Goal: Task Accomplishment & Management: Use online tool/utility

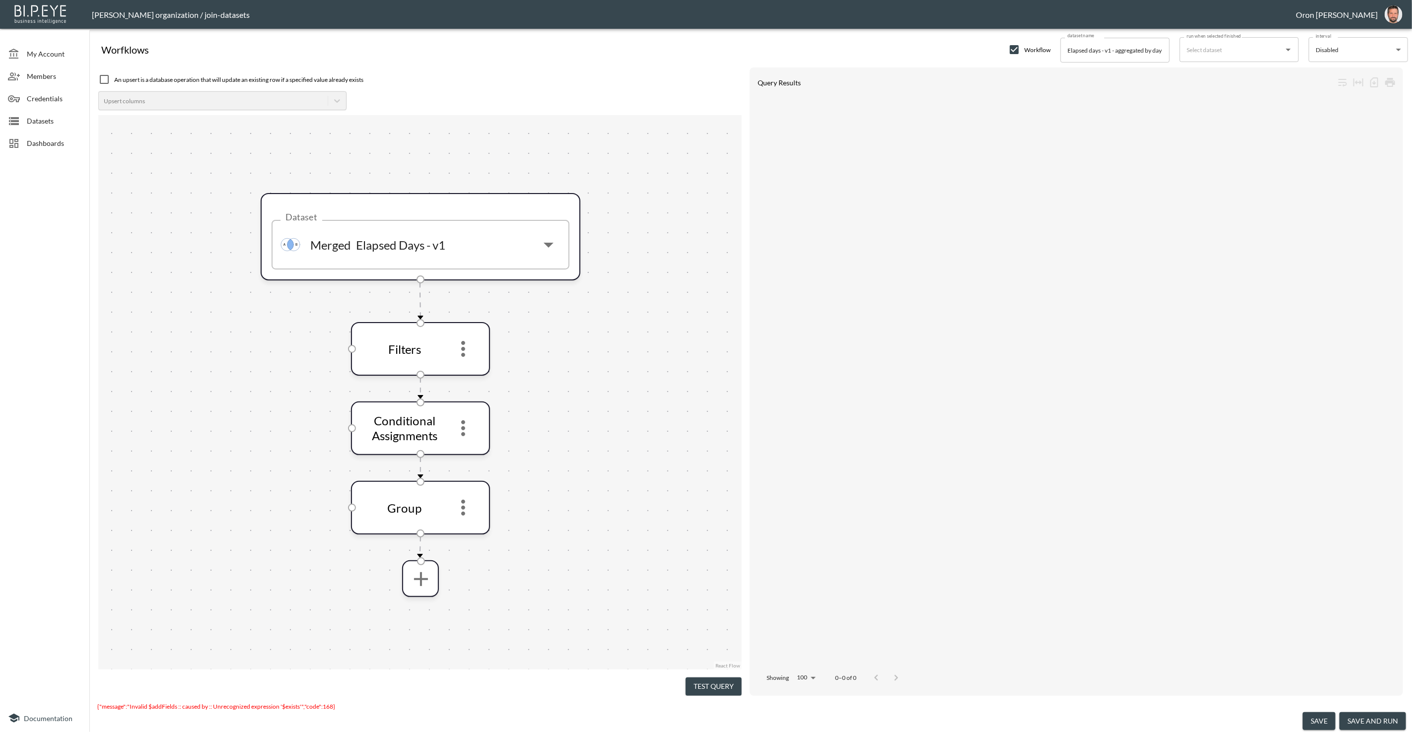
click at [721, 680] on button "Test Query" at bounding box center [713, 686] width 56 height 18
click at [462, 422] on icon "more" at bounding box center [463, 428] width 4 height 16
click at [468, 450] on li "Edit" at bounding box center [463, 455] width 44 height 18
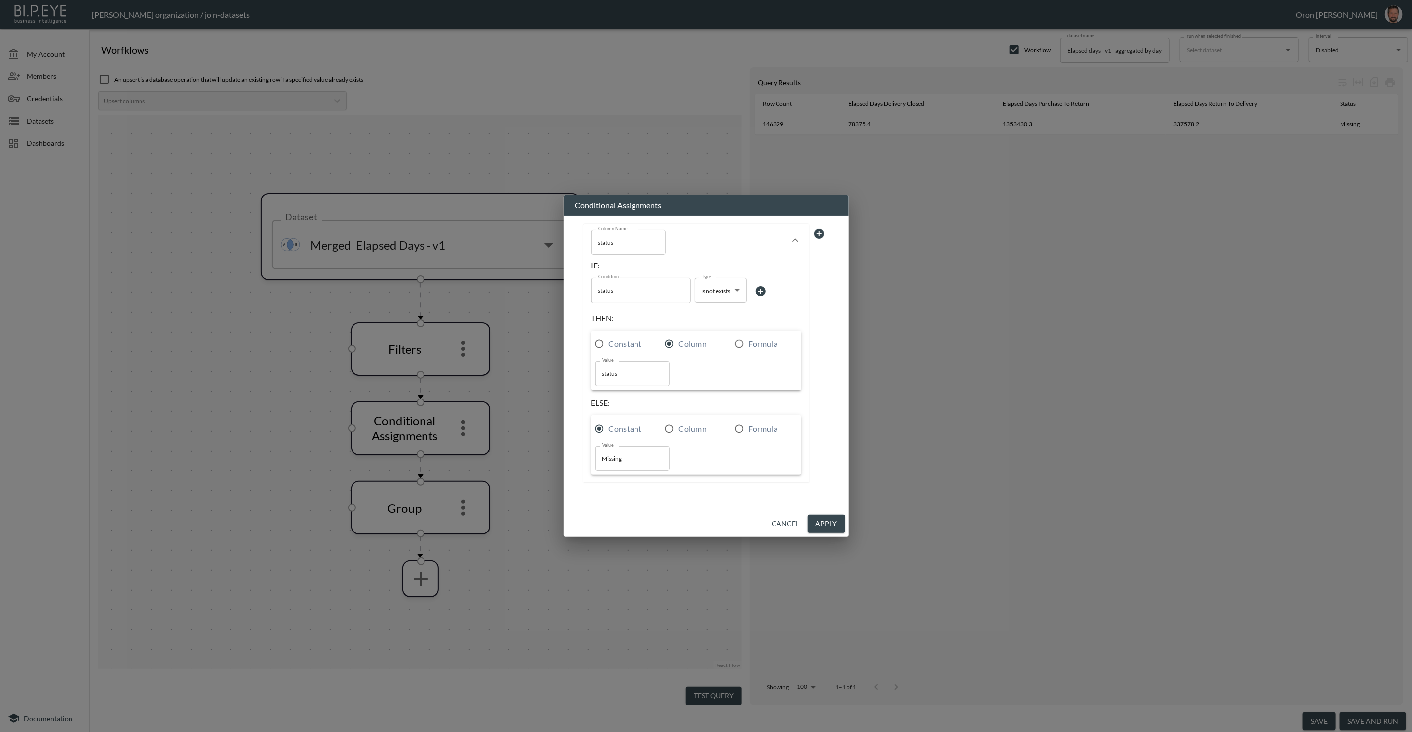
click at [711, 296] on body "BI.P.EYE, Interactive Analytics Dashboards - app [PERSON_NAME] organization / j…" at bounding box center [706, 366] width 1412 height 732
drag, startPoint x: 710, startPoint y: 465, endPoint x: 744, endPoint y: 399, distance: 74.1
click at [711, 464] on li "is exists" at bounding box center [719, 463] width 81 height 15
type input "is exists"
drag, startPoint x: 824, startPoint y: 526, endPoint x: 821, endPoint y: 521, distance: 5.7
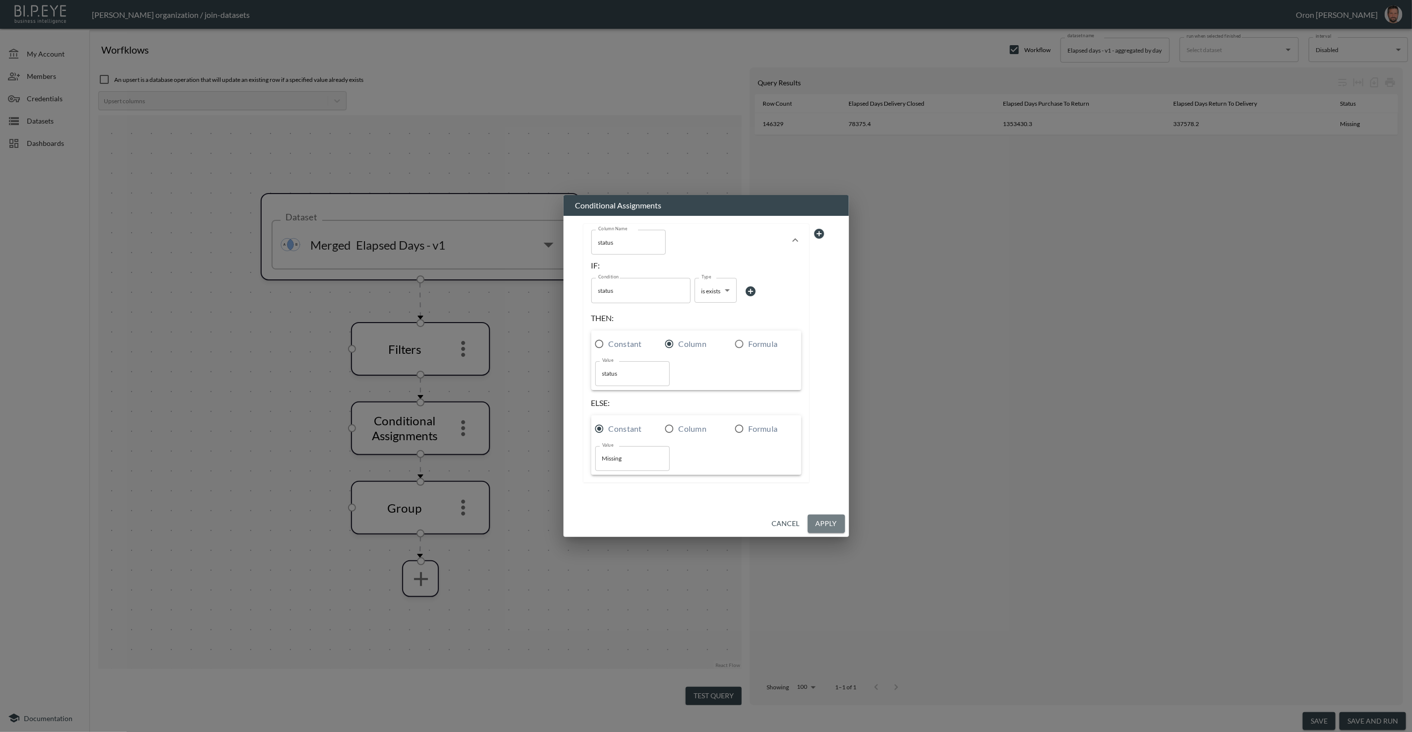
click at [824, 526] on button "Apply" at bounding box center [826, 524] width 37 height 18
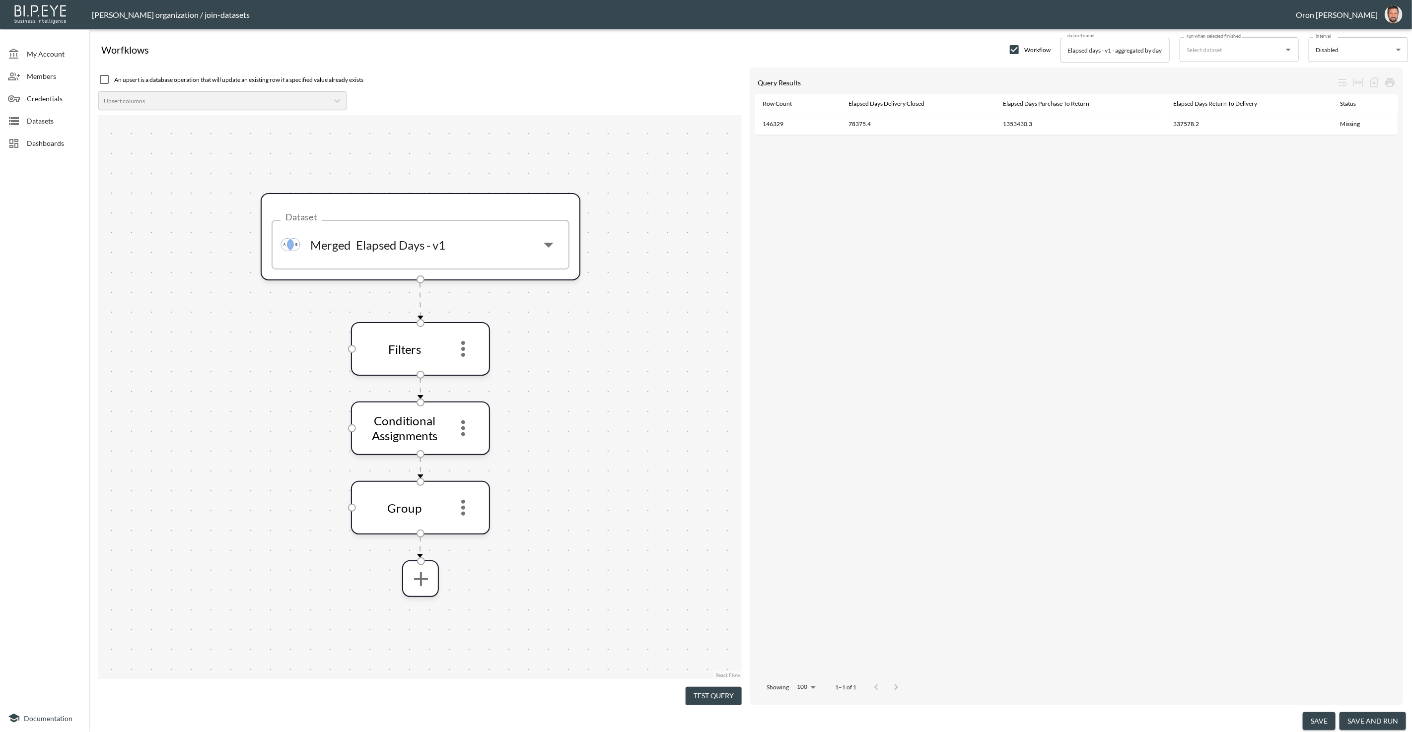
drag, startPoint x: 720, startPoint y: 688, endPoint x: 721, endPoint y: 607, distance: 81.4
click at [720, 687] on button "Test Query" at bounding box center [713, 696] width 56 height 18
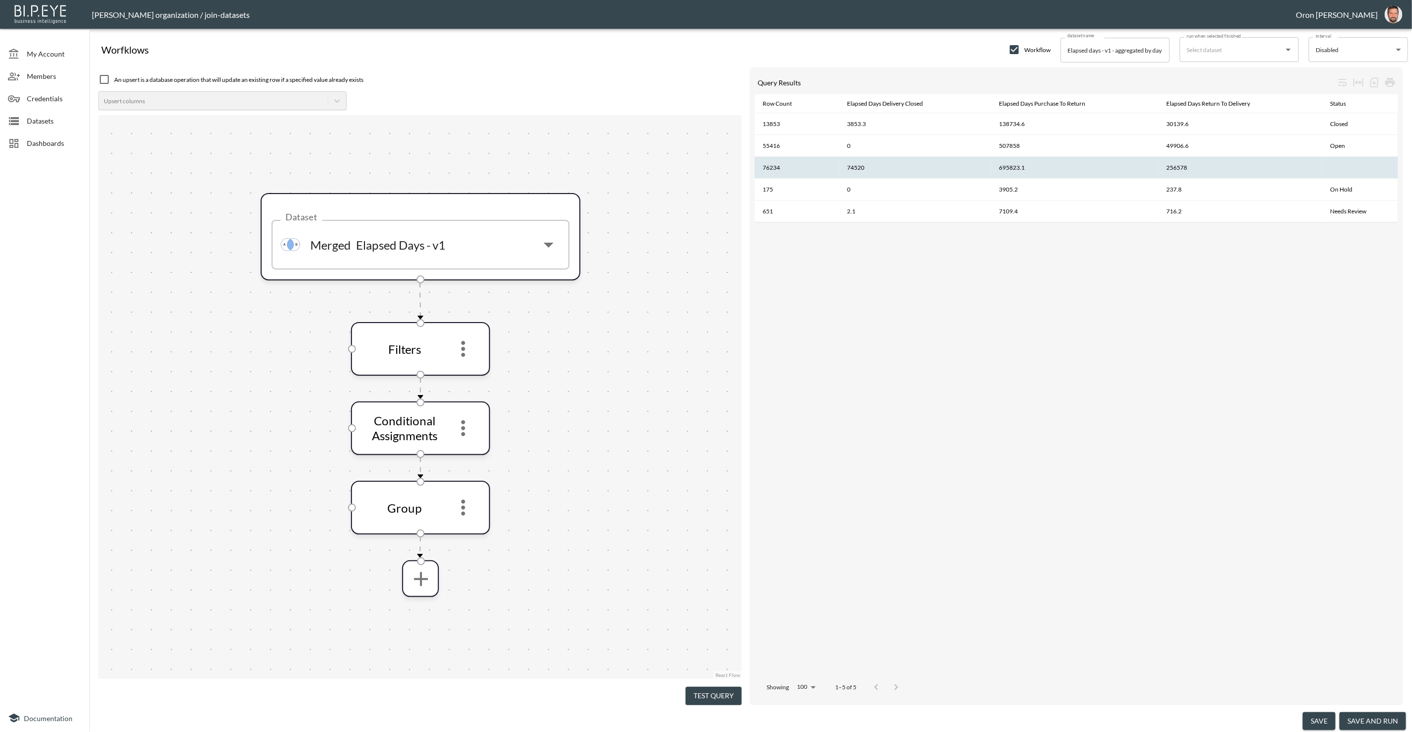
click at [1340, 168] on th at bounding box center [1360, 168] width 76 height 22
drag, startPoint x: 1332, startPoint y: 164, endPoint x: 1314, endPoint y: 164, distance: 17.9
click at [1314, 164] on tr "76234 74520 695823.1 256578" at bounding box center [1075, 168] width 643 height 22
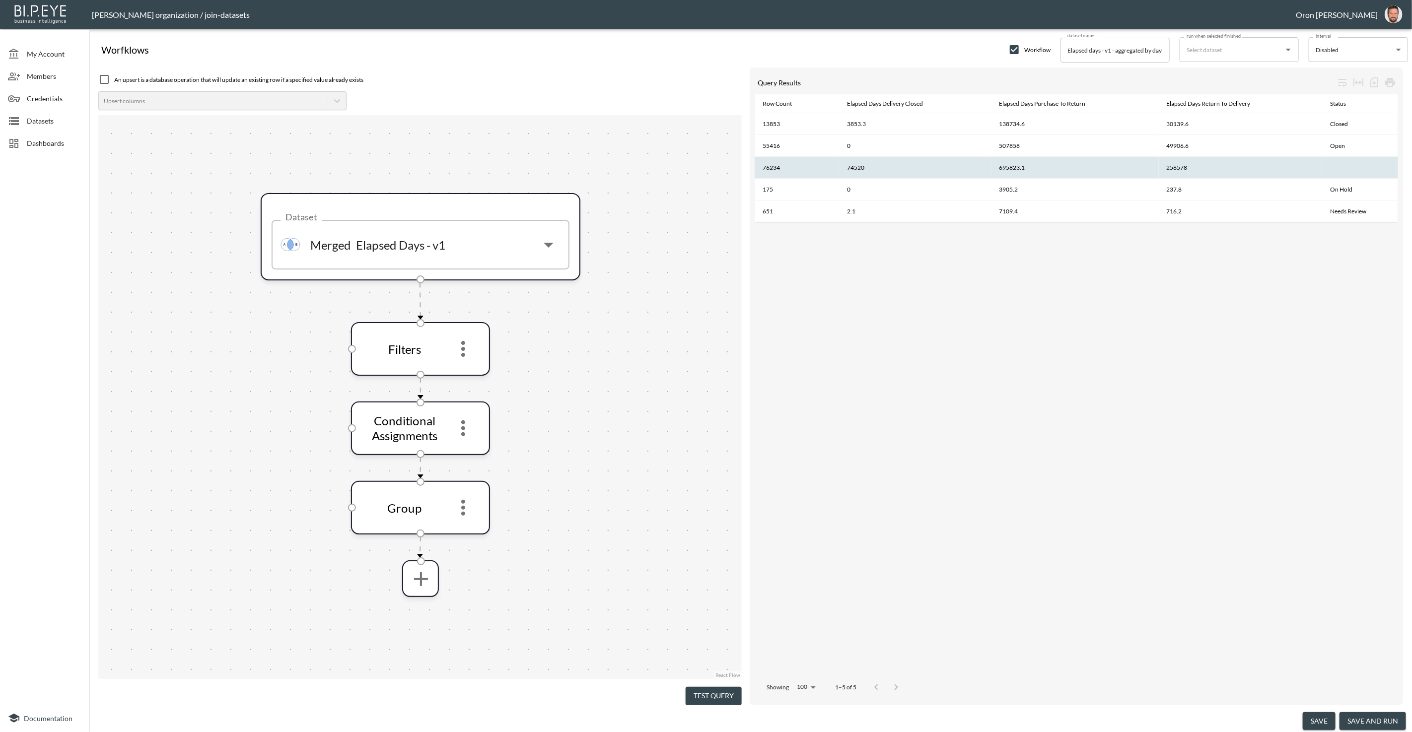
click at [1324, 165] on th at bounding box center [1360, 168] width 76 height 22
click at [909, 319] on div "Row Count Elapsed Days Delivery Closed Elapsed Days Purchase To Return Elapsed …" at bounding box center [1075, 384] width 643 height 580
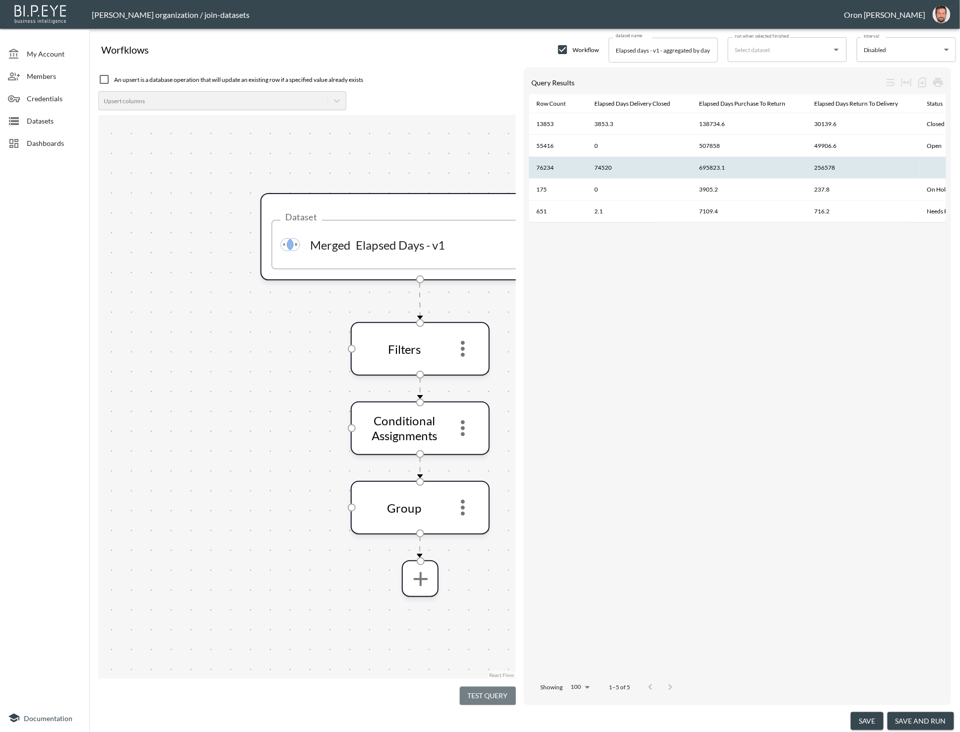
drag, startPoint x: 505, startPoint y: 687, endPoint x: 497, endPoint y: 691, distance: 8.9
click at [506, 687] on button "Test Query" at bounding box center [488, 696] width 56 height 18
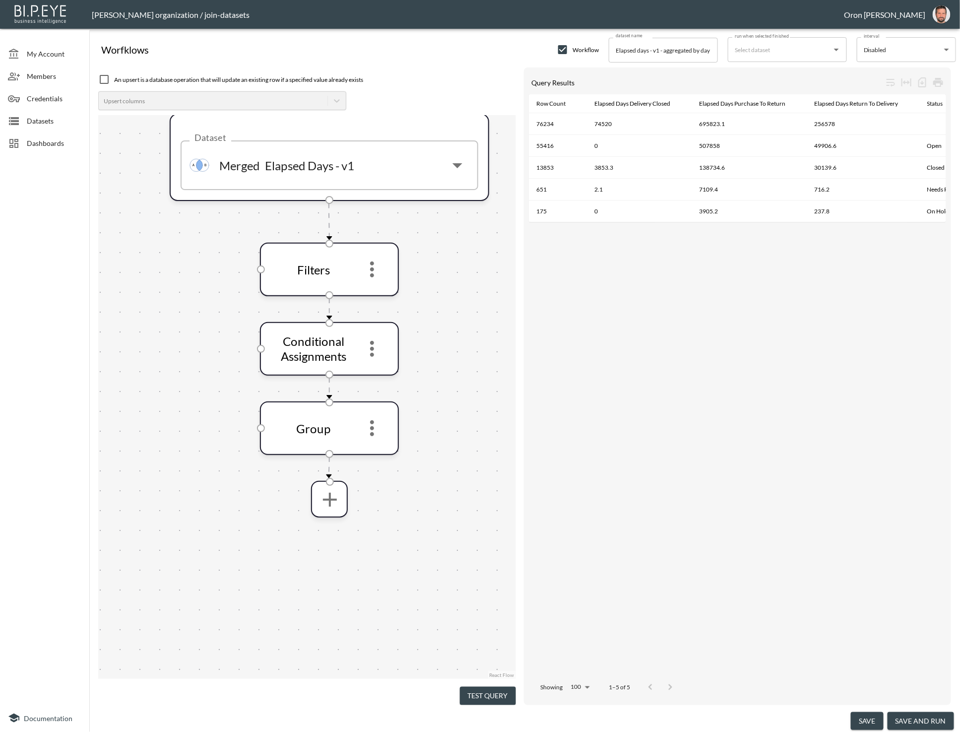
drag, startPoint x: 507, startPoint y: 391, endPoint x: 390, endPoint y: 382, distance: 117.0
click at [415, 312] on div "Dataset Merged Elapsed Days - v1 Dataset Filters Conditional Assignments Group" at bounding box center [307, 397] width 418 height 564
click at [376, 353] on icon "more" at bounding box center [372, 349] width 24 height 24
click at [376, 373] on li "Edit" at bounding box center [372, 376] width 44 height 18
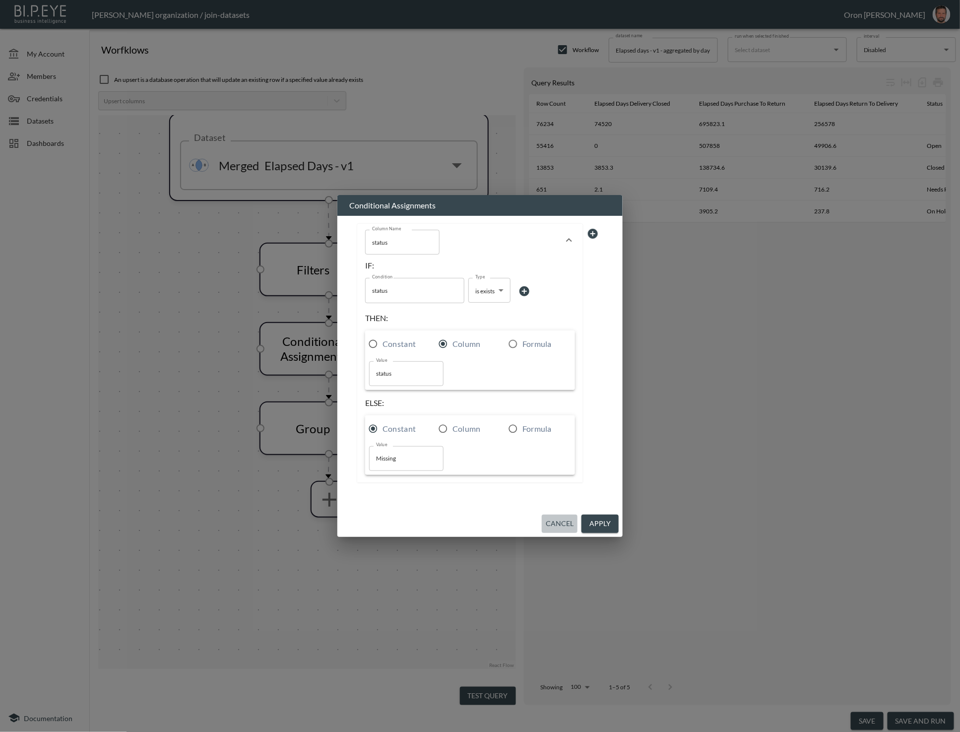
click at [565, 528] on button "Cancel" at bounding box center [560, 524] width 36 height 18
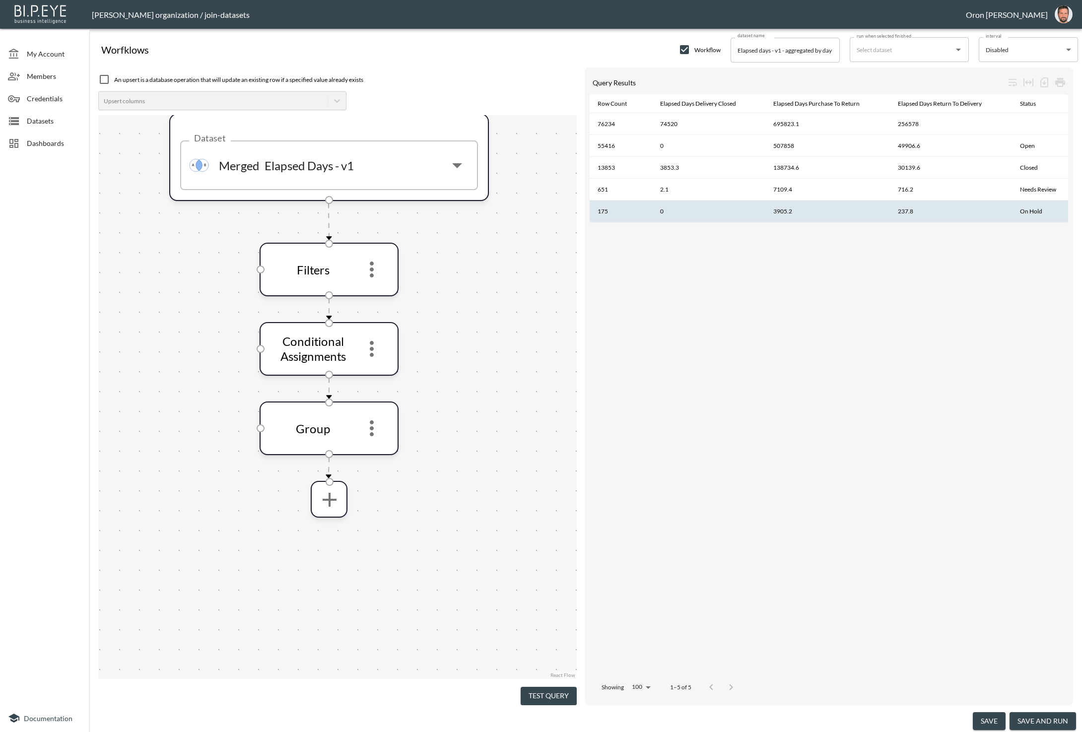
drag, startPoint x: 1016, startPoint y: 122, endPoint x: 956, endPoint y: 209, distance: 105.7
click at [1038, 125] on th at bounding box center [1040, 124] width 57 height 22
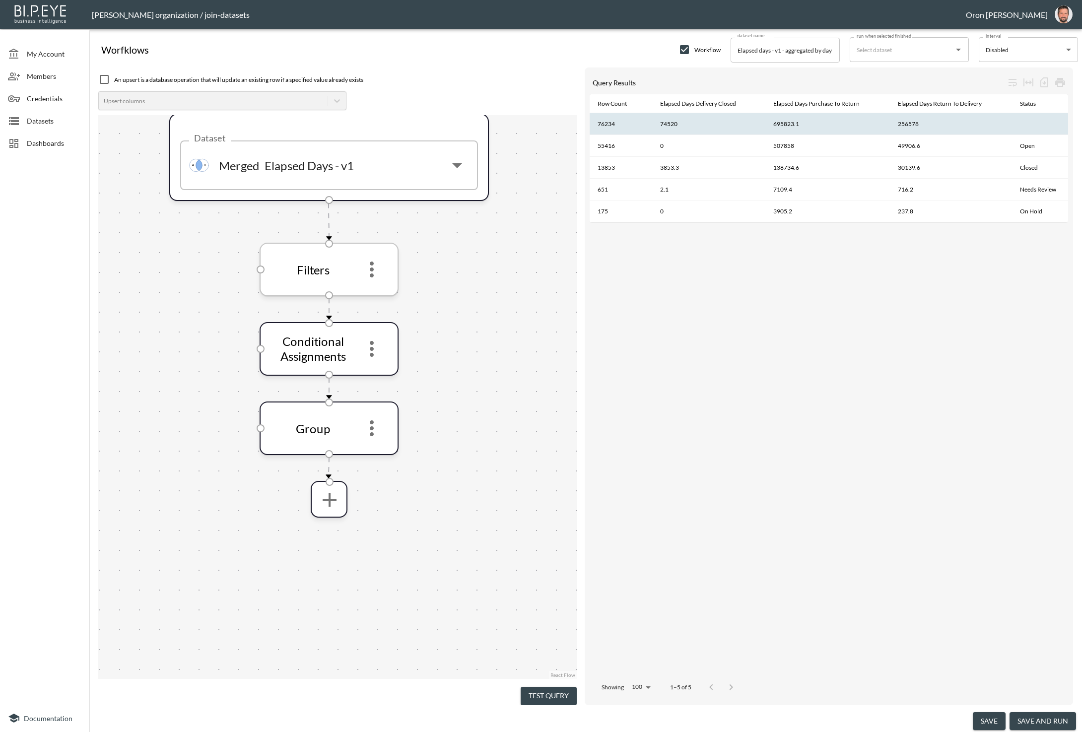
click at [372, 264] on icon "more" at bounding box center [372, 270] width 4 height 16
click at [373, 301] on li "Edit" at bounding box center [372, 296] width 44 height 18
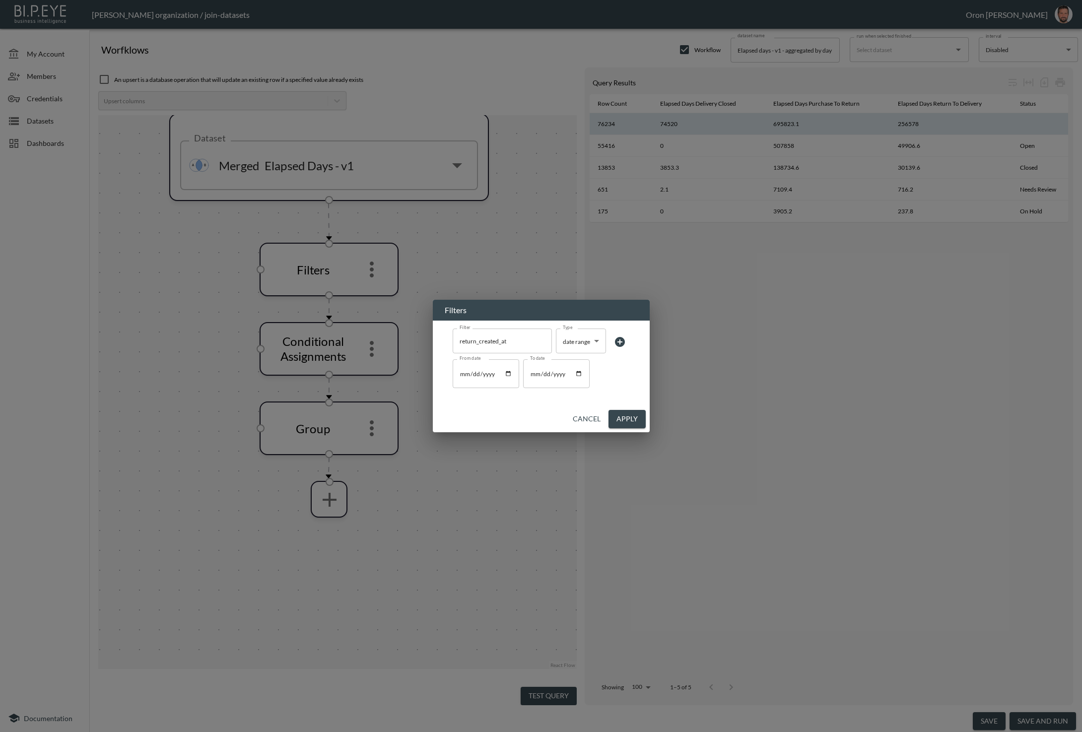
click at [614, 342] on icon at bounding box center [620, 342] width 12 height 12
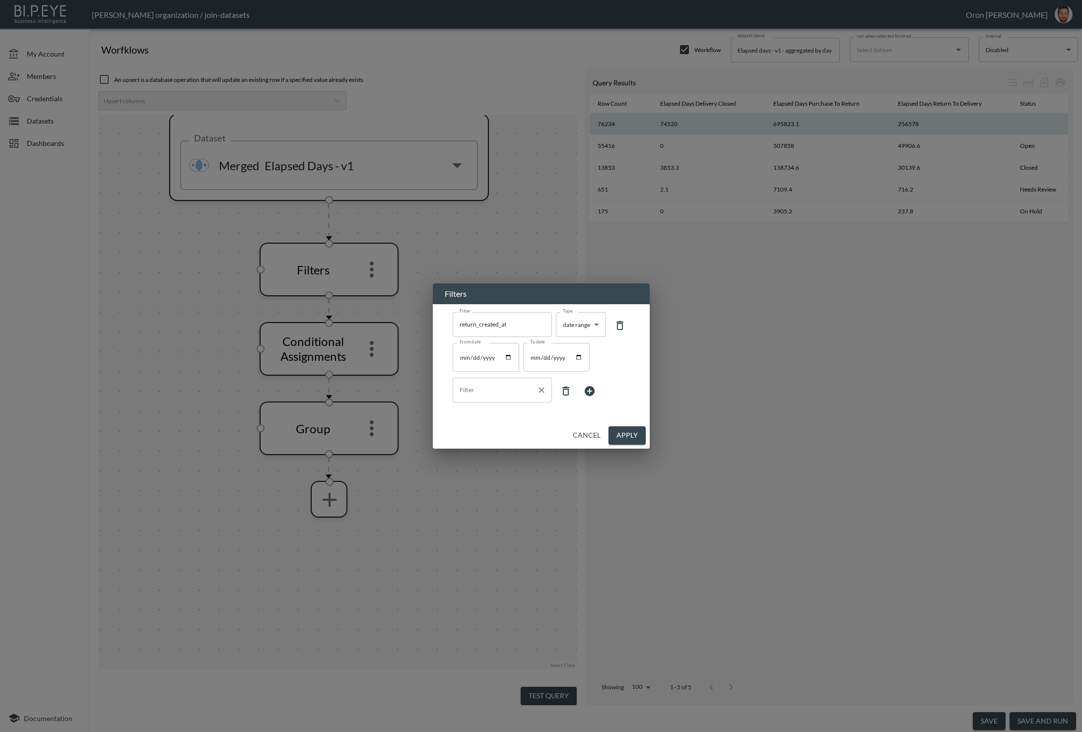
click at [506, 393] on input "Filter" at bounding box center [494, 390] width 75 height 16
type input "ד"
drag, startPoint x: 468, startPoint y: 428, endPoint x: 515, endPoint y: 417, distance: 48.3
click at [468, 428] on span "status" at bounding box center [501, 429] width 83 height 9
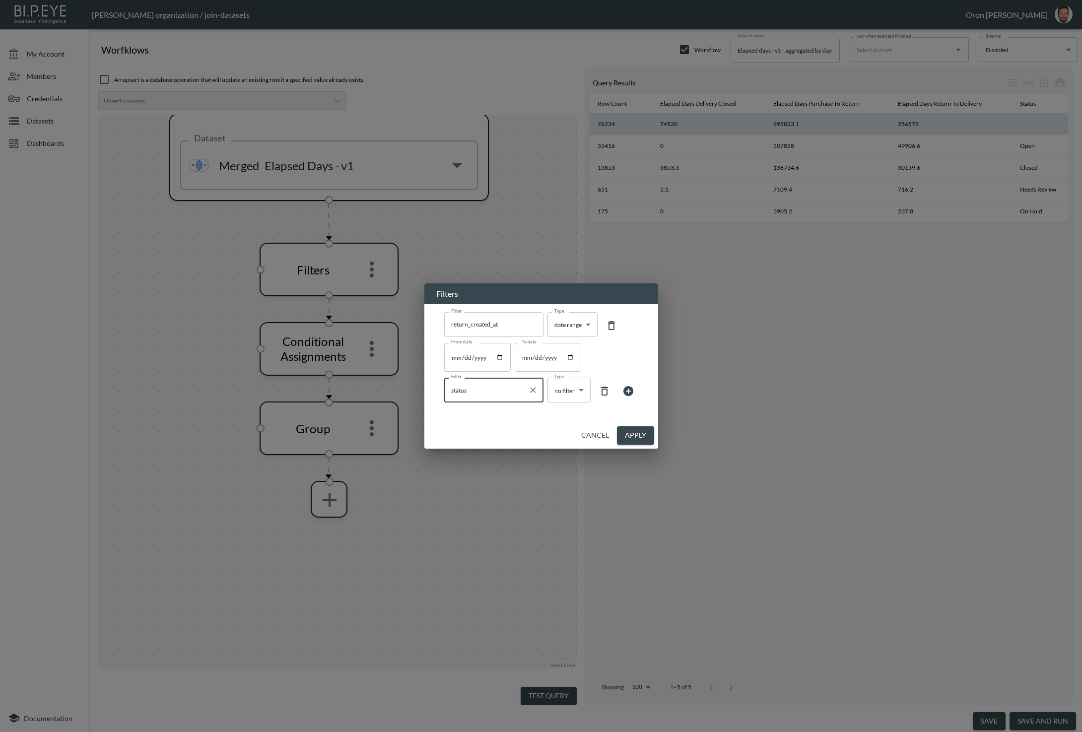
type input "status"
click at [552, 395] on body "BI.P.EYE, Interactive Analytics Dashboards - app Zach Bailet organization / joi…" at bounding box center [541, 366] width 1082 height 732
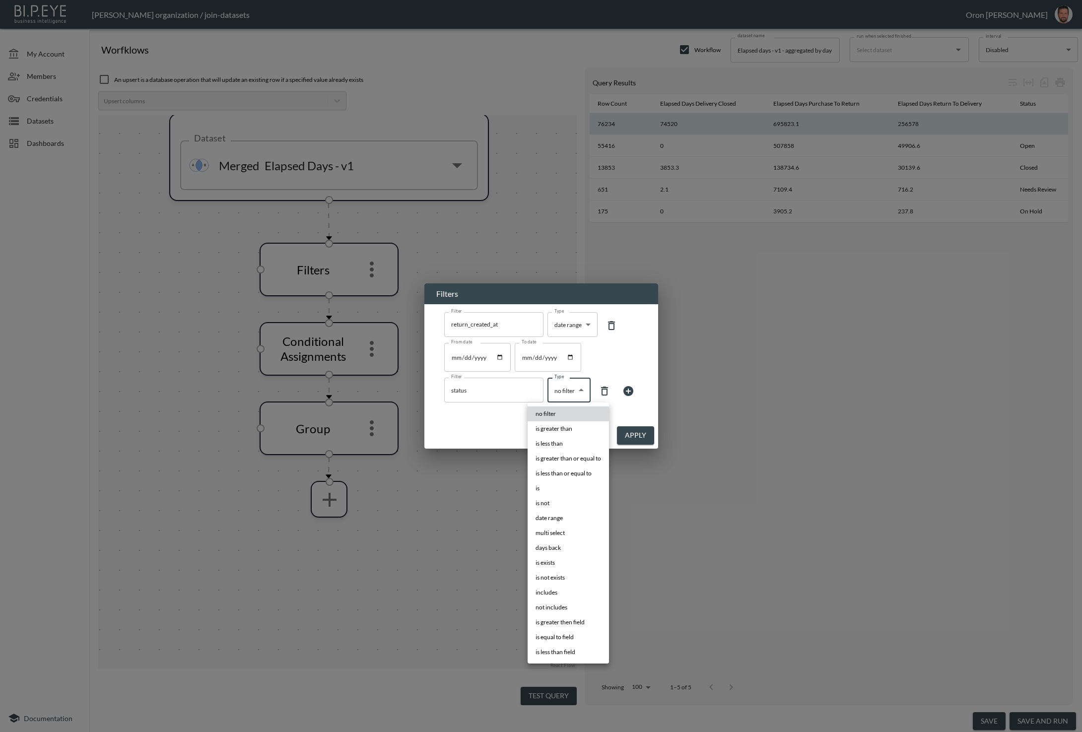
click at [574, 575] on li "is not exists" at bounding box center [568, 577] width 81 height 15
type input "is not exists"
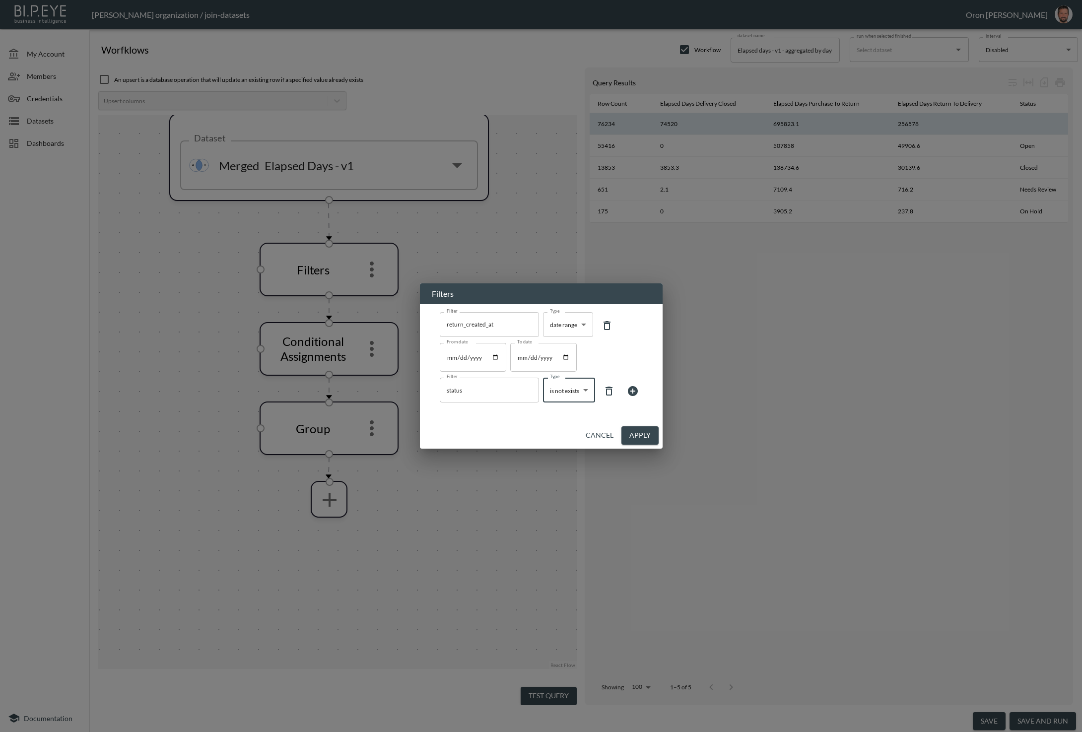
click at [638, 439] on button "Apply" at bounding box center [639, 435] width 37 height 18
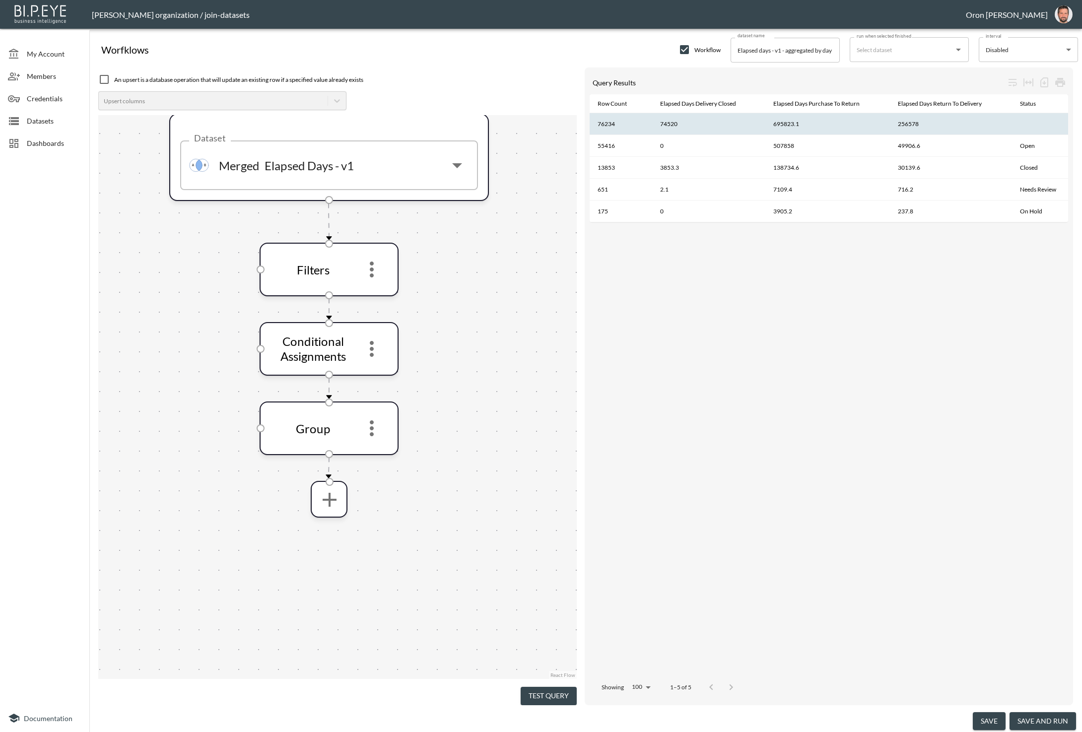
drag, startPoint x: 557, startPoint y: 687, endPoint x: 558, endPoint y: 671, distance: 16.4
click at [557, 687] on button "Test Query" at bounding box center [549, 696] width 56 height 18
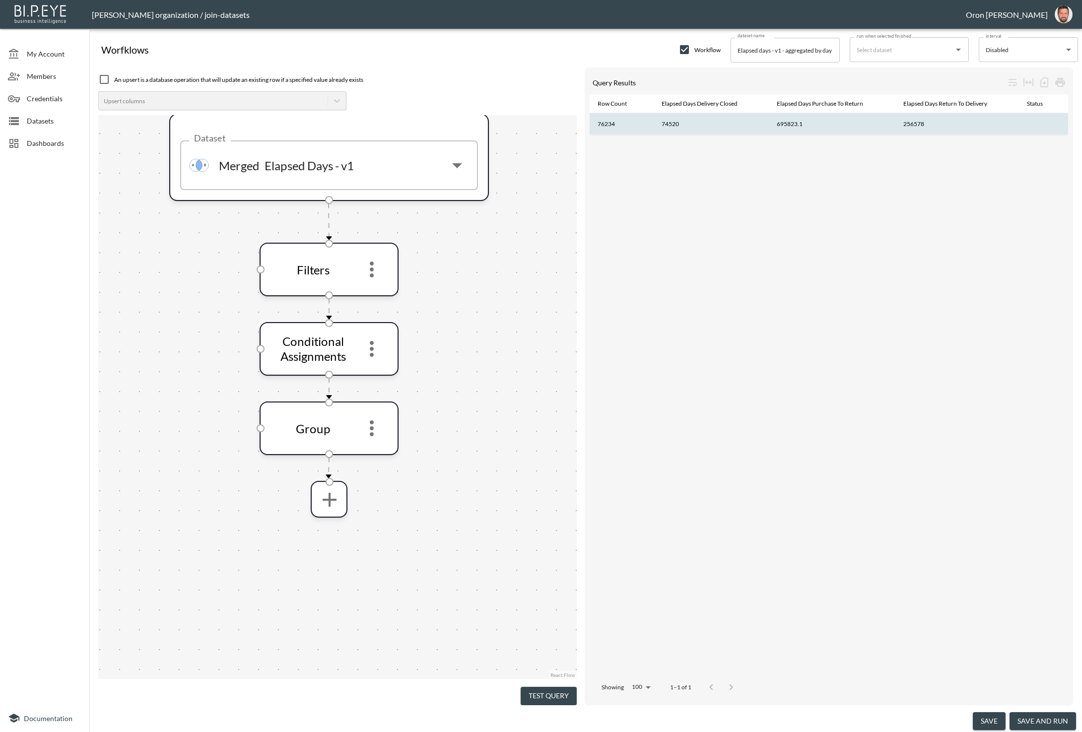
click at [1040, 129] on th at bounding box center [1043, 124] width 49 height 22
click at [377, 346] on icon "more" at bounding box center [372, 349] width 24 height 24
click at [378, 393] on p "Remove" at bounding box center [372, 399] width 28 height 12
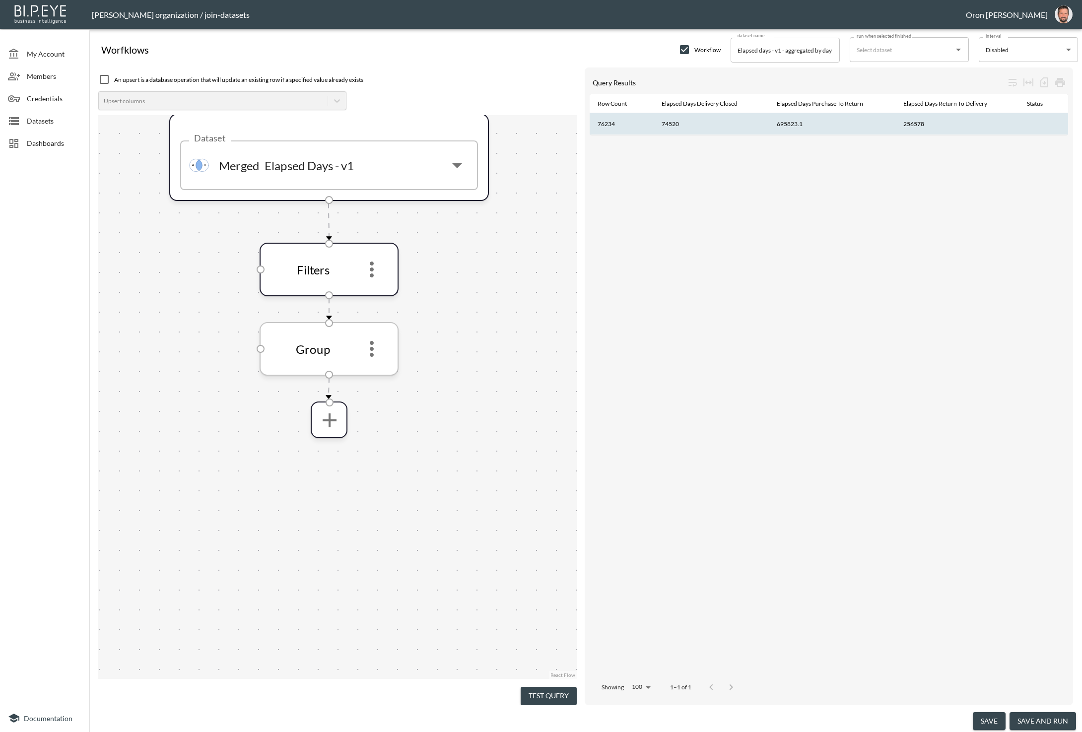
click at [378, 355] on icon "more" at bounding box center [372, 349] width 24 height 24
drag, startPoint x: 378, startPoint y: 398, endPoint x: 379, endPoint y: 392, distance: 6.5
click at [379, 398] on p "Remove" at bounding box center [372, 399] width 28 height 12
click at [337, 342] on icon "more" at bounding box center [329, 341] width 24 height 24
click at [332, 338] on icon "more" at bounding box center [329, 341] width 24 height 24
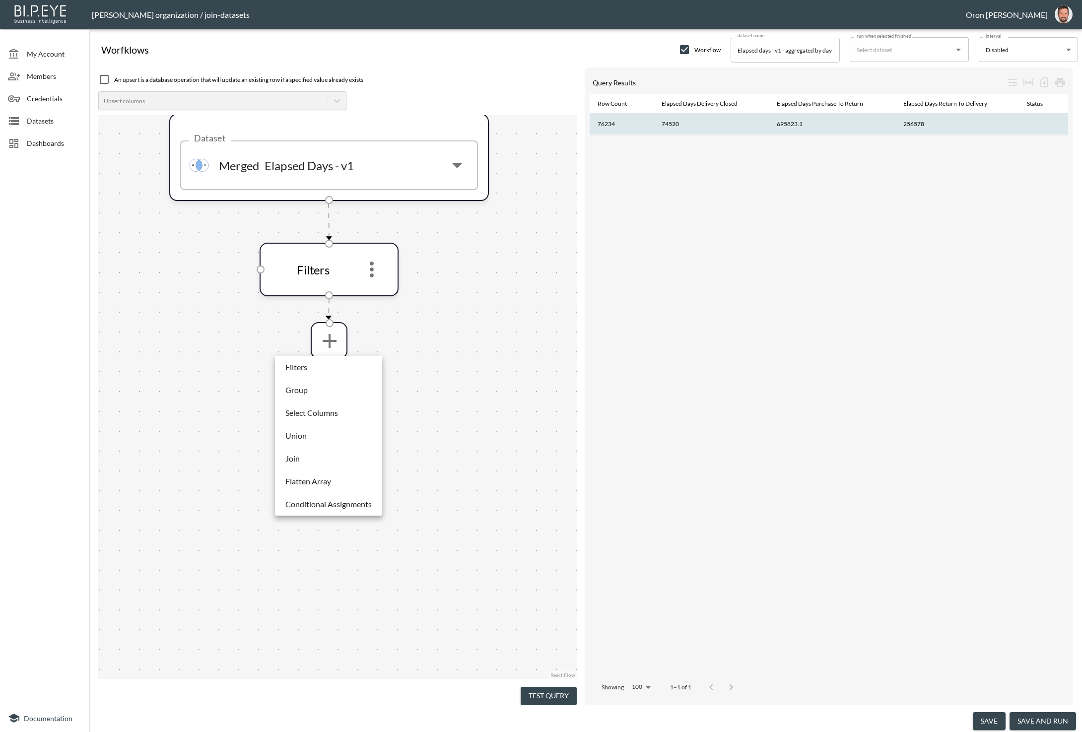
click at [333, 415] on p "Select Columns" at bounding box center [311, 413] width 53 height 12
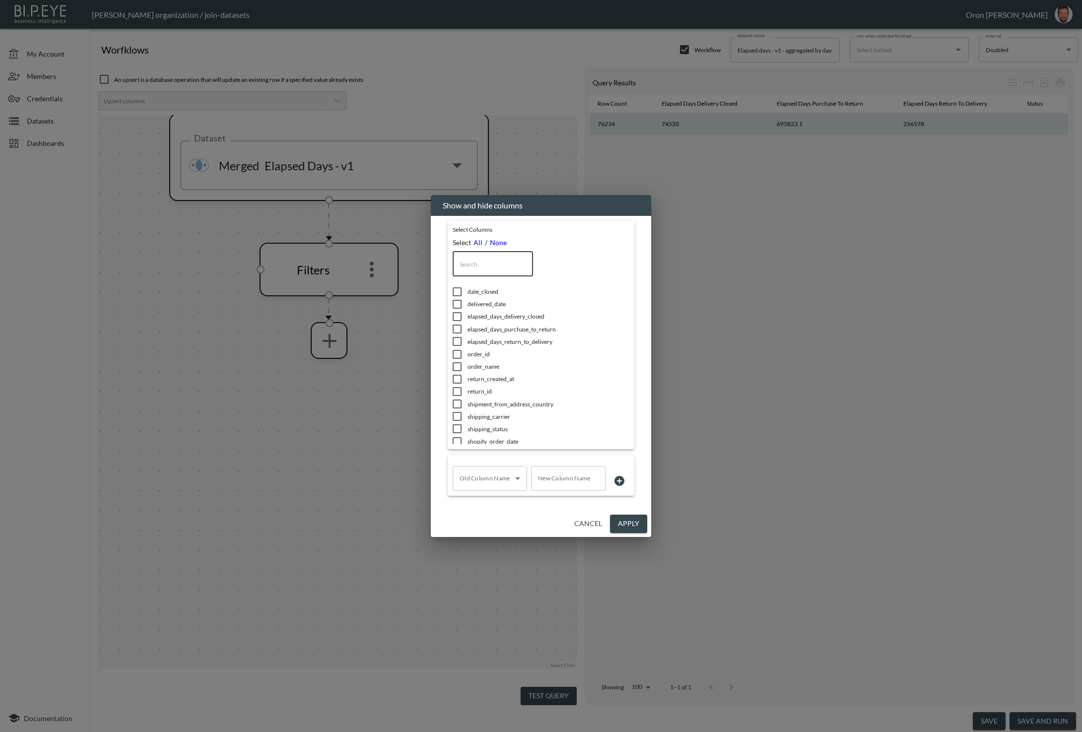
click at [496, 267] on input "text" at bounding box center [493, 264] width 80 height 25
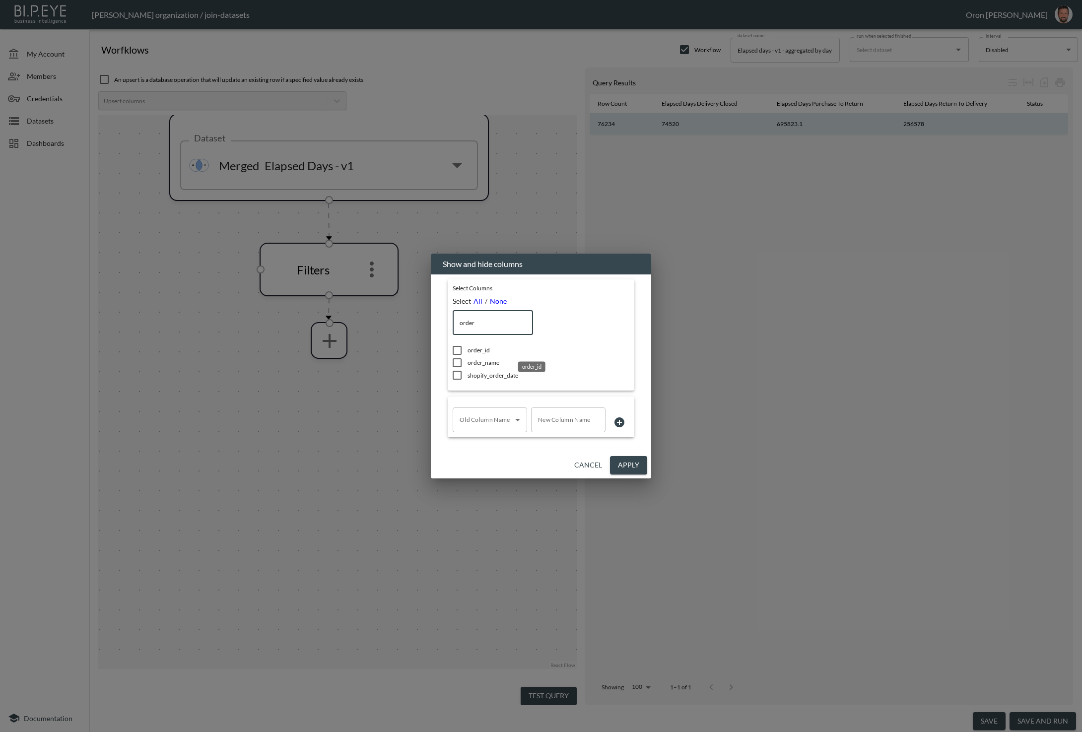
type input "order"
click at [482, 351] on span "order_id" at bounding box center [535, 350] width 134 height 8
checkbox input "true"
drag, startPoint x: 639, startPoint y: 470, endPoint x: 639, endPoint y: 464, distance: 6.0
click at [639, 469] on button "Apply" at bounding box center [628, 465] width 37 height 18
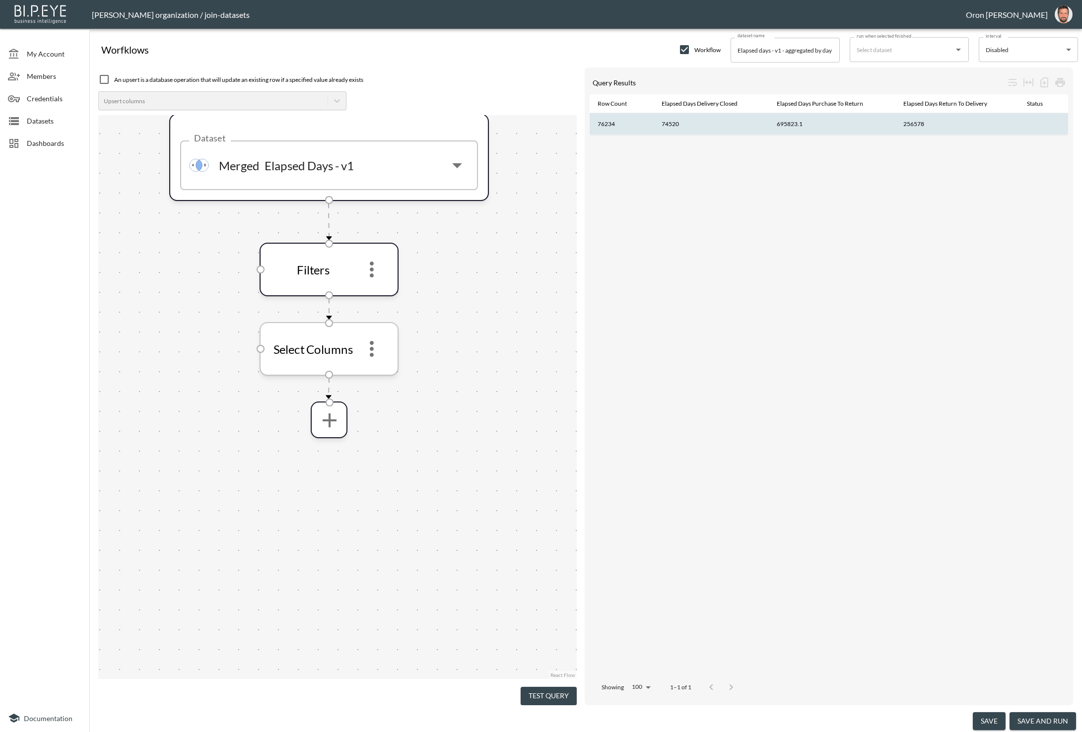
click at [365, 343] on icon "more" at bounding box center [372, 349] width 24 height 24
click at [377, 371] on li "Edit" at bounding box center [372, 376] width 44 height 18
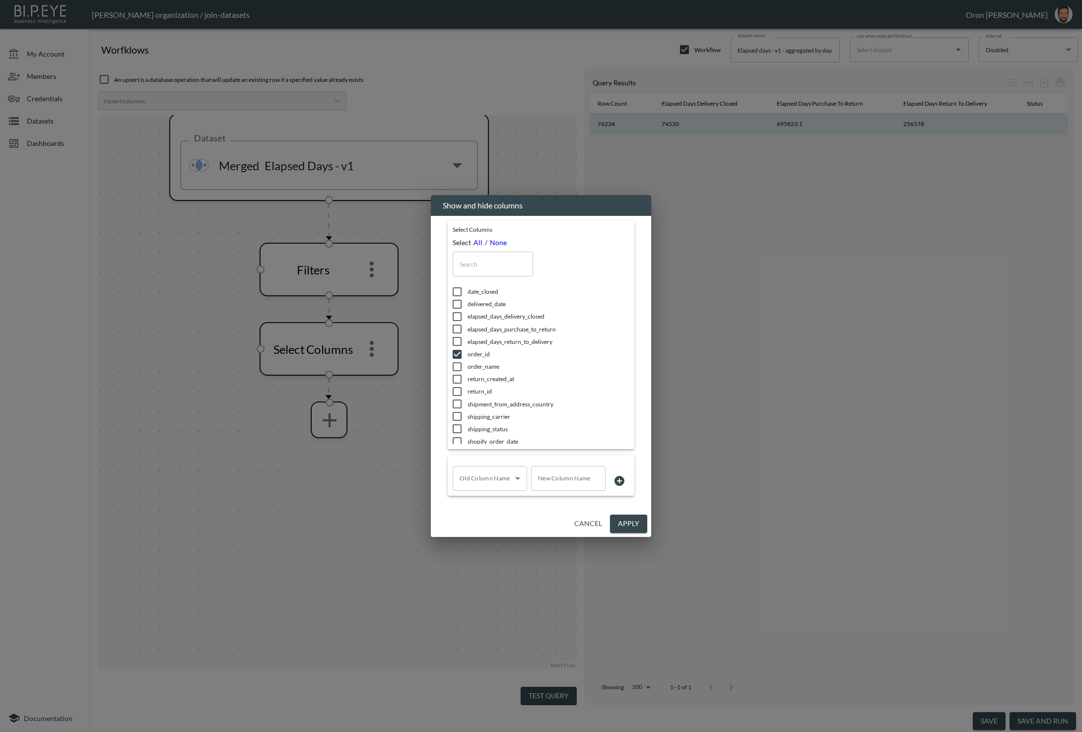
click at [480, 264] on input "text" at bounding box center [493, 264] width 80 height 25
type input "s"
checkbox input "false"
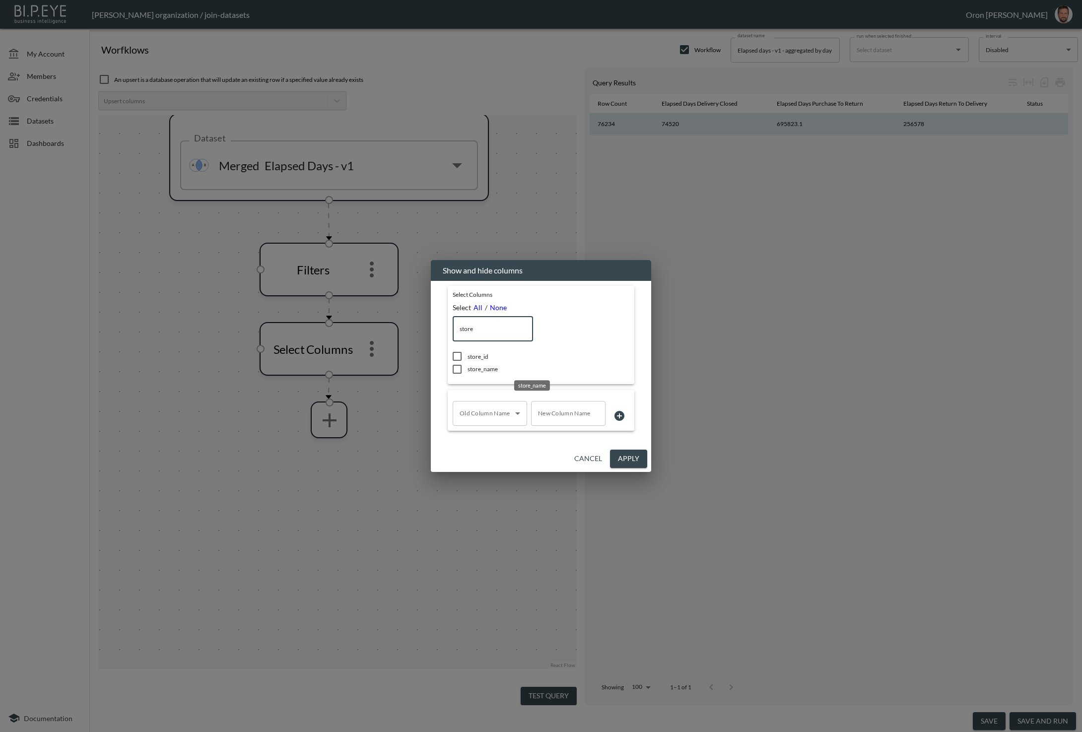
type input "store"
drag, startPoint x: 477, startPoint y: 372, endPoint x: 482, endPoint y: 377, distance: 7.0
click at [477, 372] on span "store_name" at bounding box center [535, 369] width 134 height 8
checkbox input "true"
drag, startPoint x: 646, startPoint y: 465, endPoint x: 638, endPoint y: 455, distance: 13.1
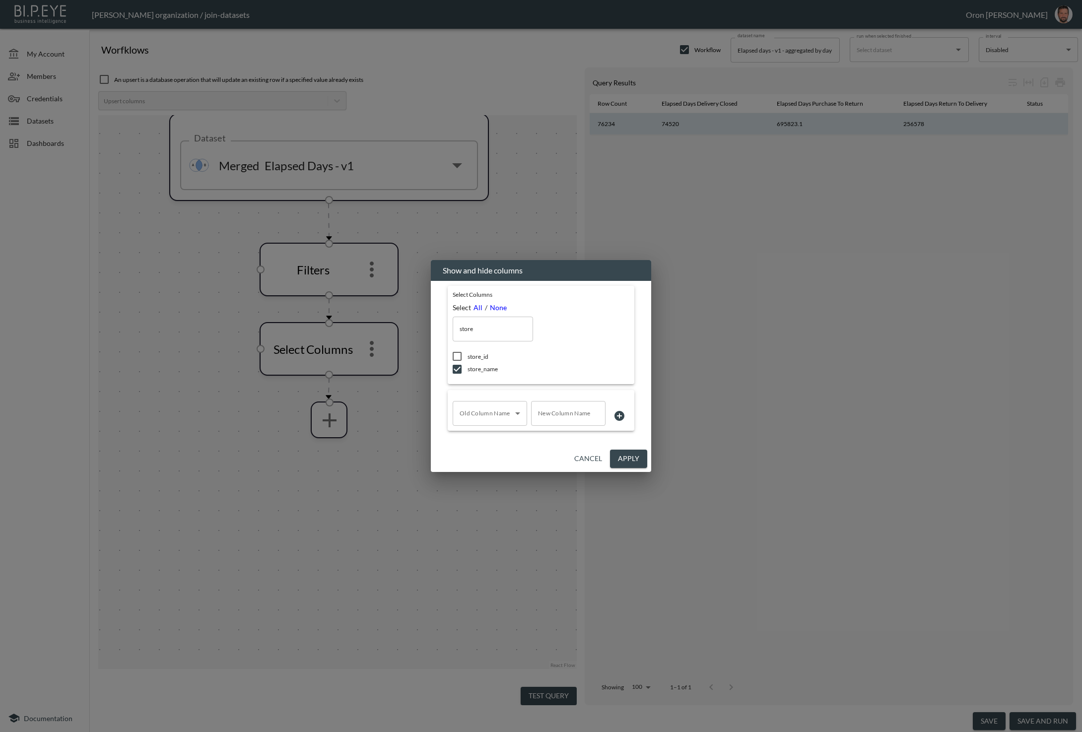
click at [646, 465] on button "Apply" at bounding box center [628, 459] width 37 height 18
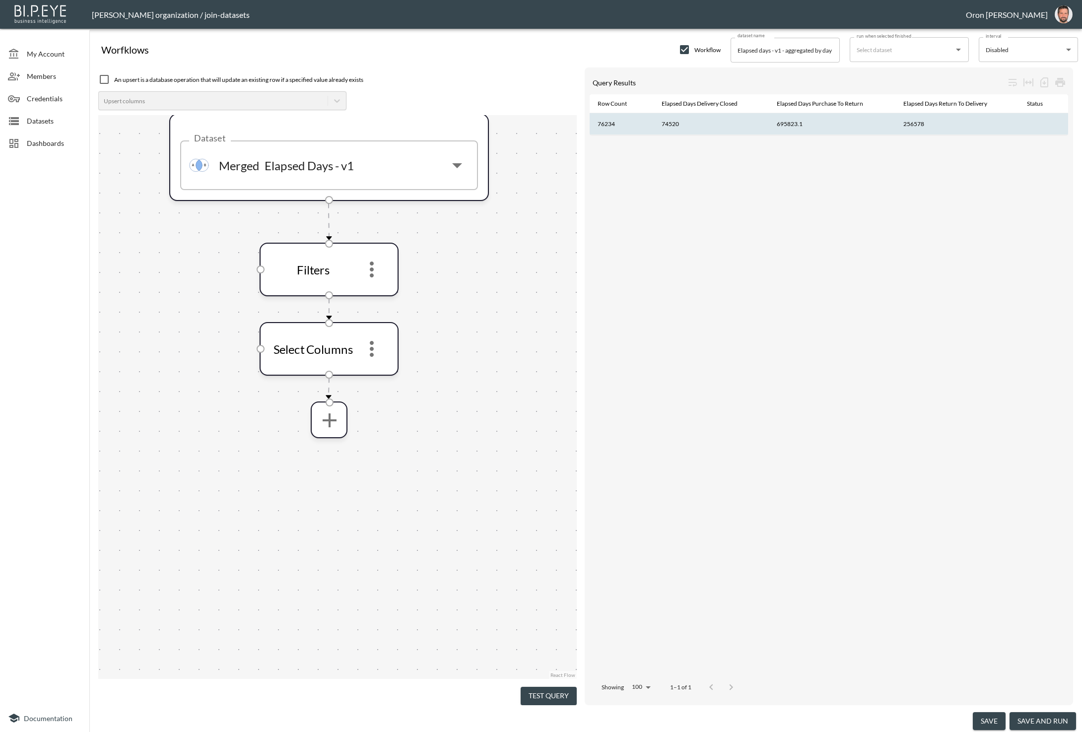
click at [557, 689] on button "Test Query" at bounding box center [549, 696] width 56 height 18
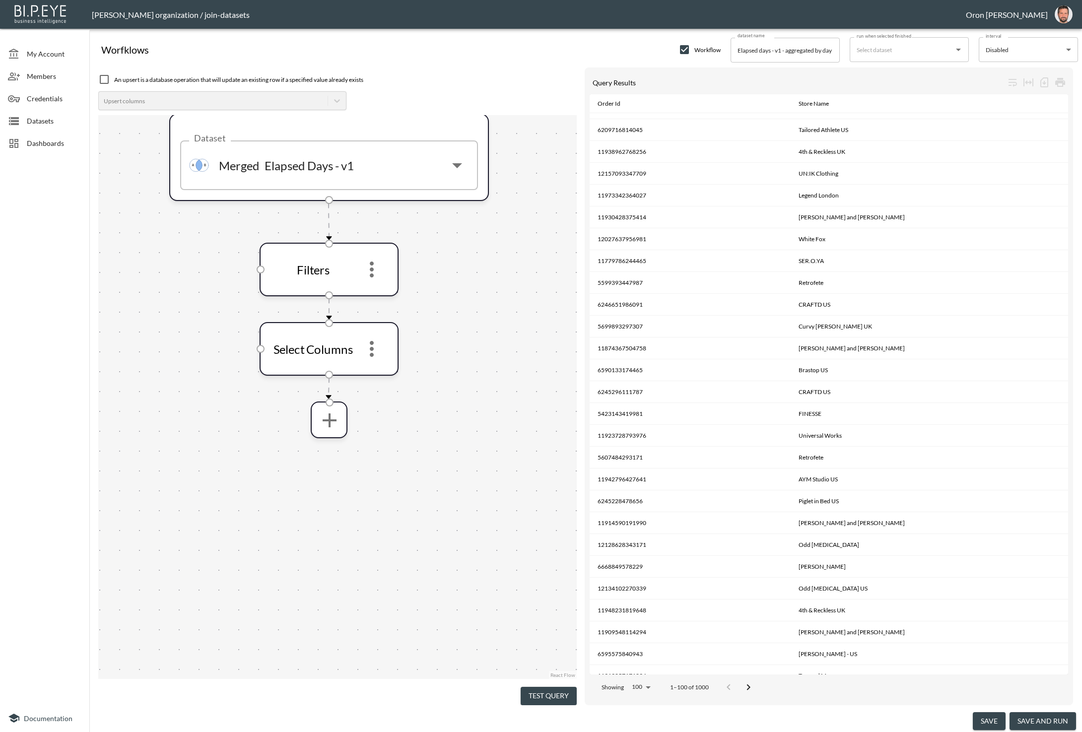
scroll to position [1626, 0]
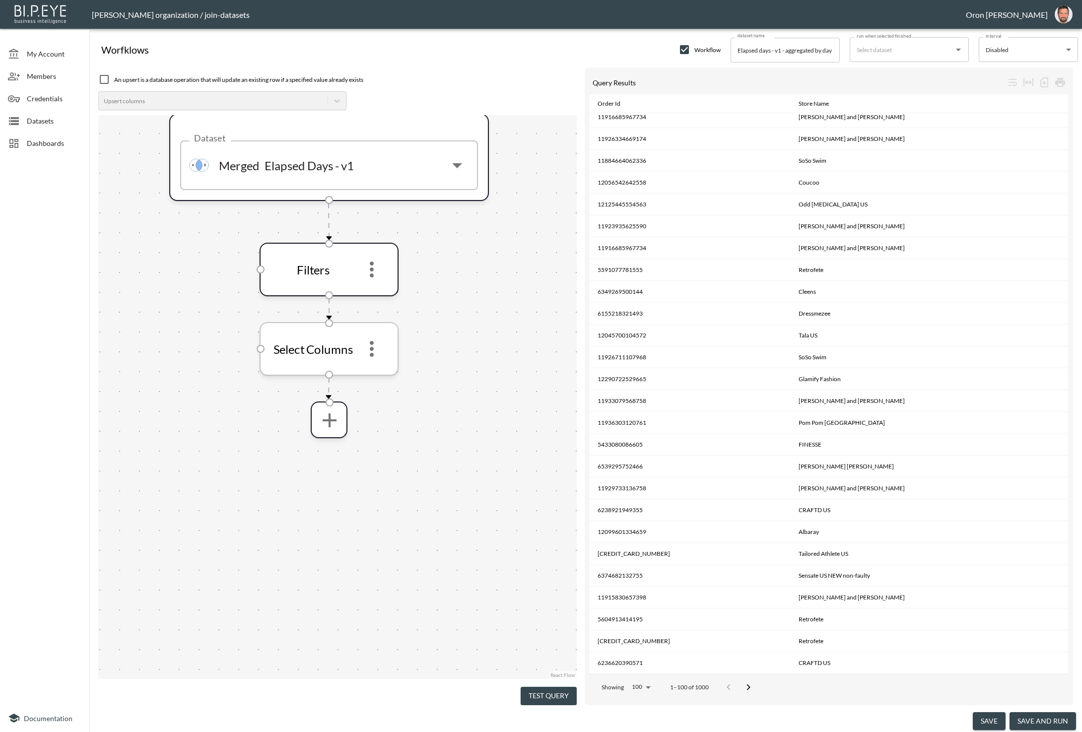
click at [381, 348] on icon "more" at bounding box center [372, 349] width 24 height 24
click at [376, 351] on icon "more" at bounding box center [372, 349] width 24 height 24
click at [377, 375] on li "Edit" at bounding box center [372, 376] width 44 height 18
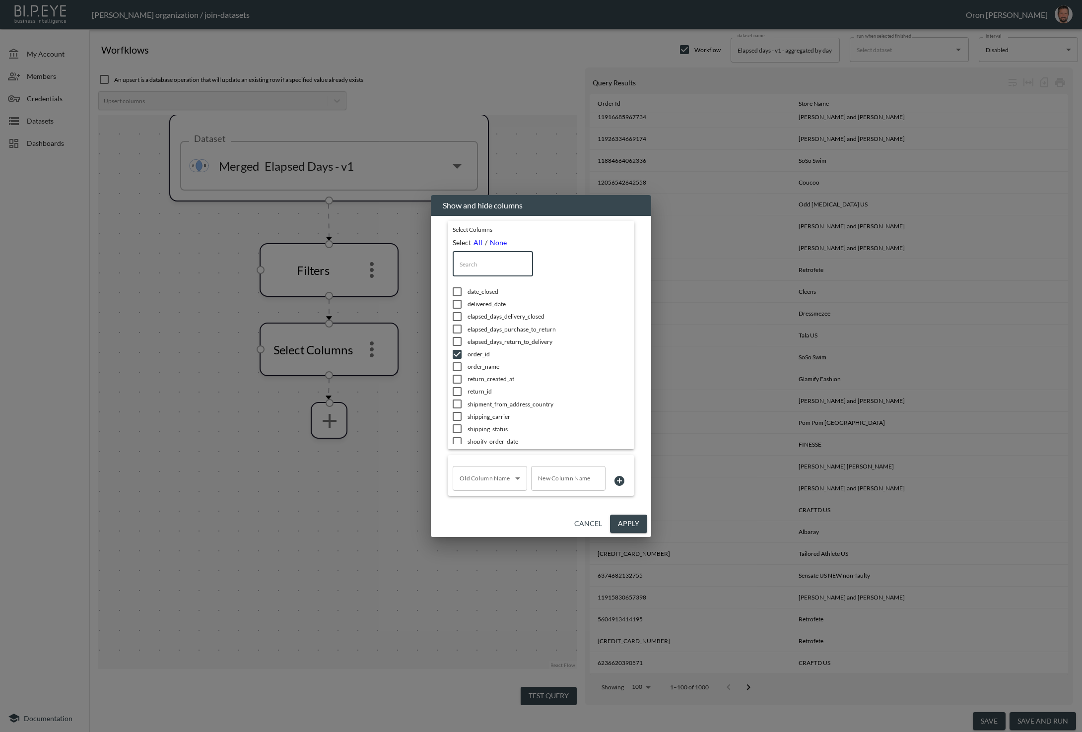
click at [485, 270] on input "text" at bounding box center [493, 264] width 80 height 25
type input "s"
checkbox input "false"
checkbox input "true"
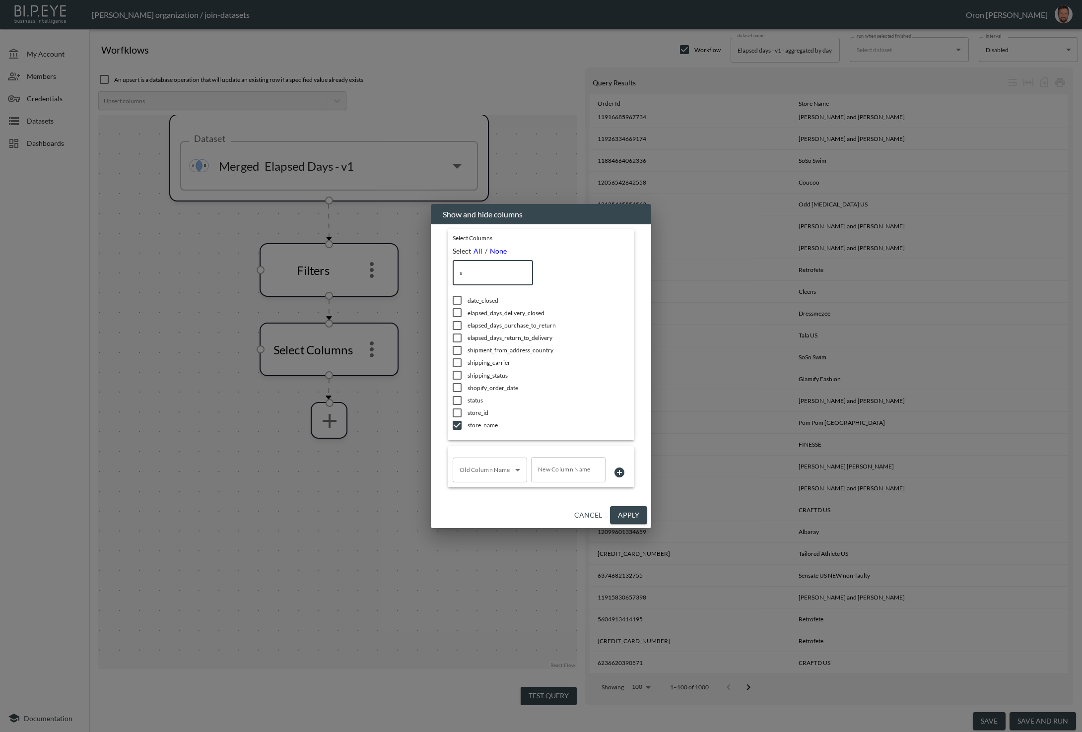
type input "st"
checkbox input "true"
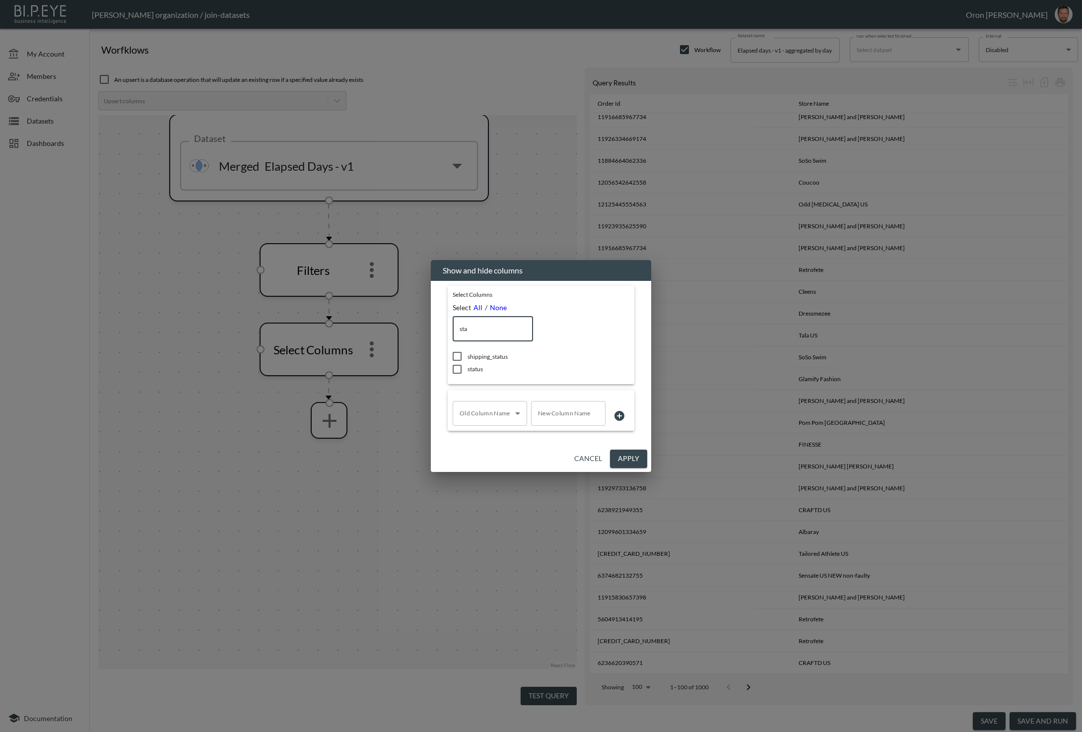
type input "sta"
drag, startPoint x: 475, startPoint y: 370, endPoint x: 505, endPoint y: 402, distance: 43.5
click at [475, 370] on span "status" at bounding box center [535, 369] width 134 height 8
checkbox input "true"
click at [628, 462] on button "Apply" at bounding box center [628, 459] width 37 height 18
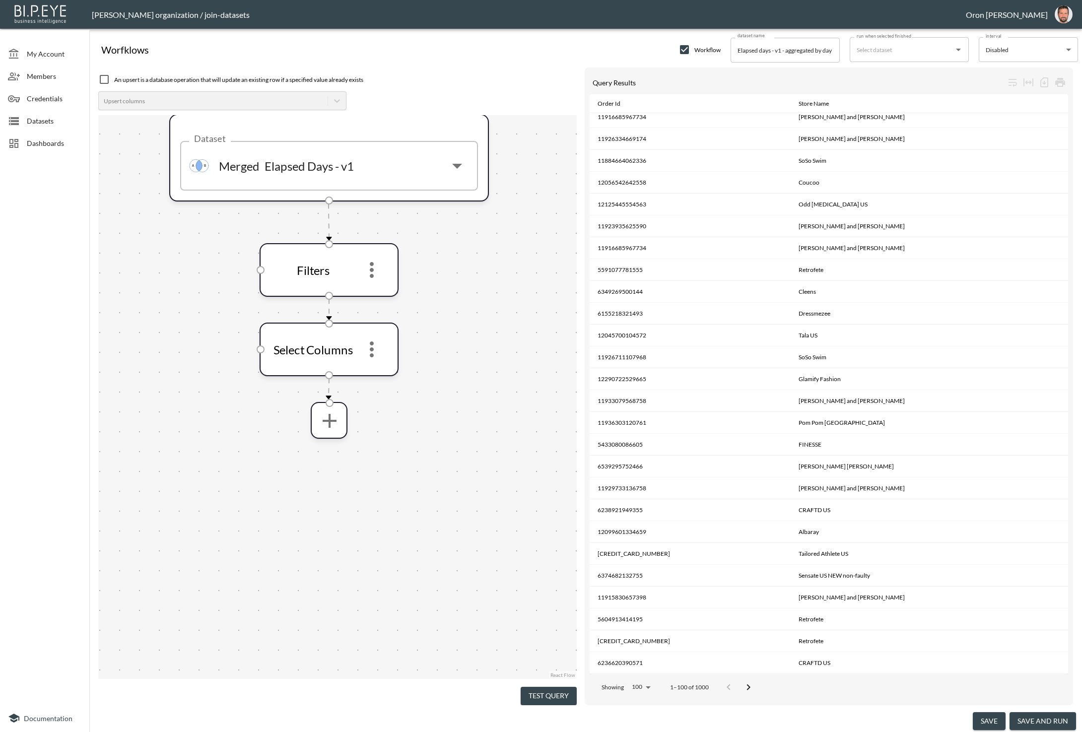
click at [559, 687] on button "Test Query" at bounding box center [549, 696] width 56 height 18
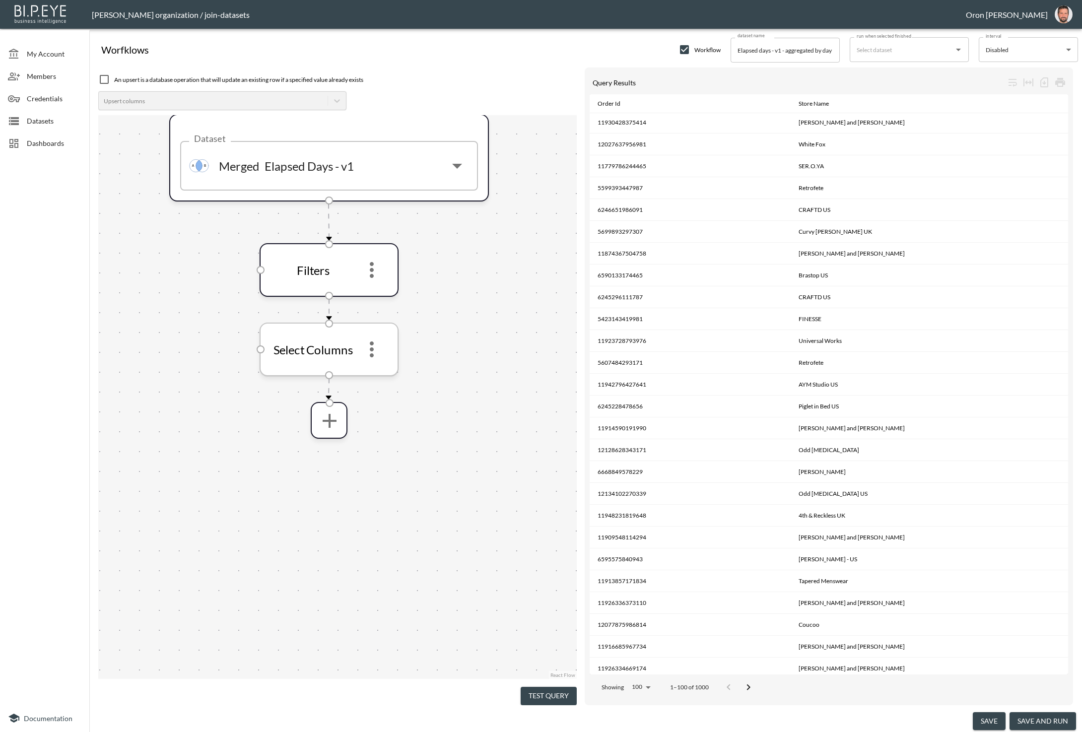
scroll to position [942, 0]
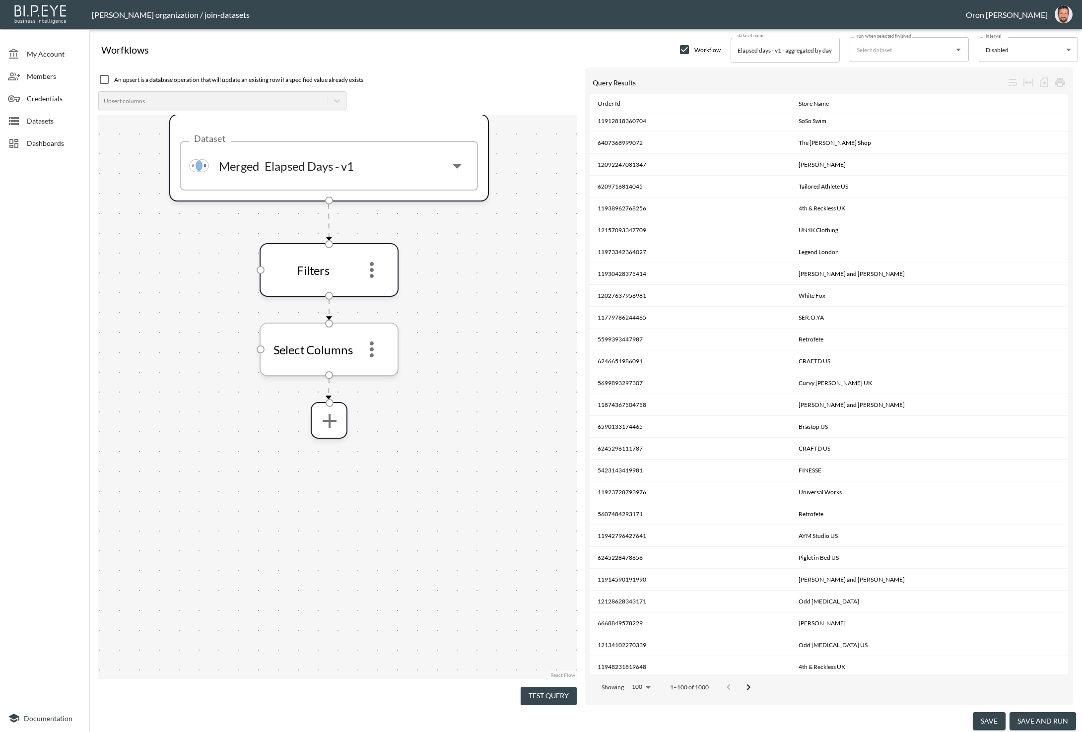
click at [379, 345] on icon "more" at bounding box center [372, 349] width 24 height 24
click at [375, 376] on li "Edit" at bounding box center [372, 376] width 44 height 18
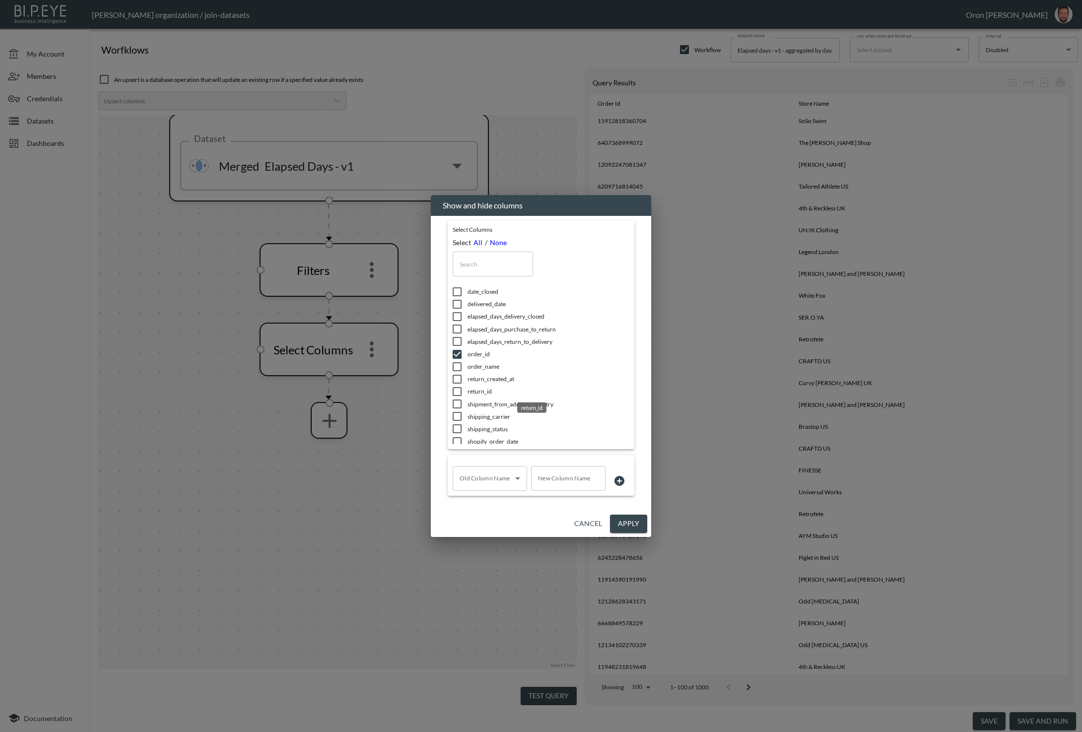
scroll to position [57, 0]
click at [589, 526] on button "Cancel" at bounding box center [588, 524] width 36 height 18
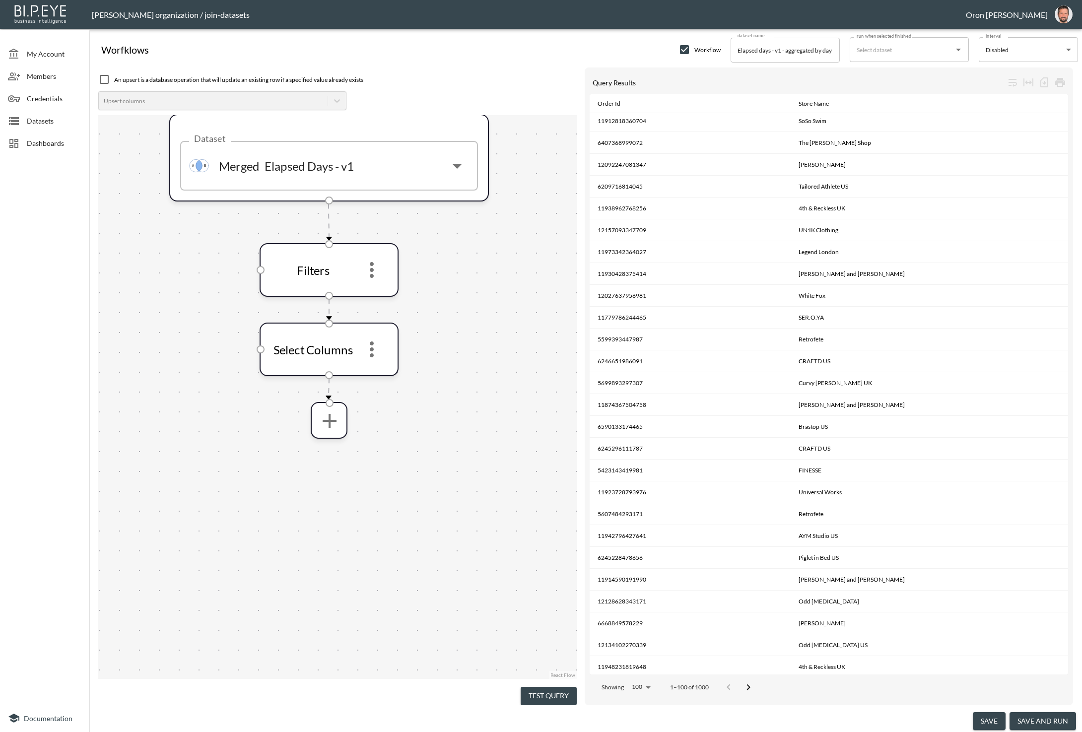
click at [60, 126] on div "Datasets" at bounding box center [44, 121] width 89 height 22
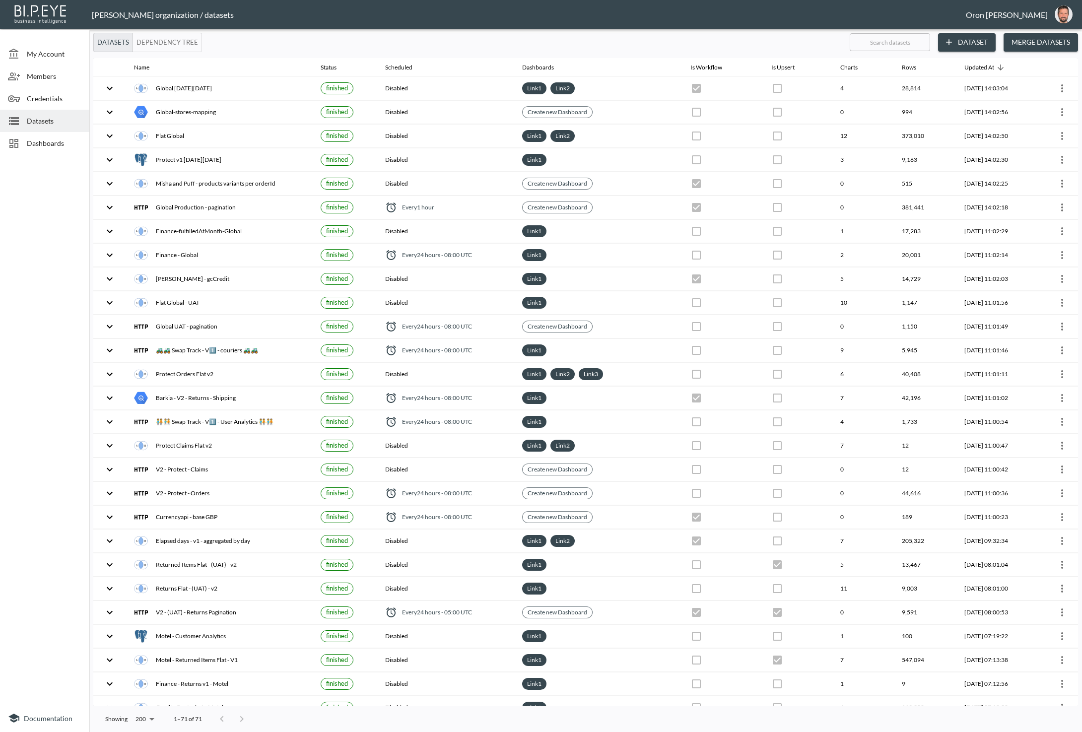
click at [898, 41] on input "text" at bounding box center [890, 42] width 80 height 25
type input "el"
checkbox input "true"
checkbox input "false"
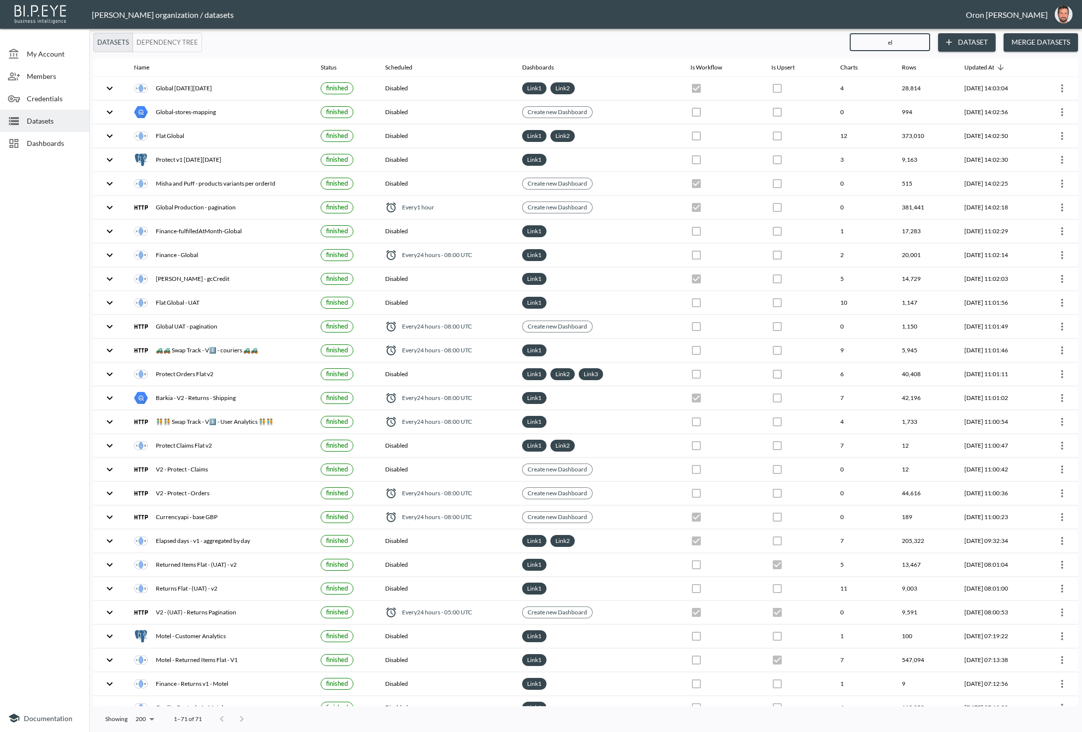
checkbox input "true"
checkbox input "false"
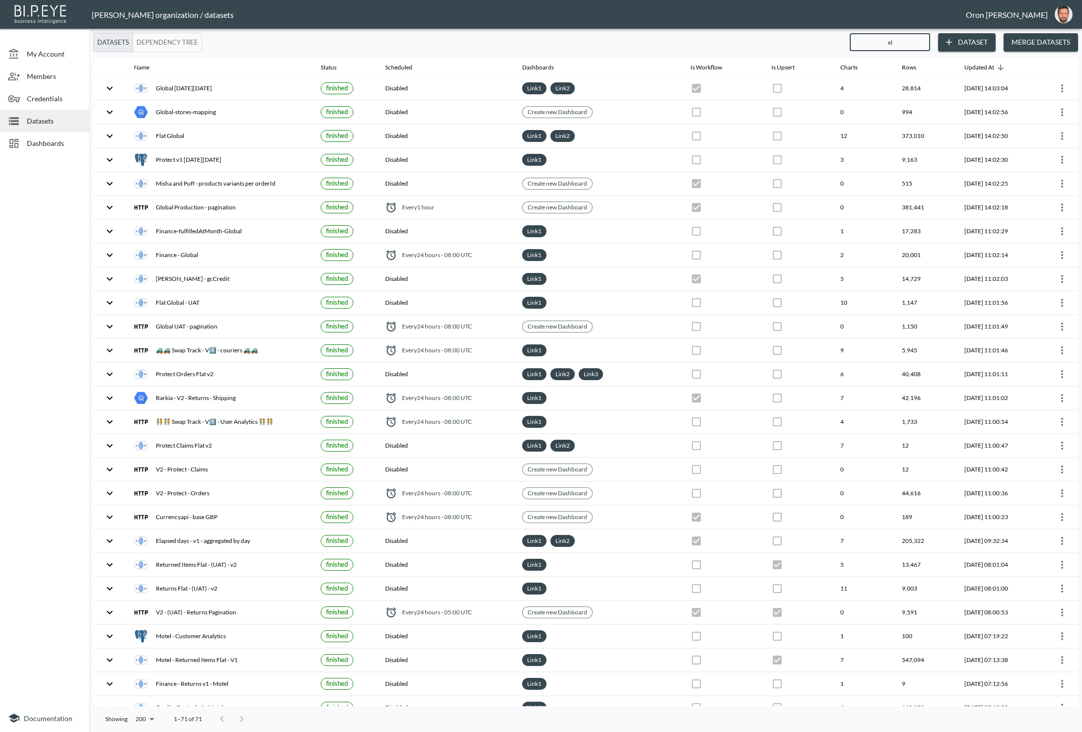
checkbox input "true"
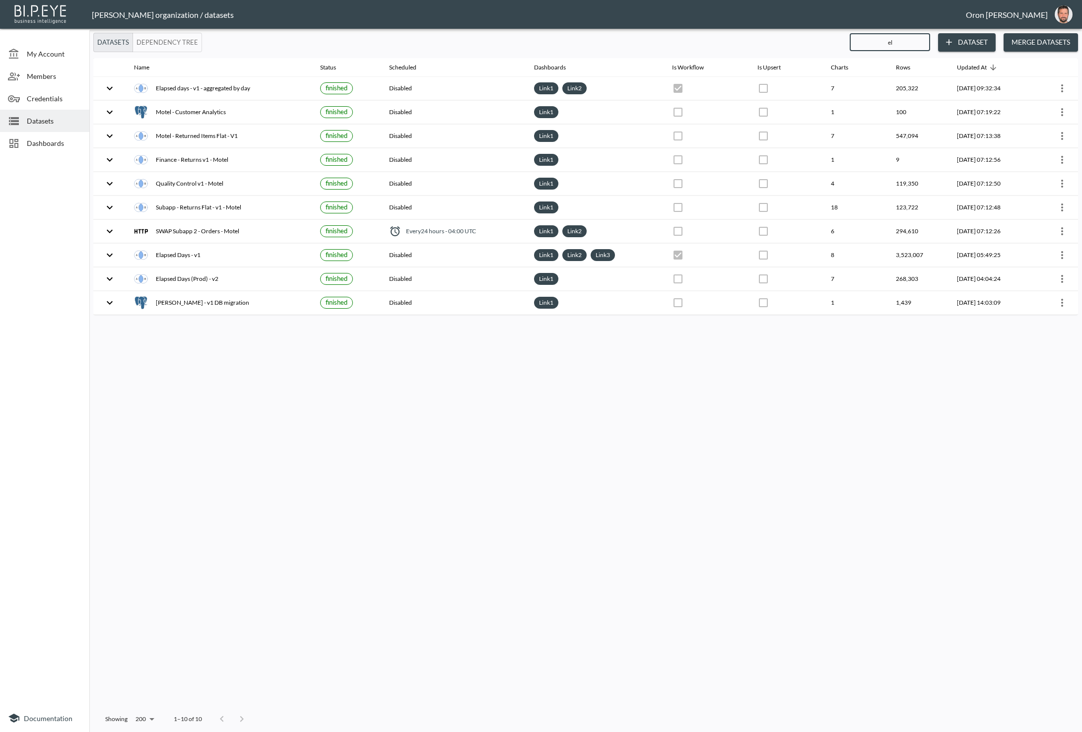
type input "ela"
checkbox input "true"
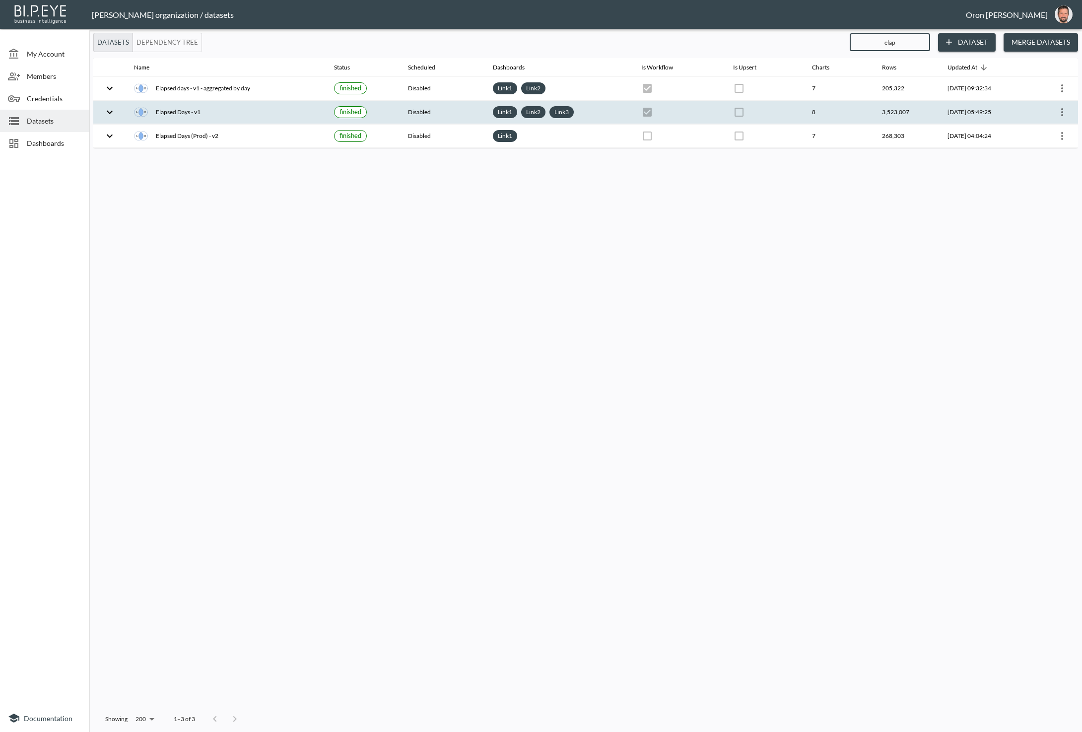
type input "elap"
click at [1064, 109] on icon "more" at bounding box center [1062, 112] width 12 height 12
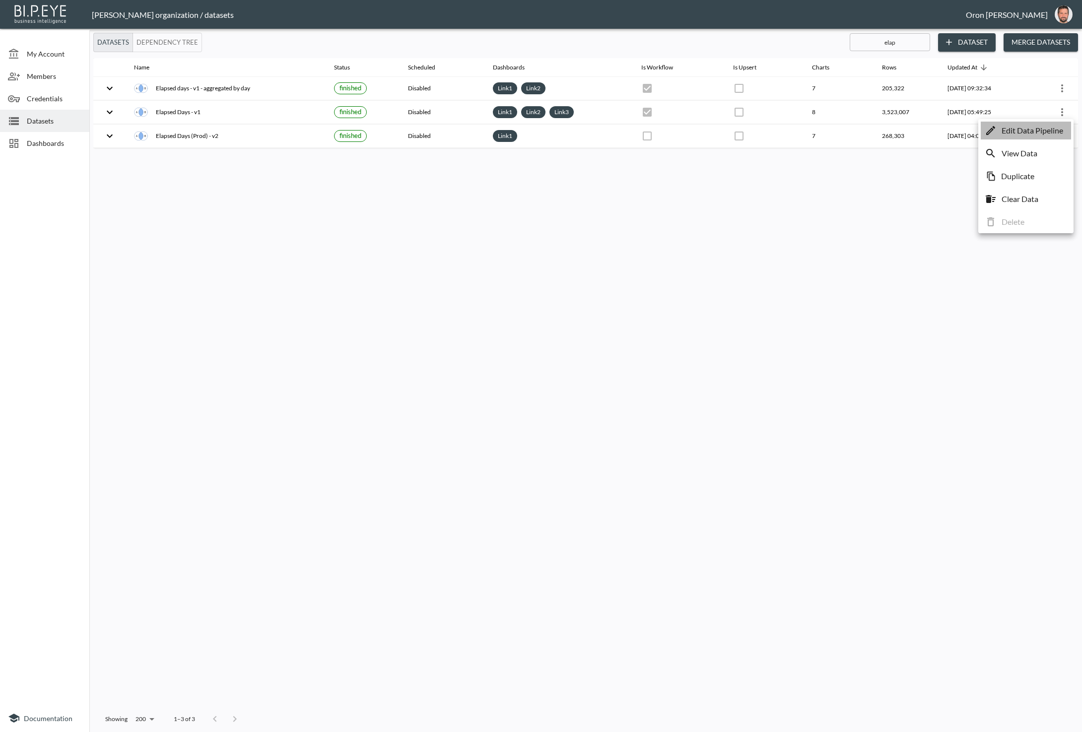
click at [1053, 128] on p "Edit Data Pipeline" at bounding box center [1033, 131] width 62 height 12
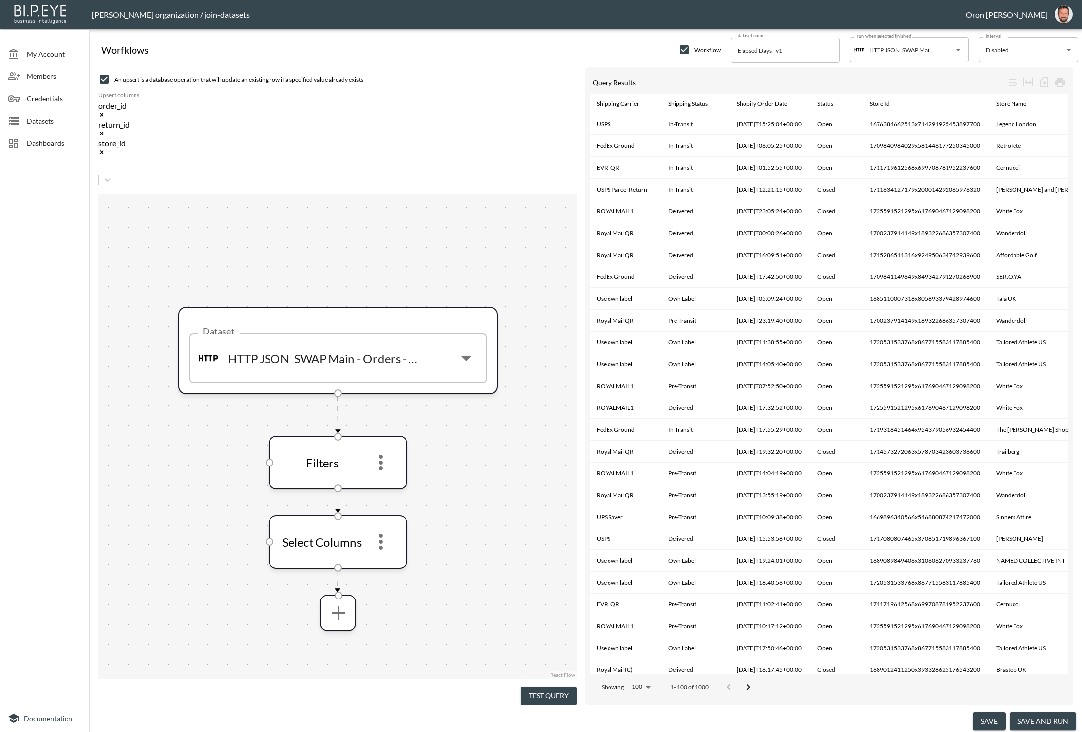
scroll to position [0, 993]
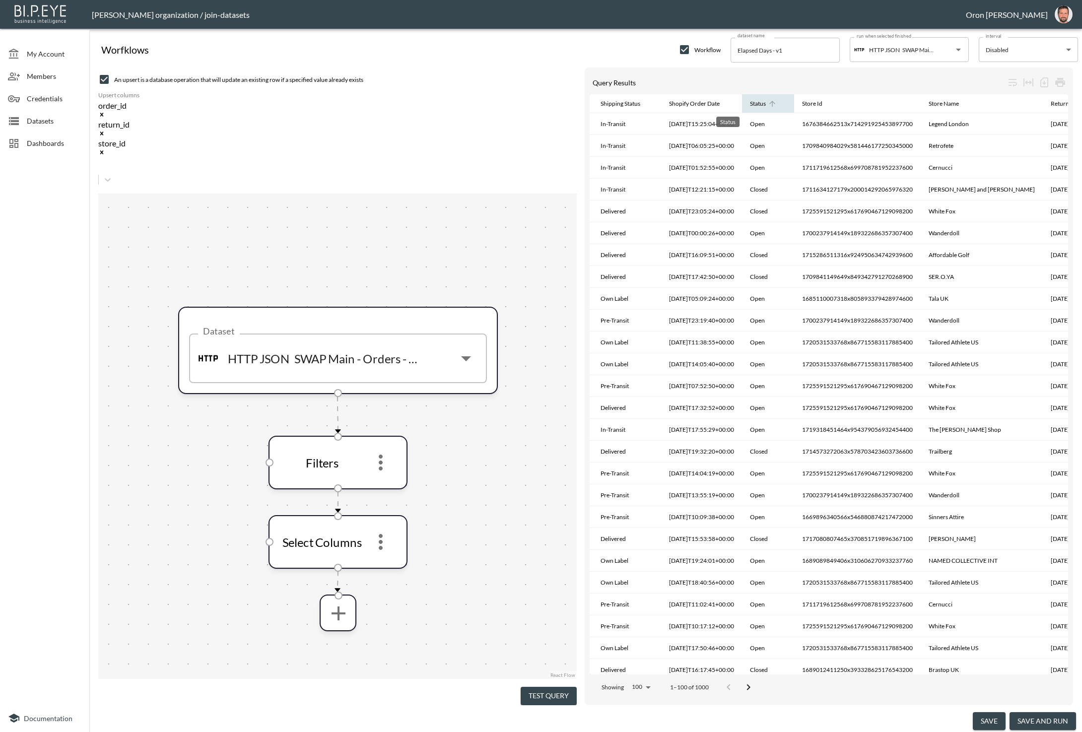
click at [750, 105] on div "Status" at bounding box center [758, 104] width 16 height 12
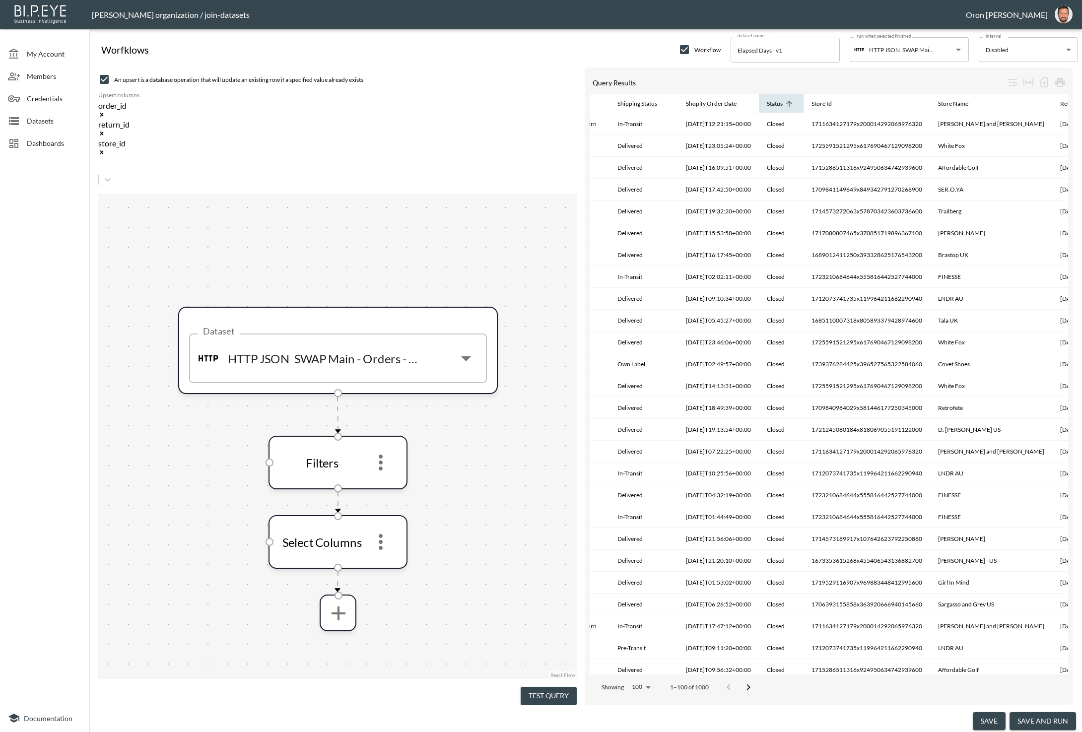
click at [759, 105] on th "Status" at bounding box center [781, 103] width 45 height 19
click at [767, 101] on div "Status" at bounding box center [775, 104] width 16 height 12
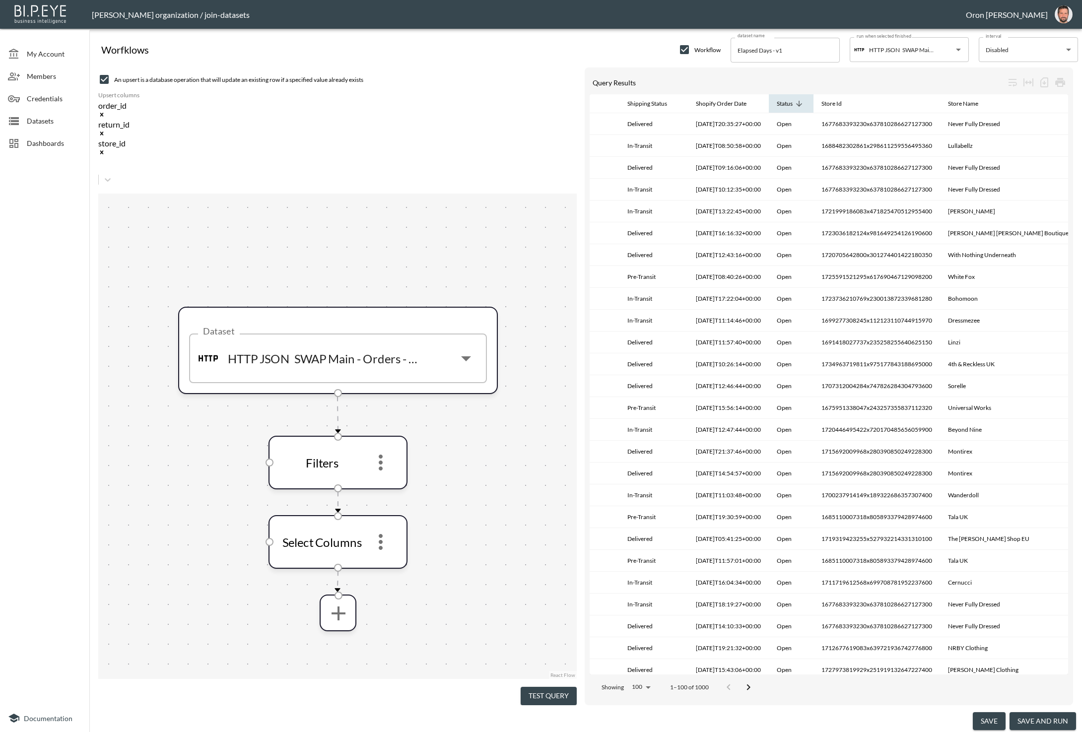
scroll to position [0, 973]
click at [385, 451] on icon "more" at bounding box center [381, 463] width 24 height 24
click at [389, 419] on li "Edit" at bounding box center [381, 420] width 44 height 18
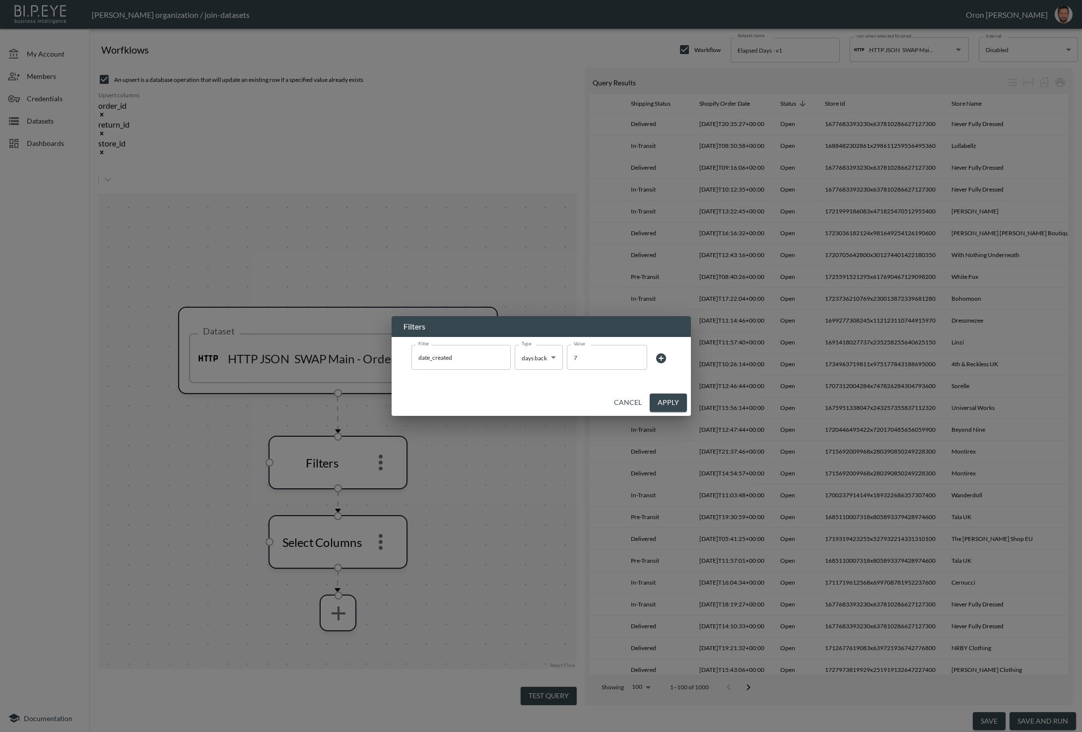
click at [665, 359] on span at bounding box center [661, 357] width 20 height 18
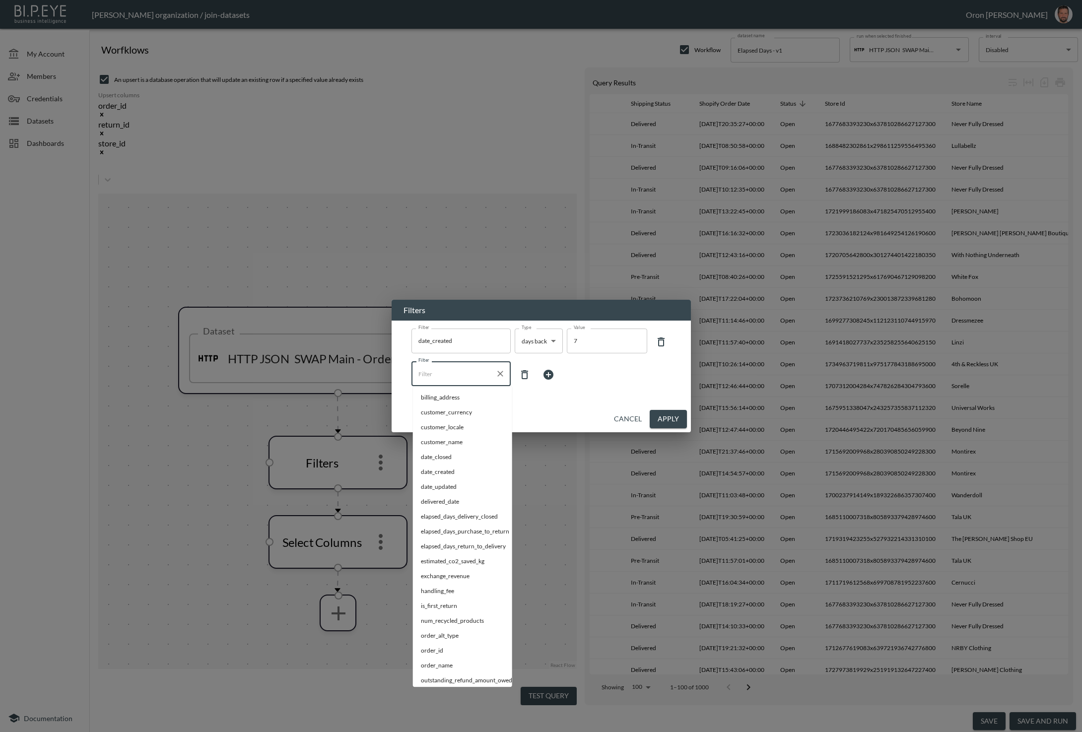
click at [470, 381] on input "Filter" at bounding box center [453, 374] width 75 height 16
click at [428, 546] on span "status" at bounding box center [462, 546] width 83 height 9
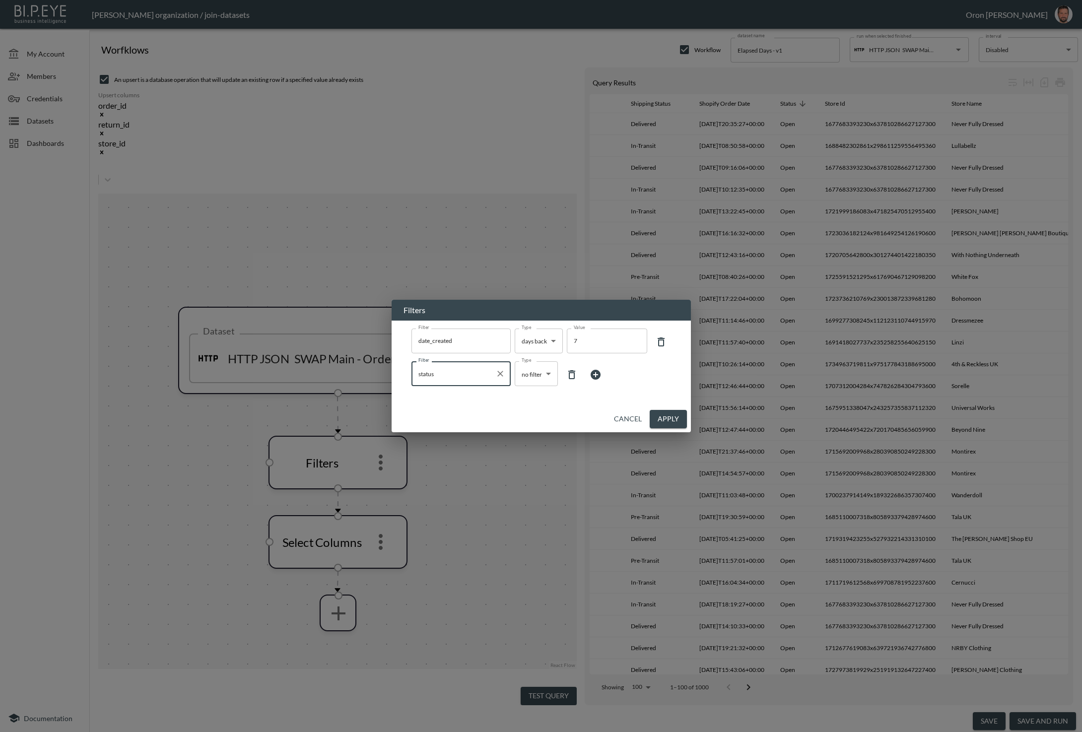
type input "status"
click at [538, 380] on body "BI.P.EYE, Interactive Analytics Dashboards - app Zach Bailet organization / joi…" at bounding box center [541, 366] width 1082 height 732
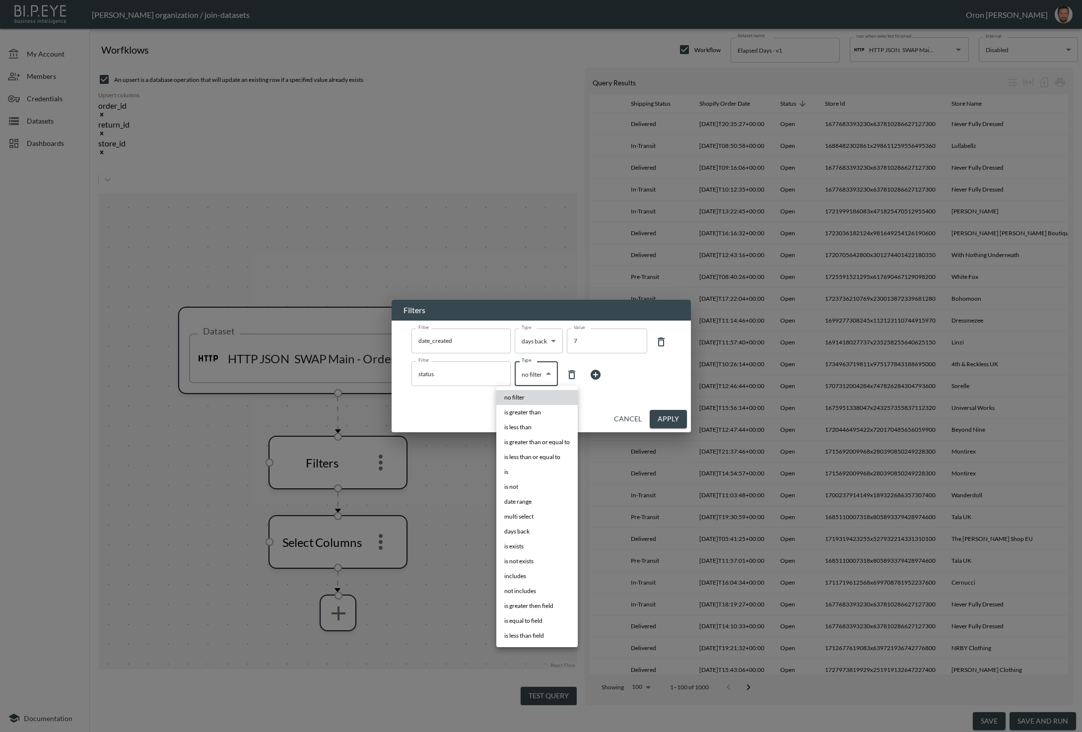
drag, startPoint x: 535, startPoint y: 557, endPoint x: 636, endPoint y: 445, distance: 151.5
click at [535, 557] on li "is not exists" at bounding box center [536, 561] width 81 height 15
type input "is not exists"
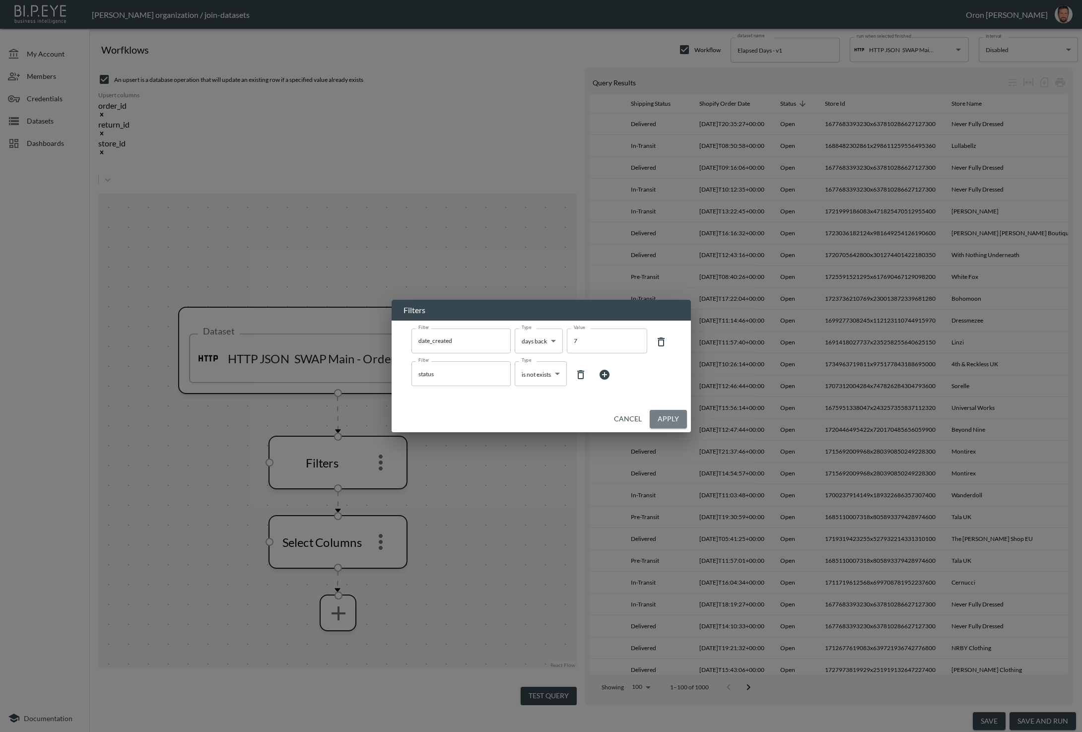
click at [659, 416] on button "Apply" at bounding box center [668, 419] width 37 height 18
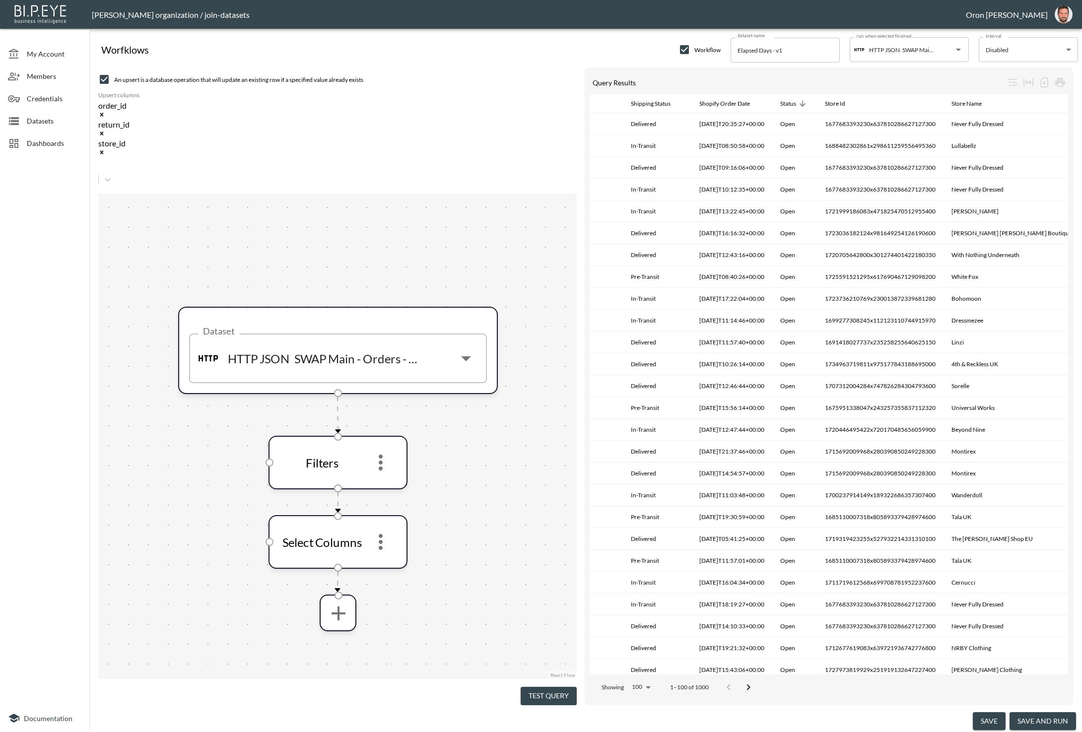
drag, startPoint x: 528, startPoint y: 687, endPoint x: 496, endPoint y: 532, distance: 158.6
click at [529, 687] on button "Test Query" at bounding box center [549, 696] width 56 height 18
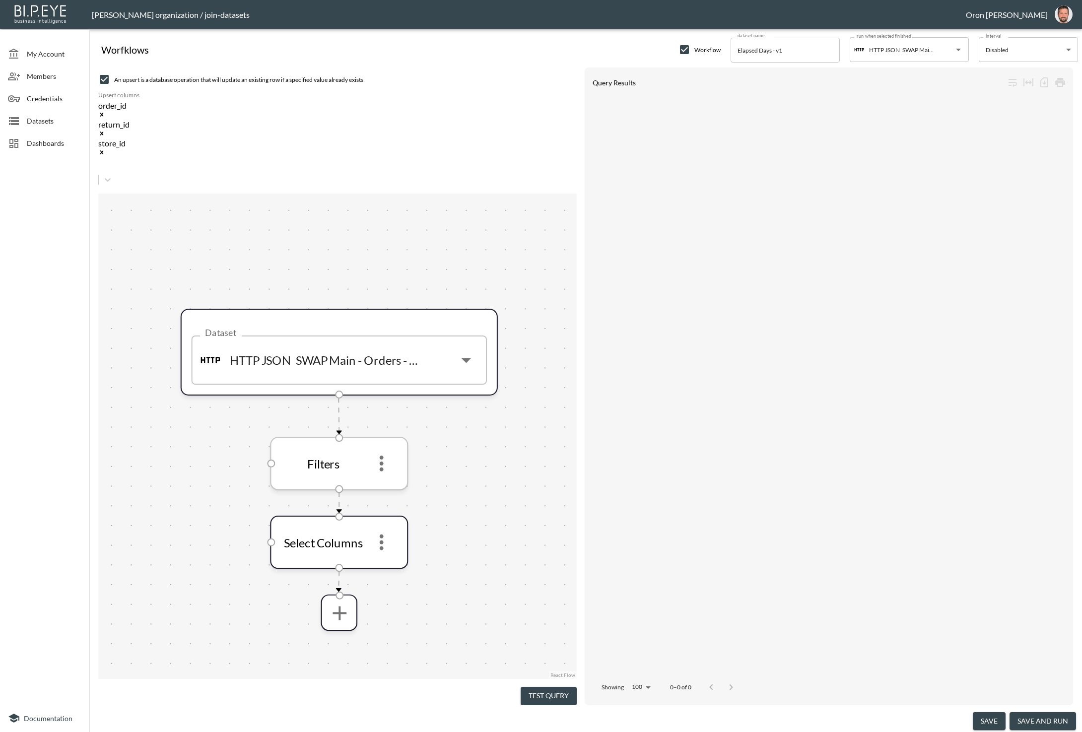
click at [389, 452] on icon "more" at bounding box center [382, 464] width 24 height 24
click at [392, 415] on li "Edit" at bounding box center [382, 421] width 44 height 18
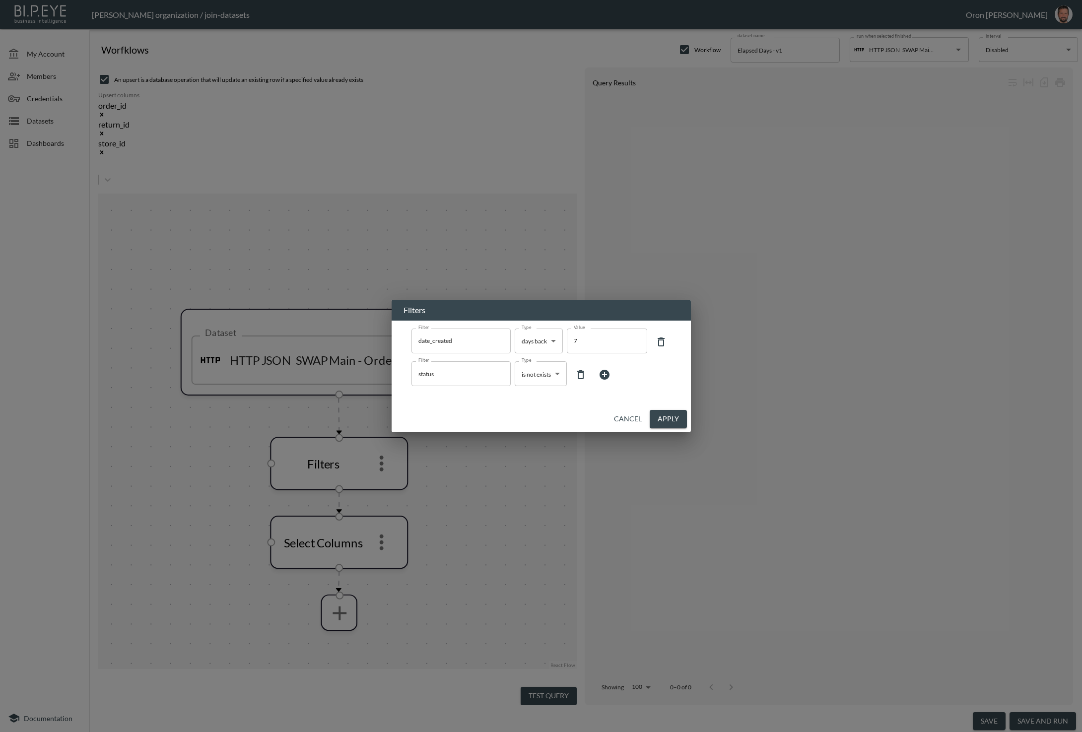
drag, startPoint x: 593, startPoint y: 340, endPoint x: 533, endPoint y: 343, distance: 60.1
click at [534, 343] on div "Filter date_created Filter Type days back days back Type Value 7 Value" at bounding box center [541, 342] width 260 height 27
type input "30"
drag, startPoint x: 672, startPoint y: 417, endPoint x: 539, endPoint y: 429, distance: 132.6
click at [672, 417] on button "Apply" at bounding box center [668, 419] width 37 height 18
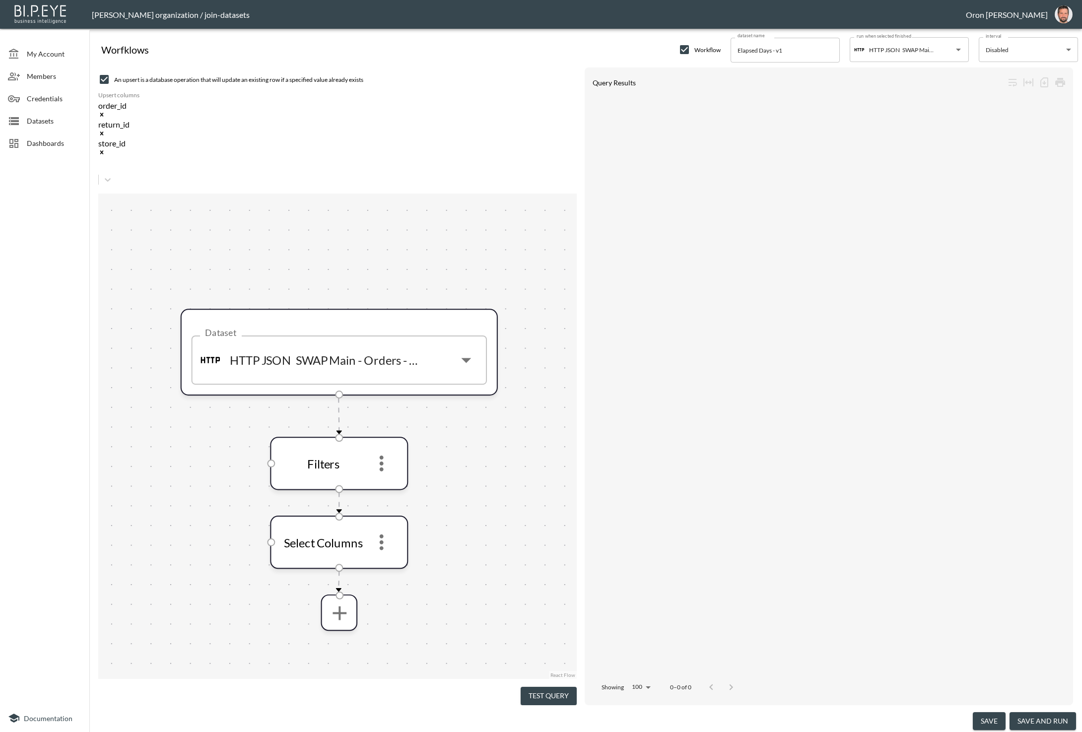
drag, startPoint x: 552, startPoint y: 696, endPoint x: 531, endPoint y: 614, distance: 84.1
click at [552, 695] on button "Test Query" at bounding box center [549, 696] width 56 height 18
drag, startPoint x: 388, startPoint y: 395, endPoint x: 395, endPoint y: 404, distance: 11.6
click at [388, 452] on icon "more" at bounding box center [382, 464] width 24 height 24
drag, startPoint x: 386, startPoint y: 394, endPoint x: 388, endPoint y: 399, distance: 5.5
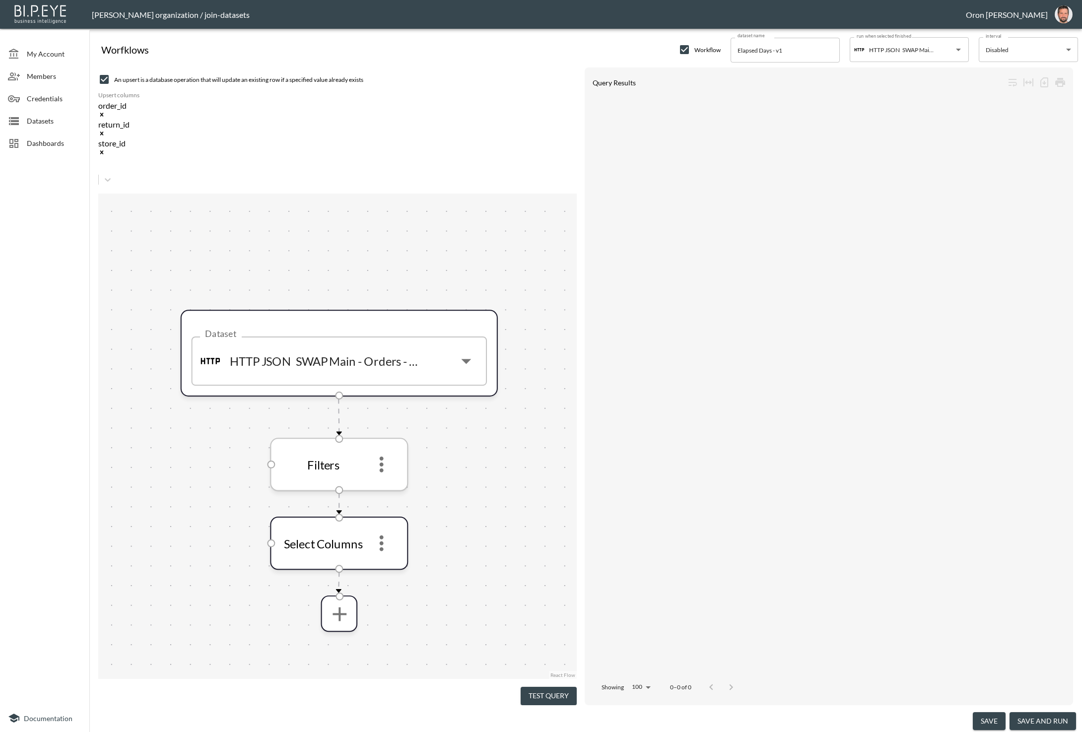
click at [386, 453] on icon "more" at bounding box center [382, 465] width 24 height 24
click at [373, 453] on icon "more" at bounding box center [382, 465] width 24 height 24
click at [384, 418] on li "Edit" at bounding box center [382, 422] width 44 height 18
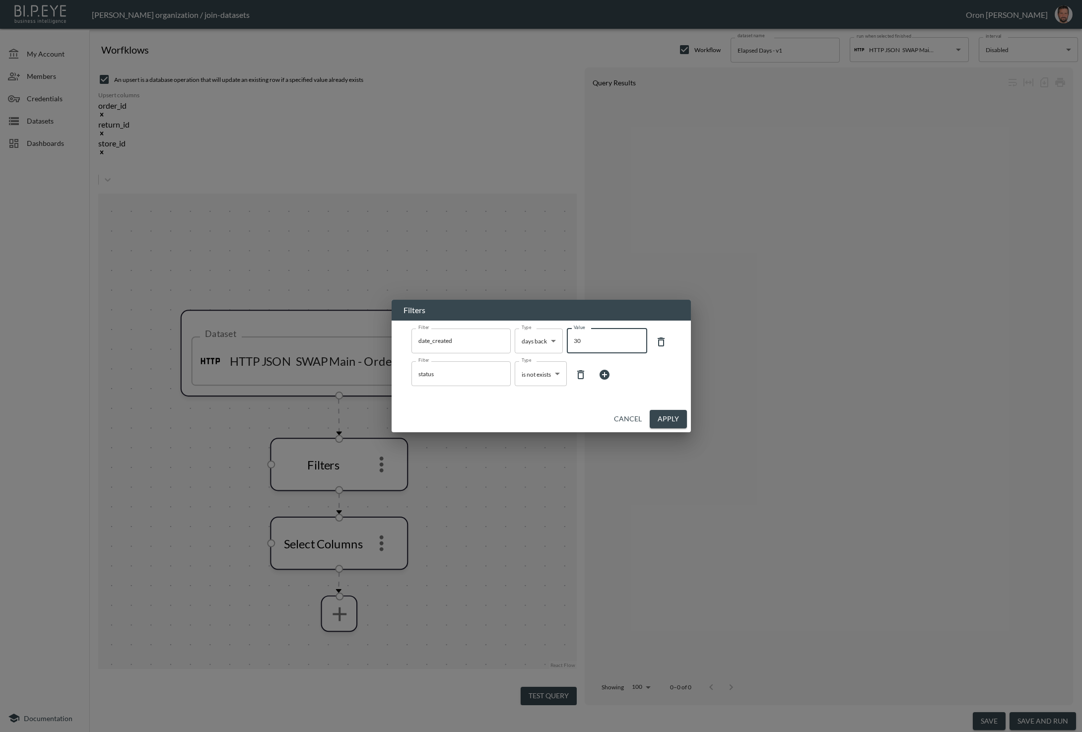
drag, startPoint x: 554, startPoint y: 342, endPoint x: 529, endPoint y: 341, distance: 25.3
click at [532, 342] on div "Filter date_created Filter Type days back days back Type Value 30 Value" at bounding box center [541, 342] width 260 height 27
type input "100"
click at [668, 416] on button "Apply" at bounding box center [668, 419] width 37 height 18
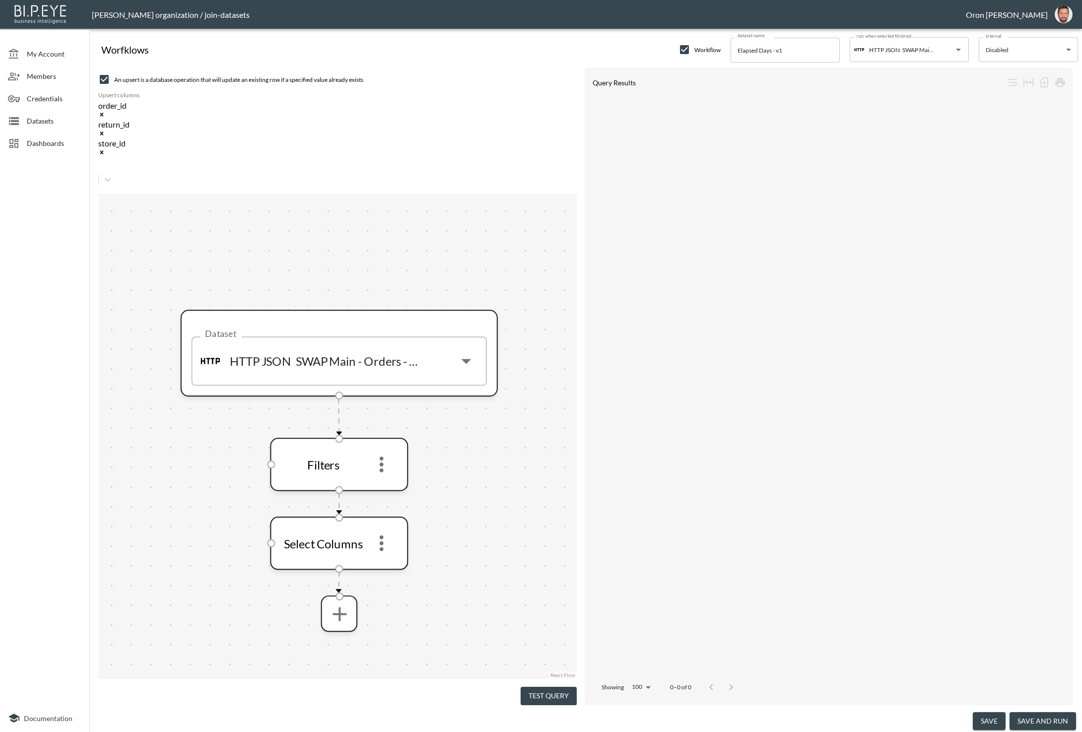
drag, startPoint x: 556, startPoint y: 689, endPoint x: 557, endPoint y: 679, distance: 9.5
click at [557, 688] on button "Test Query" at bounding box center [549, 696] width 56 height 18
click at [382, 457] on icon "more" at bounding box center [382, 465] width 4 height 16
click at [531, 465] on div at bounding box center [541, 366] width 1082 height 732
click at [384, 532] on icon "more" at bounding box center [382, 544] width 24 height 24
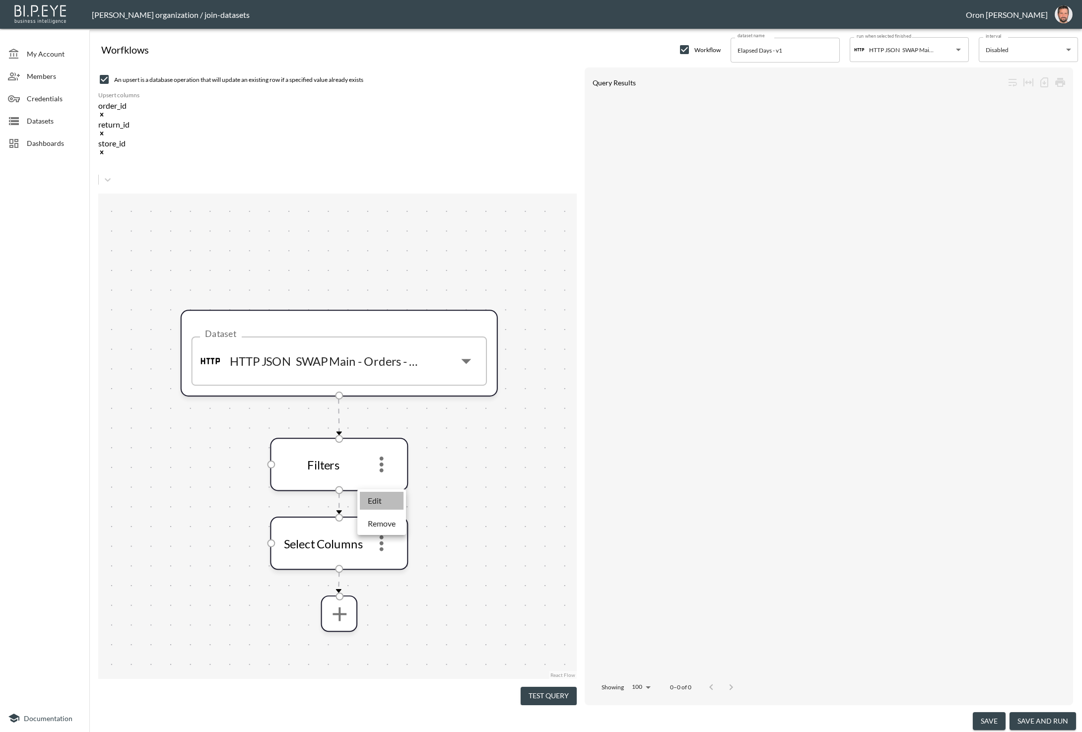
click at [386, 498] on li "Edit" at bounding box center [382, 501] width 44 height 18
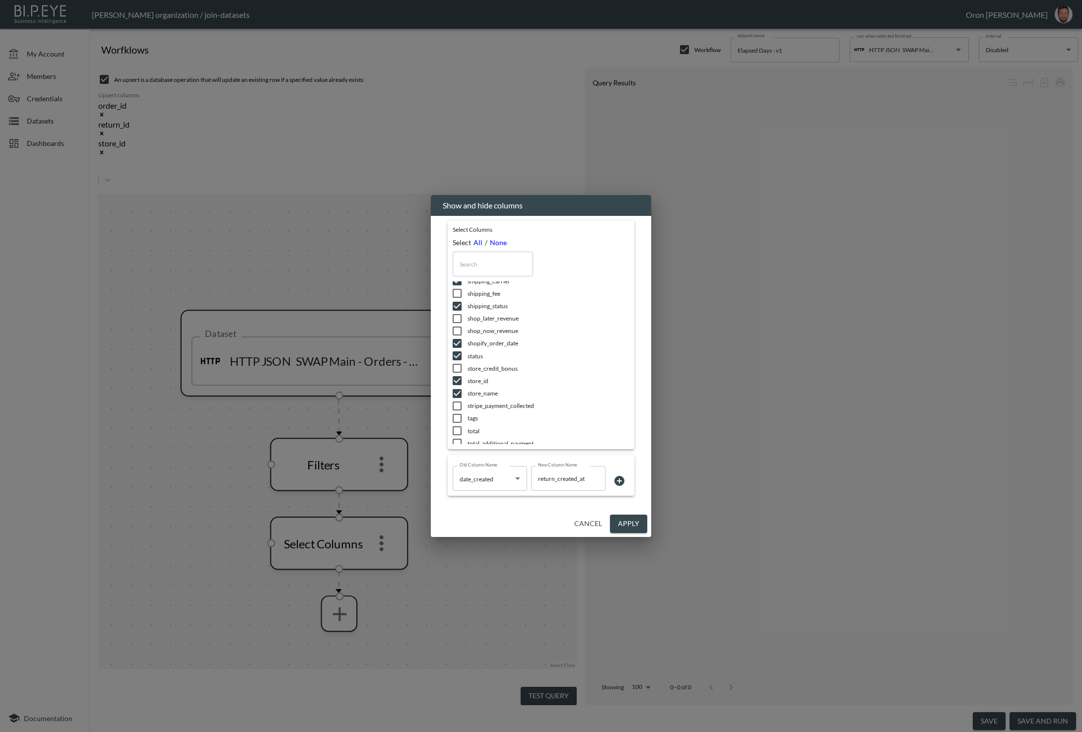
scroll to position [449, 0]
click at [580, 526] on button "Cancel" at bounding box center [588, 524] width 36 height 18
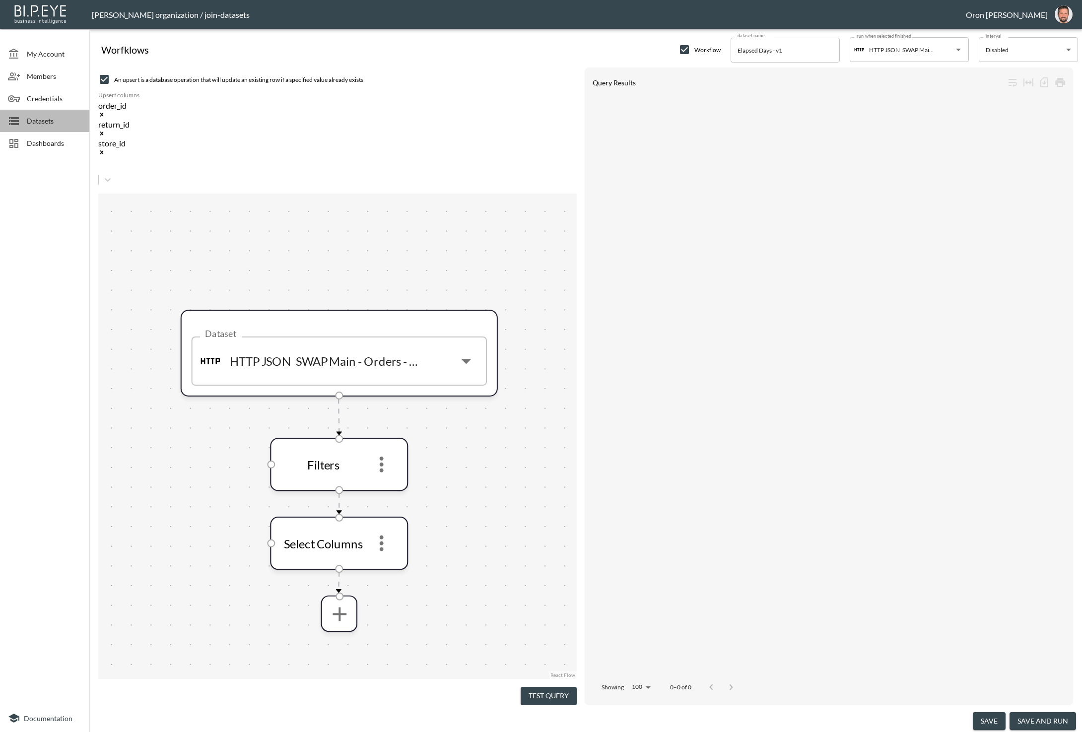
click at [47, 119] on span "Datasets" at bounding box center [54, 121] width 55 height 10
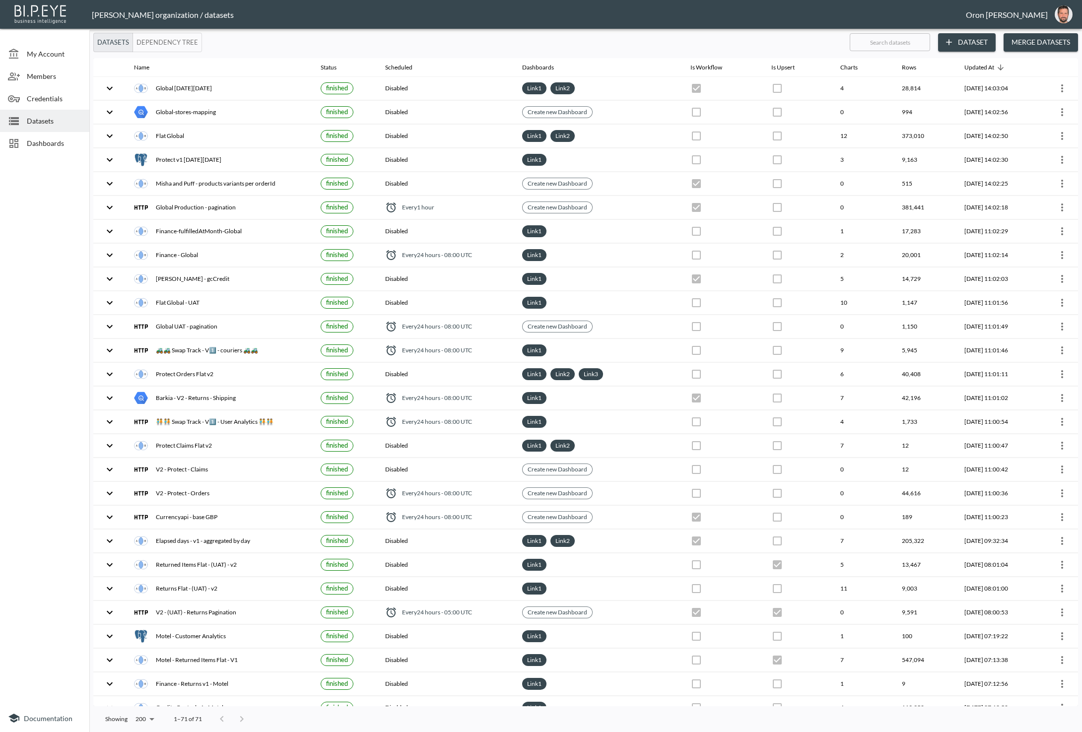
click at [907, 43] on input "text" at bounding box center [890, 42] width 80 height 25
type input "el"
checkbox input "true"
checkbox input "false"
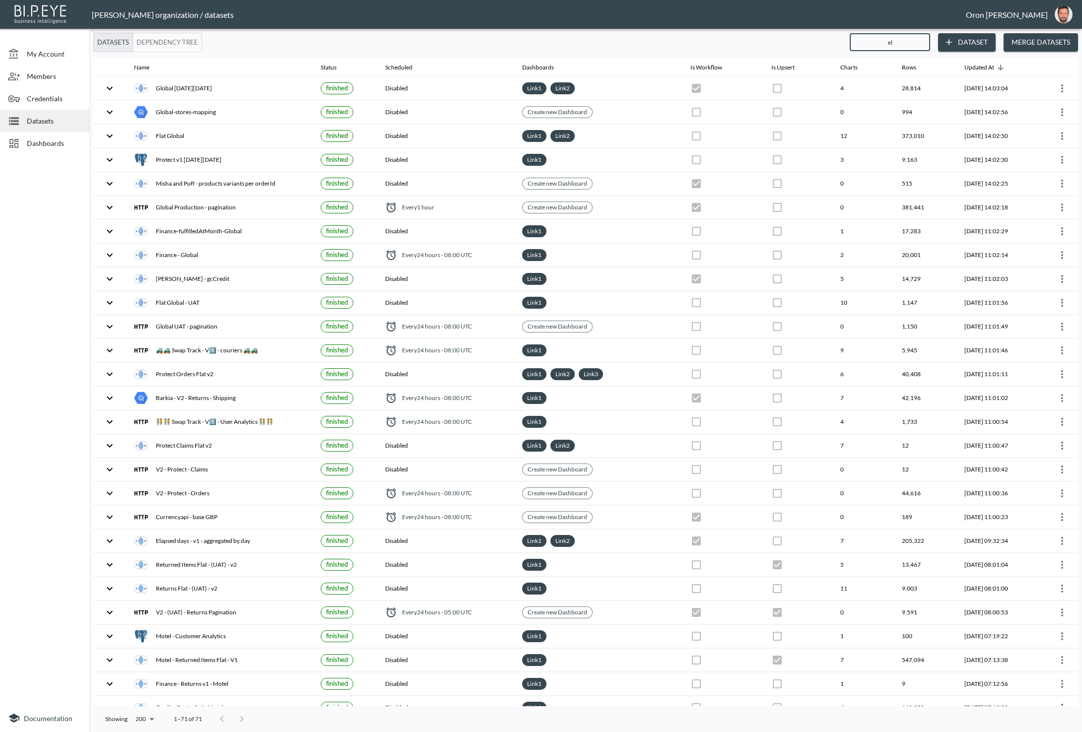
checkbox input "true"
checkbox input "false"
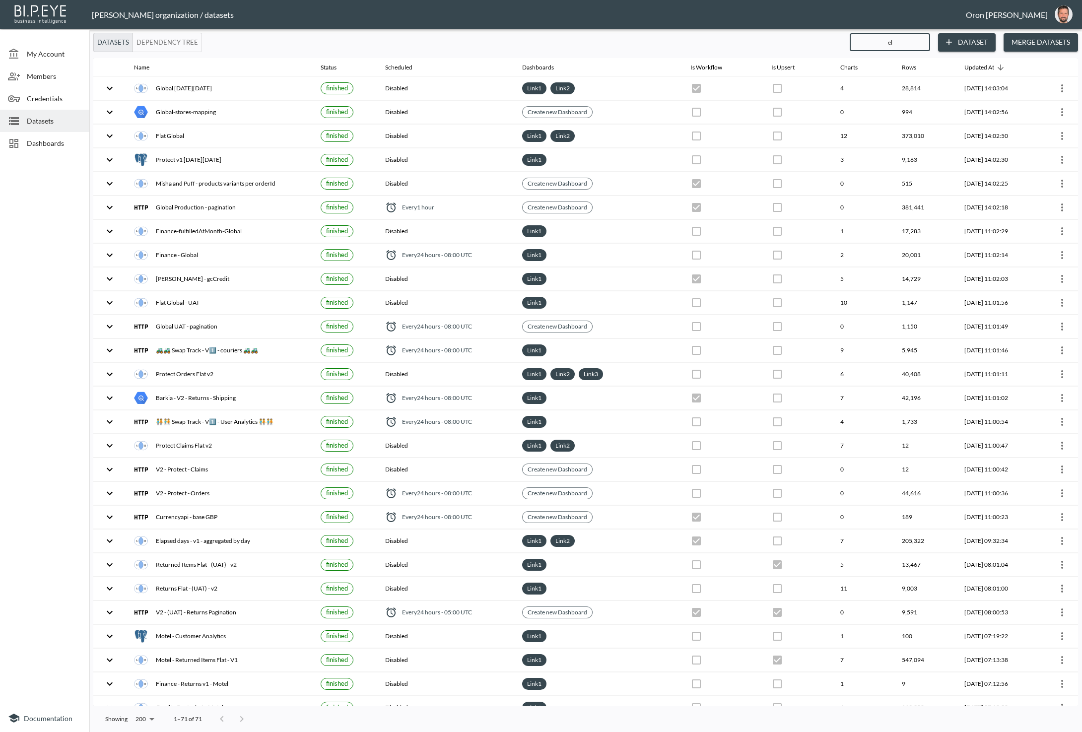
checkbox input "true"
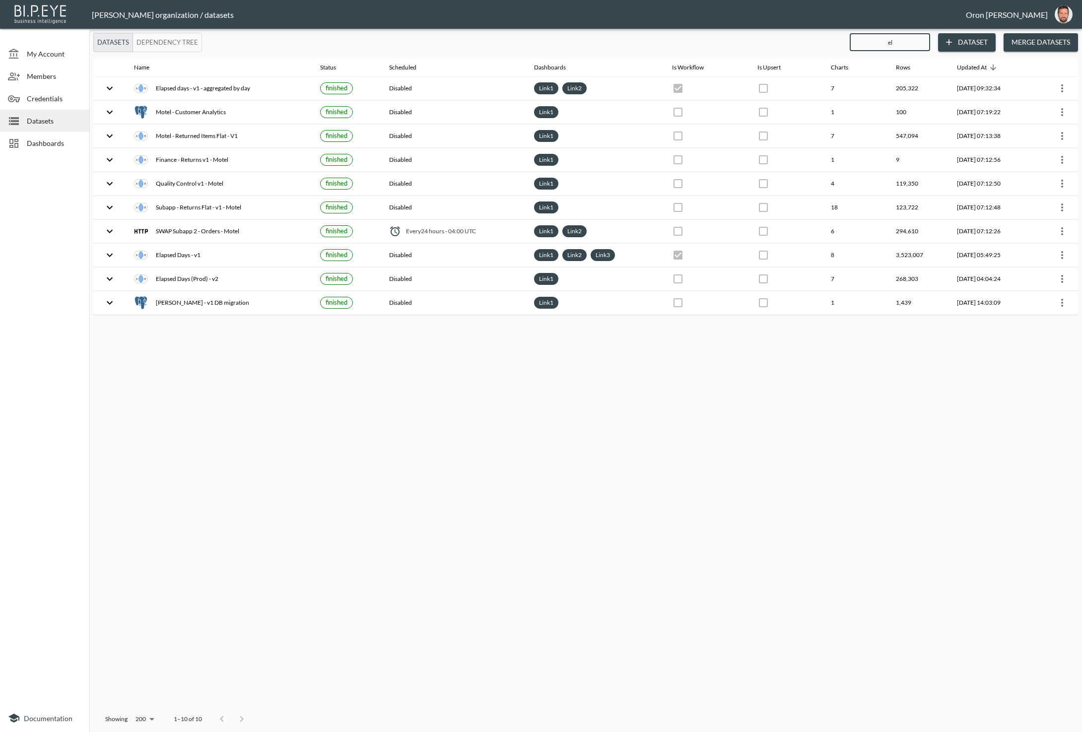
type input "ela"
checkbox input "true"
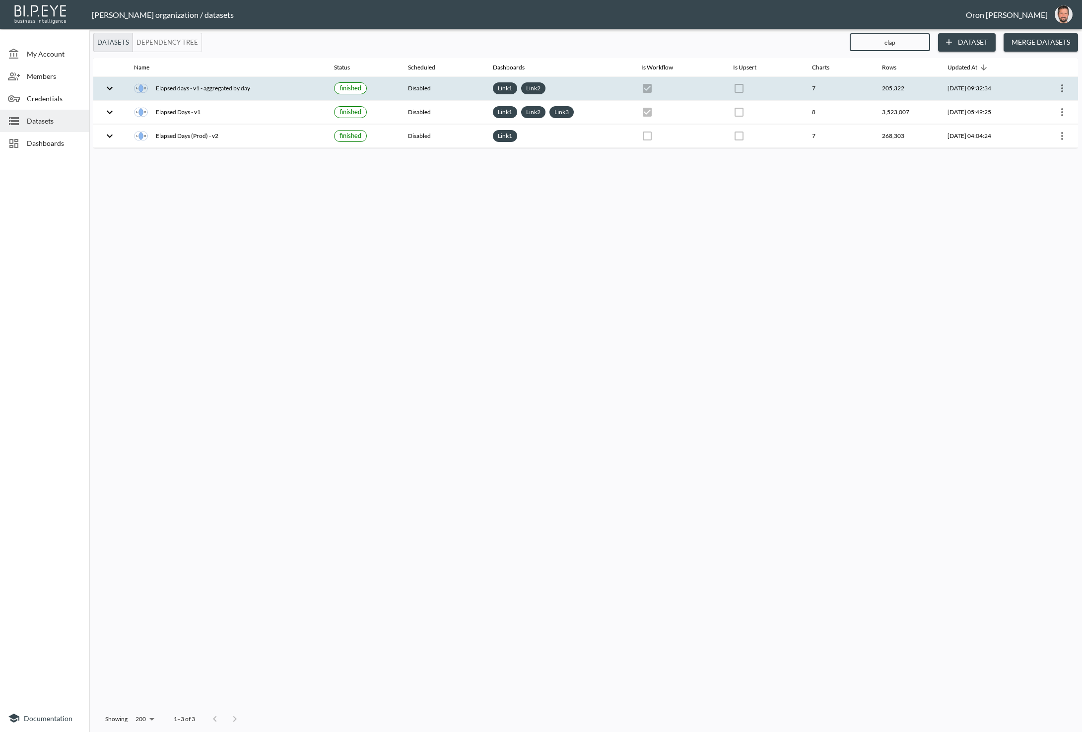
type input "elap"
click at [1064, 86] on icon "more" at bounding box center [1062, 88] width 12 height 12
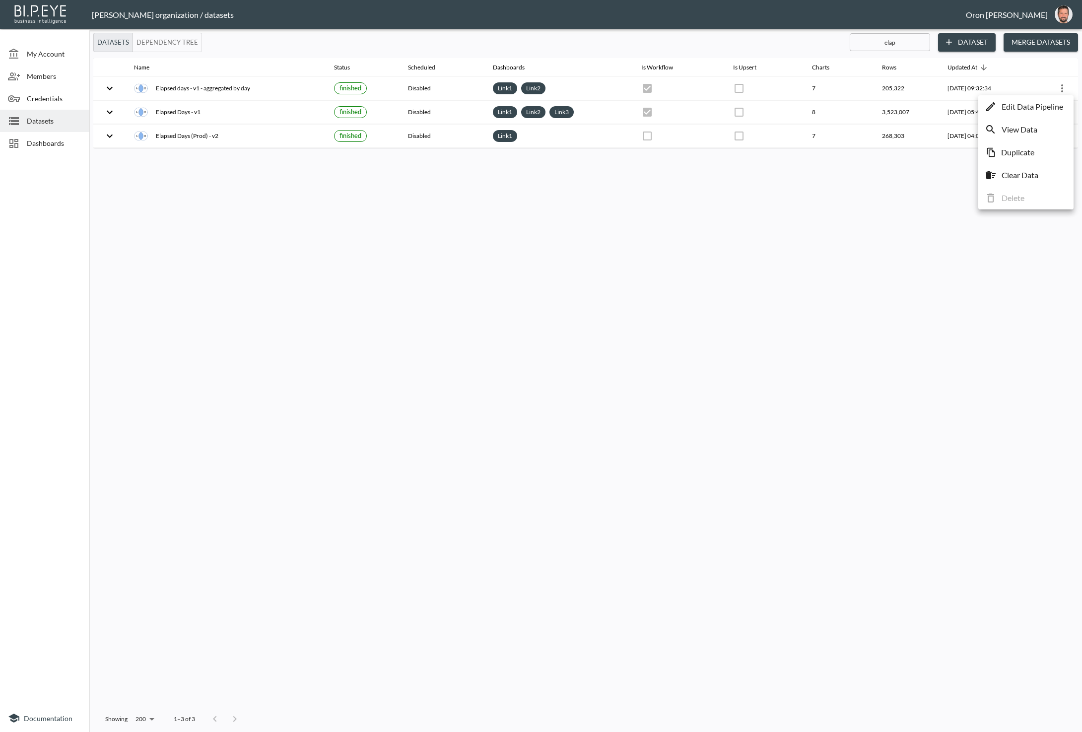
drag, startPoint x: 865, startPoint y: 235, endPoint x: 888, endPoint y: 219, distance: 28.1
click at [877, 227] on div at bounding box center [541, 366] width 1082 height 732
click at [1042, 40] on button "Merge Datasets" at bounding box center [1041, 42] width 74 height 18
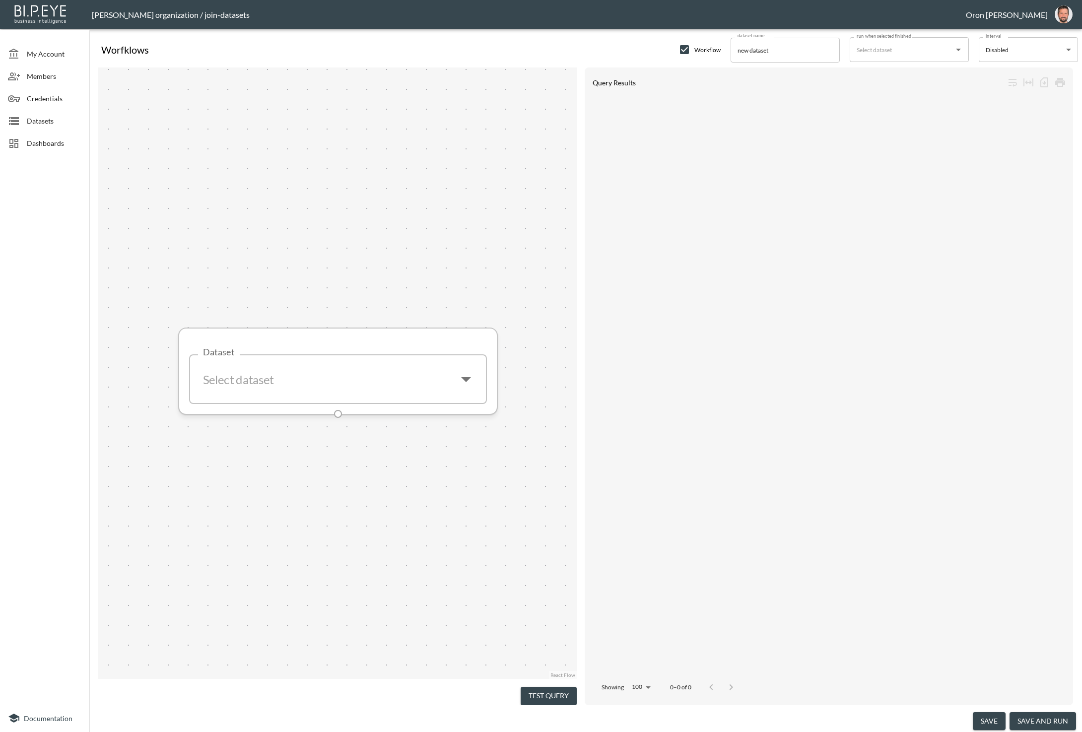
click at [388, 375] on input "Dataset" at bounding box center [323, 379] width 250 height 32
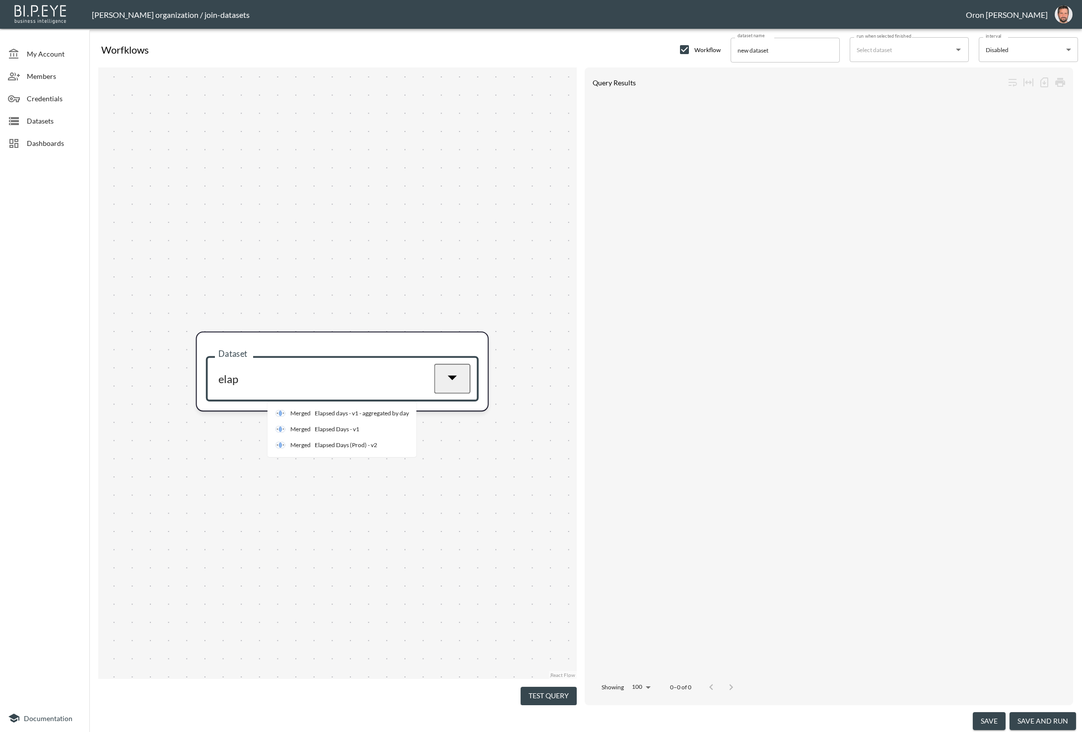
click at [340, 433] on div "Elapsed Days - v1" at bounding box center [337, 429] width 45 height 9
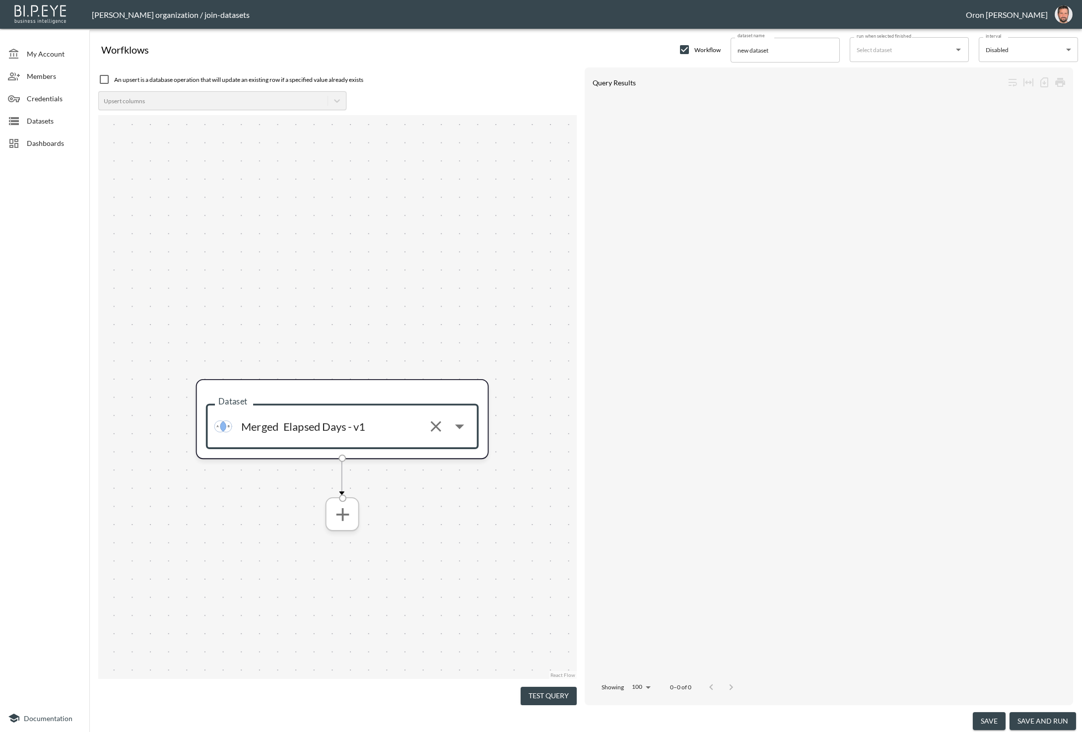
type input "Elapsed Days - v1"
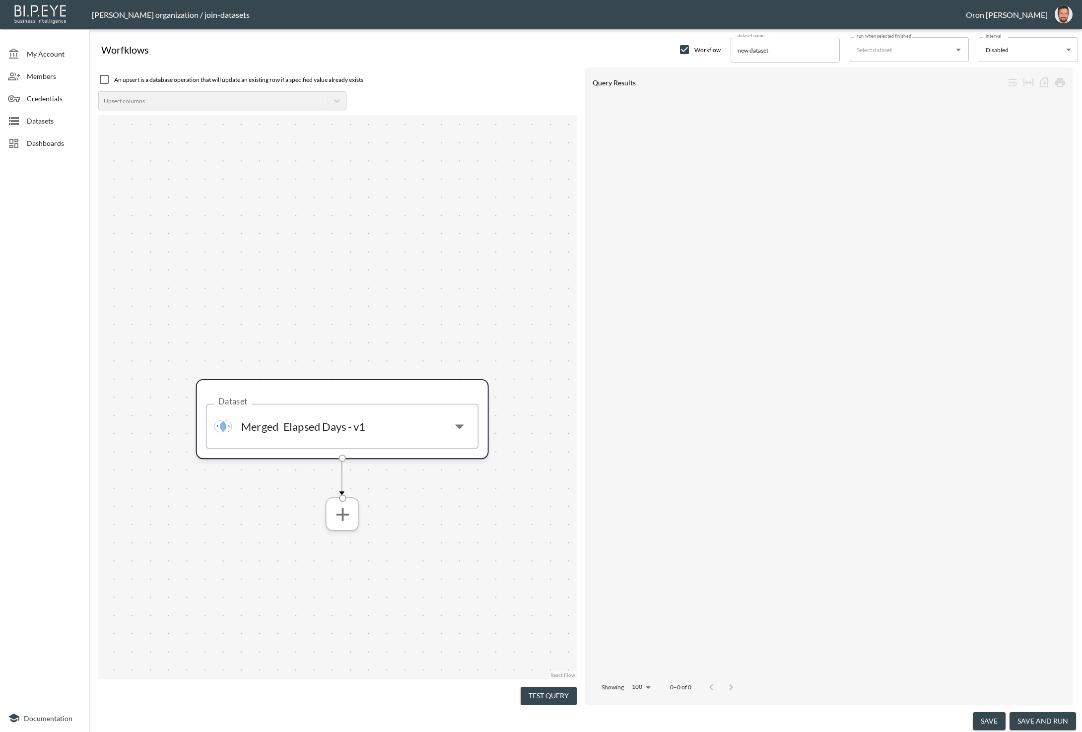
click at [345, 516] on icon "more" at bounding box center [343, 514] width 22 height 22
click at [335, 541] on li "Filters" at bounding box center [342, 540] width 102 height 18
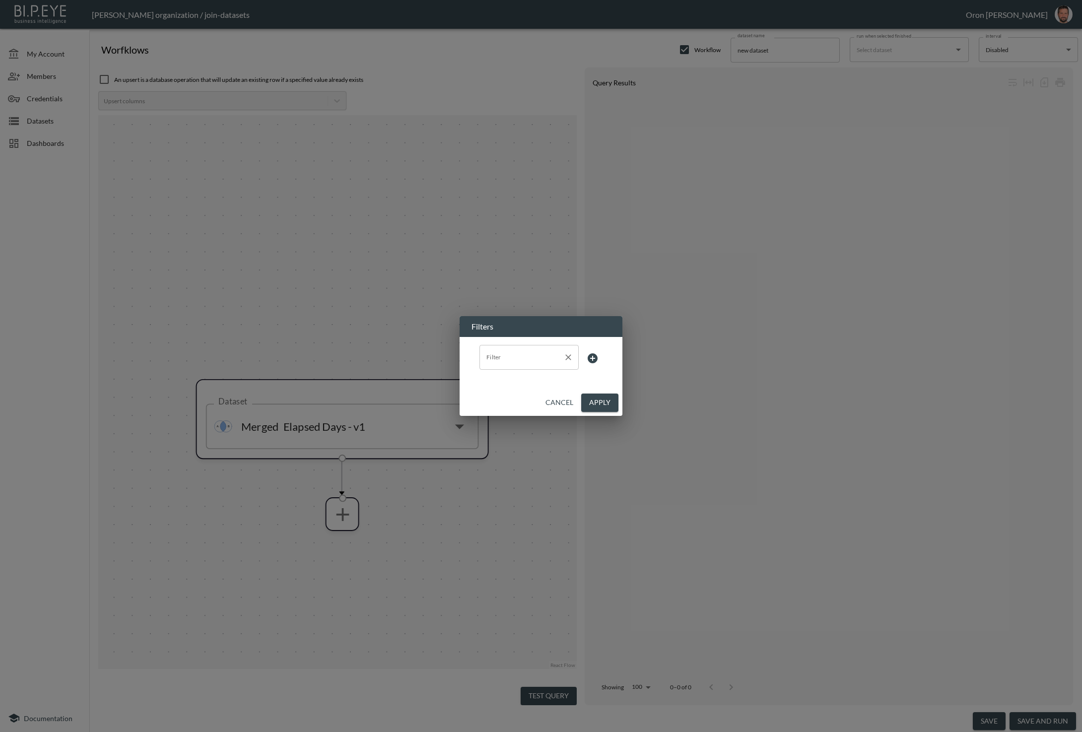
click at [529, 359] on input "Filter" at bounding box center [521, 357] width 75 height 16
drag, startPoint x: 504, startPoint y: 430, endPoint x: 584, endPoint y: 374, distance: 96.9
click at [504, 430] on span "return_created_at" at bounding box center [528, 426] width 83 height 9
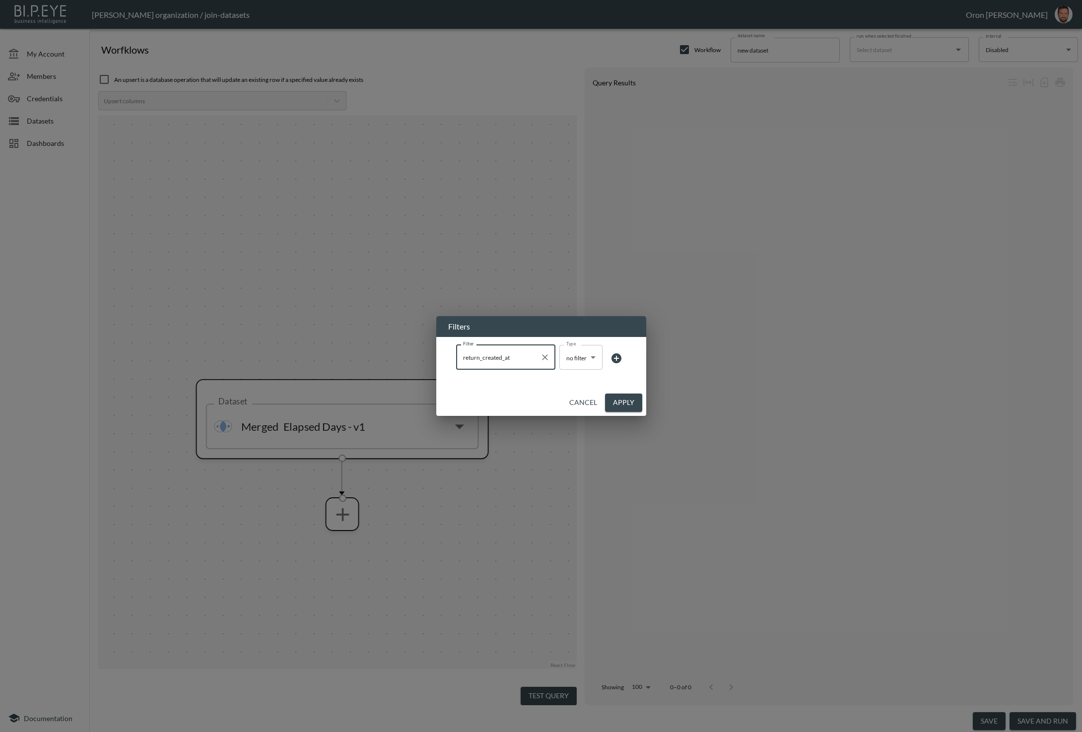
type input "return_created_at"
click at [589, 365] on body "BI.P.EYE, Interactive Analytics Dashboards - app Zach Bailet organization / joi…" at bounding box center [541, 366] width 1082 height 732
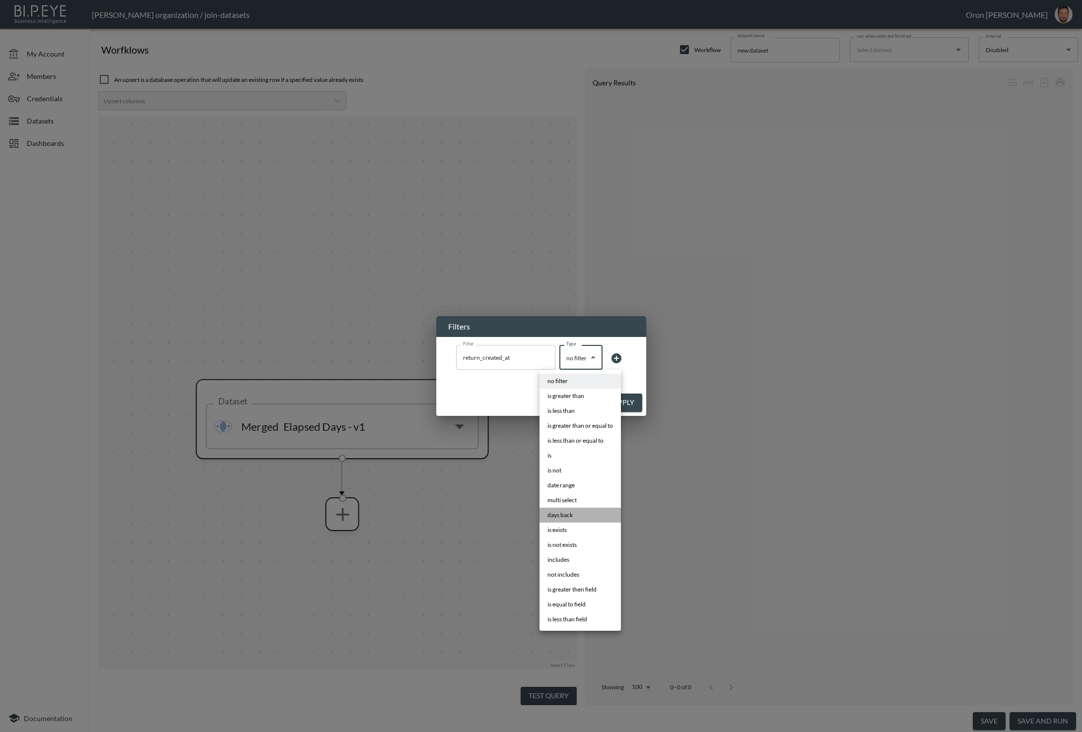
drag, startPoint x: 581, startPoint y: 514, endPoint x: 594, endPoint y: 395, distance: 119.3
click at [581, 513] on li "days back" at bounding box center [579, 515] width 81 height 15
type input "days back"
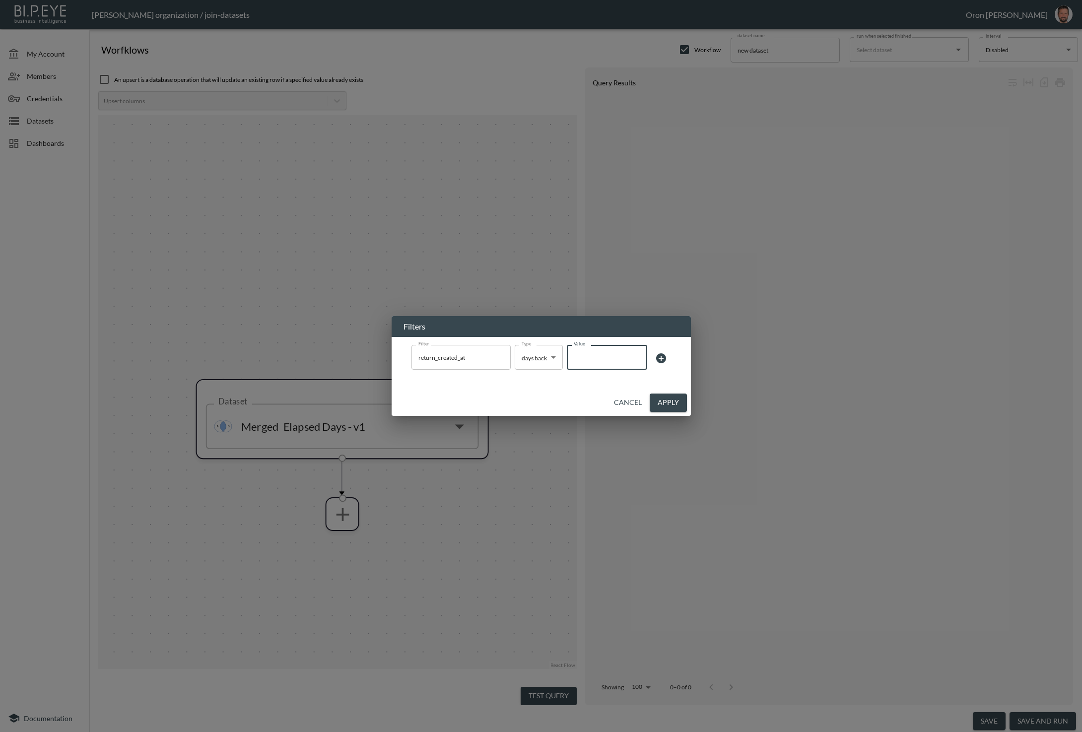
click at [601, 364] on input "Value" at bounding box center [607, 357] width 80 height 28
type input "7"
click at [675, 400] on button "Apply" at bounding box center [668, 403] width 37 height 18
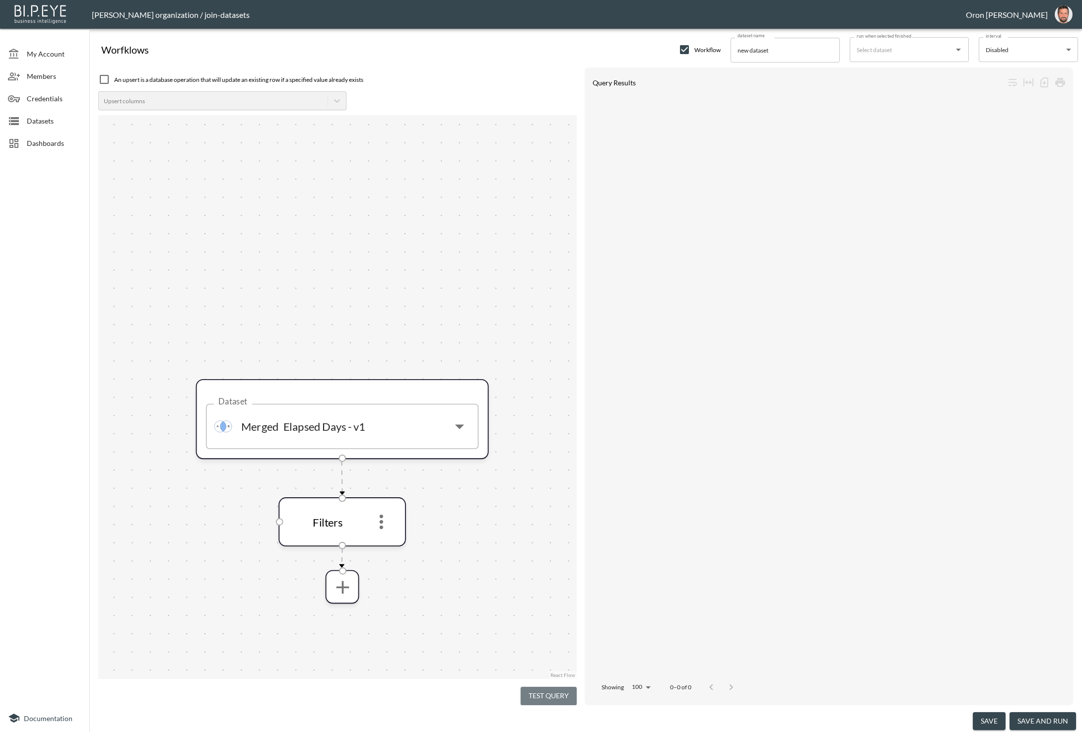
drag, startPoint x: 558, startPoint y: 690, endPoint x: 527, endPoint y: 539, distance: 154.2
click at [558, 689] on button "Test Query" at bounding box center [549, 696] width 56 height 18
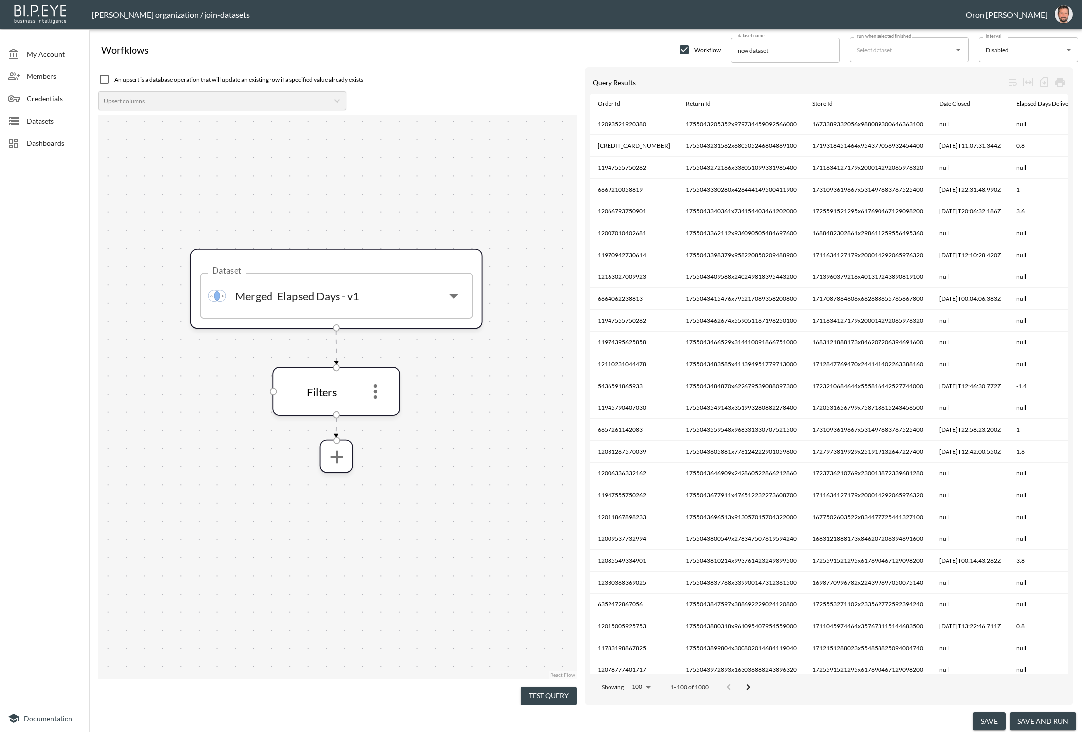
drag, startPoint x: 514, startPoint y: 599, endPoint x: 503, endPoint y: 475, distance: 124.6
click at [508, 468] on div "Dataset Merged Elapsed Days - v1 Dataset Filters" at bounding box center [337, 397] width 478 height 564
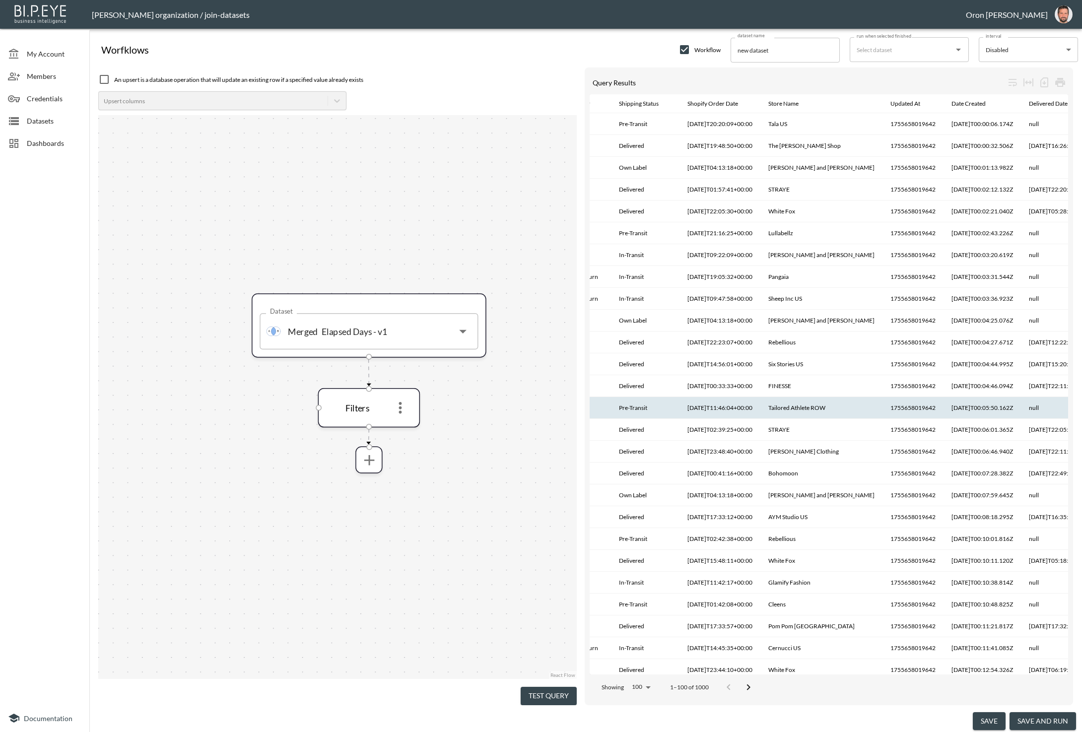
scroll to position [0, 1315]
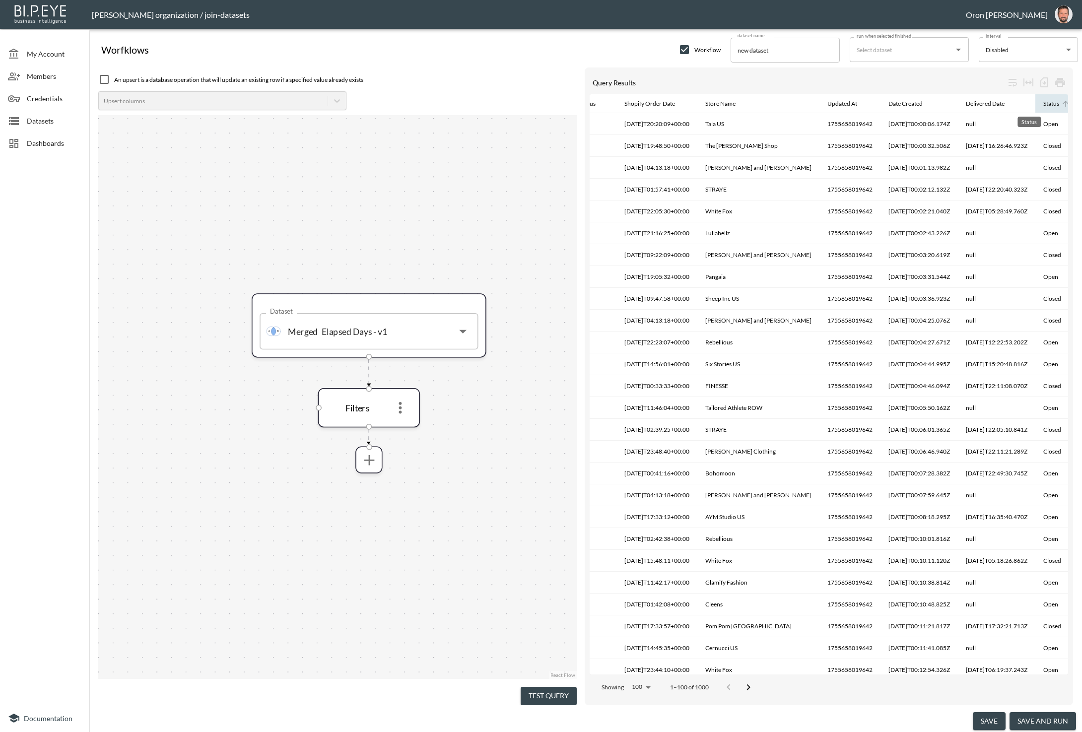
click at [1043, 105] on div "Status" at bounding box center [1051, 104] width 16 height 12
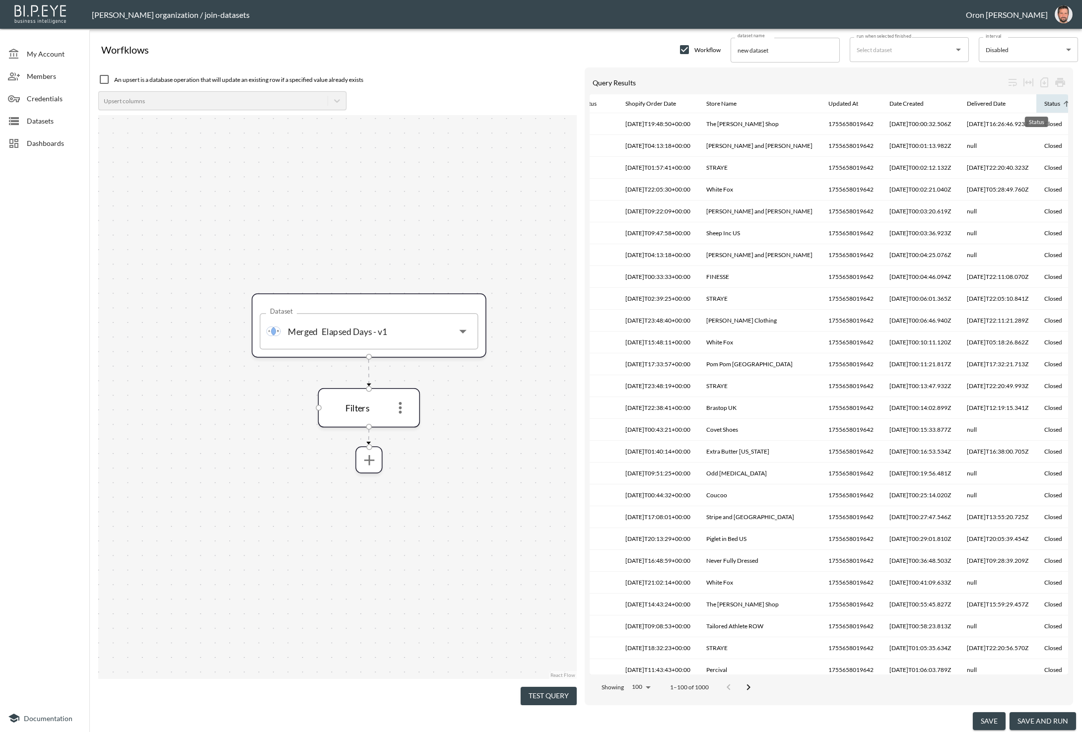
scroll to position [0, 1280]
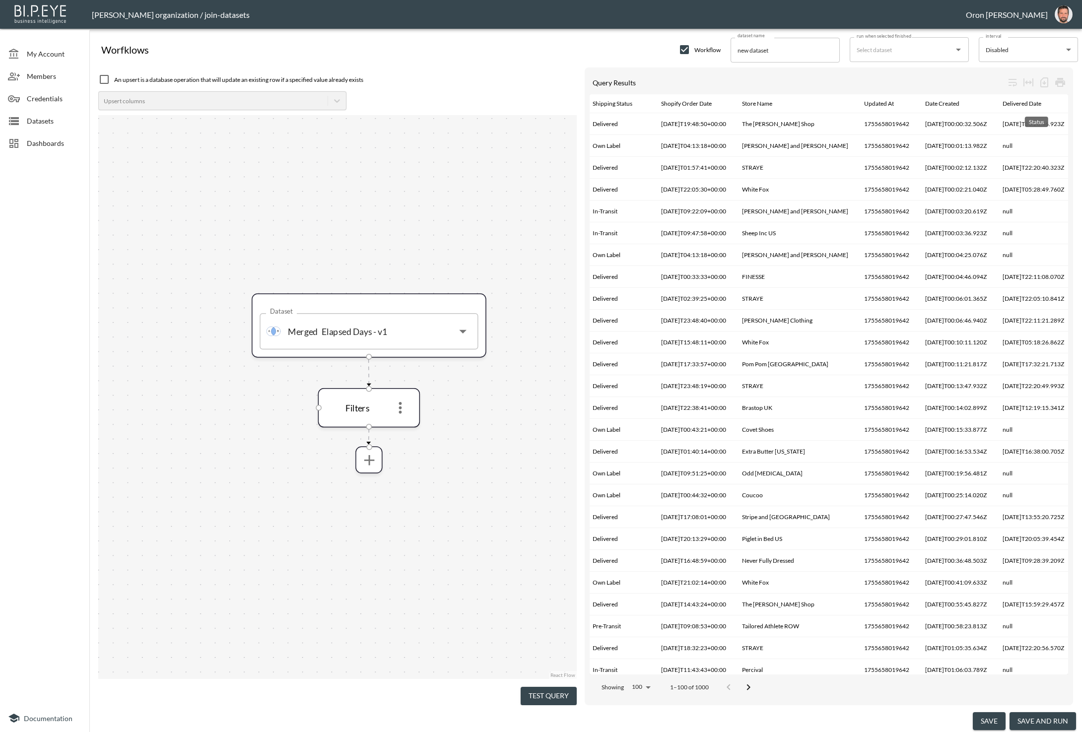
click at [1080, 104] on div "Status" at bounding box center [1088, 104] width 16 height 12
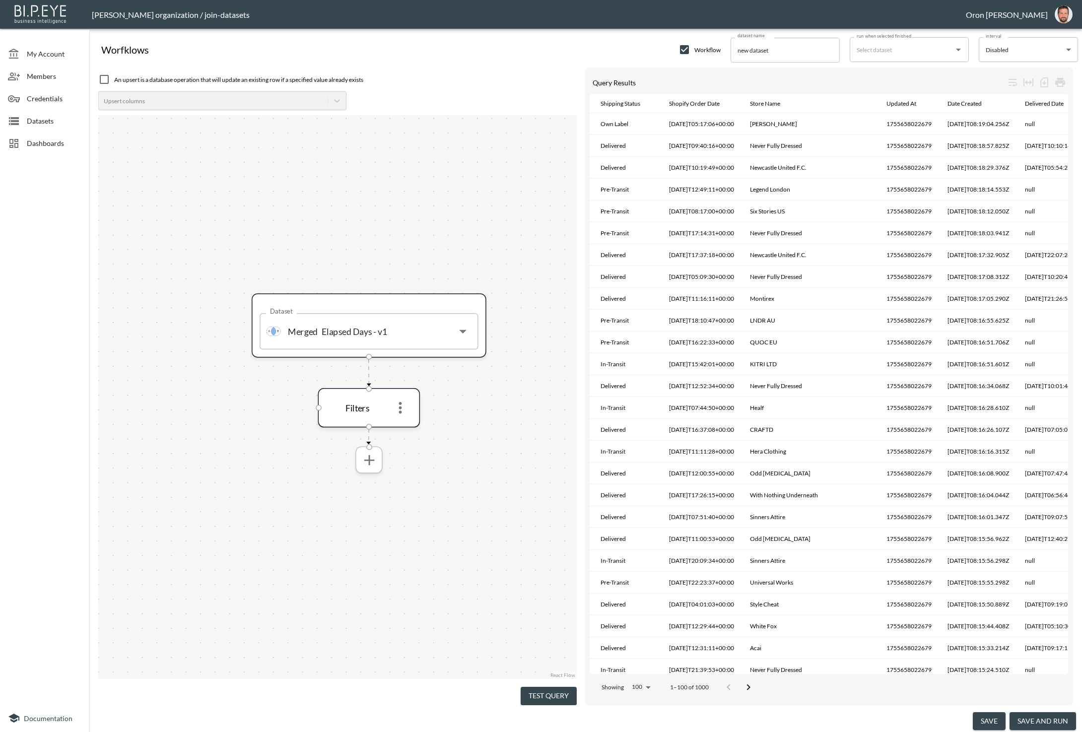
click at [370, 457] on icon "more" at bounding box center [368, 459] width 17 height 17
click at [407, 409] on div at bounding box center [541, 366] width 1082 height 732
click at [403, 408] on icon "more" at bounding box center [400, 407] width 17 height 17
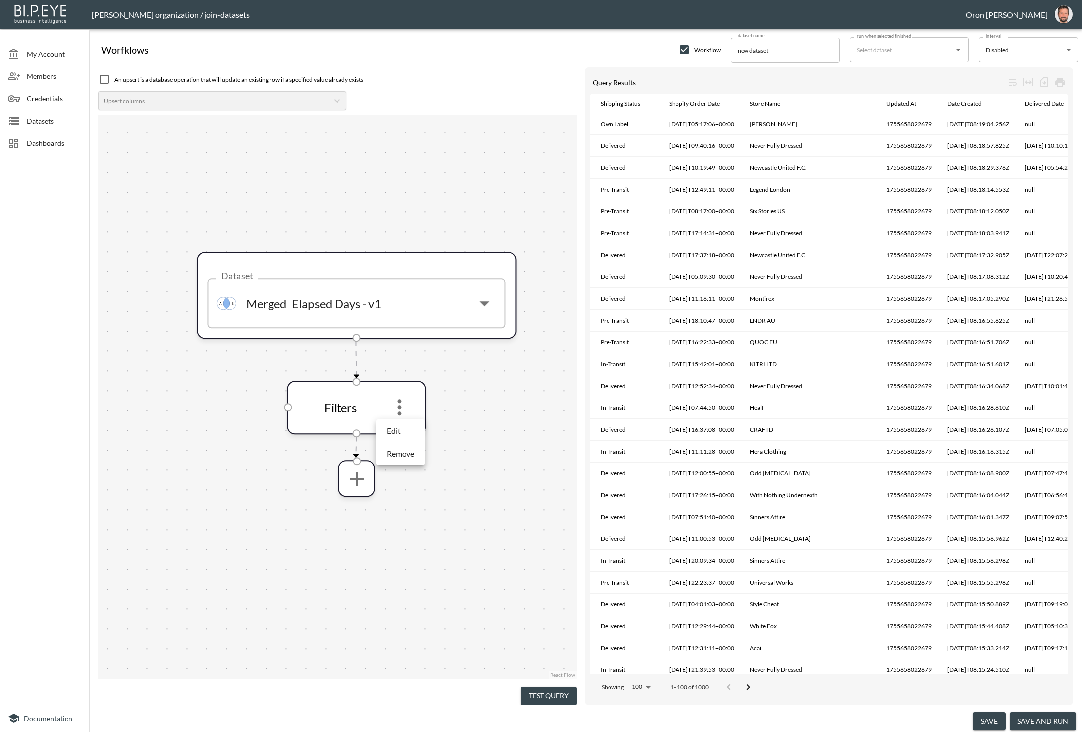
click at [403, 426] on li "Edit" at bounding box center [401, 431] width 44 height 18
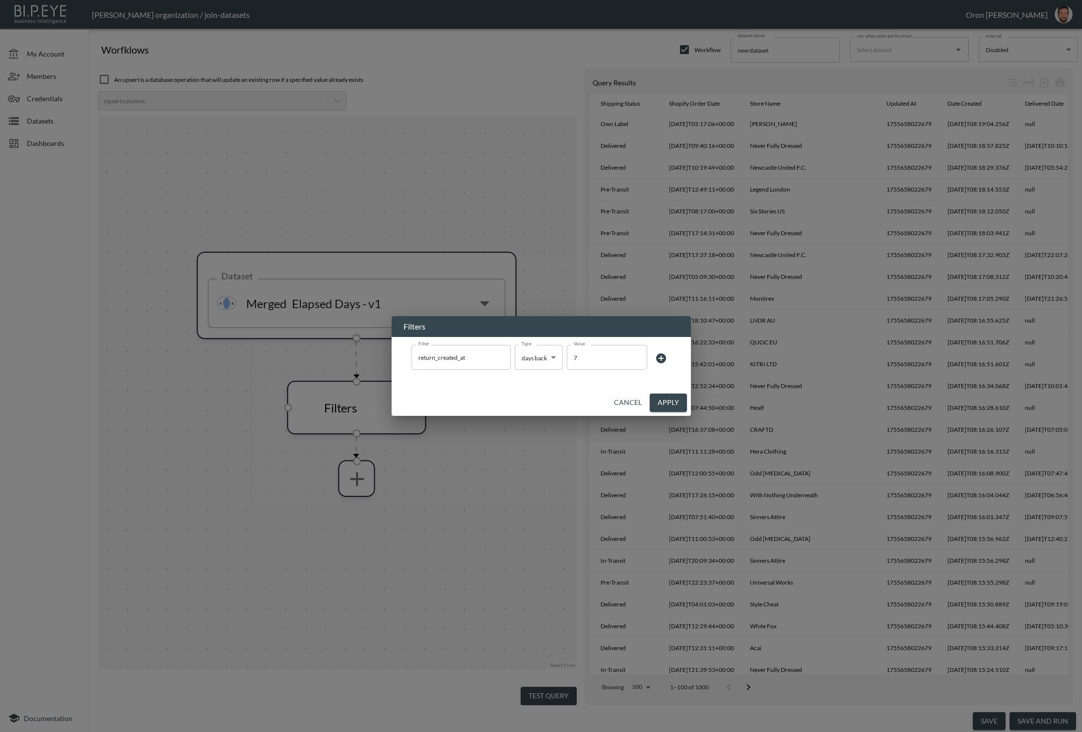
drag, startPoint x: 665, startPoint y: 357, endPoint x: 657, endPoint y: 358, distance: 7.6
click at [665, 357] on icon at bounding box center [661, 358] width 12 height 12
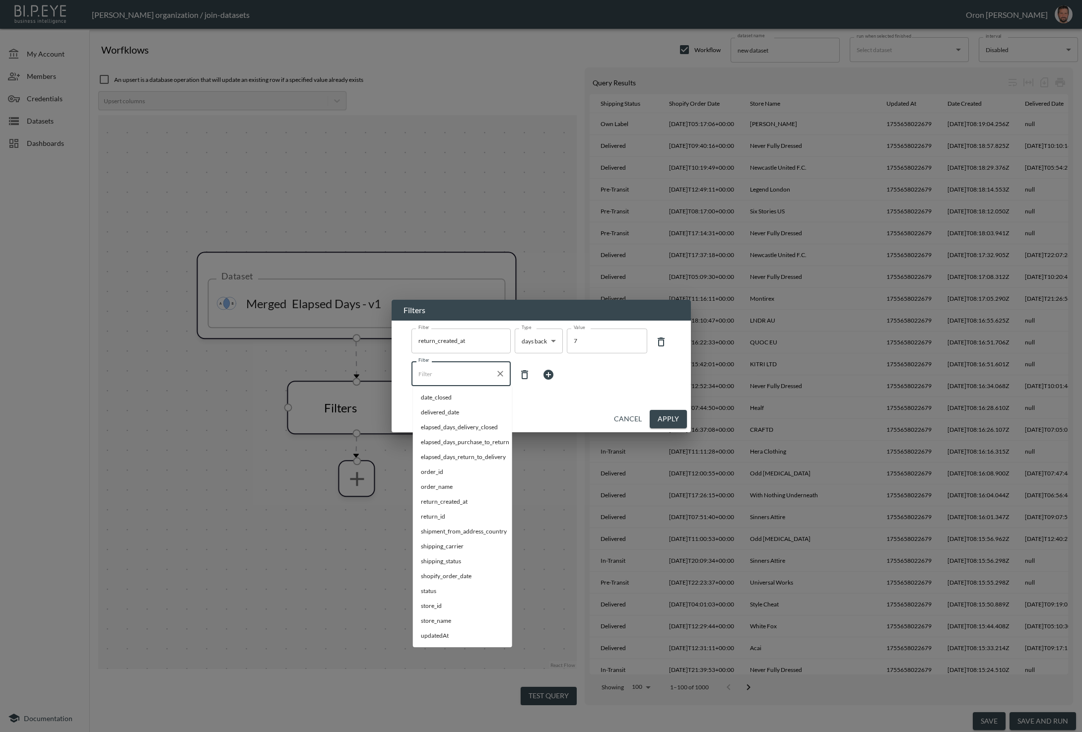
click at [480, 377] on input "Filter" at bounding box center [453, 374] width 75 height 16
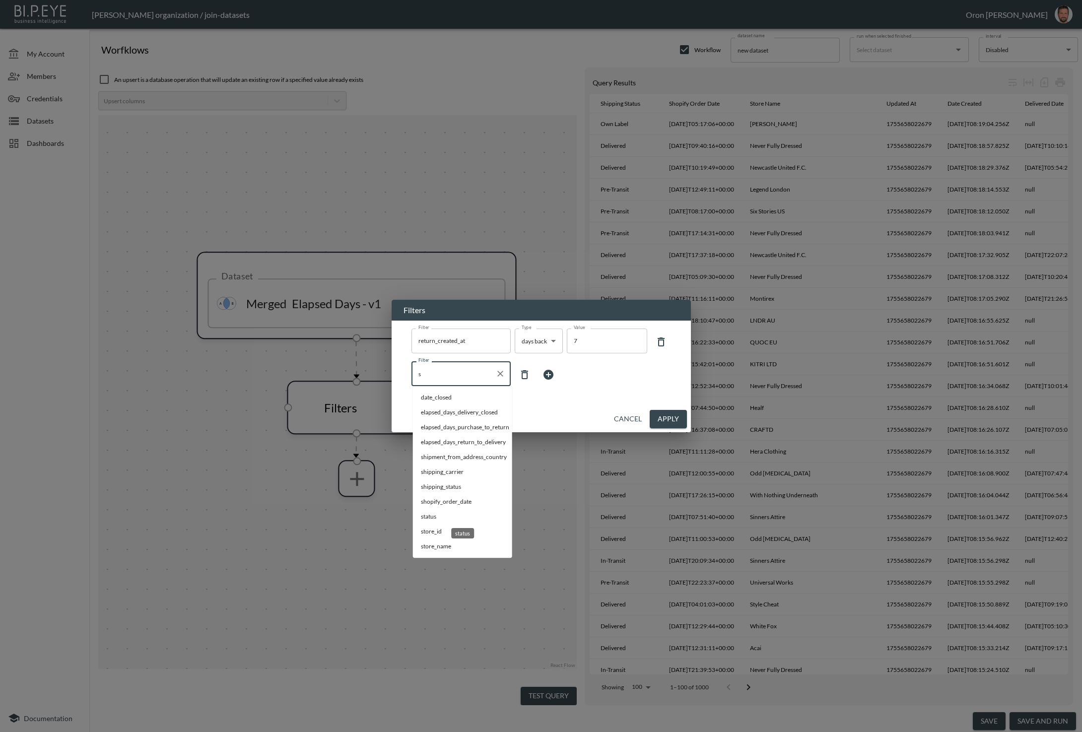
drag, startPoint x: 455, startPoint y: 521, endPoint x: 515, endPoint y: 422, distance: 116.0
click at [455, 521] on div "status" at bounding box center [462, 530] width 25 height 18
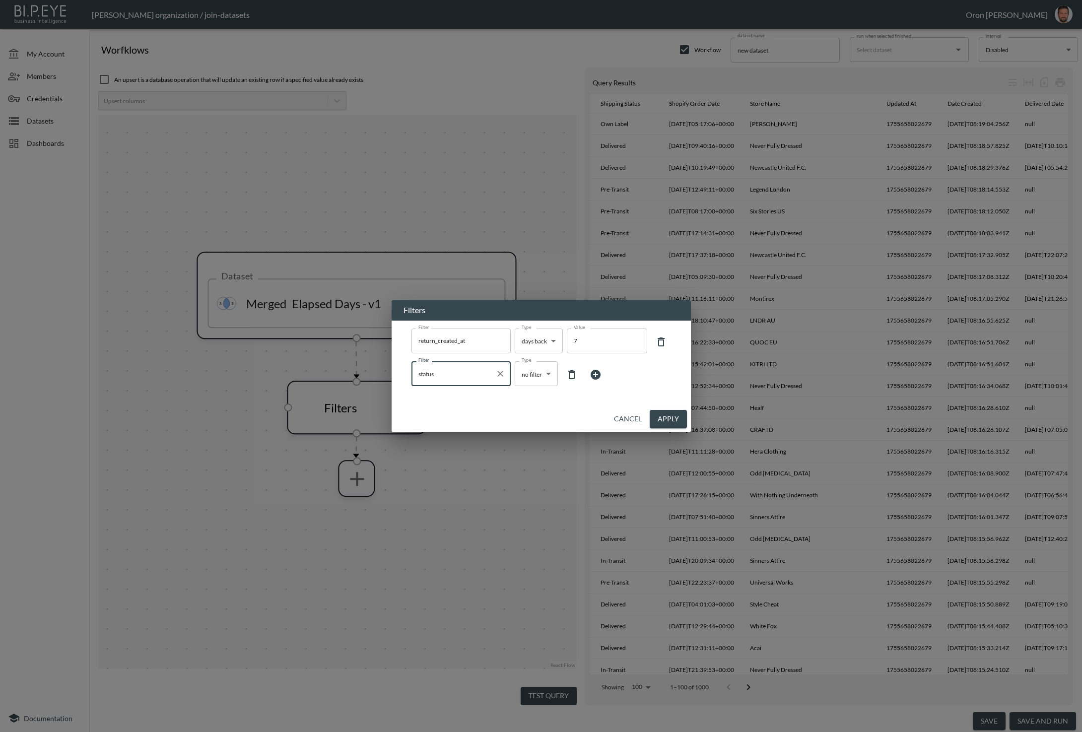
type input "status"
click at [539, 379] on body "BI.P.EYE, Interactive Analytics Dashboards - app Zach Bailet organization / joi…" at bounding box center [541, 366] width 1082 height 732
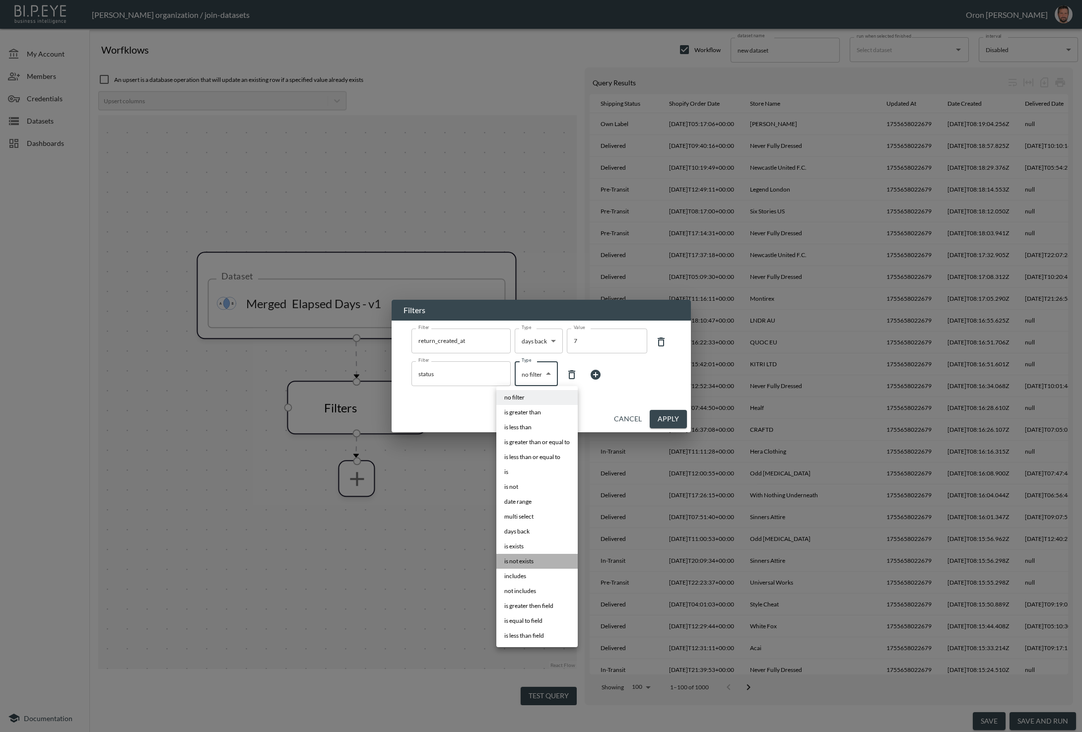
drag, startPoint x: 532, startPoint y: 559, endPoint x: 605, endPoint y: 440, distance: 139.9
click at [532, 559] on span "is not exists" at bounding box center [518, 561] width 29 height 9
type input "is not exists"
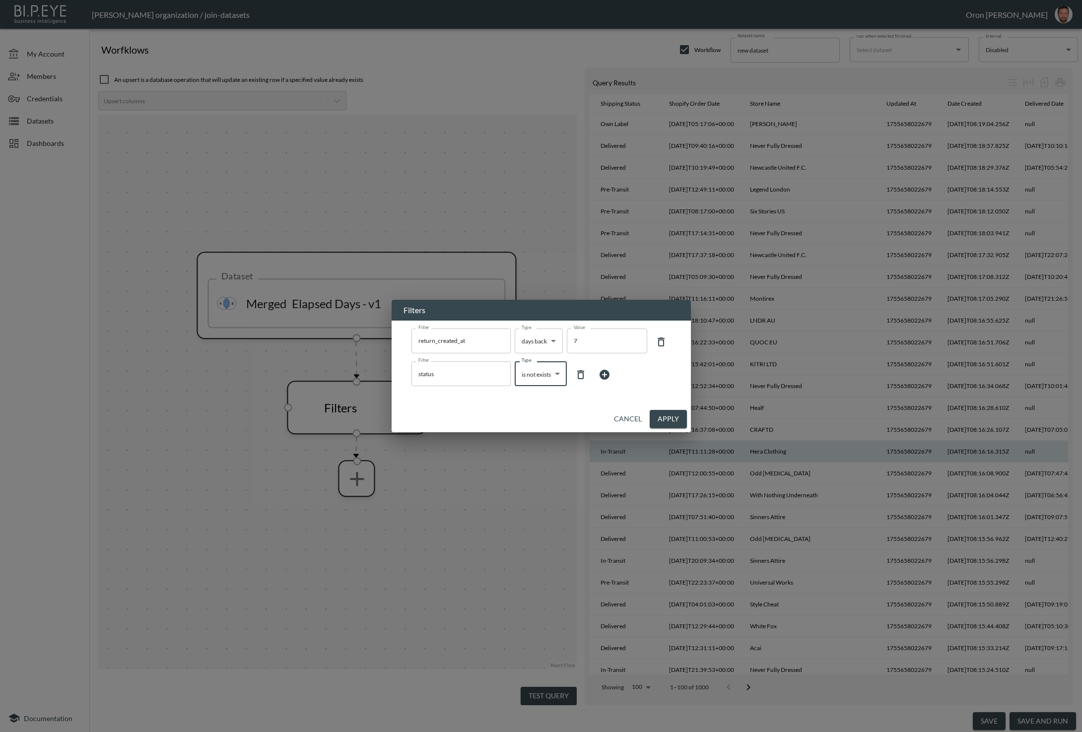
click at [659, 418] on button "Apply" at bounding box center [668, 419] width 37 height 18
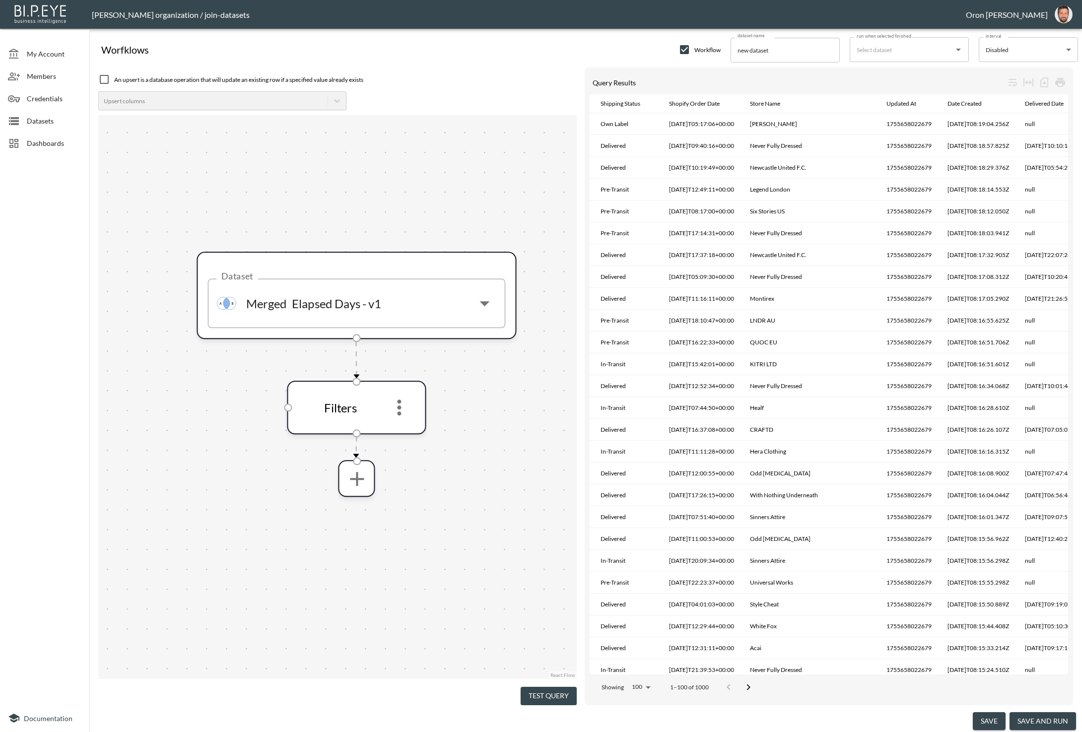
click at [531, 694] on button "Test Query" at bounding box center [549, 696] width 56 height 18
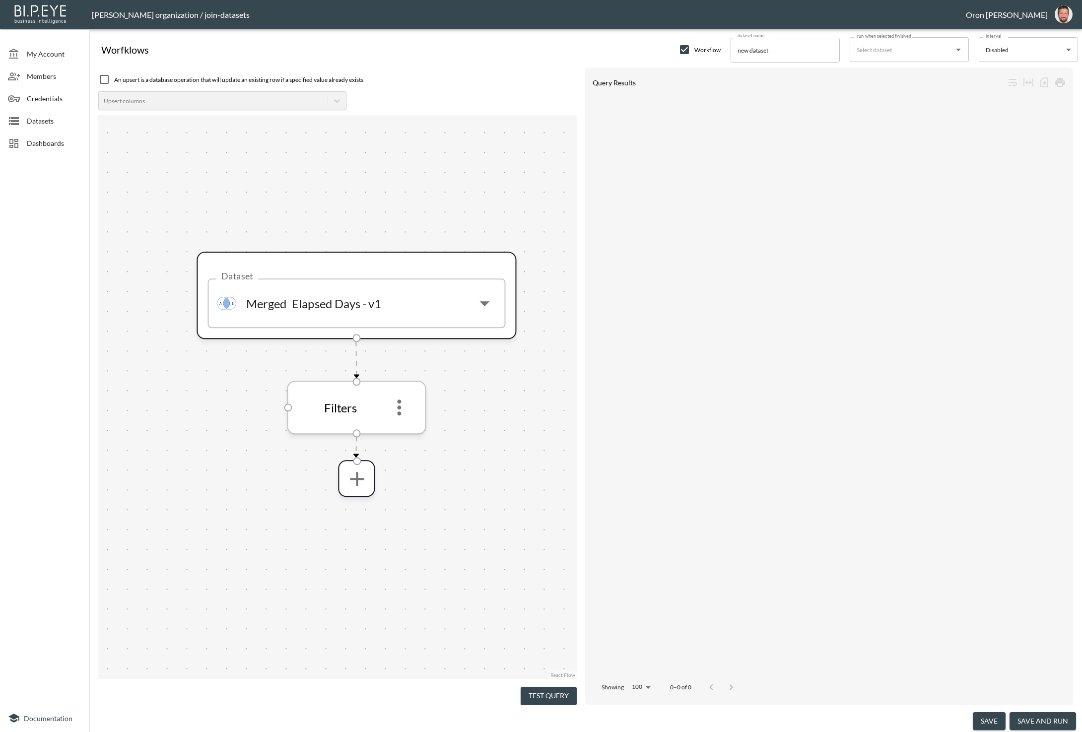
click at [397, 406] on icon "more" at bounding box center [399, 408] width 24 height 24
click at [401, 428] on li "Edit" at bounding box center [400, 435] width 44 height 18
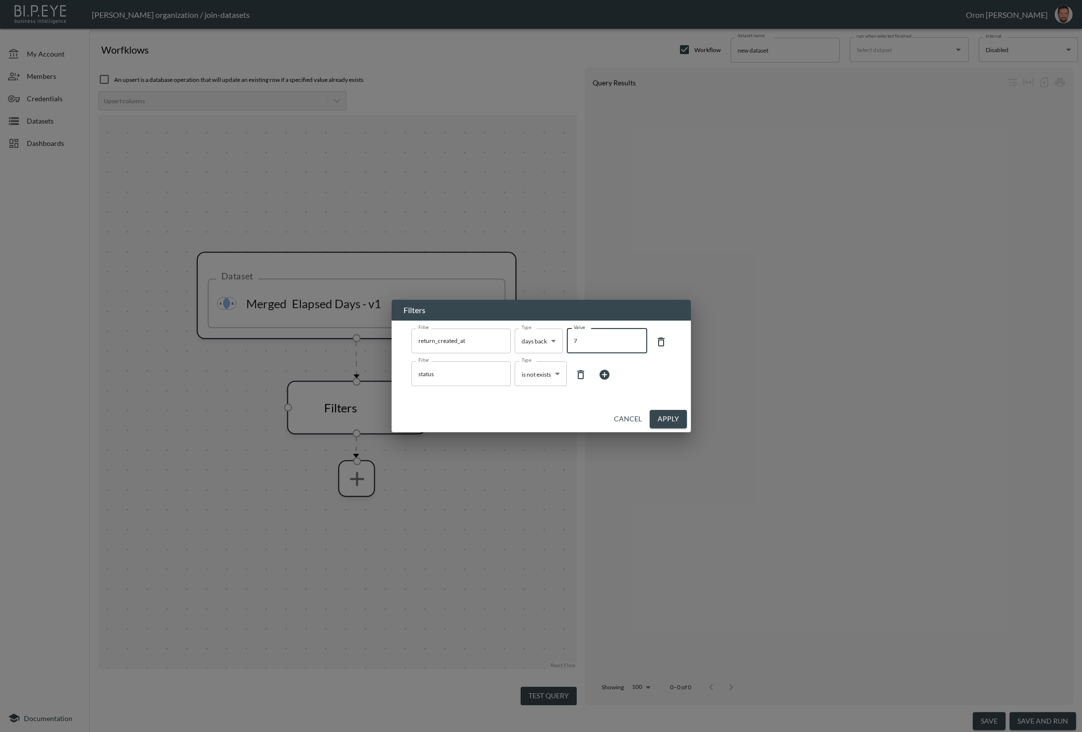
drag, startPoint x: 599, startPoint y: 344, endPoint x: 534, endPoint y: 339, distance: 65.2
click at [534, 339] on div "Filter return_created_at Filter Type days back days back Type Value 7 Value" at bounding box center [541, 342] width 260 height 27
type input "100"
drag, startPoint x: 668, startPoint y: 419, endPoint x: 637, endPoint y: 449, distance: 42.8
click at [668, 419] on button "Apply" at bounding box center [668, 419] width 37 height 18
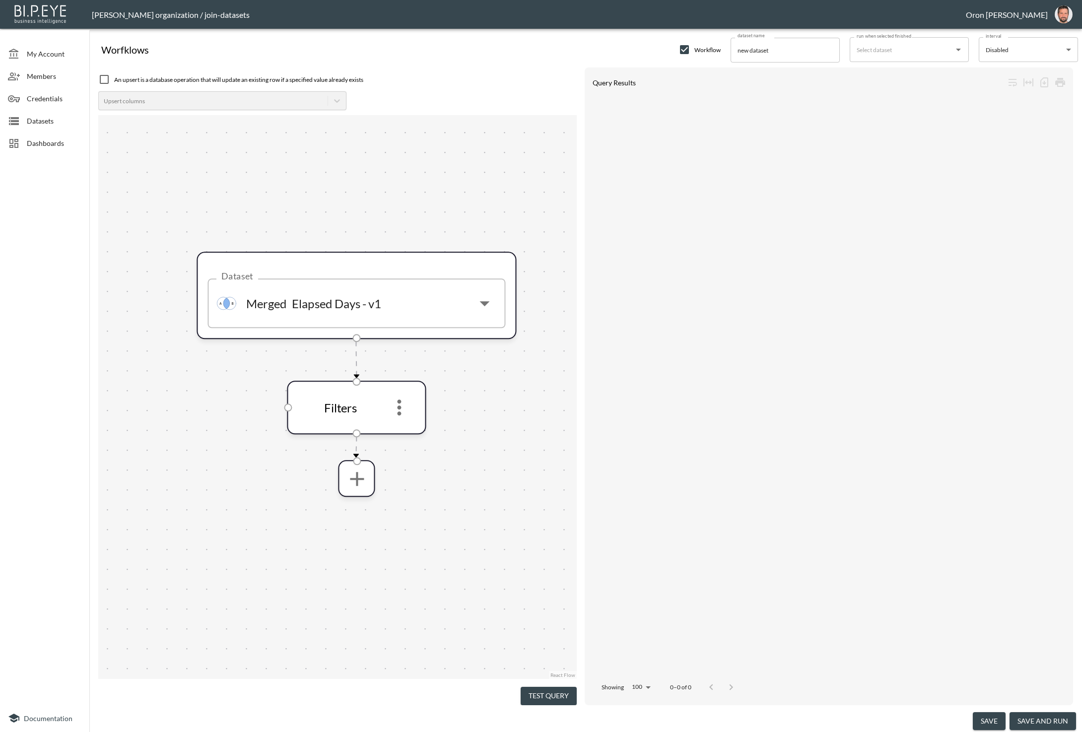
drag, startPoint x: 544, startPoint y: 700, endPoint x: 539, endPoint y: 677, distance: 23.4
click at [543, 700] on button "Test Query" at bounding box center [549, 696] width 56 height 18
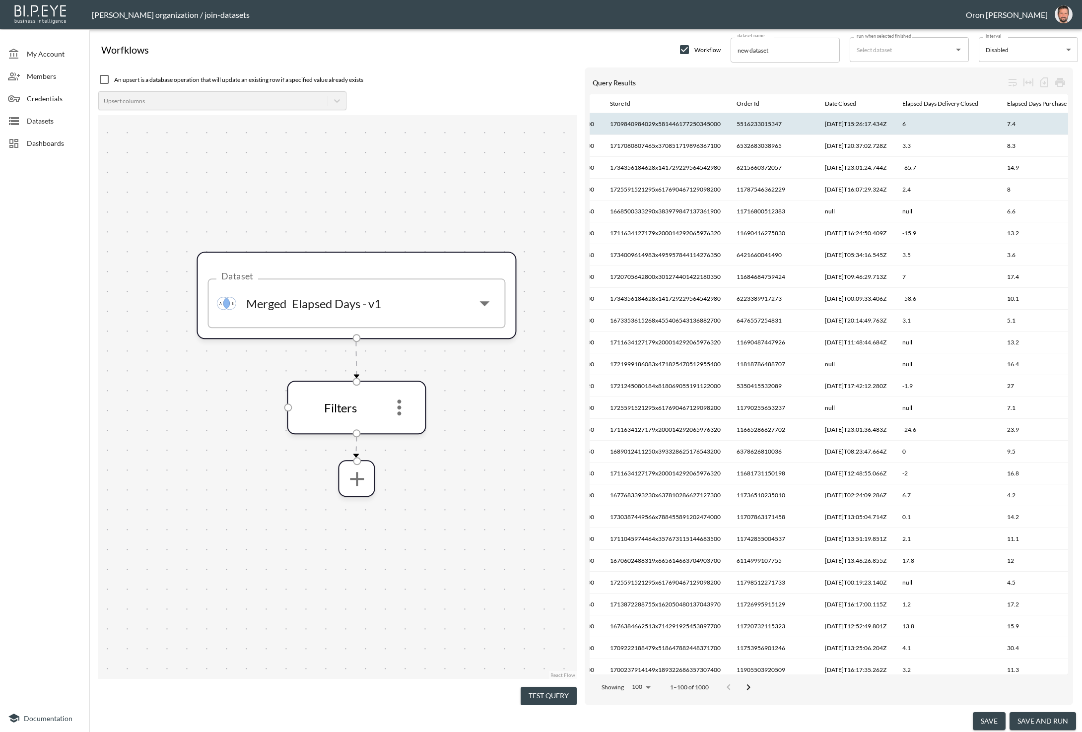
scroll to position [0, 113]
click at [765, 125] on th "5516233015347" at bounding box center [774, 124] width 88 height 22
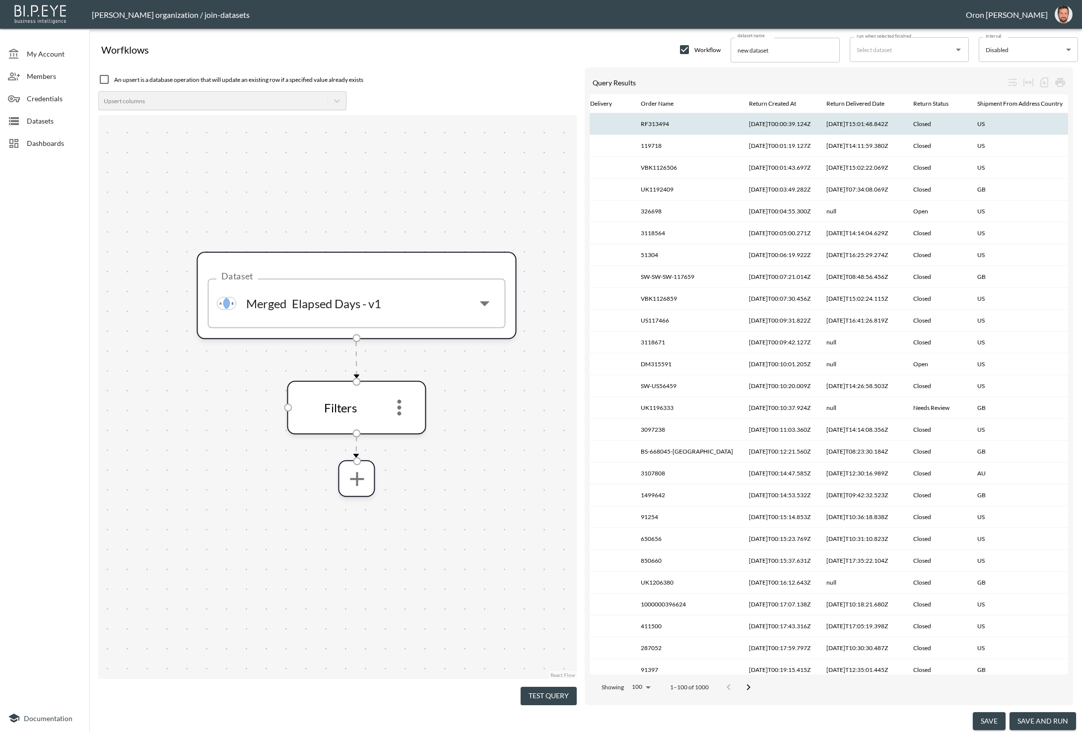
scroll to position [0, 1090]
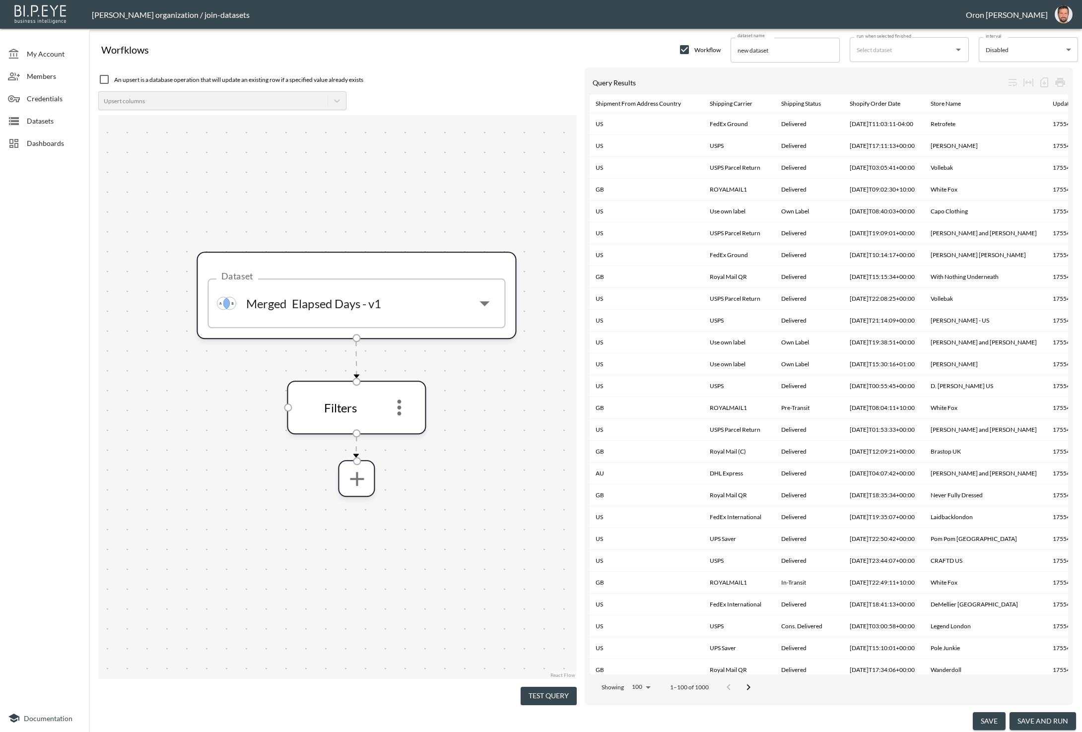
click at [40, 121] on span "Datasets" at bounding box center [54, 121] width 55 height 10
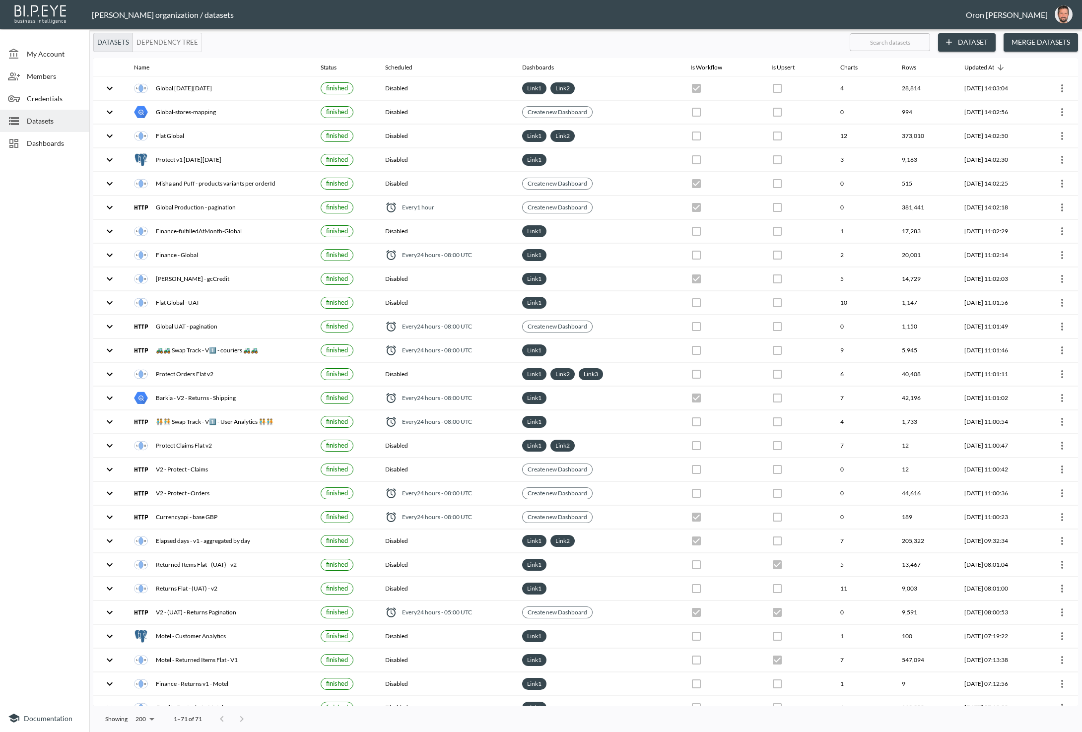
click at [889, 50] on input "text" at bounding box center [890, 42] width 80 height 25
type input "el"
checkbox input "true"
checkbox input "false"
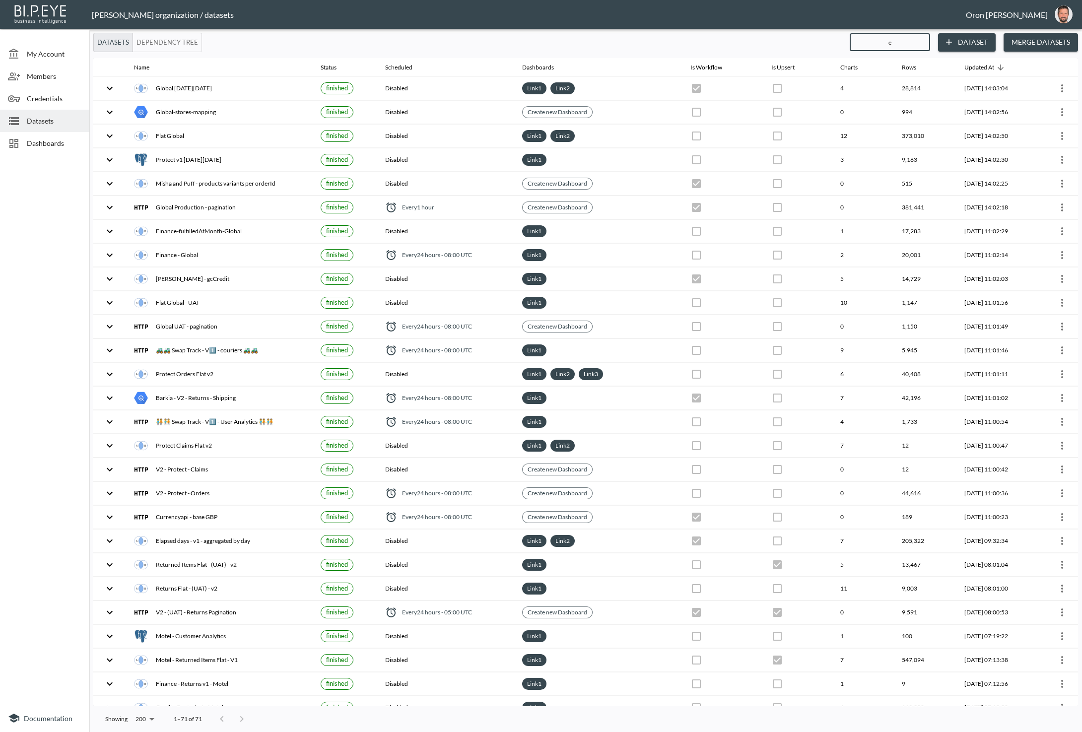
checkbox input "true"
checkbox input "false"
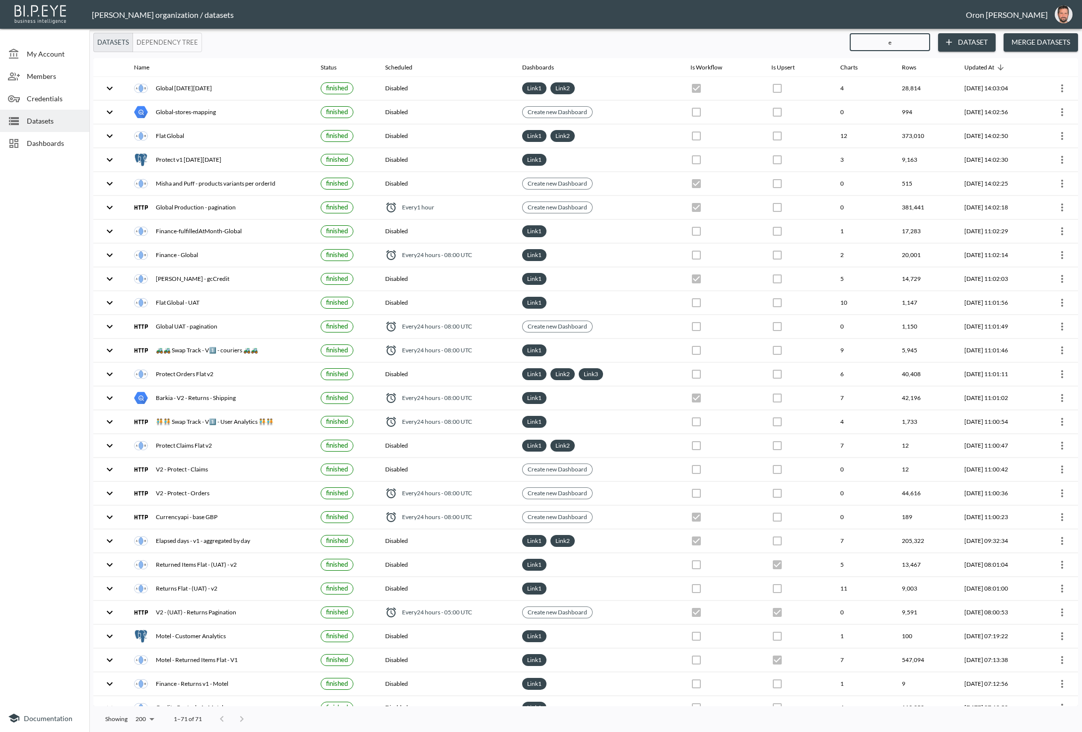
checkbox input "true"
type input "ela"
checkbox input "true"
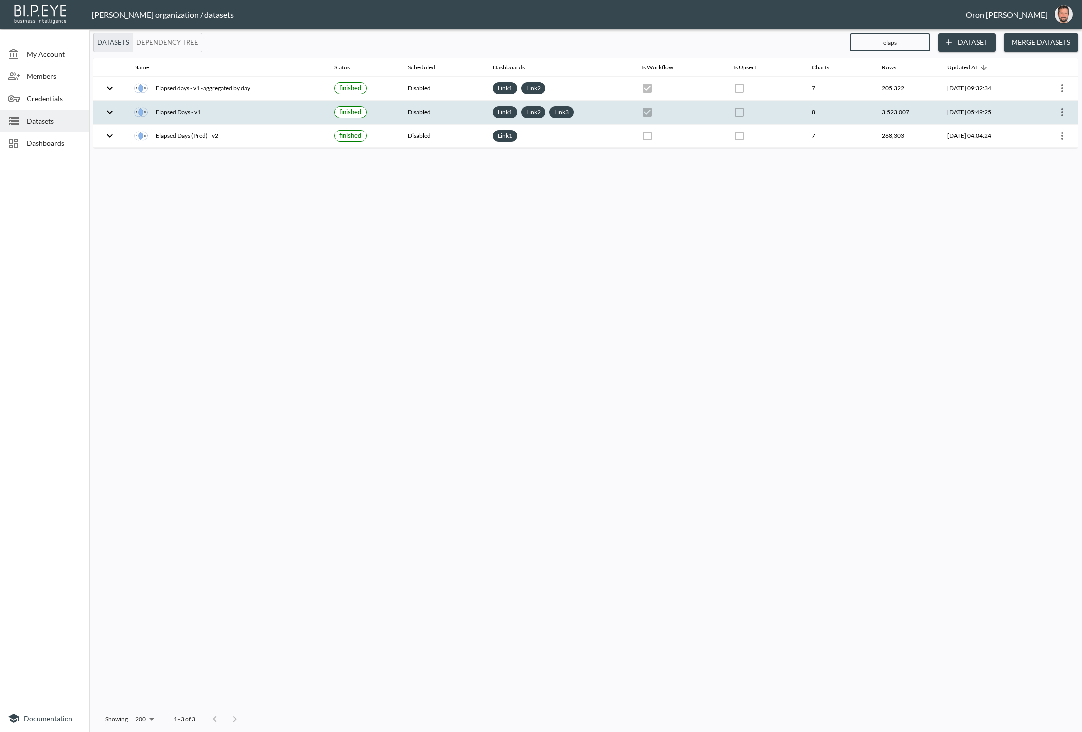
type input "elaps"
click at [1058, 108] on icon "more" at bounding box center [1062, 112] width 12 height 12
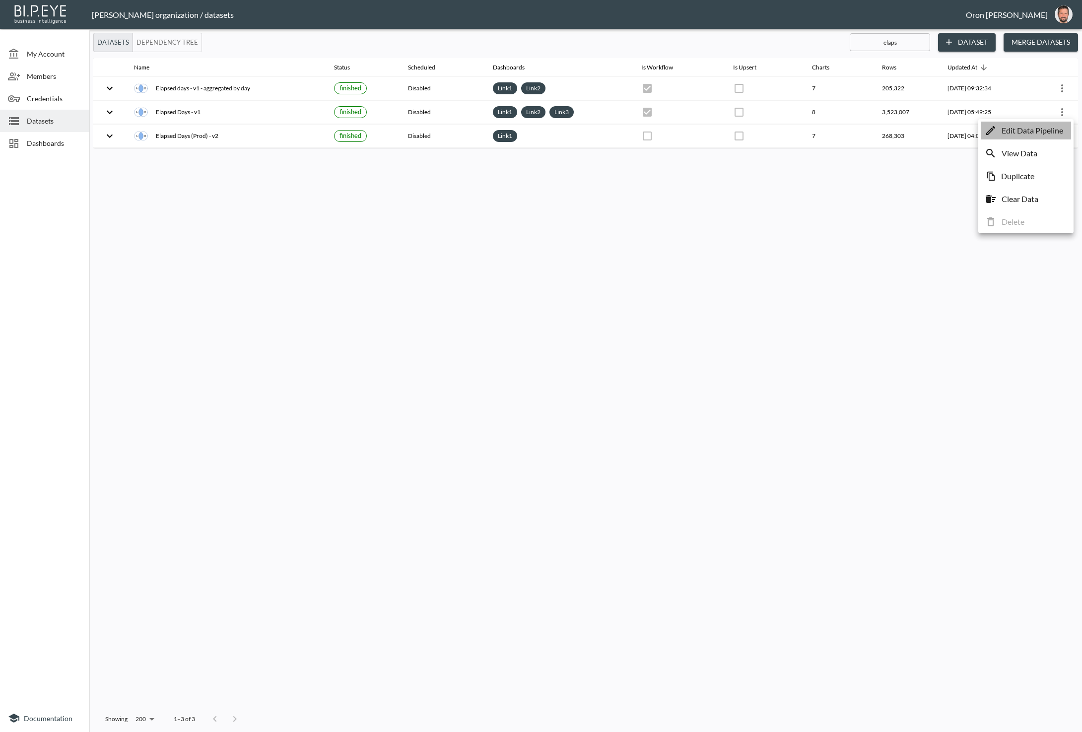
click at [1044, 128] on p "Edit Data Pipeline" at bounding box center [1033, 131] width 62 height 12
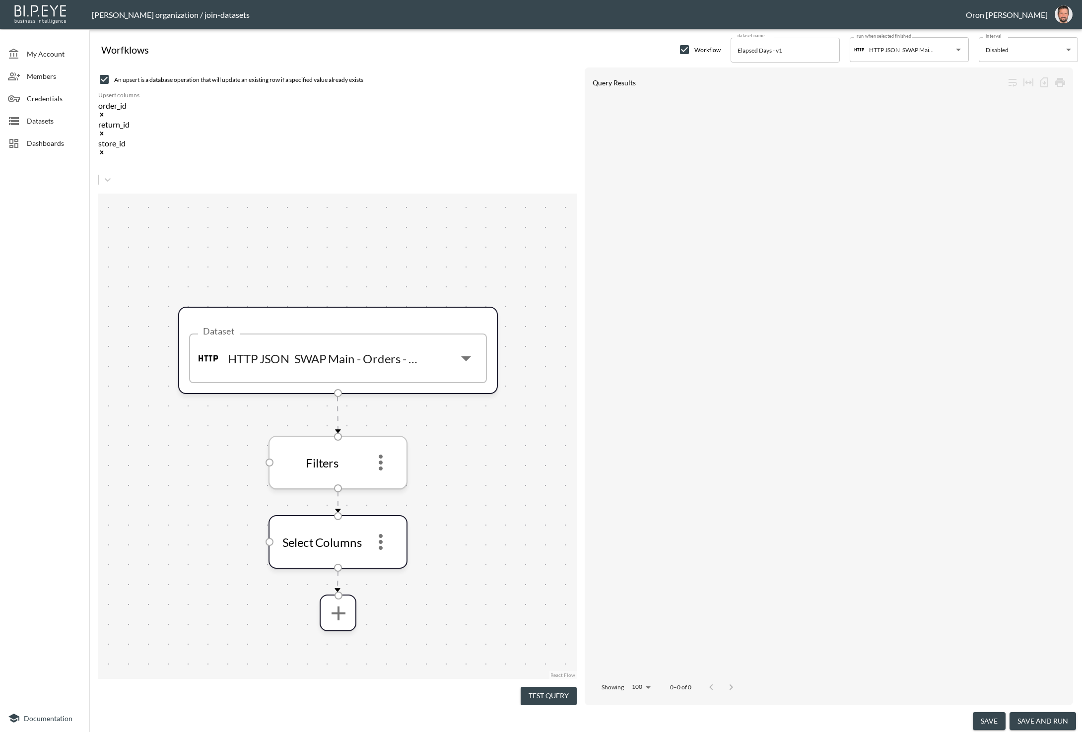
click at [381, 455] on icon "more" at bounding box center [381, 463] width 4 height 16
click at [379, 409] on div "Edit Remove" at bounding box center [380, 432] width 49 height 46
drag, startPoint x: 378, startPoint y: 416, endPoint x: 385, endPoint y: 404, distance: 13.5
click at [378, 436] on div "Filters" at bounding box center [338, 463] width 139 height 54
drag, startPoint x: 389, startPoint y: 390, endPoint x: 386, endPoint y: 398, distance: 8.9
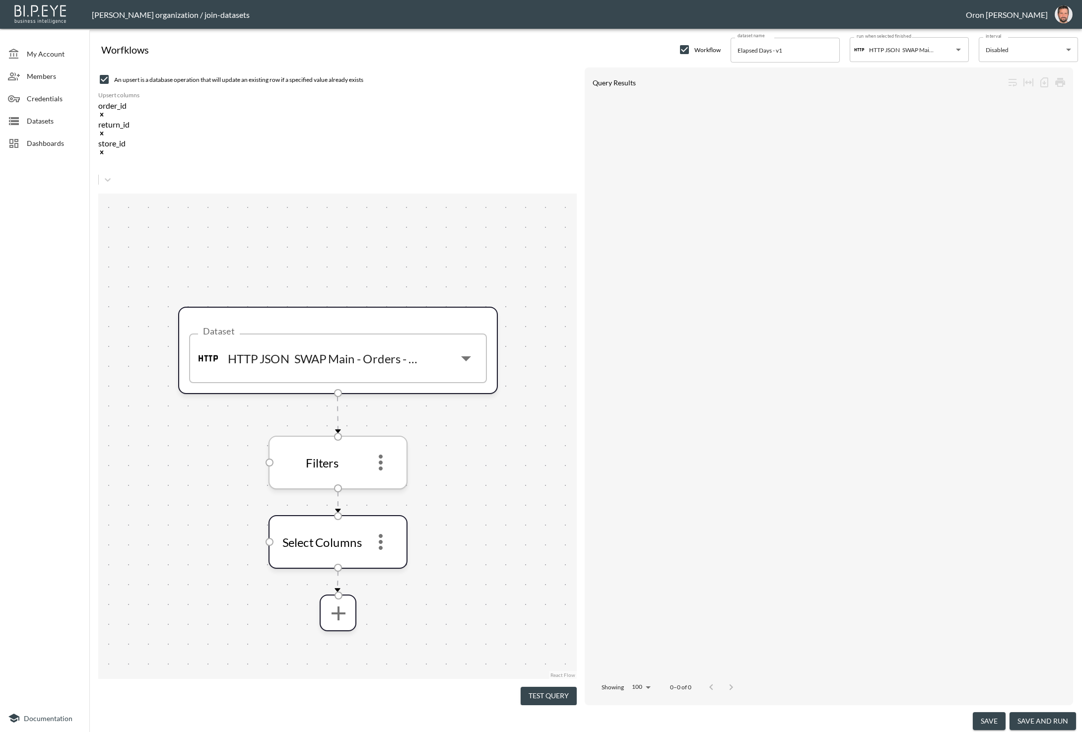
click at [388, 451] on icon "more" at bounding box center [381, 463] width 24 height 24
drag, startPoint x: 387, startPoint y: 396, endPoint x: 386, endPoint y: 405, distance: 9.5
click at [386, 451] on icon "more" at bounding box center [380, 463] width 24 height 24
click at [379, 451] on icon "more" at bounding box center [380, 463] width 24 height 24
click at [377, 416] on p "Edit" at bounding box center [373, 421] width 14 height 12
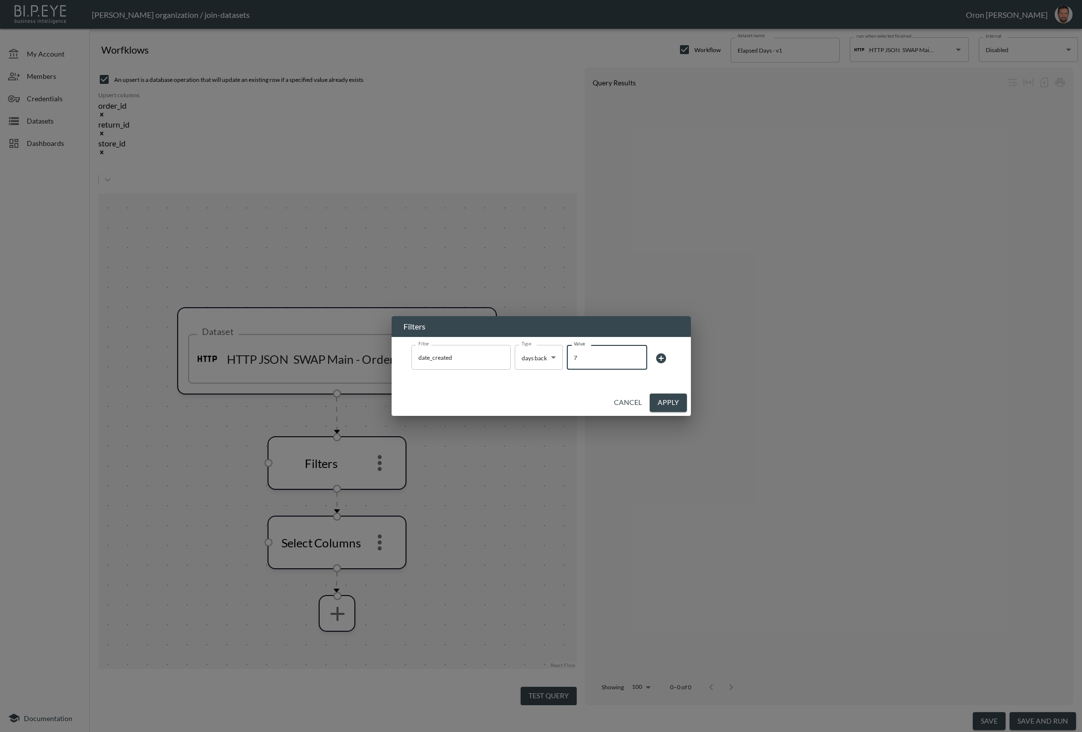
drag, startPoint x: 600, startPoint y: 360, endPoint x: 546, endPoint y: 358, distance: 53.7
click at [547, 358] on div "Filter date_created Filter Type days back days back Type Value 7 Value" at bounding box center [541, 358] width 260 height 27
type input "100"
click at [652, 356] on span at bounding box center [661, 357] width 20 height 18
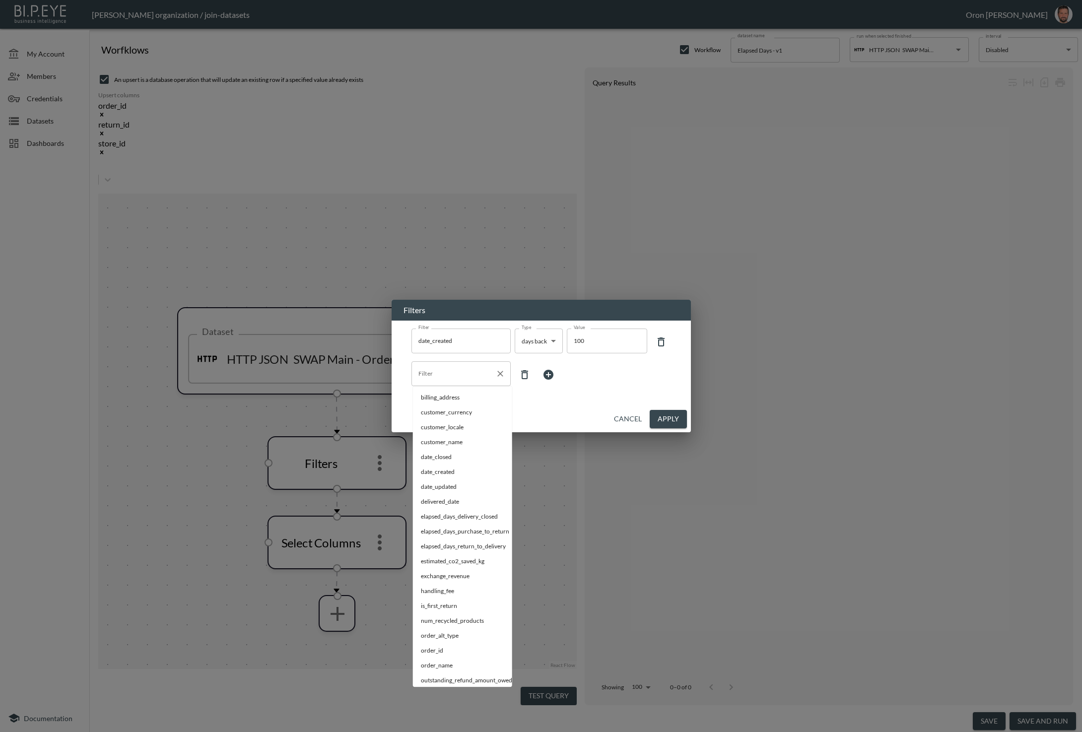
click at [457, 383] on div "Filter" at bounding box center [460, 373] width 99 height 25
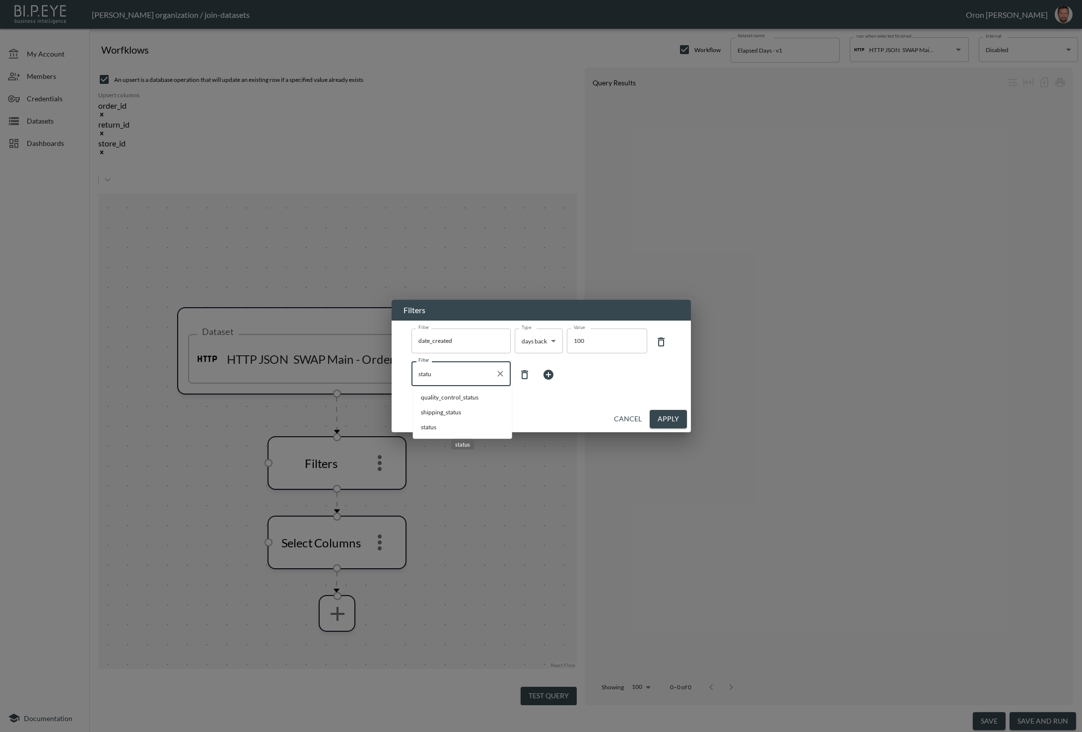
drag, startPoint x: 442, startPoint y: 423, endPoint x: 481, endPoint y: 410, distance: 41.3
click at [442, 423] on span "status" at bounding box center [462, 427] width 83 height 9
type input "status"
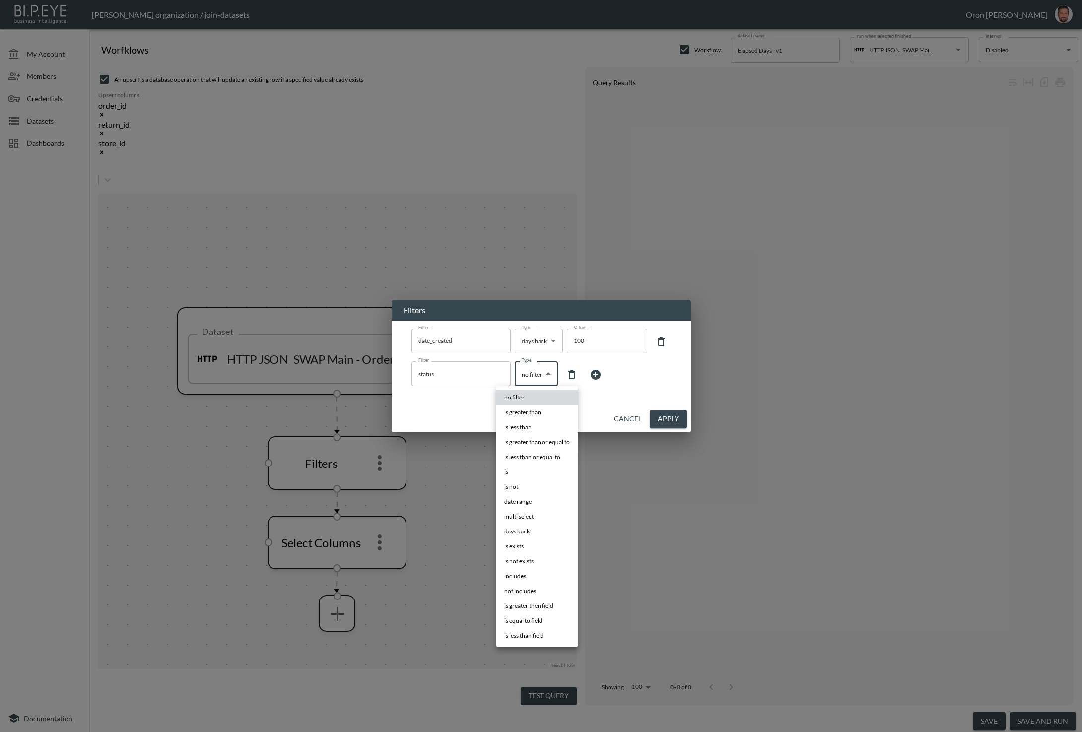
click at [532, 377] on body "BI.P.EYE, Interactive Analytics Dashboards - app Zach Bailet organization / joi…" at bounding box center [541, 366] width 1082 height 732
drag, startPoint x: 535, startPoint y: 557, endPoint x: 594, endPoint y: 494, distance: 86.7
click at [535, 556] on li "is not exists" at bounding box center [536, 561] width 81 height 15
type input "is not exists"
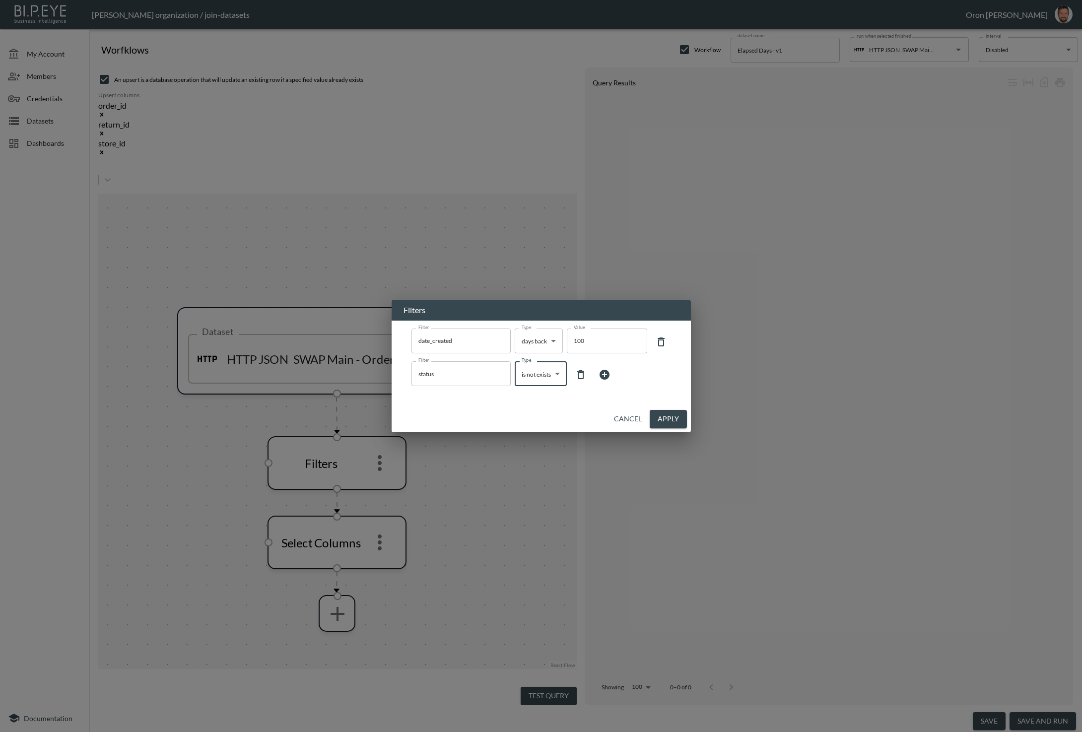
click at [657, 414] on button "Apply" at bounding box center [668, 419] width 37 height 18
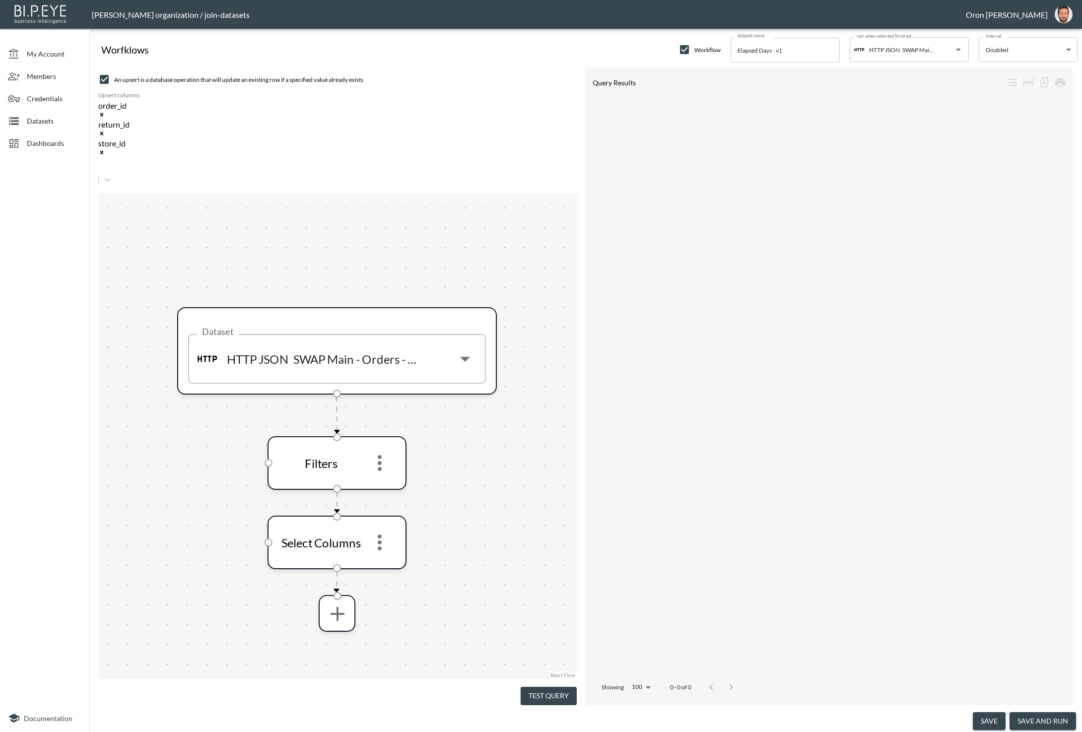
click at [549, 690] on button "Test Query" at bounding box center [549, 696] width 56 height 18
click at [384, 531] on icon "more" at bounding box center [380, 543] width 24 height 24
click at [385, 494] on li "Edit" at bounding box center [380, 500] width 44 height 18
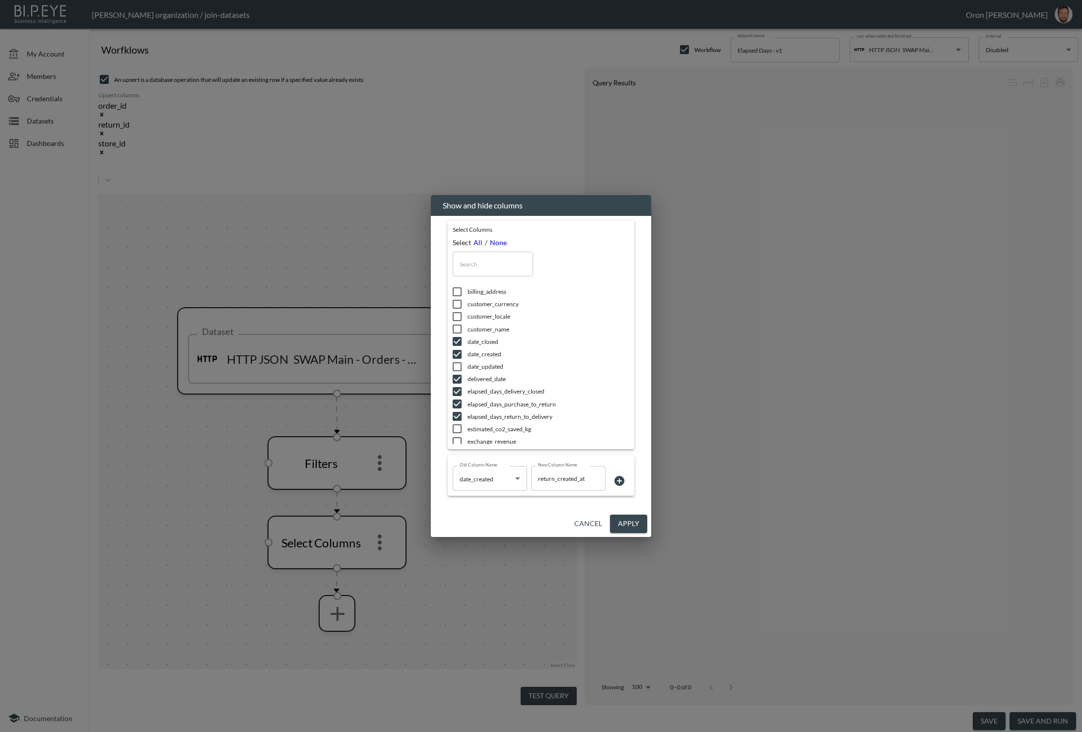
drag, startPoint x: 598, startPoint y: 527, endPoint x: 444, endPoint y: 455, distance: 169.9
click at [585, 524] on button "Cancel" at bounding box center [588, 524] width 36 height 18
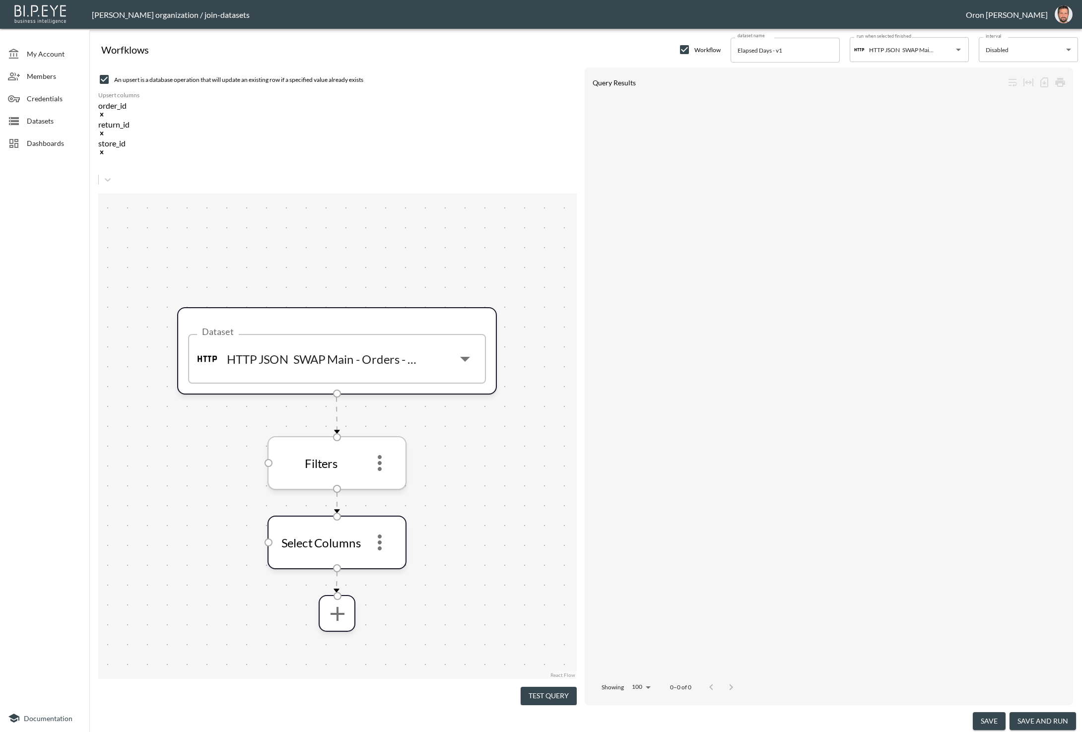
click at [383, 451] on icon "more" at bounding box center [380, 463] width 24 height 24
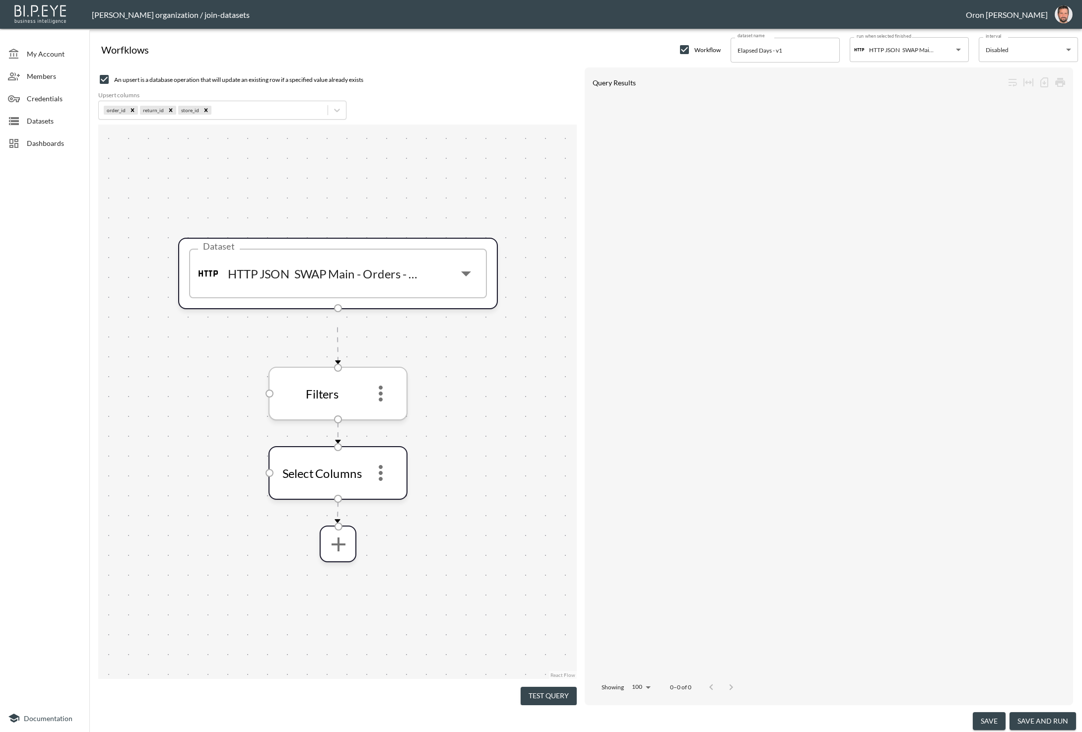
click at [381, 404] on icon "more" at bounding box center [381, 394] width 24 height 24
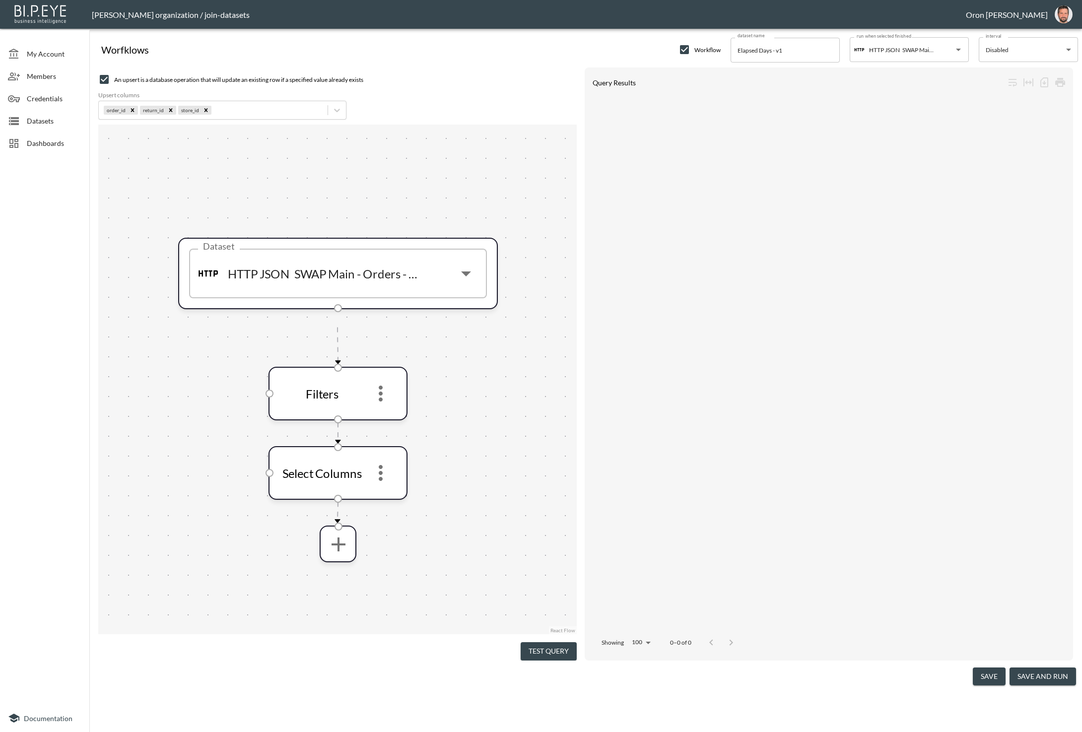
click at [24, 698] on p "Edit" at bounding box center [17, 702] width 14 height 9
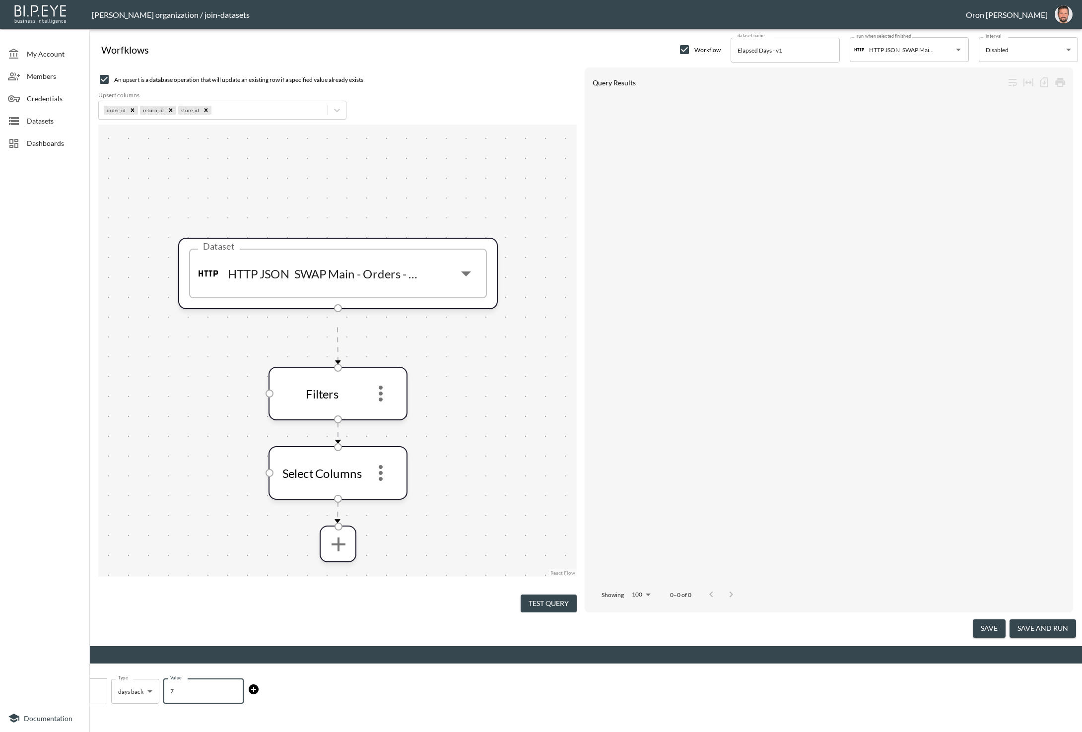
drag, startPoint x: 585, startPoint y: 360, endPoint x: 521, endPoint y: 358, distance: 64.6
click at [526, 678] on div "Filter date_created Filter Type days back days back Type Value 7 Value" at bounding box center [541, 692] width 1066 height 28
type input "100"
click at [73, 714] on button "Apply" at bounding box center [54, 723] width 37 height 18
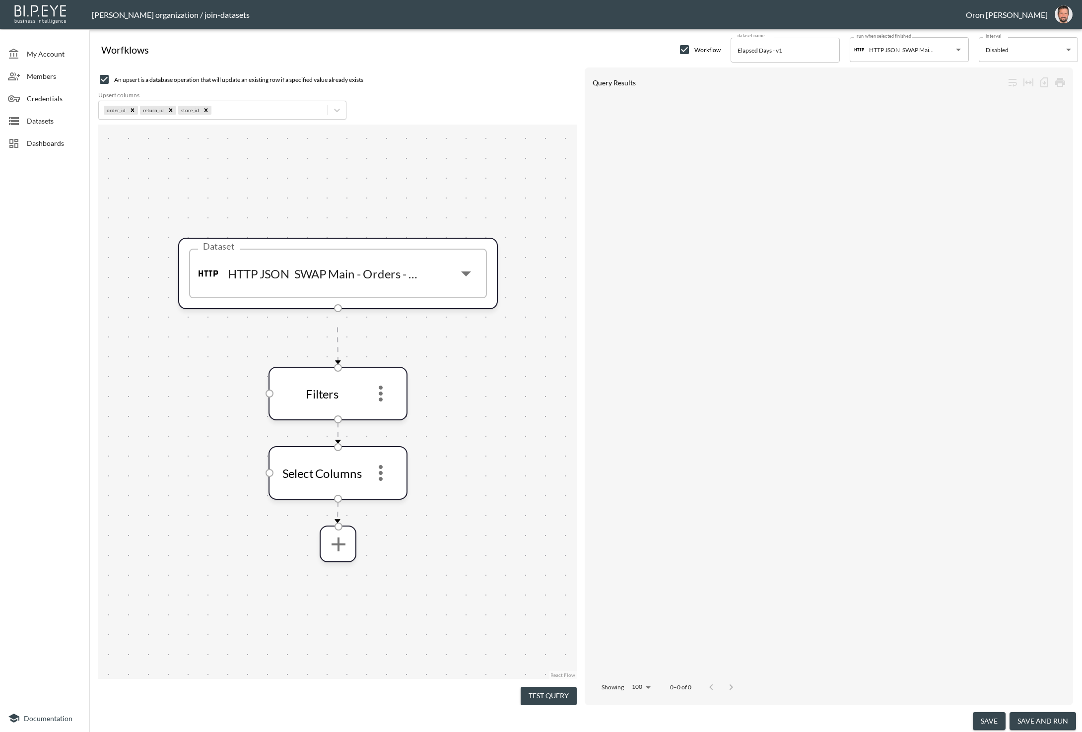
drag, startPoint x: 571, startPoint y: 696, endPoint x: 558, endPoint y: 626, distance: 71.2
click at [571, 695] on button "Test Query" at bounding box center [549, 696] width 56 height 18
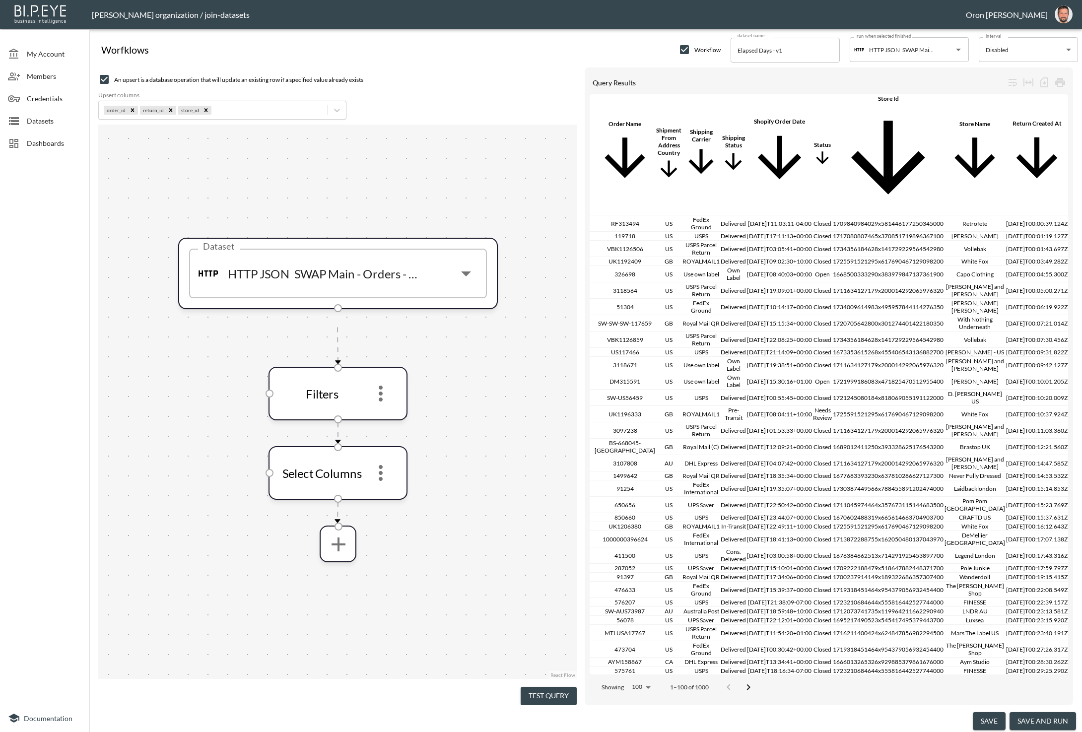
scroll to position [0, 993]
click at [1021, 715] on button "save and run" at bounding box center [1043, 721] width 67 height 18
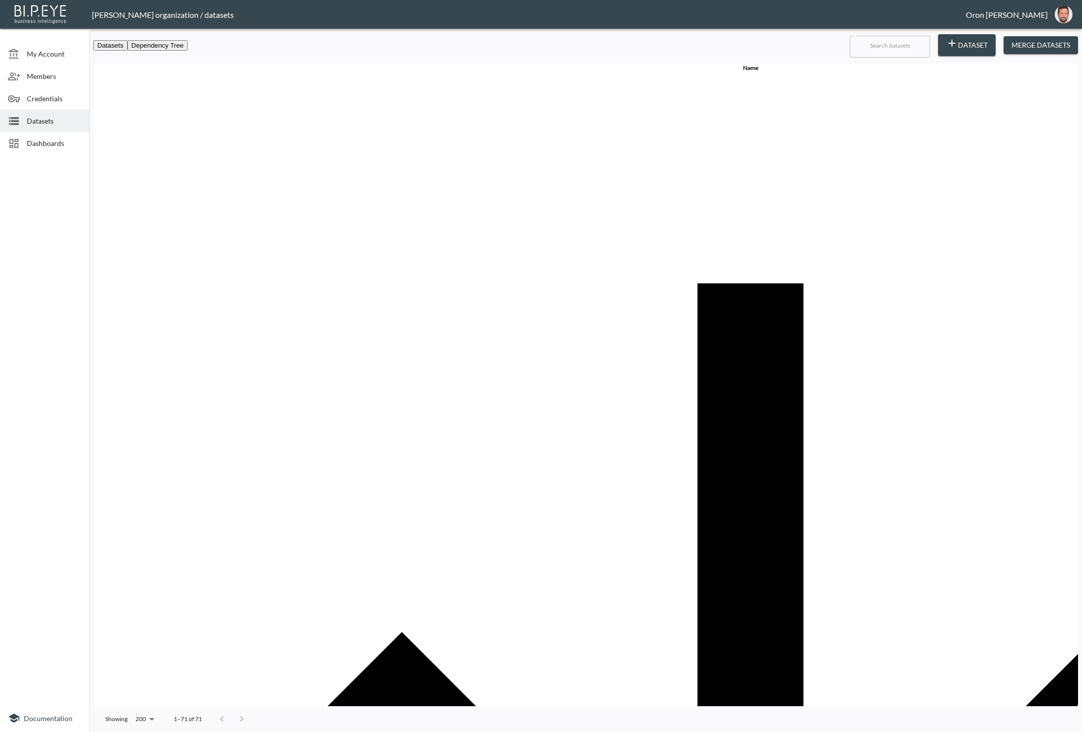
checkbox input "true"
checkbox input "false"
checkbox input "true"
checkbox input "false"
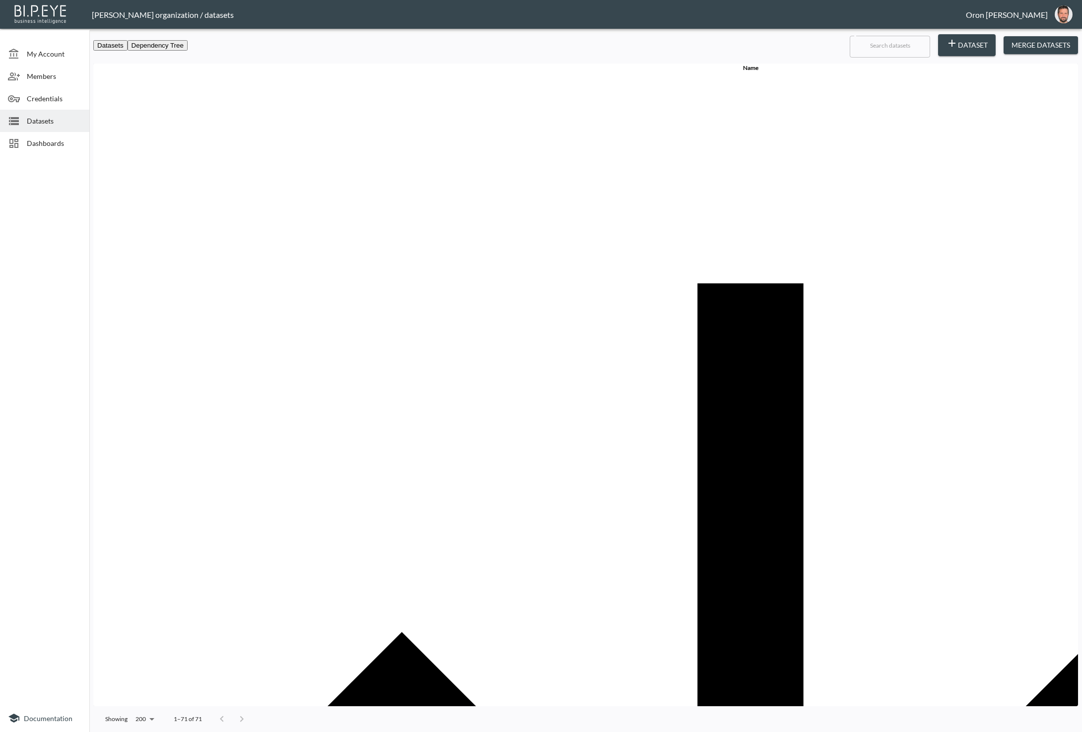
checkbox input "true"
checkbox input "false"
checkbox input "true"
checkbox input "false"
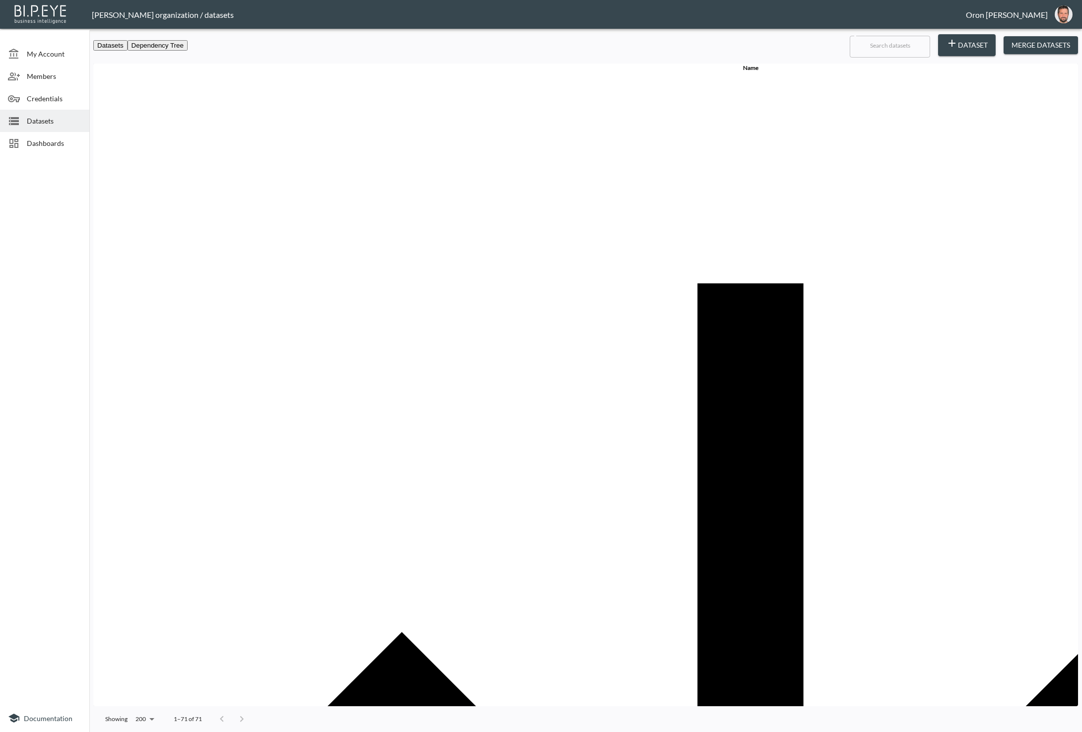
checkbox input "true"
checkbox input "false"
checkbox input "true"
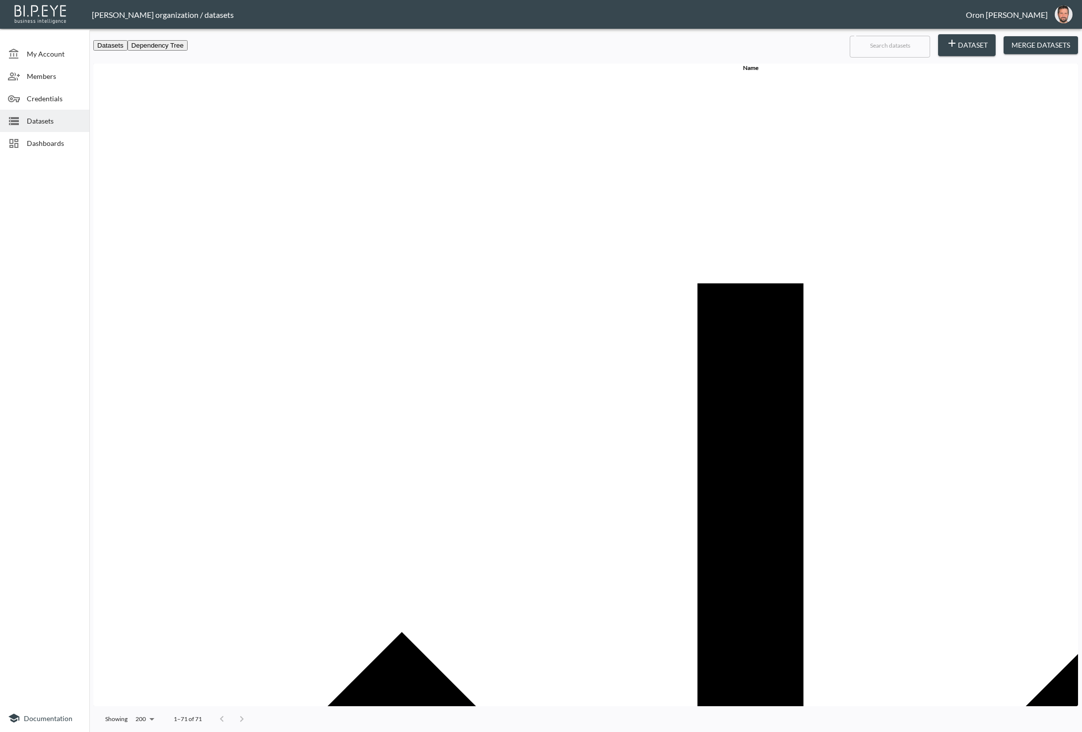
checkbox input "false"
checkbox input "true"
checkbox input "false"
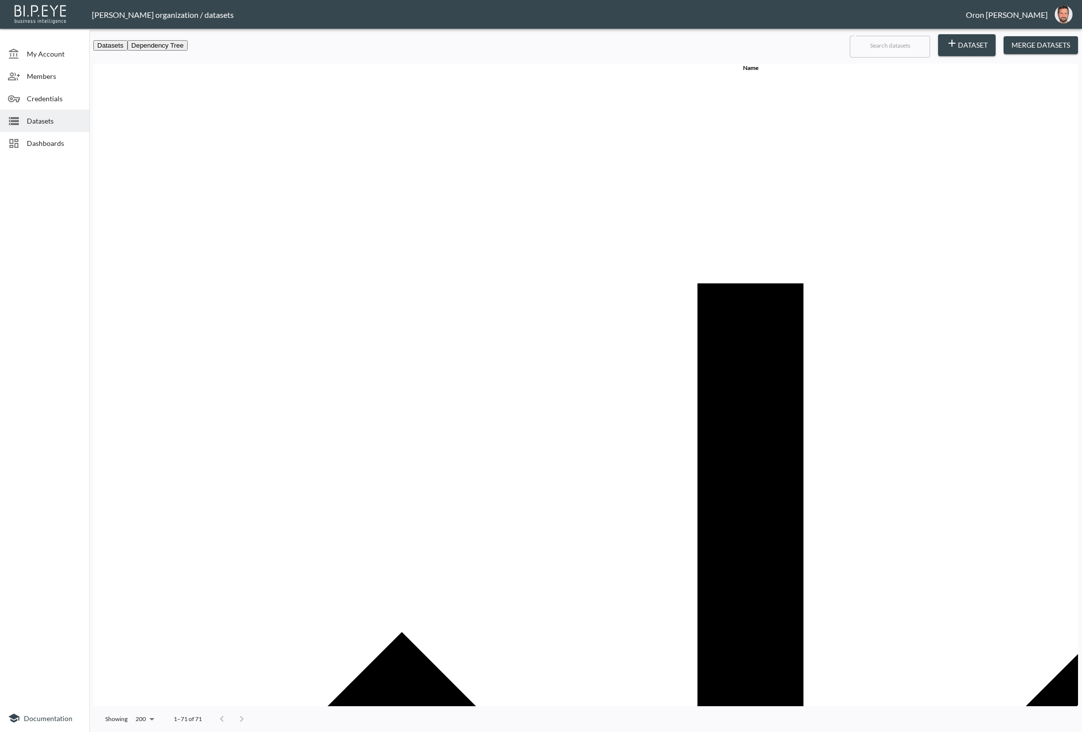
checkbox input "true"
checkbox input "false"
checkbox input "true"
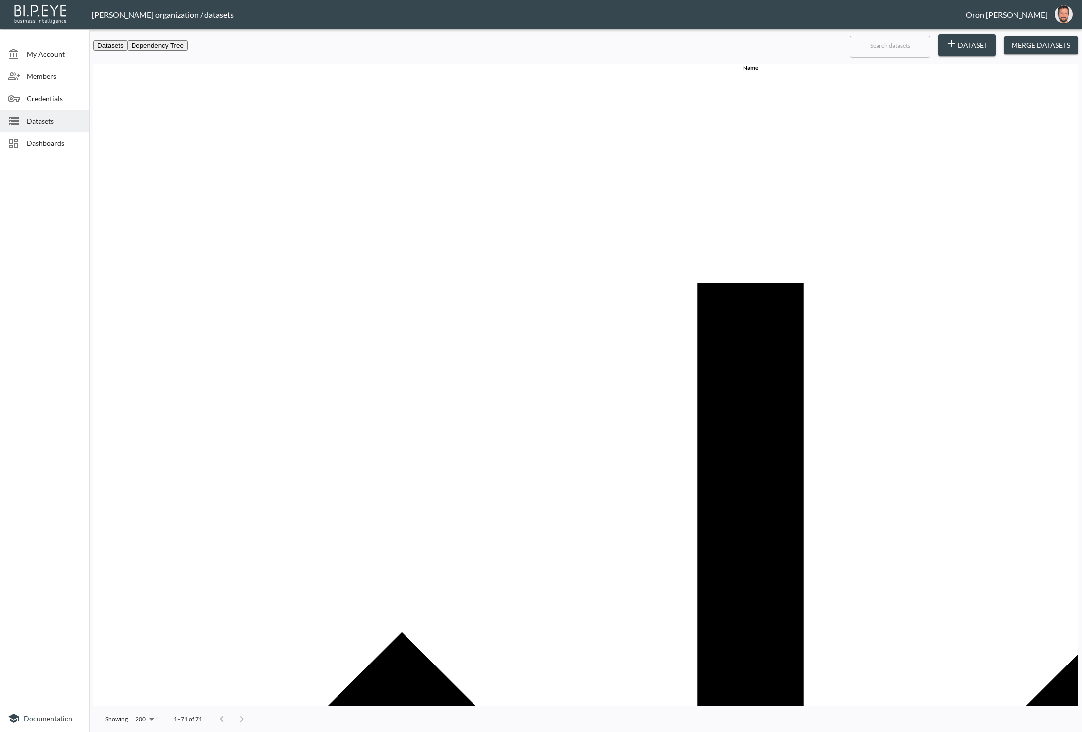
checkbox input "false"
checkbox input "true"
checkbox input "false"
checkbox input "true"
checkbox input "false"
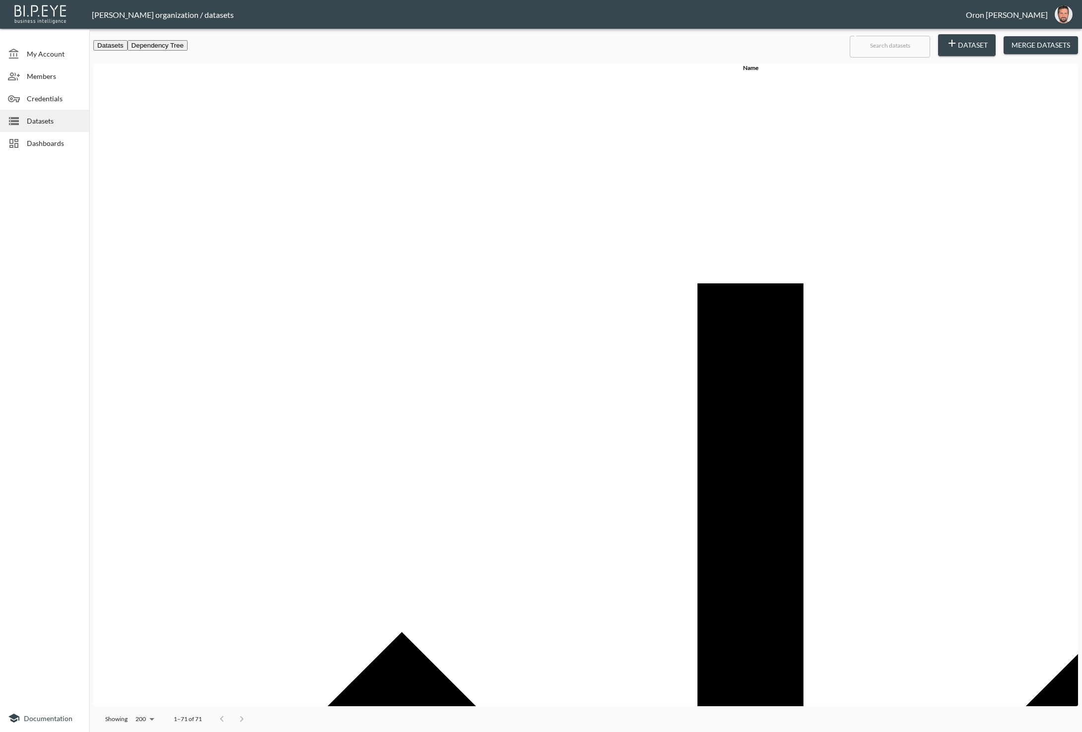
checkbox input "false"
checkbox input "true"
checkbox input "false"
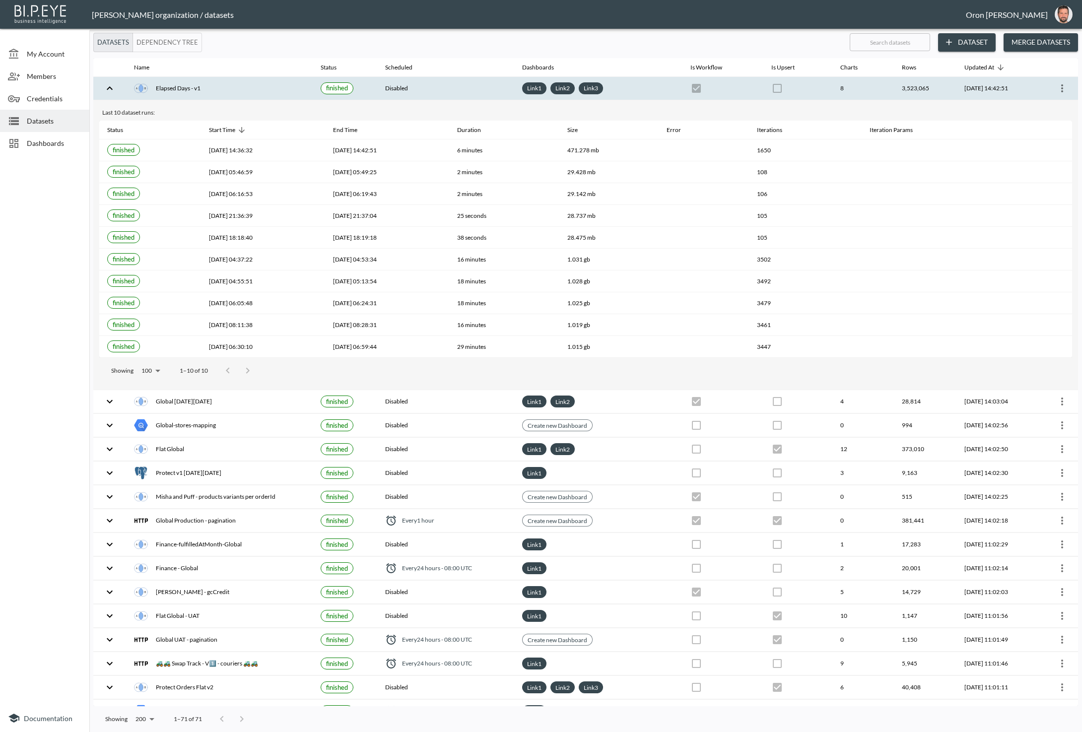
click at [1046, 46] on button "Merge Datasets" at bounding box center [1041, 42] width 74 height 18
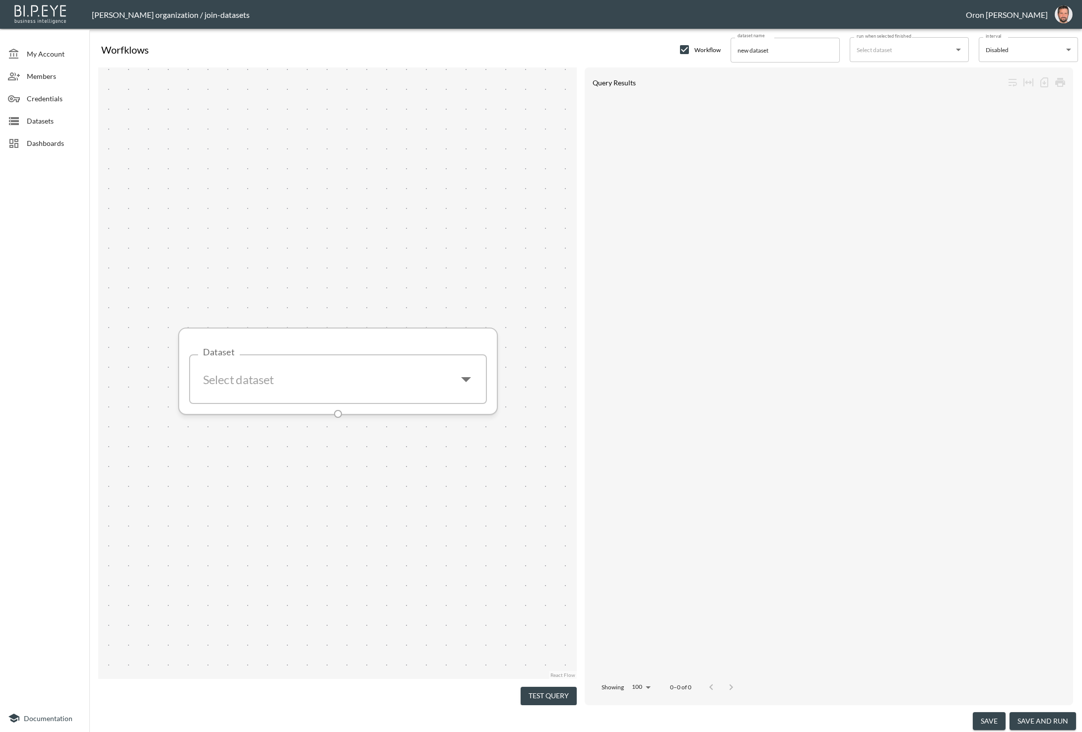
click at [384, 364] on input "Dataset" at bounding box center [323, 379] width 250 height 32
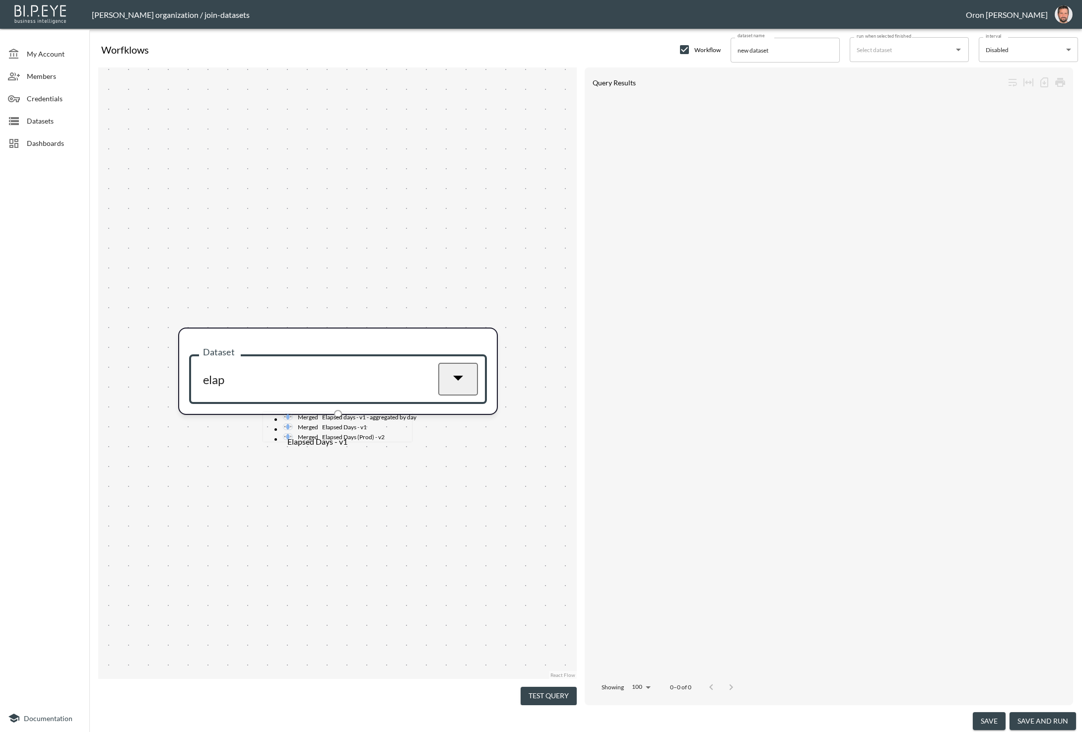
click at [283, 431] on div "Merged" at bounding box center [300, 427] width 35 height 10
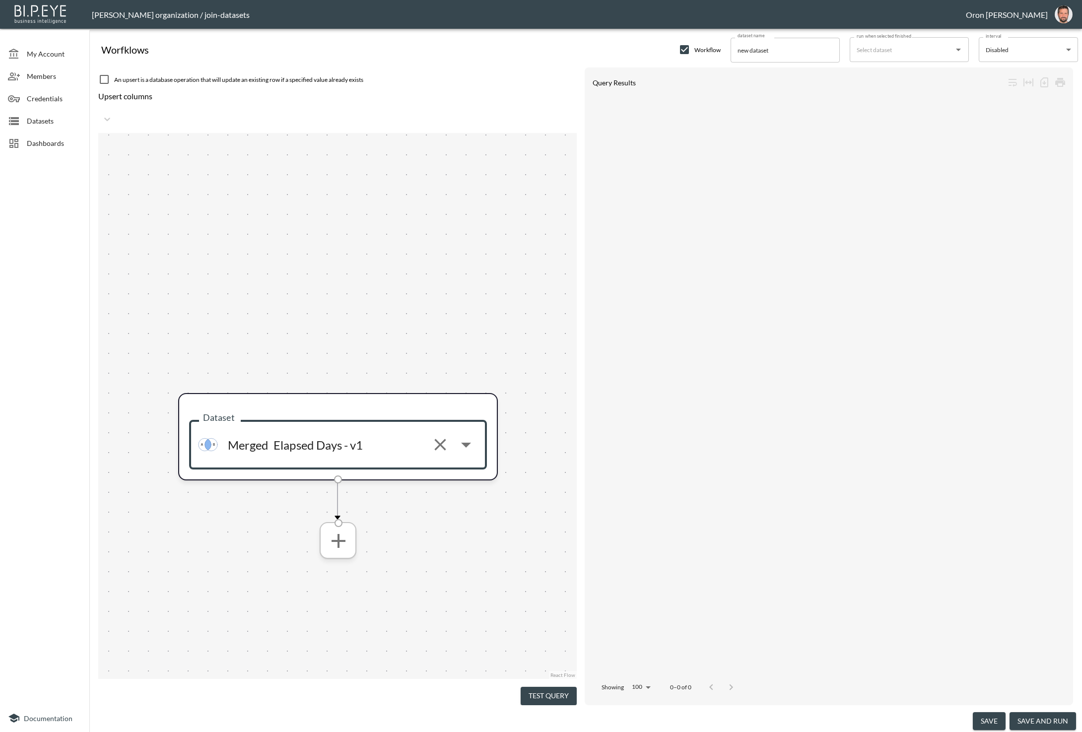
type input "Elapsed Days - v1"
click at [351, 525] on button "more" at bounding box center [338, 541] width 32 height 32
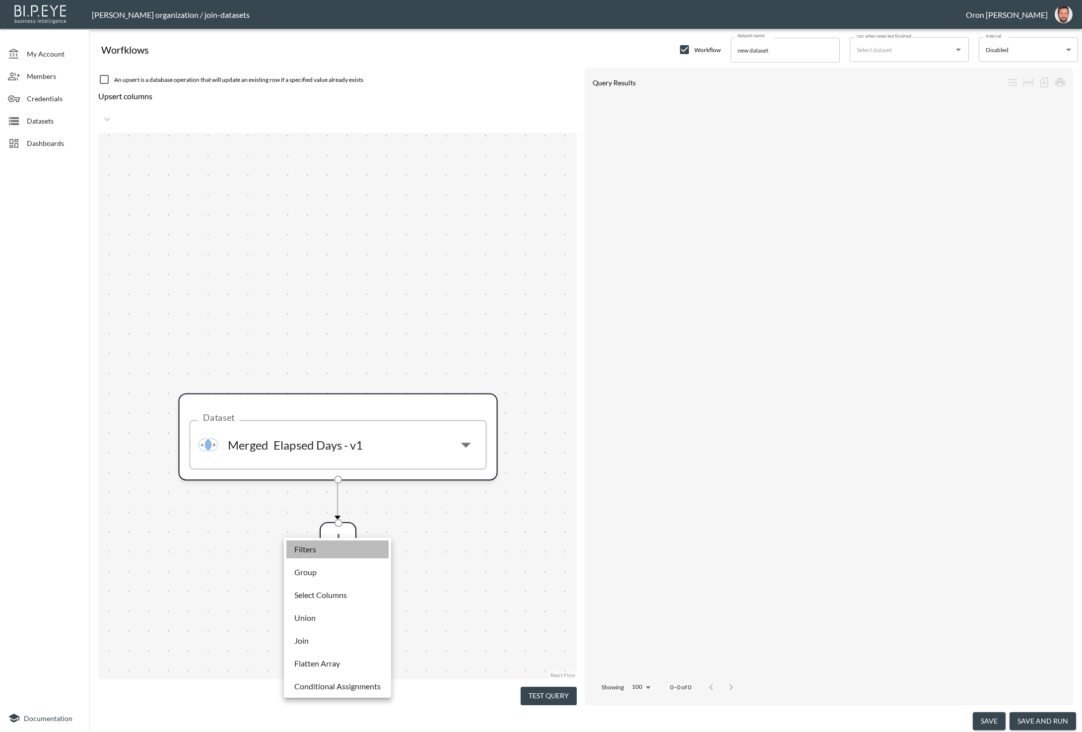
click at [343, 551] on li "Filters" at bounding box center [337, 549] width 102 height 18
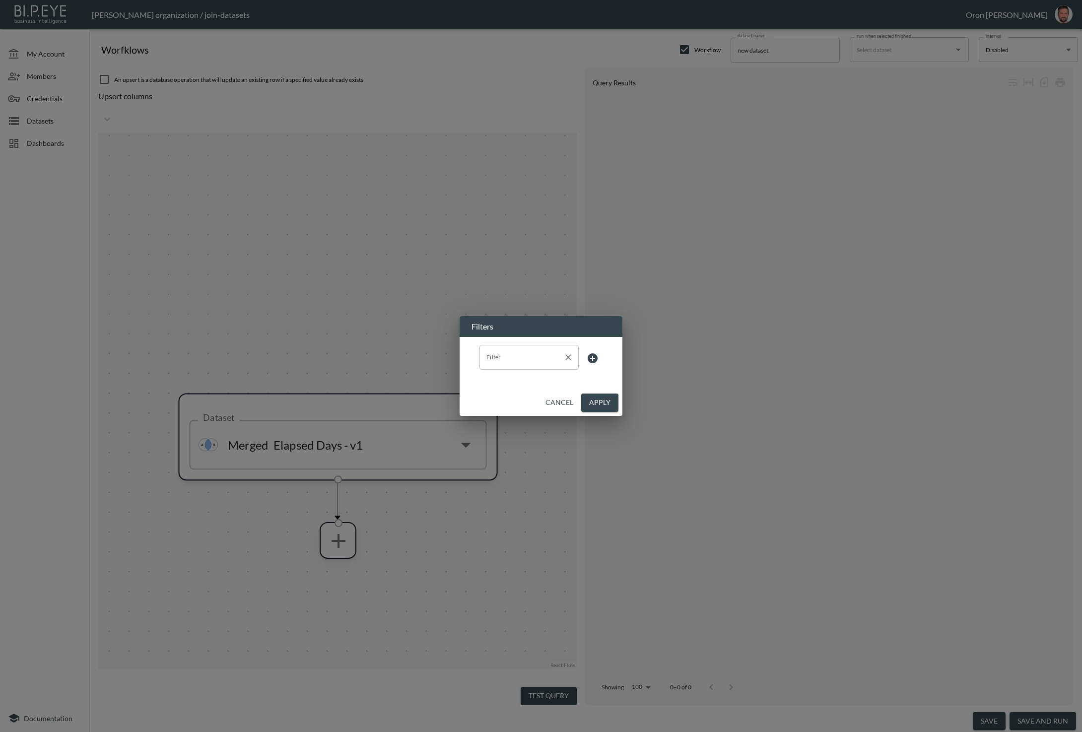
click at [515, 349] on input "Filter" at bounding box center [521, 357] width 75 height 16
click at [514, 438] on span "return_created_at" at bounding box center [538, 433] width 79 height 7
type input "return_created_at"
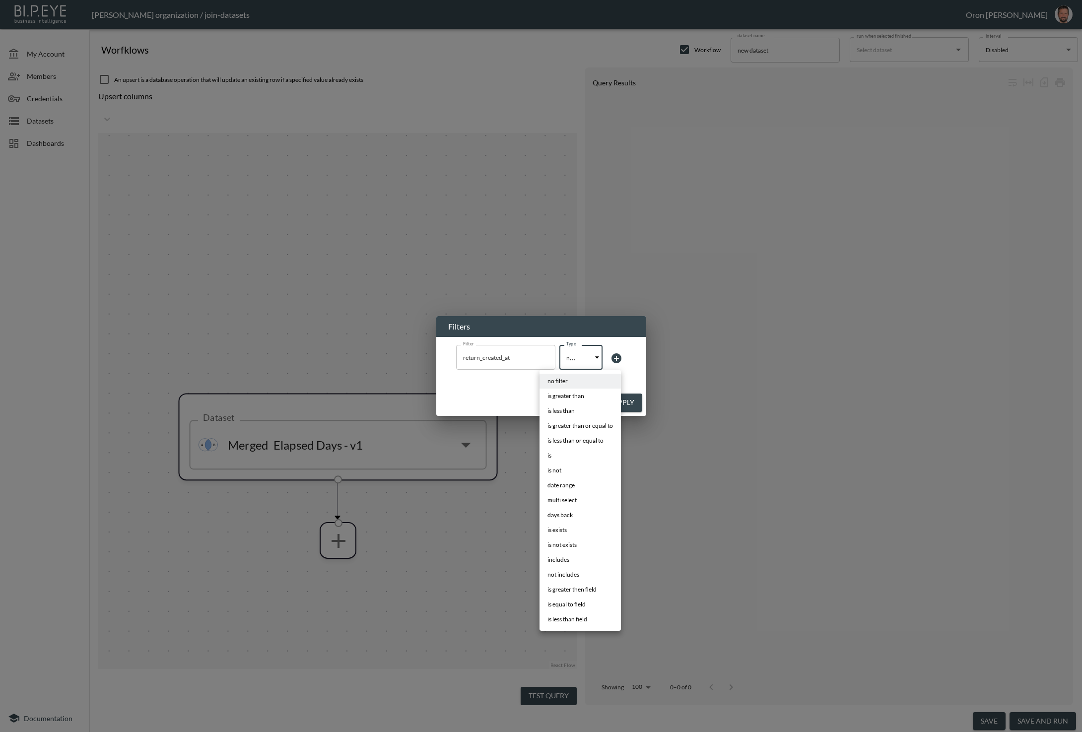
click at [568, 352] on body "BI.P.EYE, Interactive Analytics Dashboards - app Zach Bailet organization / joi…" at bounding box center [541, 366] width 1082 height 732
drag, startPoint x: 581, startPoint y: 520, endPoint x: 605, endPoint y: 364, distance: 158.1
click at [581, 520] on li "days back" at bounding box center [579, 515] width 81 height 15
type input "days back"
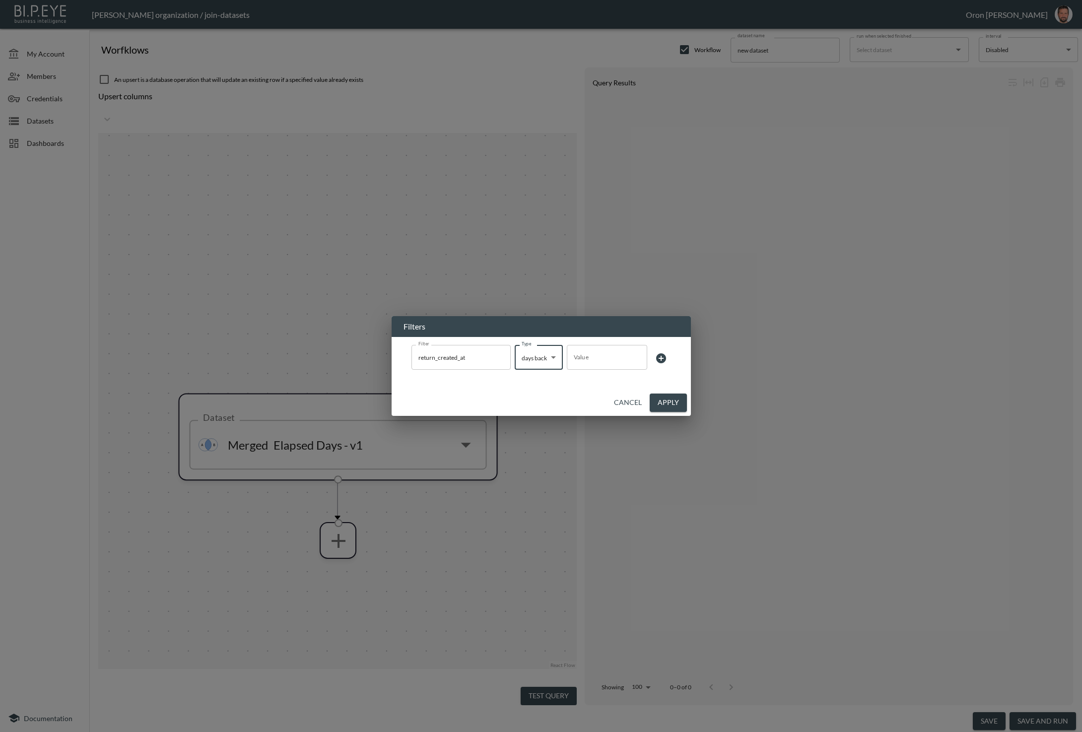
click at [605, 360] on input "Value" at bounding box center [607, 357] width 80 height 28
type input "100"
click at [669, 401] on button "Apply" at bounding box center [668, 403] width 37 height 18
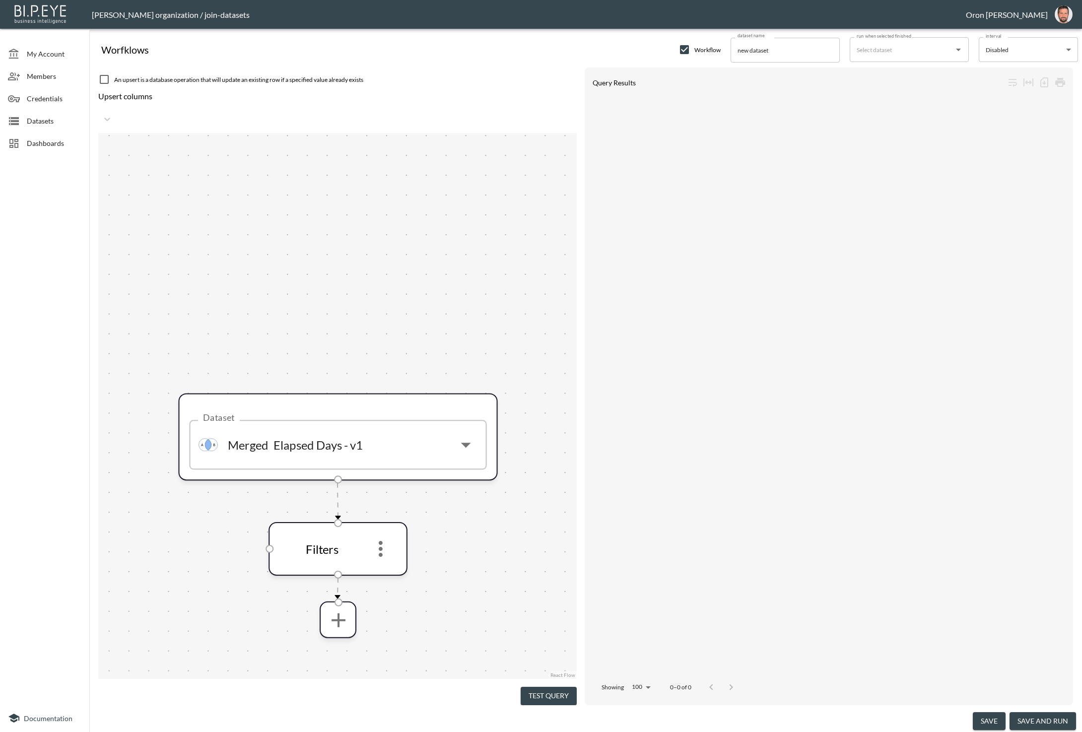
click at [549, 696] on button "Test Query" at bounding box center [549, 696] width 56 height 18
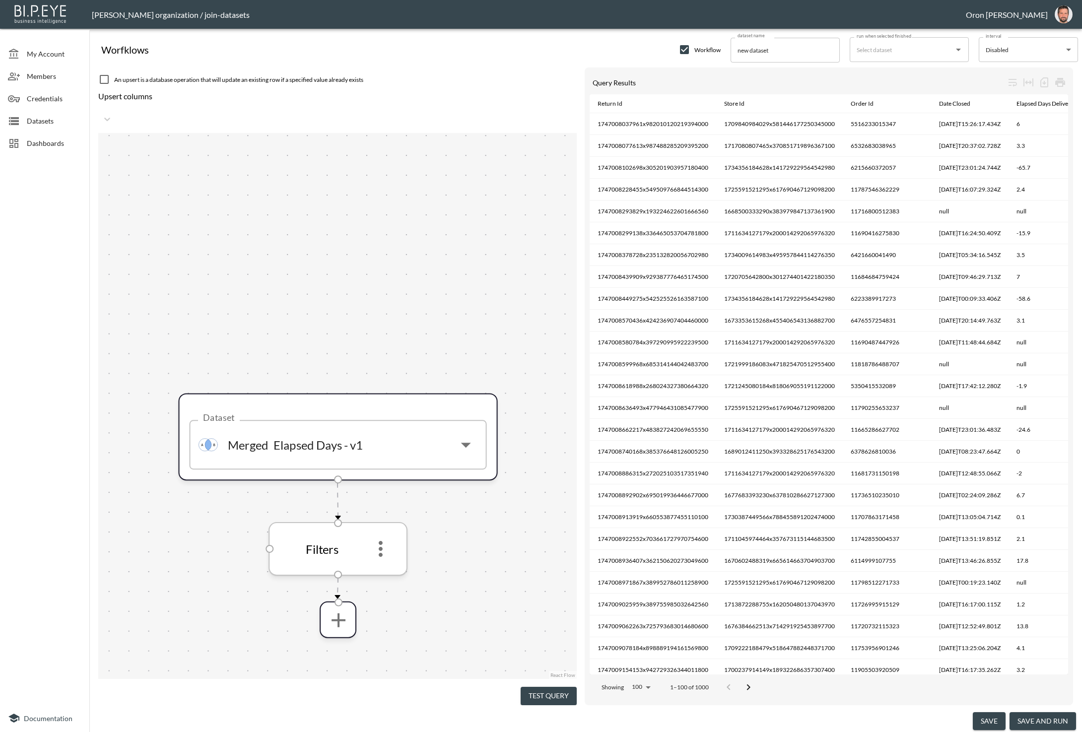
click at [390, 537] on icon "more" at bounding box center [381, 549] width 24 height 24
click at [381, 556] on li "Edit" at bounding box center [381, 558] width 44 height 18
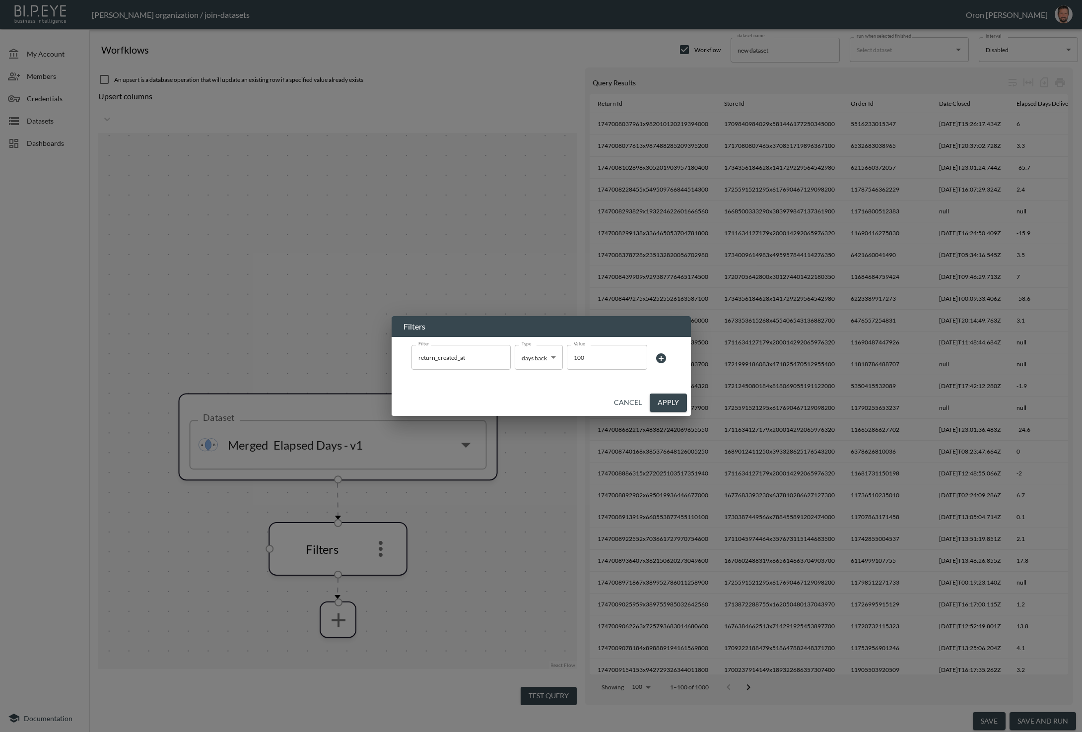
click at [659, 360] on icon at bounding box center [661, 358] width 10 height 10
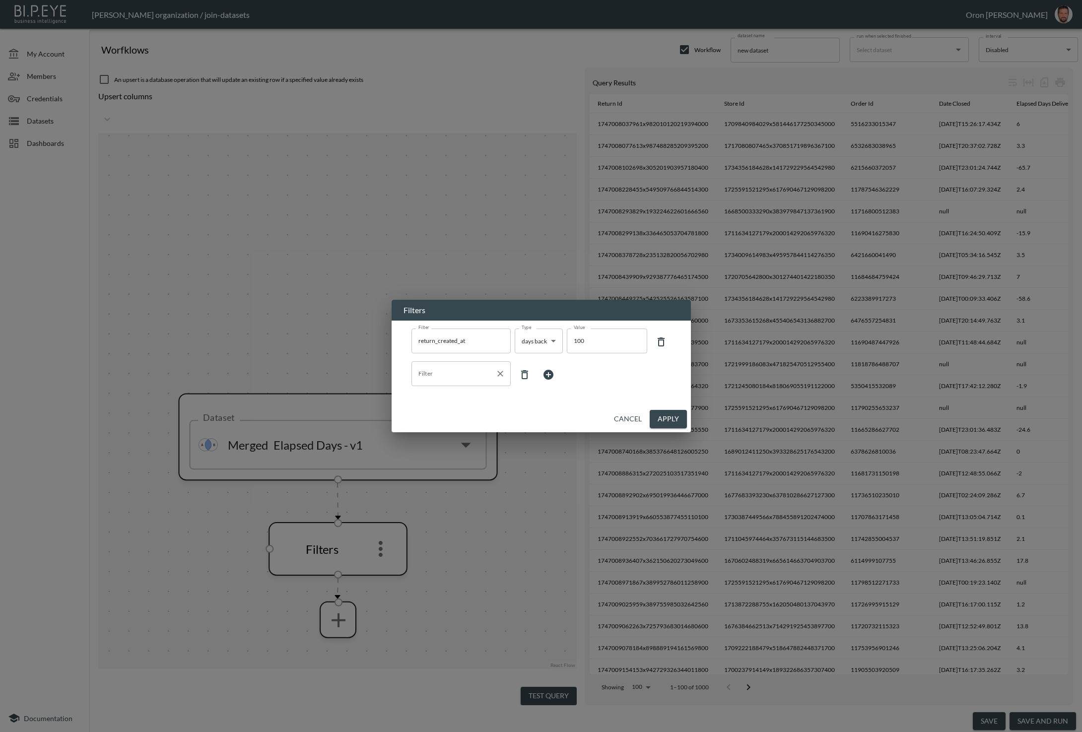
click at [447, 372] on input "Filter" at bounding box center [453, 374] width 75 height 16
drag, startPoint x: 459, startPoint y: 593, endPoint x: 464, endPoint y: 588, distance: 7.0
click at [460, 498] on span "status" at bounding box center [472, 494] width 79 height 7
type input "status"
click at [539, 373] on body "BI.P.EYE, Interactive Analytics Dashboards - app Zach Bailet organization / joi…" at bounding box center [541, 366] width 1082 height 732
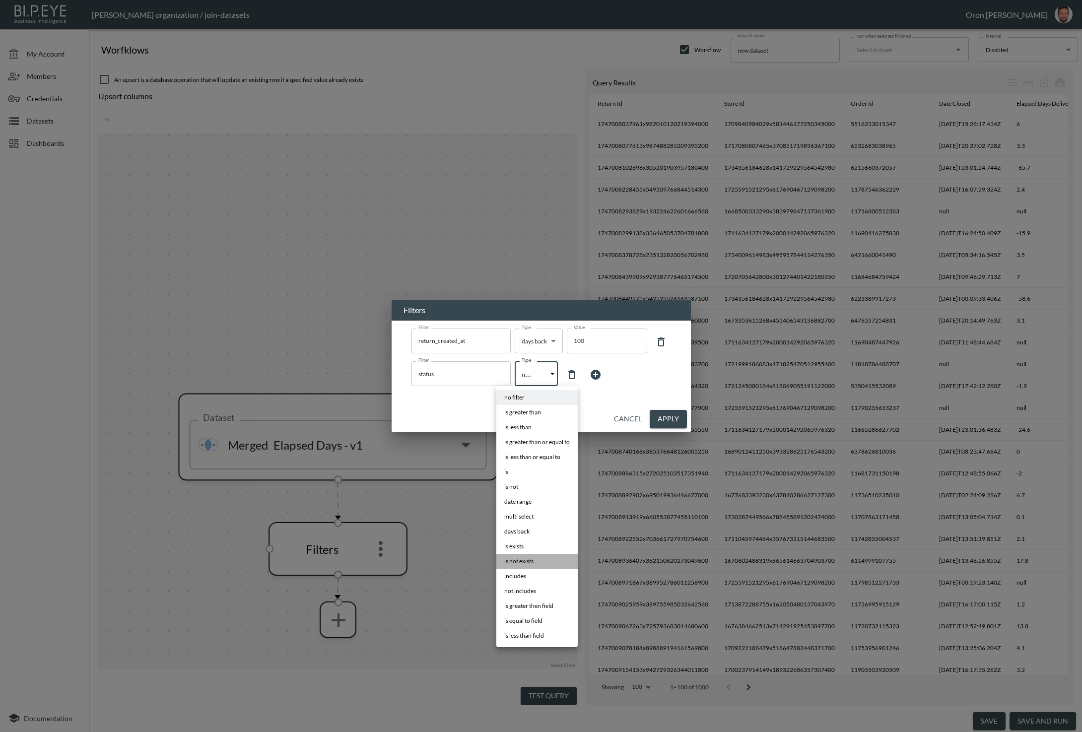
click at [529, 557] on span "is not exists" at bounding box center [518, 561] width 29 height 9
type input "is not exists"
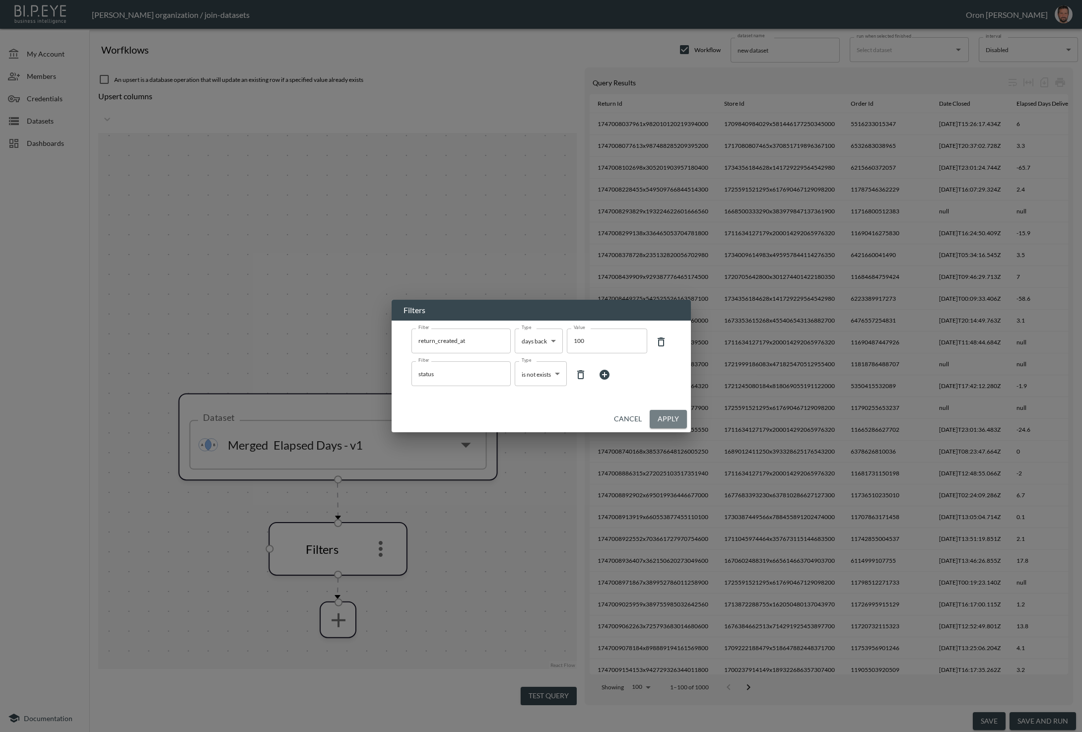
click at [674, 423] on button "Apply" at bounding box center [668, 419] width 37 height 18
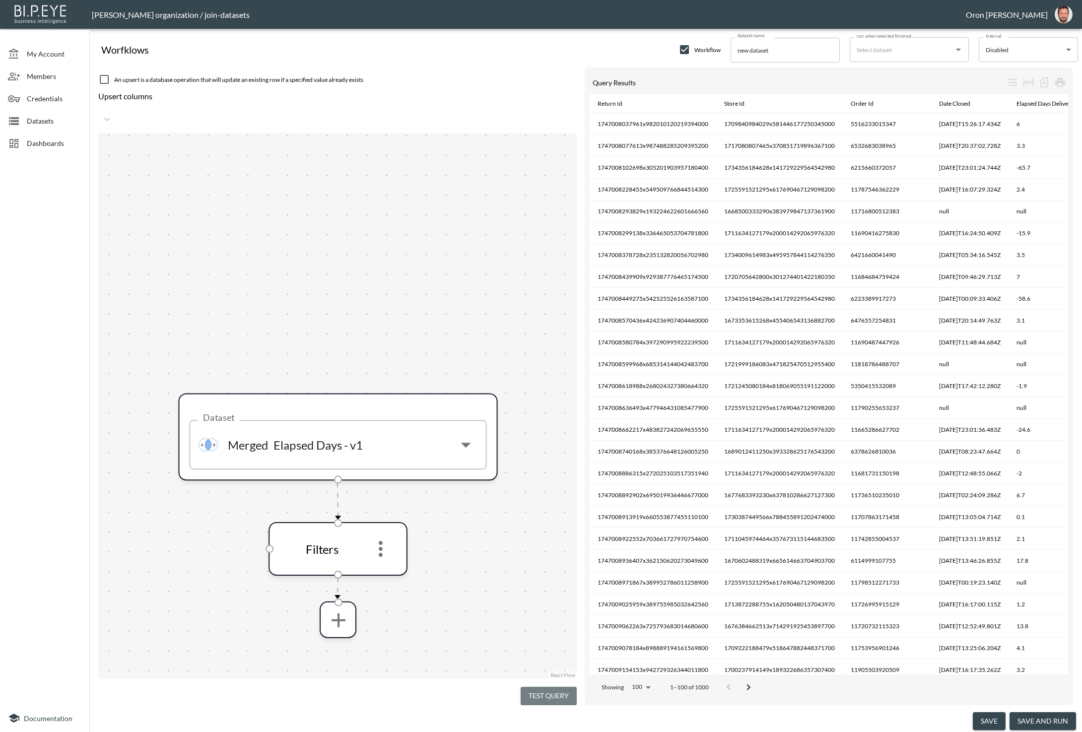
drag, startPoint x: 537, startPoint y: 686, endPoint x: 531, endPoint y: 590, distance: 96.5
click at [538, 687] on button "Test Query" at bounding box center [549, 696] width 56 height 18
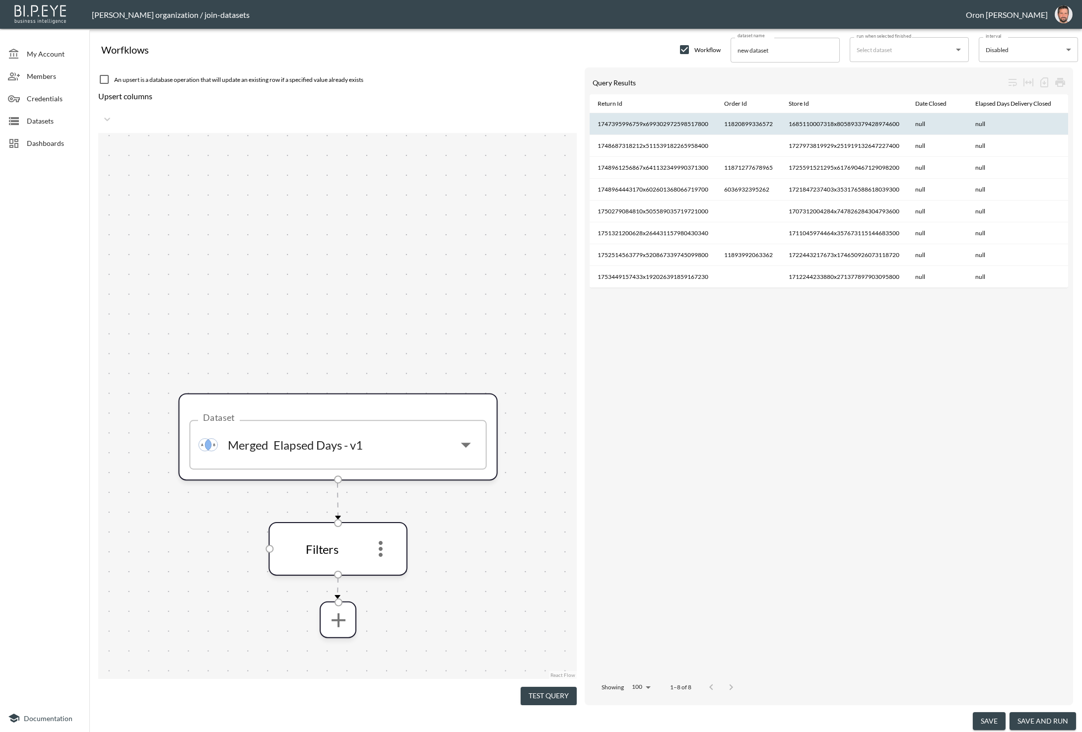
click at [754, 129] on th "11820899336572" at bounding box center [748, 124] width 65 height 22
click at [754, 126] on th "11820899336572" at bounding box center [748, 124] width 65 height 22
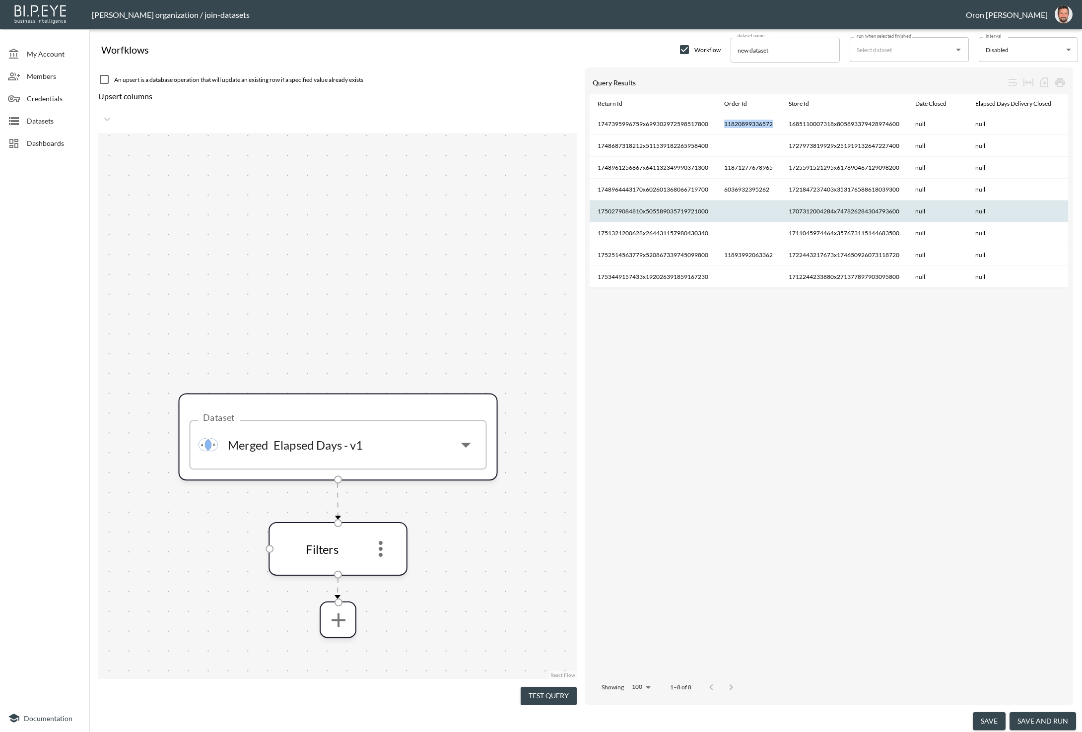
copy th "11820899336572"
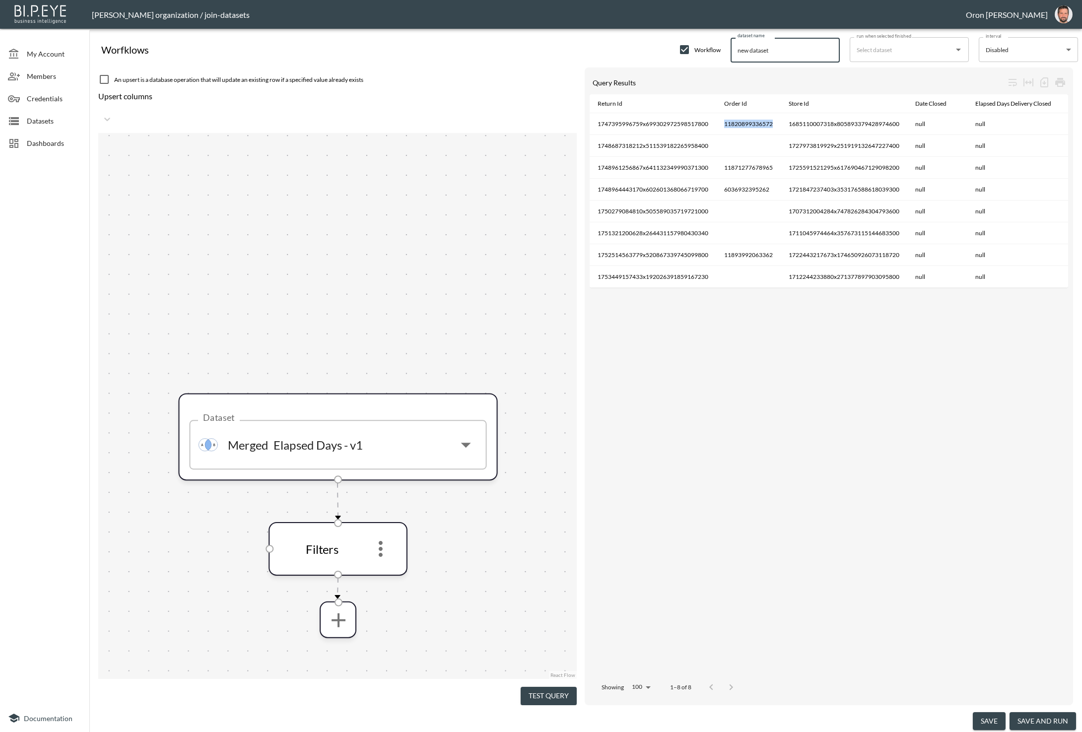
click at [798, 49] on input "new dataset" at bounding box center [785, 50] width 109 height 25
type input "n"
type input "status not exists"
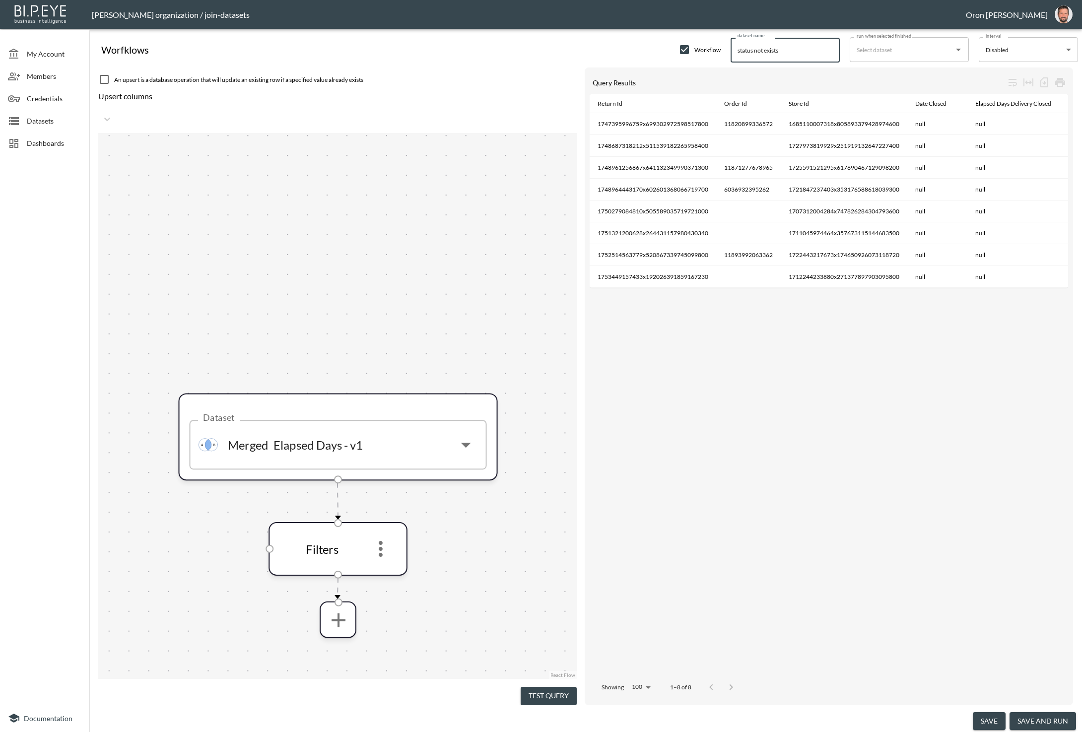
click at [995, 718] on button "save" at bounding box center [989, 721] width 33 height 18
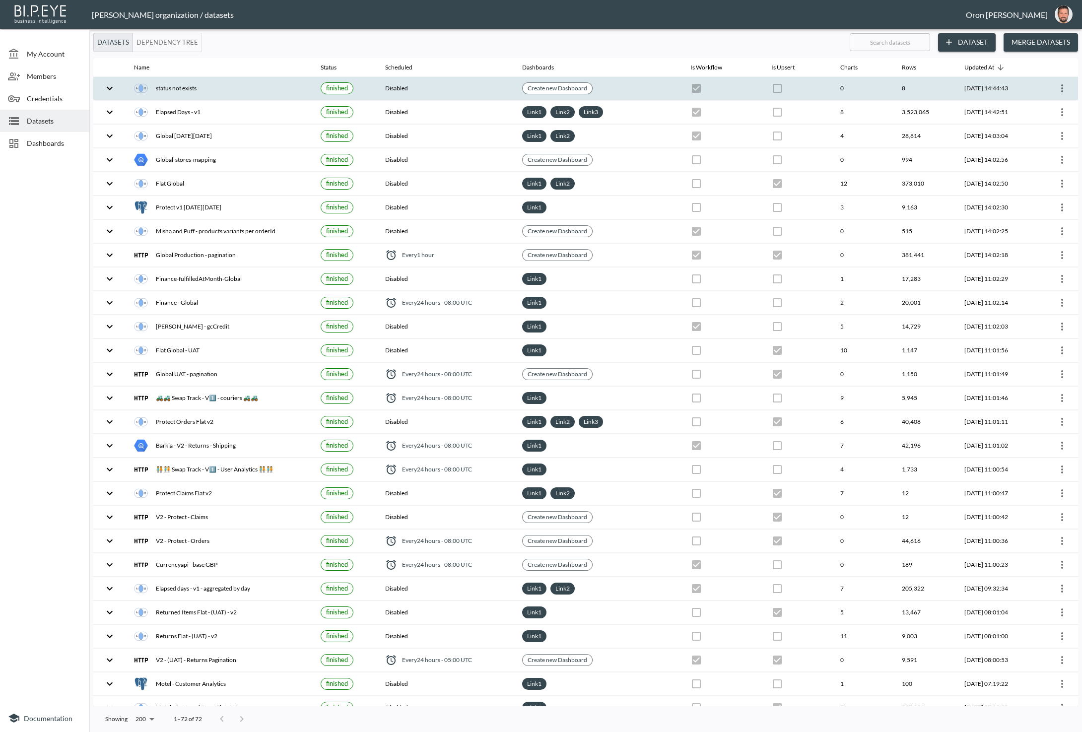
click at [894, 95] on th "8" at bounding box center [925, 88] width 62 height 23
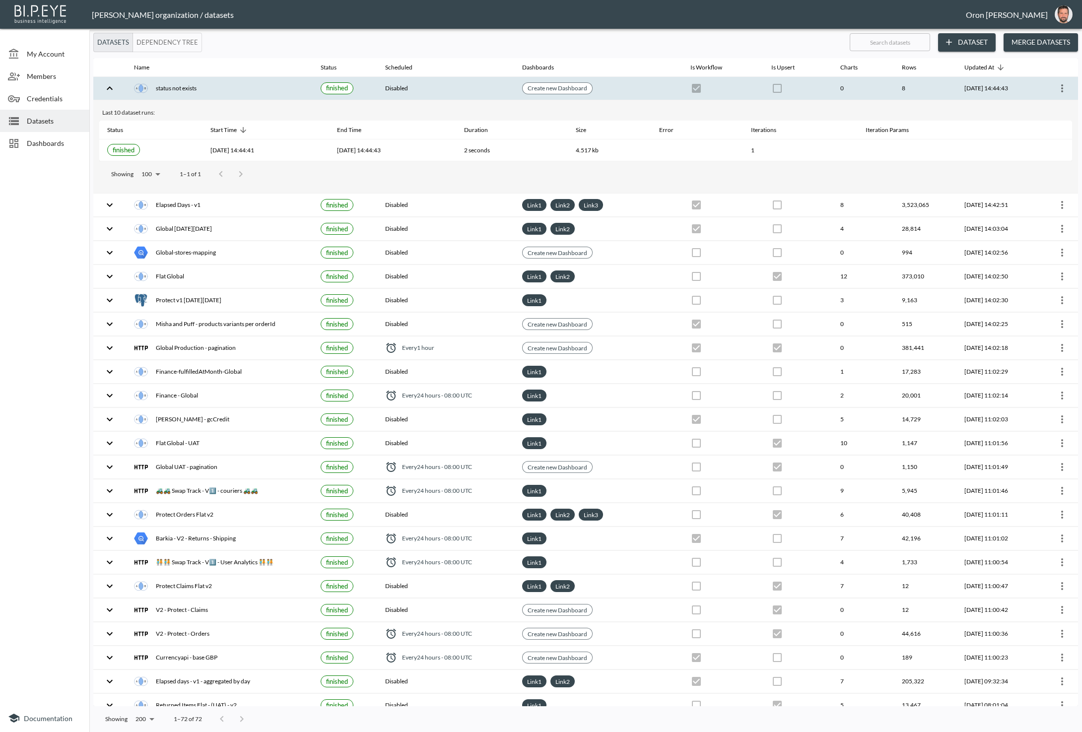
click at [894, 95] on th "8" at bounding box center [925, 88] width 62 height 23
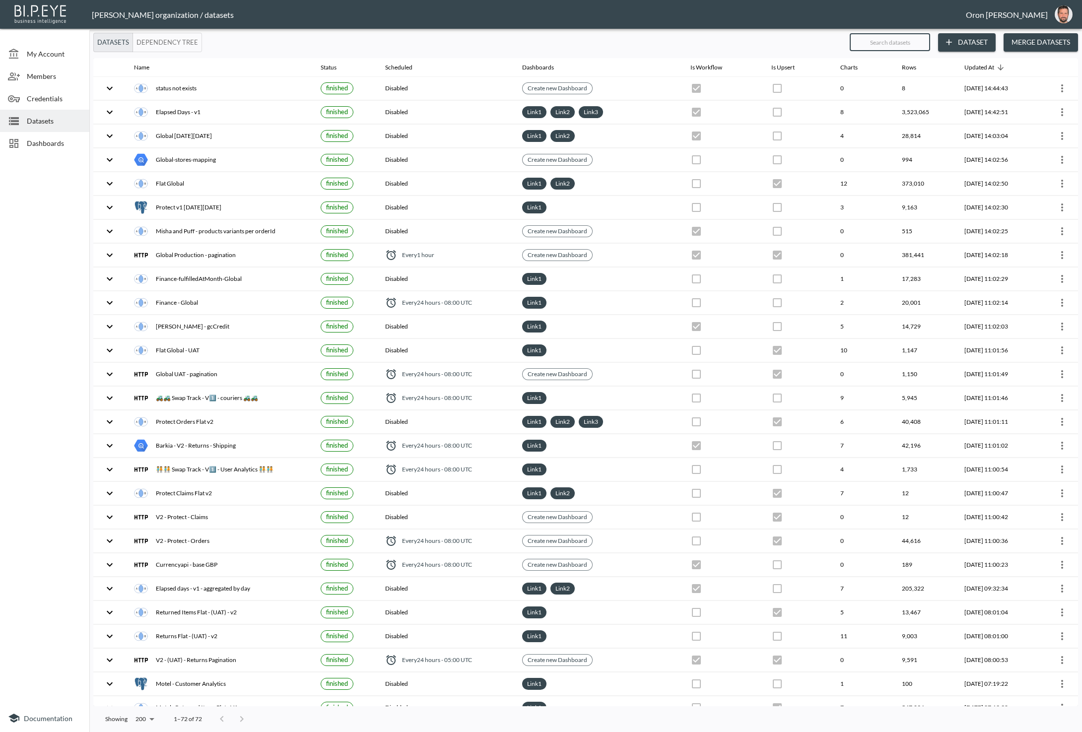
click at [898, 38] on input "text" at bounding box center [890, 42] width 80 height 25
type input "el"
checkbox input "false"
checkbox input "true"
checkbox input "false"
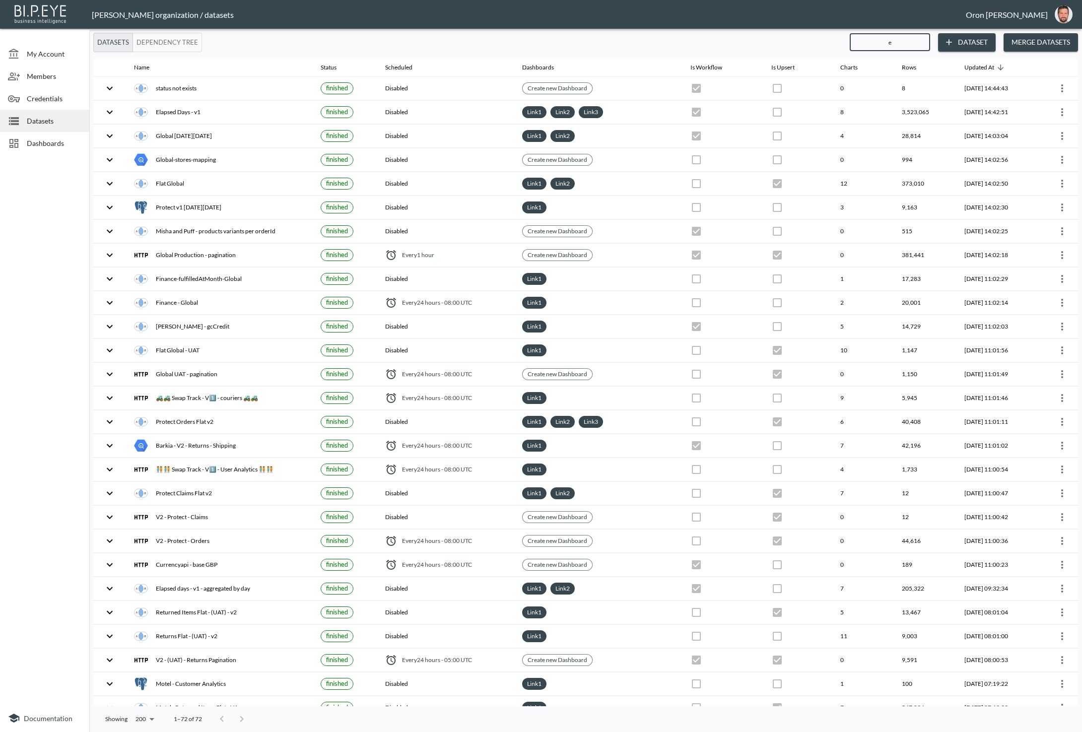
checkbox input "false"
checkbox input "true"
checkbox input "false"
checkbox input "true"
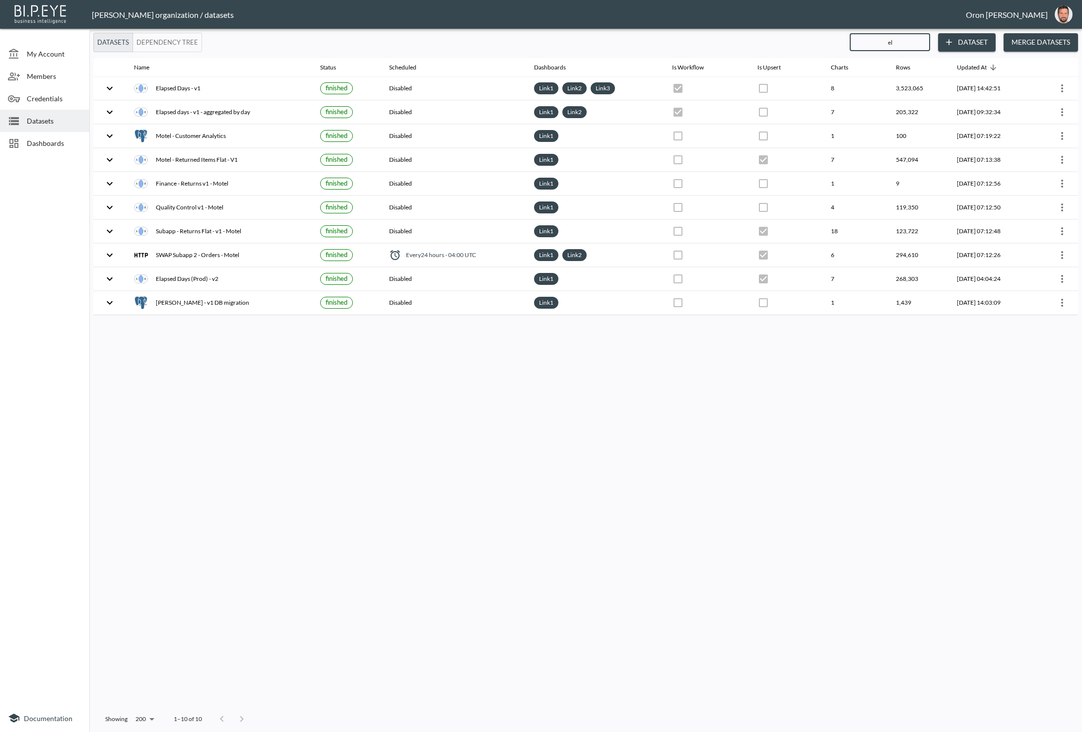
type input "ela"
checkbox input "true"
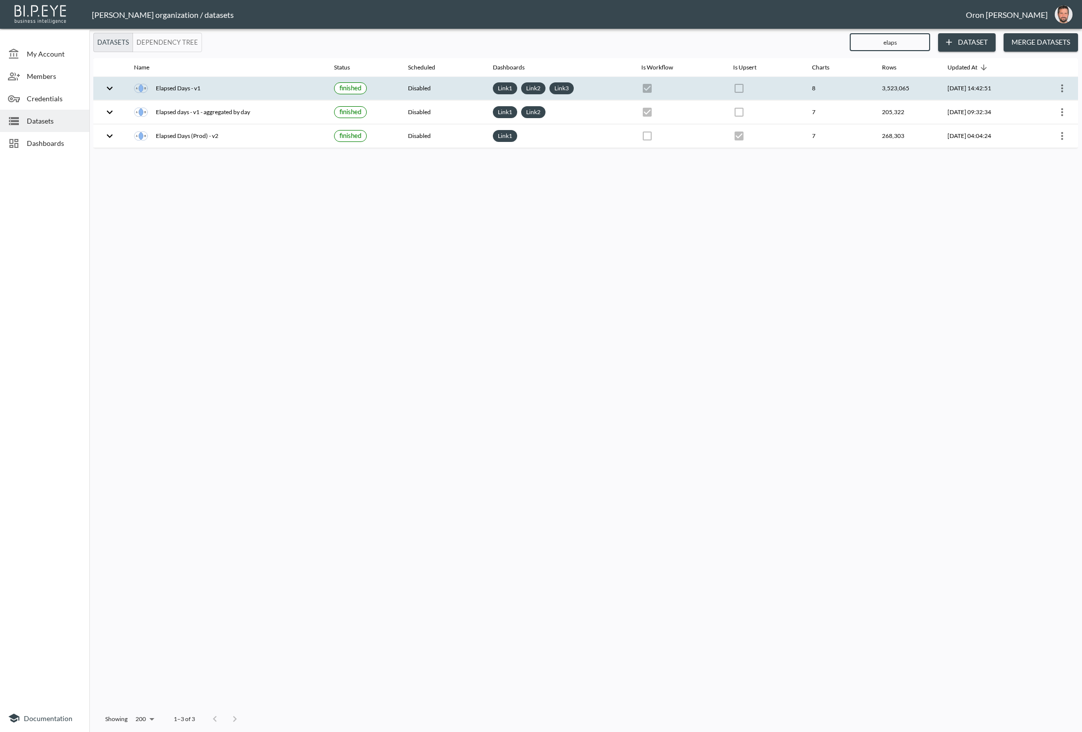
type input "elaps"
click at [1065, 86] on icon "more" at bounding box center [1062, 88] width 12 height 12
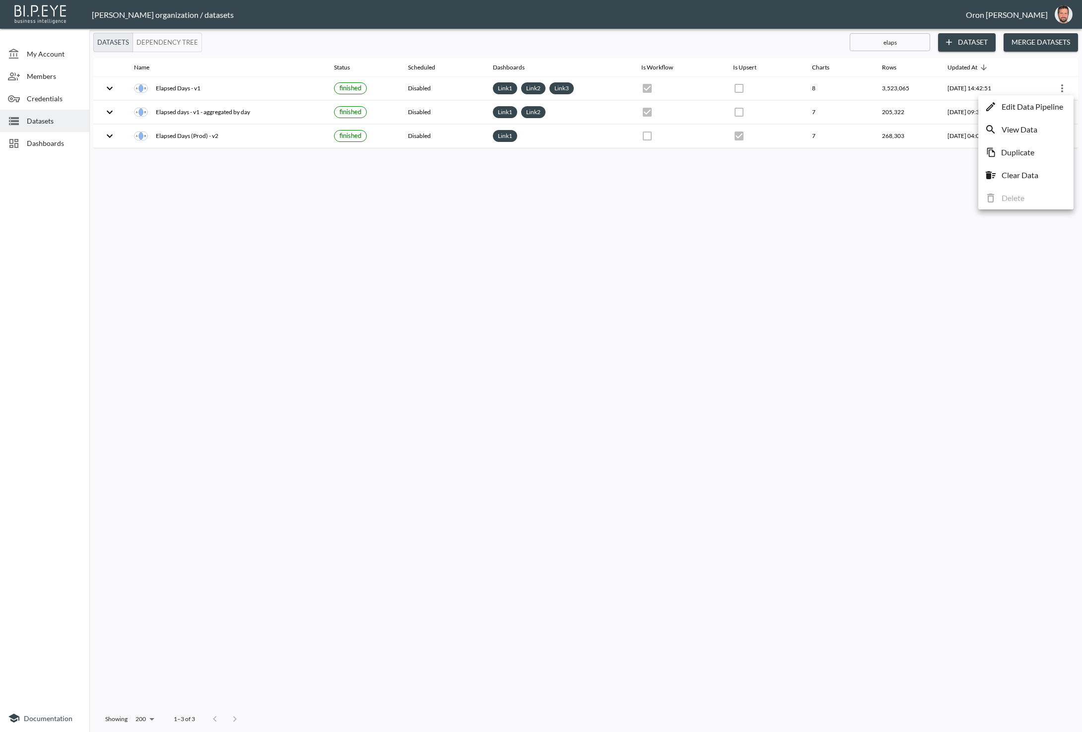
click at [1058, 103] on p "Edit Data Pipeline" at bounding box center [1033, 107] width 62 height 12
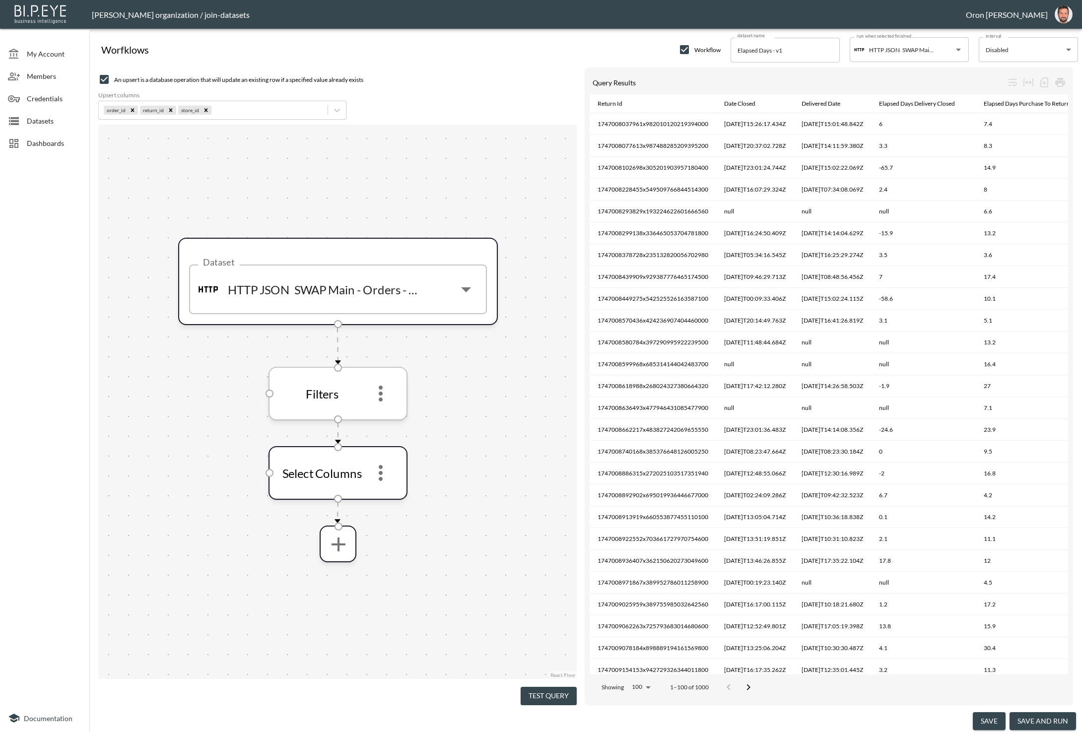
click at [380, 394] on icon "more" at bounding box center [381, 394] width 4 height 16
click at [384, 414] on li "Edit" at bounding box center [381, 420] width 44 height 18
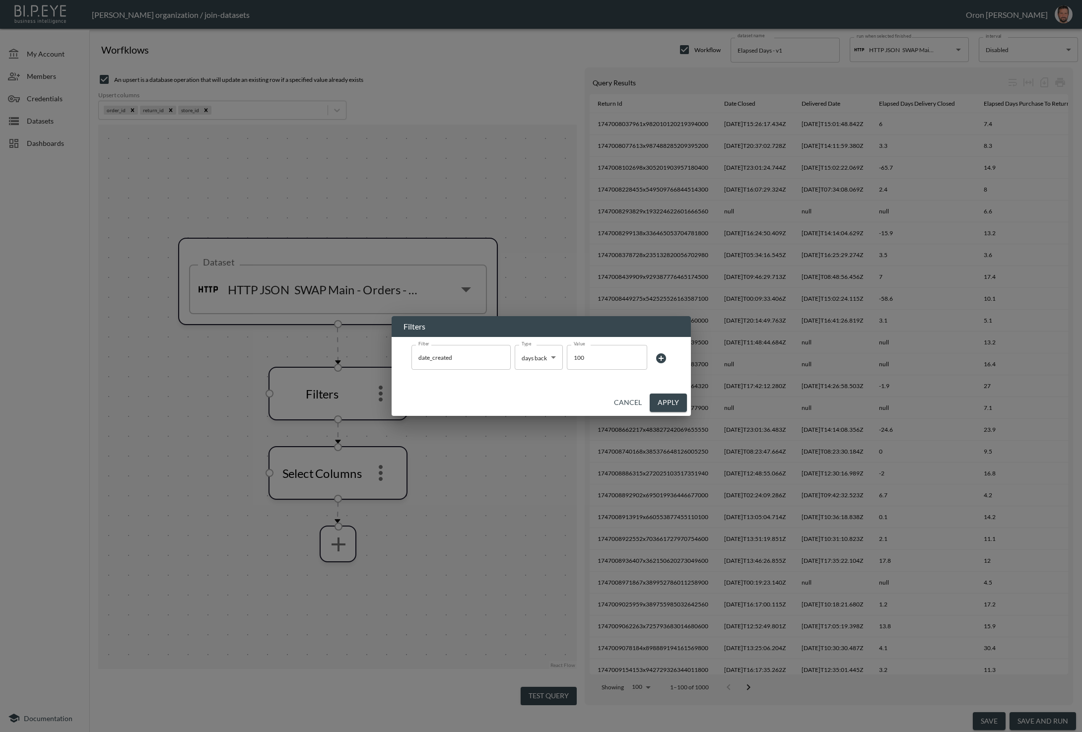
click at [658, 356] on icon at bounding box center [661, 358] width 10 height 10
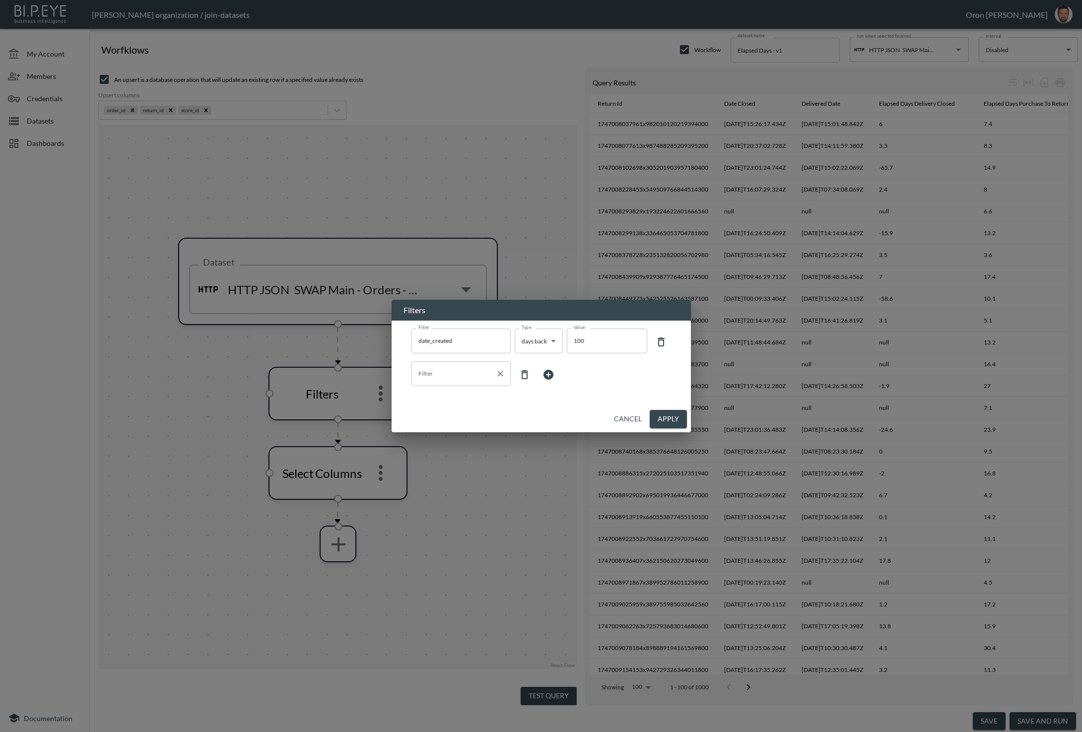
click at [462, 378] on input "Filter" at bounding box center [453, 374] width 75 height 16
drag, startPoint x: 450, startPoint y: 414, endPoint x: 511, endPoint y: 384, distance: 67.9
click at [450, 409] on span "order_id" at bounding box center [472, 405] width 79 height 7
type input "order_id"
click at [523, 377] on body "BI.P.EYE, Interactive Analytics Dashboards - app Zach Bailet organization / joi…" at bounding box center [541, 366] width 1082 height 732
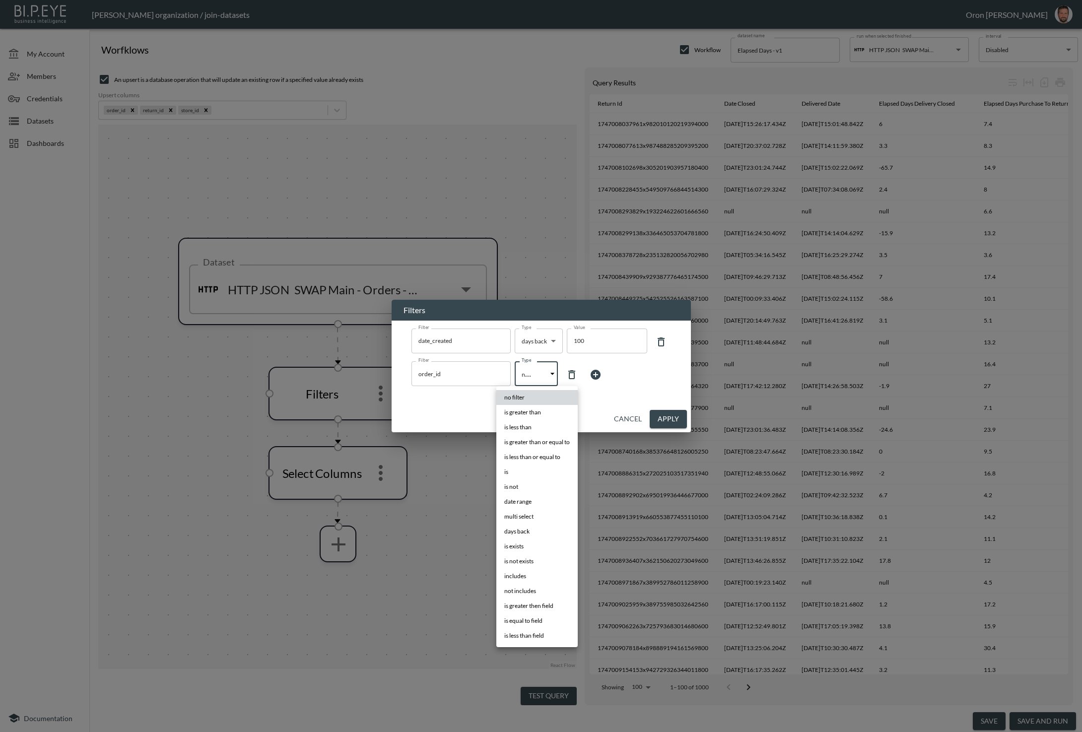
drag, startPoint x: 534, startPoint y: 476, endPoint x: 540, endPoint y: 471, distance: 8.4
click at [536, 475] on li "is" at bounding box center [536, 472] width 81 height 15
type input "is"
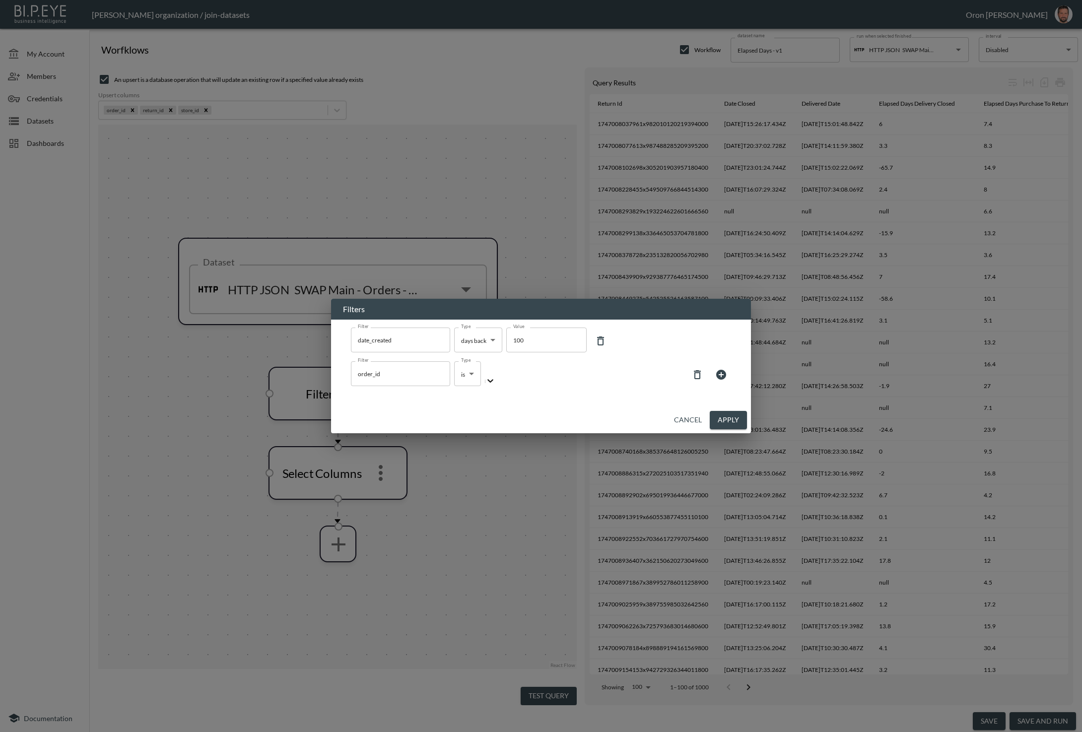
click at [487, 375] on div at bounding box center [486, 368] width 1 height 11
paste input "11820899336572"
type input "11820899336572"
click at [564, 732] on div "Create "11820899336572"" at bounding box center [541, 736] width 1082 height 9
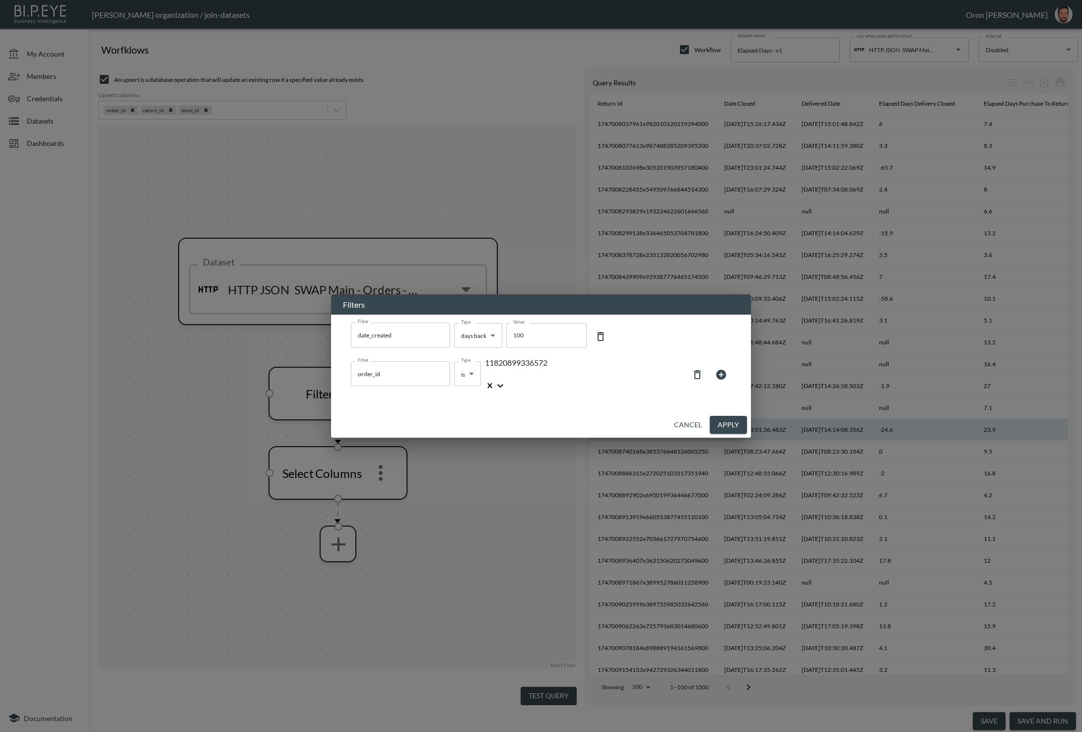
click at [734, 422] on button "Apply" at bounding box center [728, 425] width 37 height 18
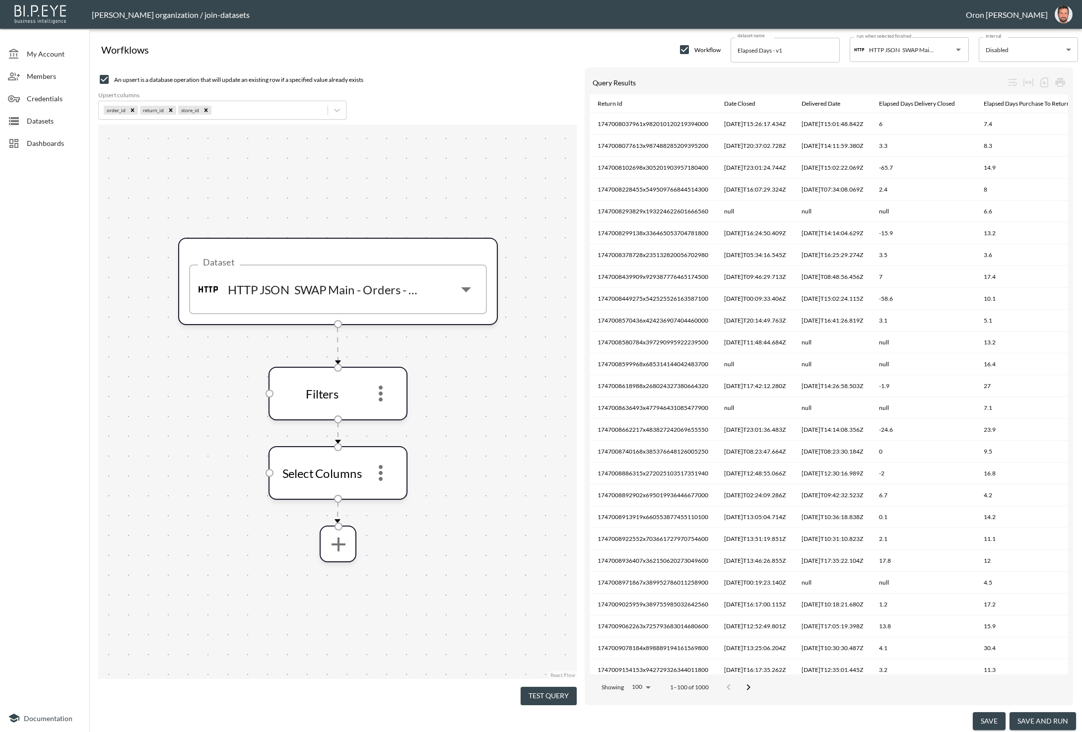
click at [562, 687] on button "Test Query" at bounding box center [549, 696] width 56 height 18
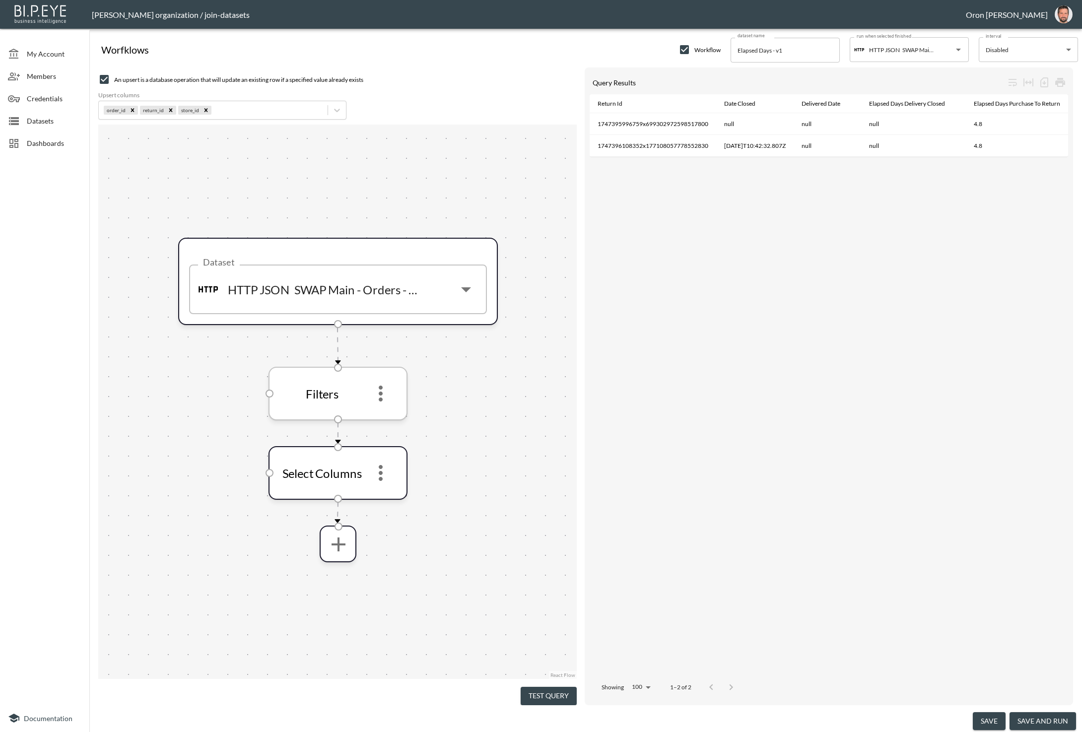
click at [389, 392] on icon "more" at bounding box center [381, 394] width 24 height 24
click at [730, 136] on div at bounding box center [541, 366] width 1082 height 732
click at [66, 125] on span "Datasets" at bounding box center [54, 121] width 55 height 10
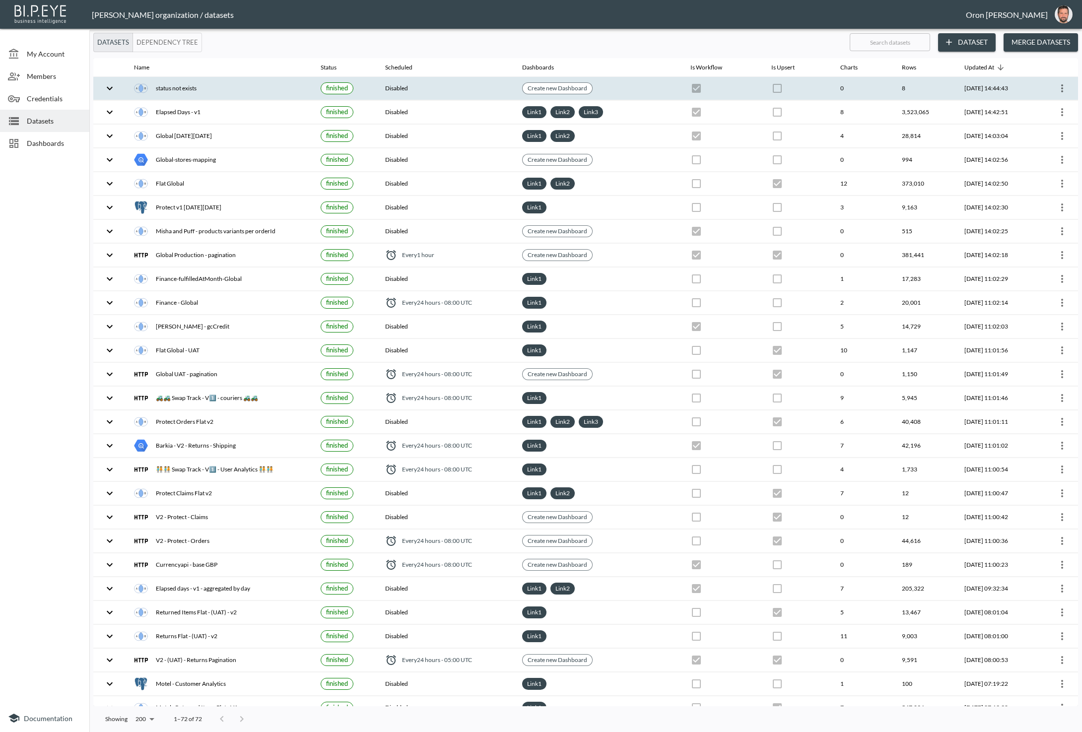
click at [1061, 85] on icon "more" at bounding box center [1062, 88] width 12 height 12
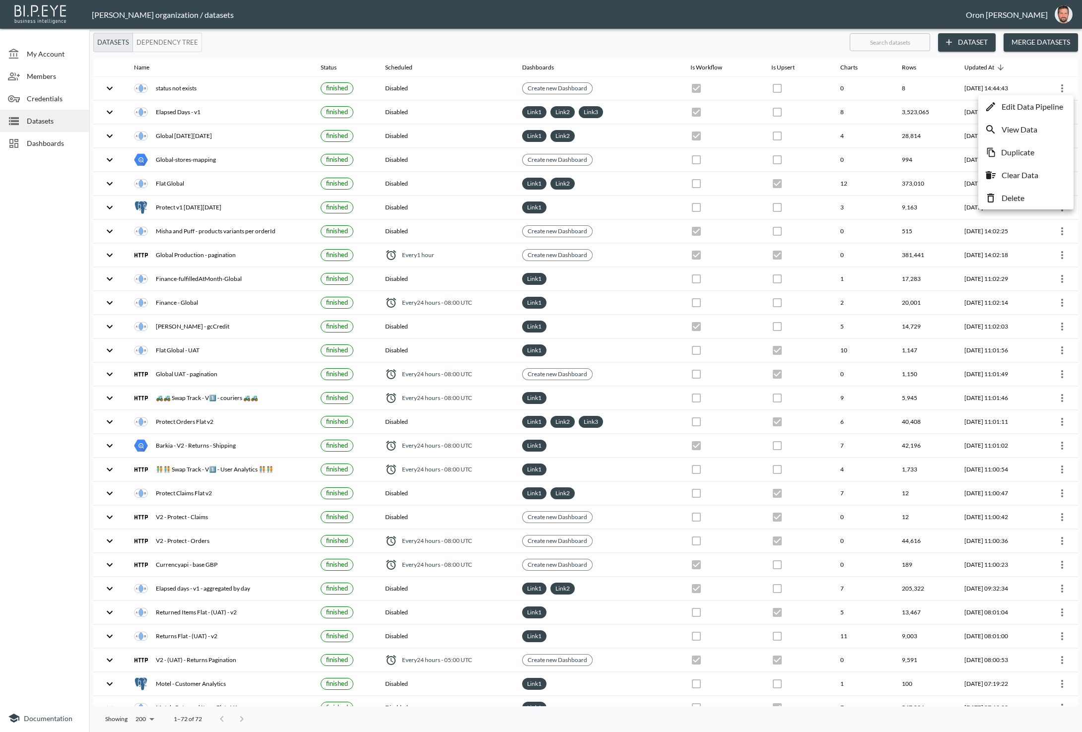
click at [1057, 104] on p "Edit Data Pipeline" at bounding box center [1033, 107] width 62 height 12
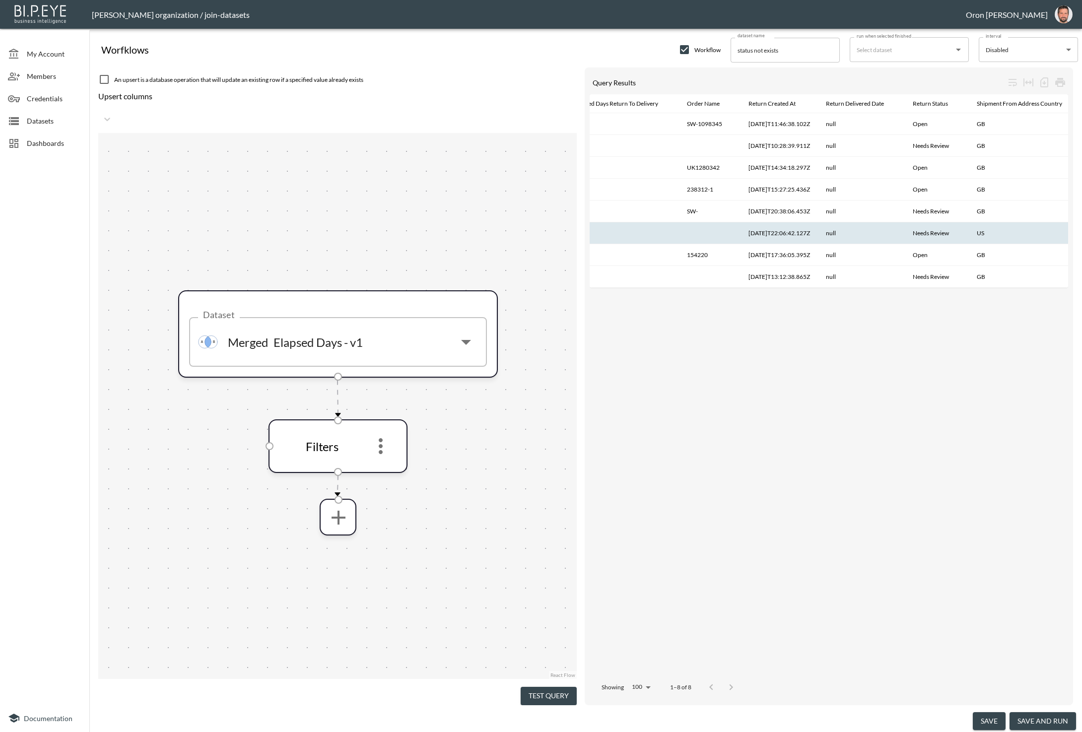
scroll to position [0, 1009]
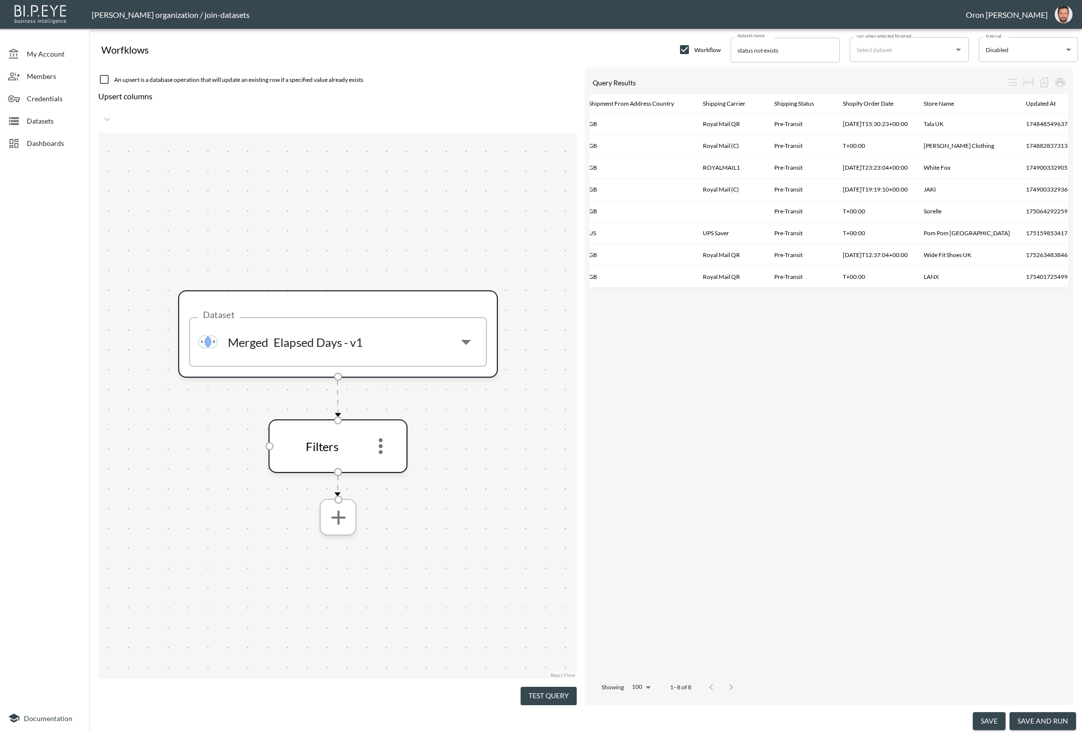
click at [333, 505] on icon "more" at bounding box center [338, 517] width 24 height 24
click at [333, 667] on p "Conditional Assignments" at bounding box center [337, 663] width 86 height 12
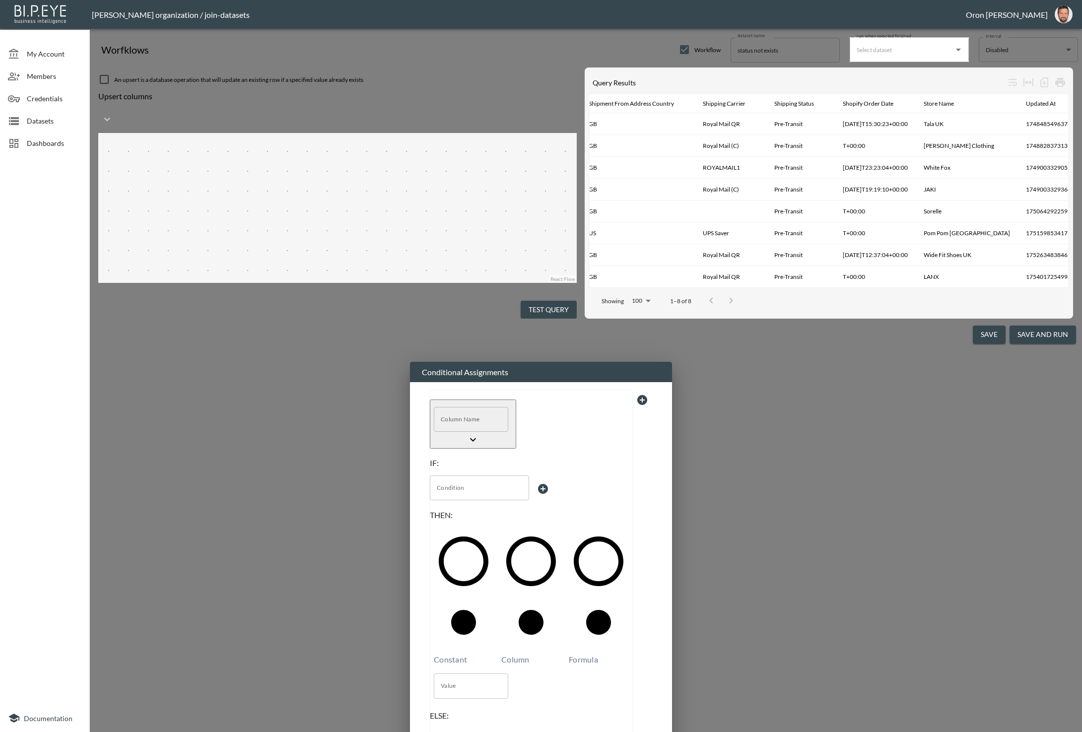
click at [466, 407] on div "Column Name Column Name" at bounding box center [471, 419] width 74 height 25
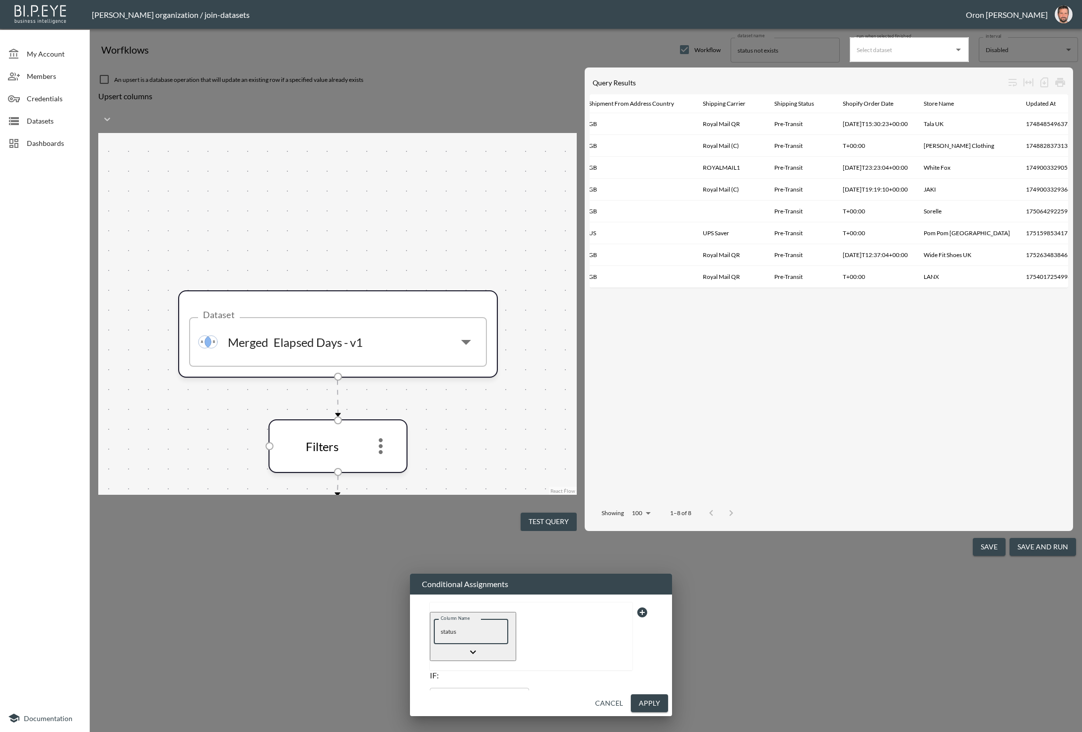
type input "status"
click at [512, 613] on div "Column Name status Column Name" at bounding box center [473, 629] width 78 height 33
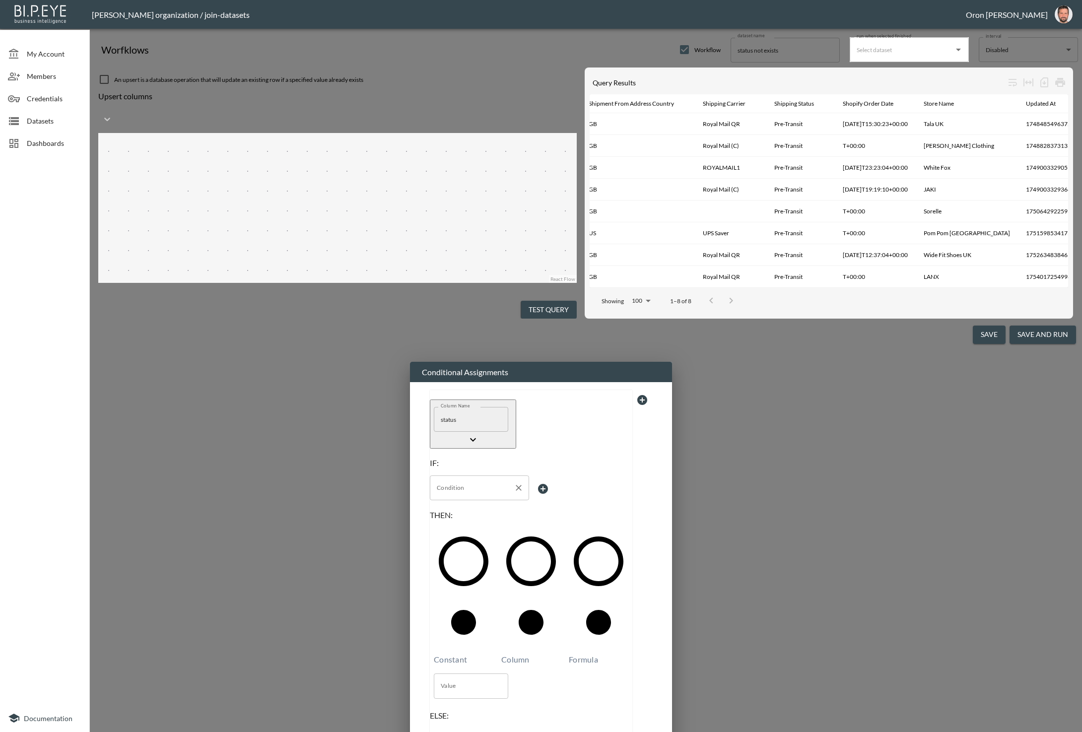
click at [441, 480] on input "Condition" at bounding box center [471, 488] width 75 height 16
click at [461, 326] on span "status" at bounding box center [485, 322] width 79 height 7
type input "status"
click at [542, 295] on body "BI.P.EYE, Interactive Analytics Dashboards - app Zach Bailet organization / joi…" at bounding box center [541, 366] width 1082 height 732
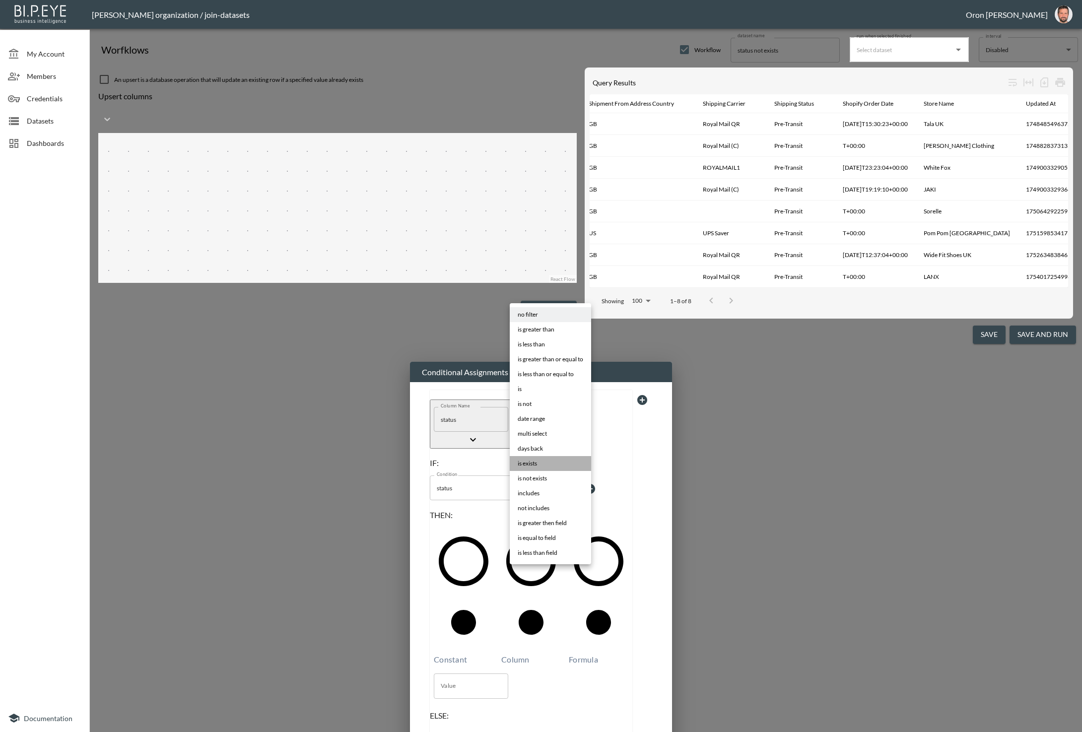
click at [542, 465] on li "is exists" at bounding box center [550, 463] width 81 height 15
type input "is exists"
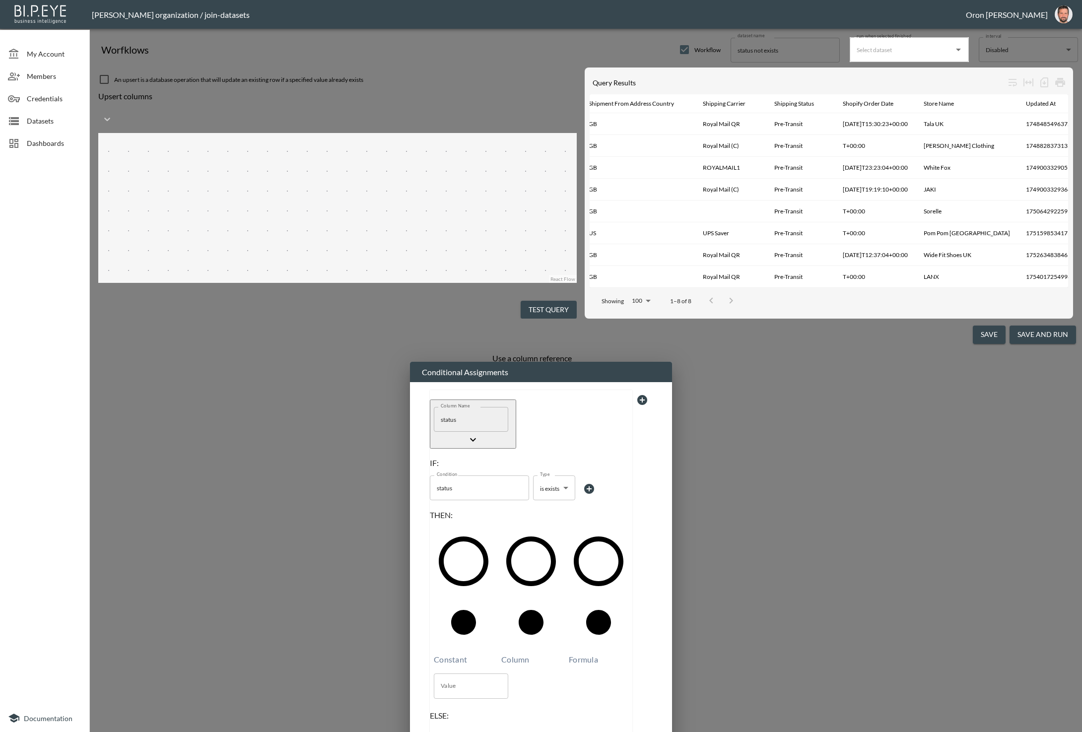
drag, startPoint x: 520, startPoint y: 345, endPoint x: 513, endPoint y: 349, distance: 8.2
click at [520, 655] on span "Column" at bounding box center [515, 659] width 28 height 9
click at [520, 362] on input "Column" at bounding box center [541, 655] width 262 height 587
radio input "true"
click at [454, 532] on label "Constant" at bounding box center [464, 599] width 60 height 134
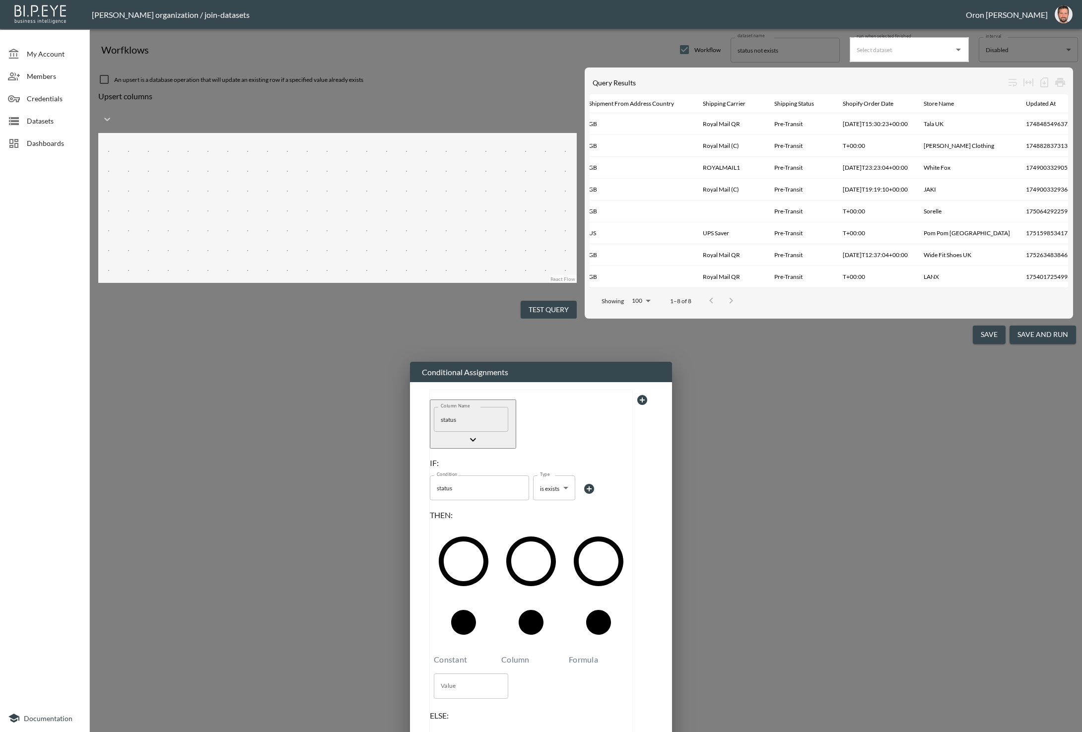
click at [454, 362] on input "Constant" at bounding box center [541, 655] width 262 height 587
radio input "true"
click at [450, 673] on input "Value" at bounding box center [471, 685] width 74 height 25
type input "a"
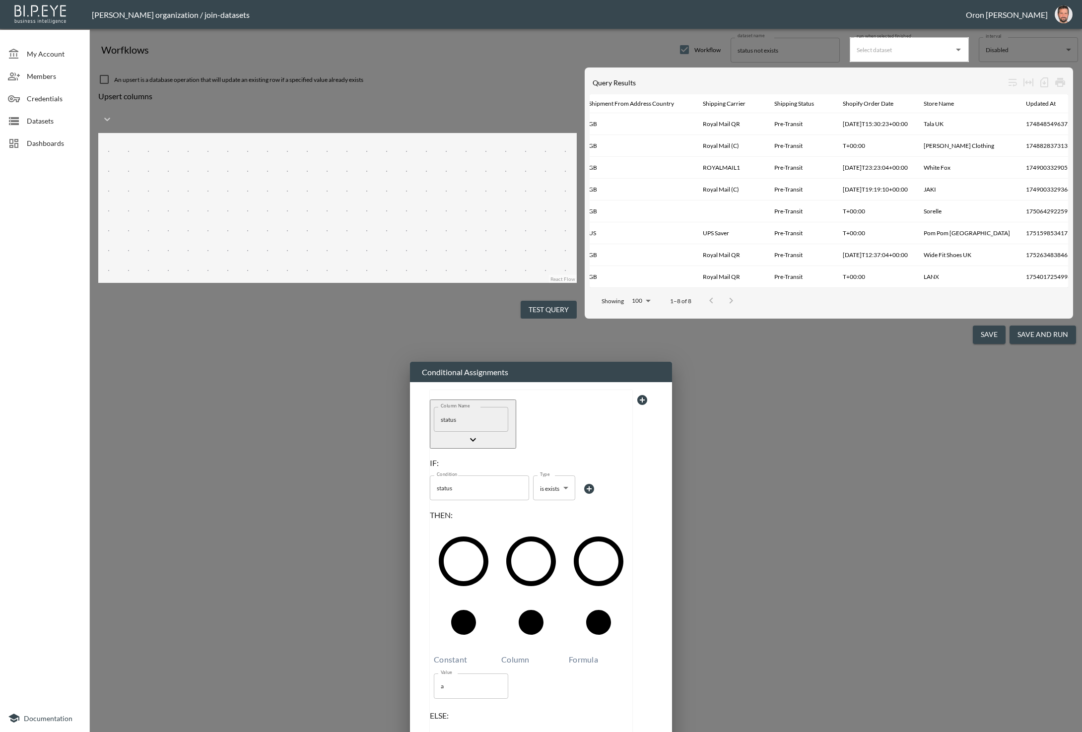
type input "b"
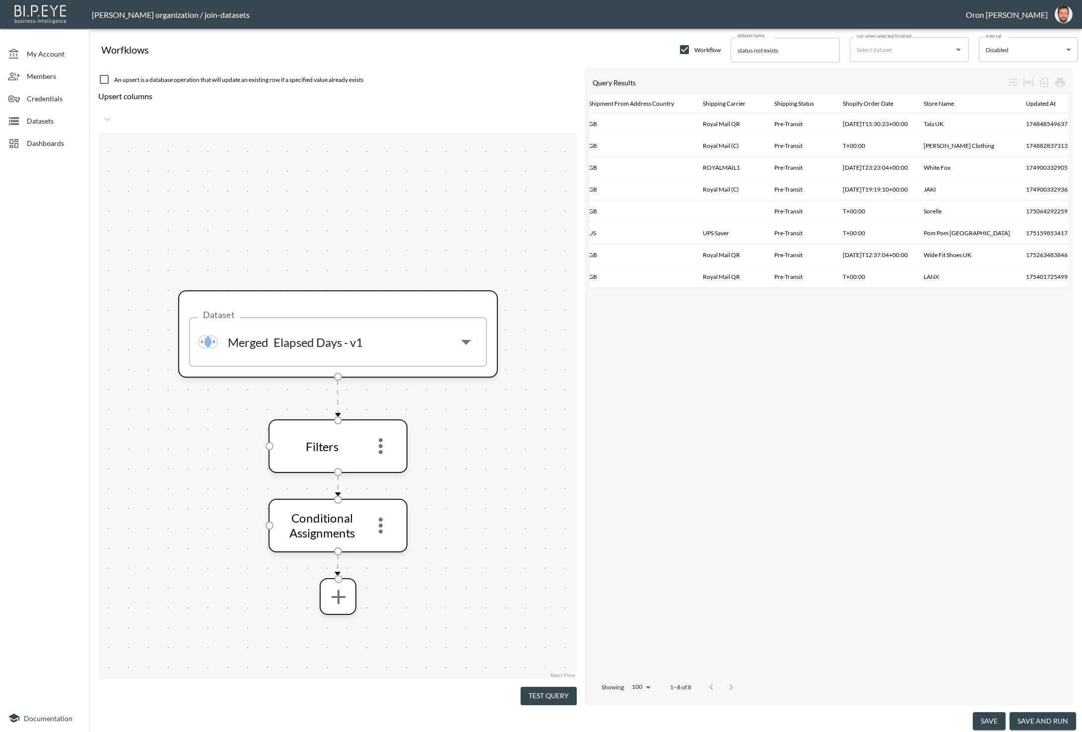
click at [555, 696] on button "Test Query" at bounding box center [549, 696] width 56 height 18
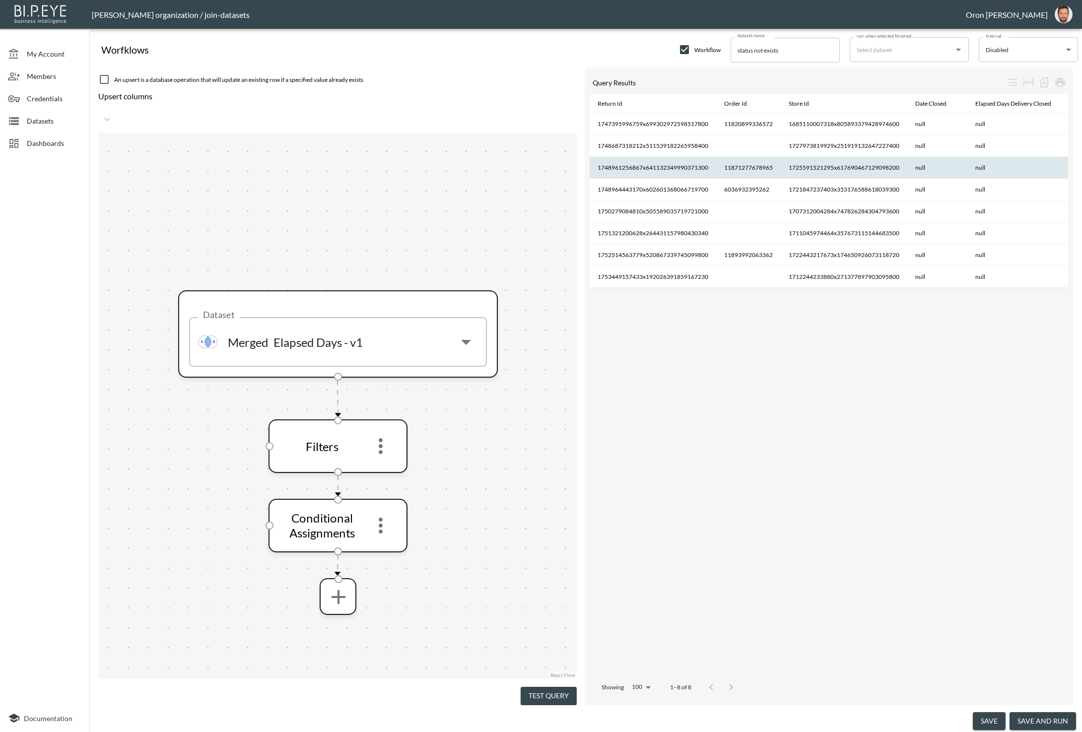
scroll to position [0, 1055]
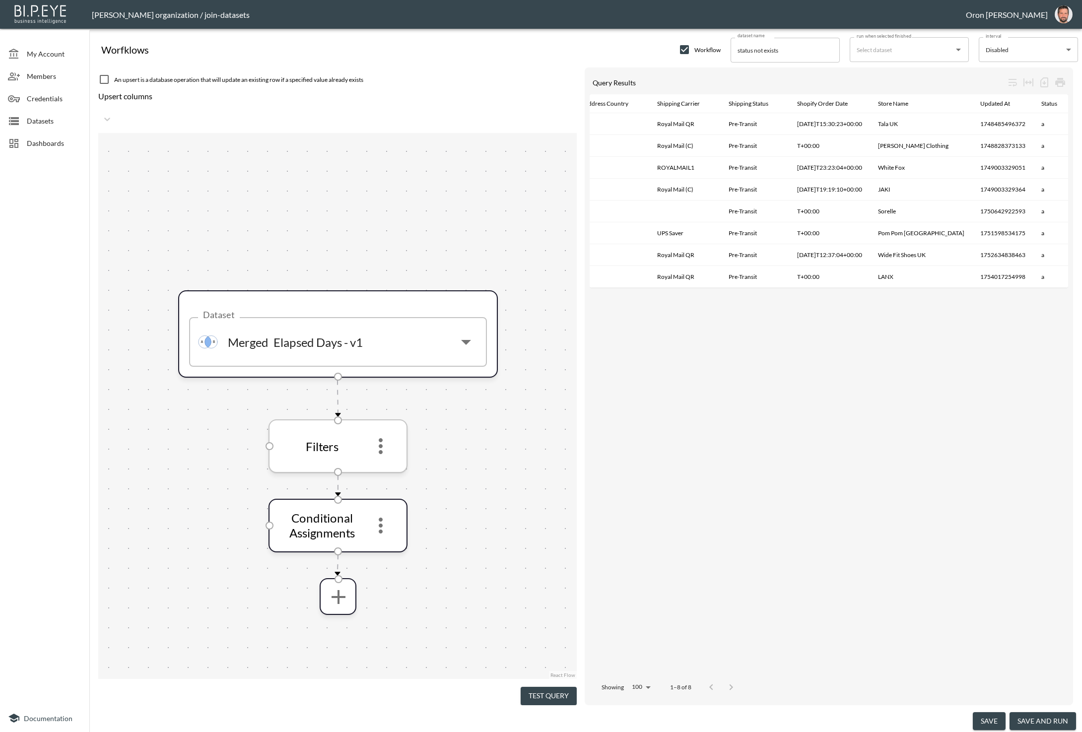
click at [378, 434] on icon "more" at bounding box center [381, 446] width 24 height 24
drag, startPoint x: 437, startPoint y: 533, endPoint x: 403, endPoint y: 519, distance: 36.8
click at [427, 528] on div at bounding box center [541, 366] width 1082 height 732
click at [387, 514] on icon "more" at bounding box center [381, 526] width 24 height 24
click at [387, 527] on li "Edit" at bounding box center [381, 535] width 44 height 18
